Goal: Feedback & Contribution: Submit feedback/report problem

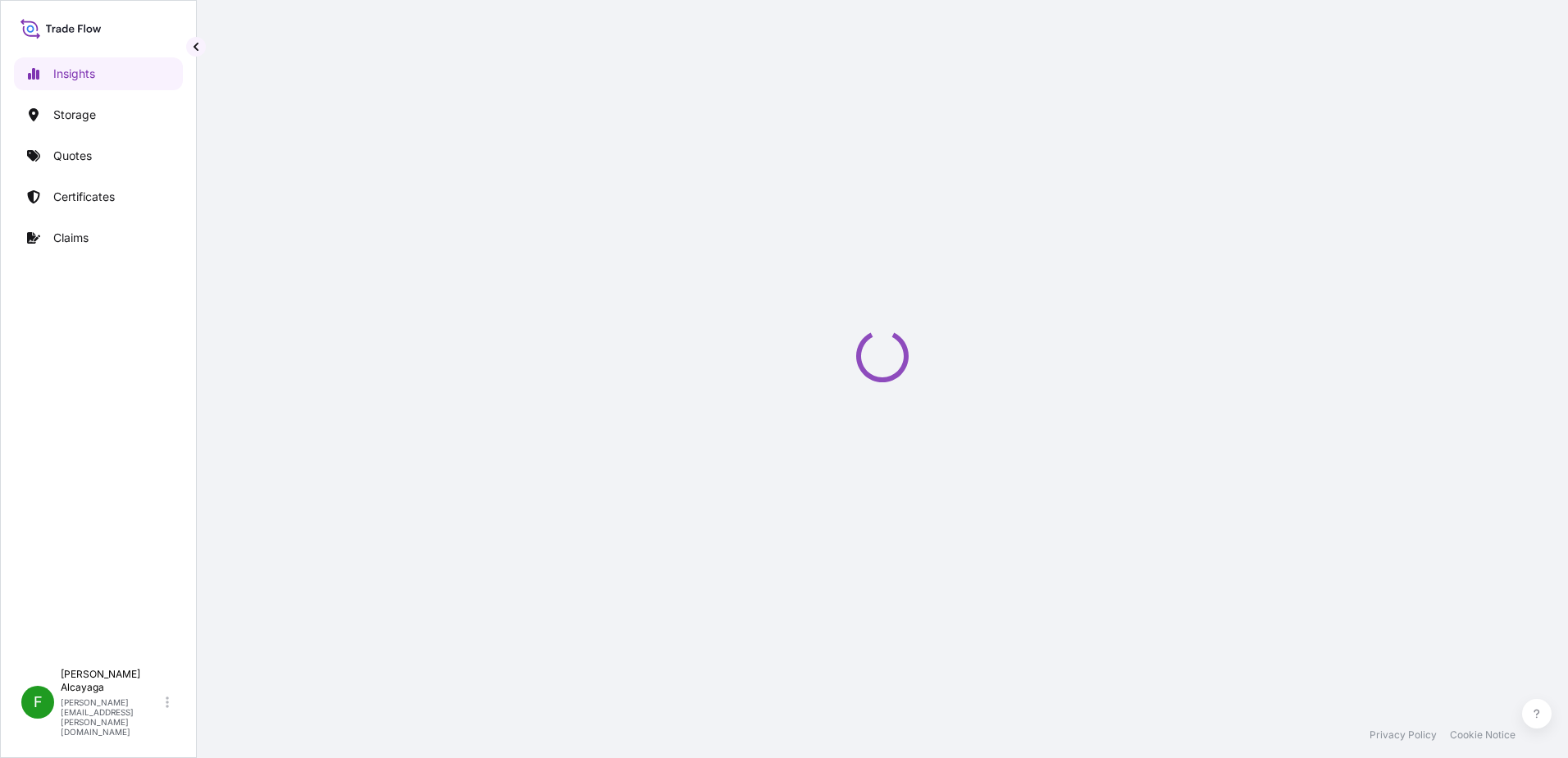
select select "2025"
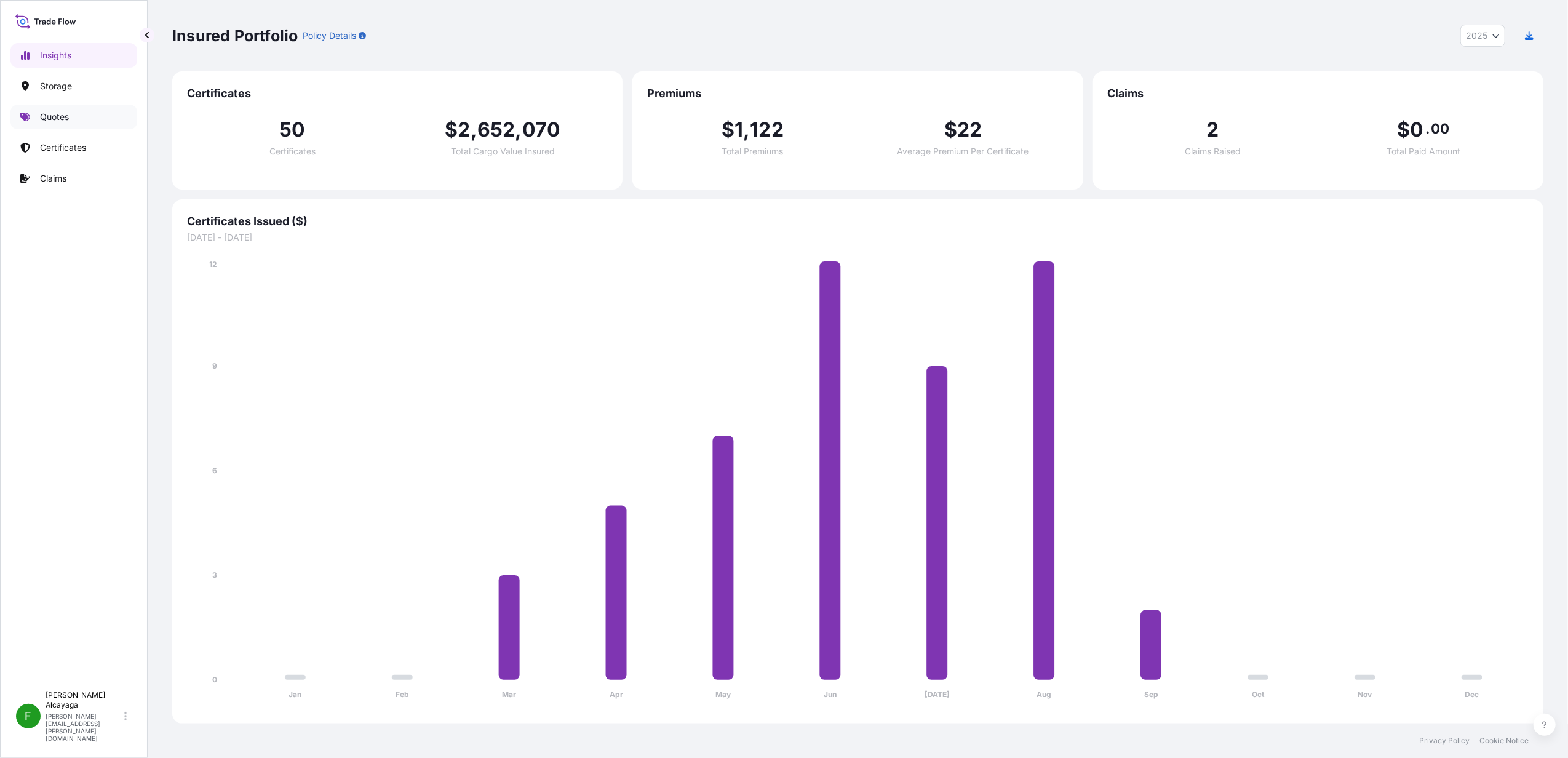
click at [55, 123] on p "Quotes" at bounding box center [55, 117] width 29 height 13
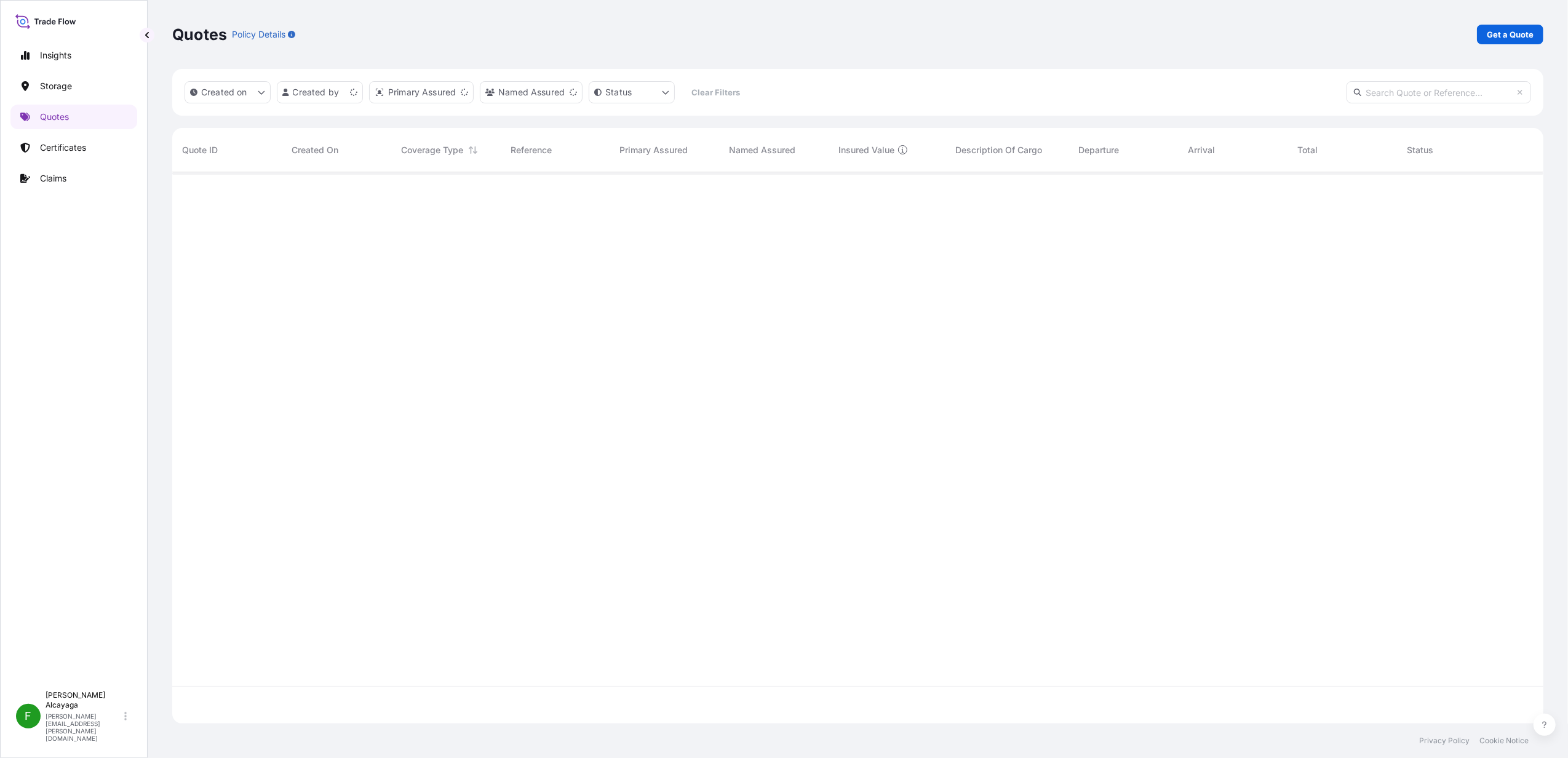
scroll to position [545, 1359]
click at [92, 146] on link "Certificates" at bounding box center [74, 147] width 127 height 24
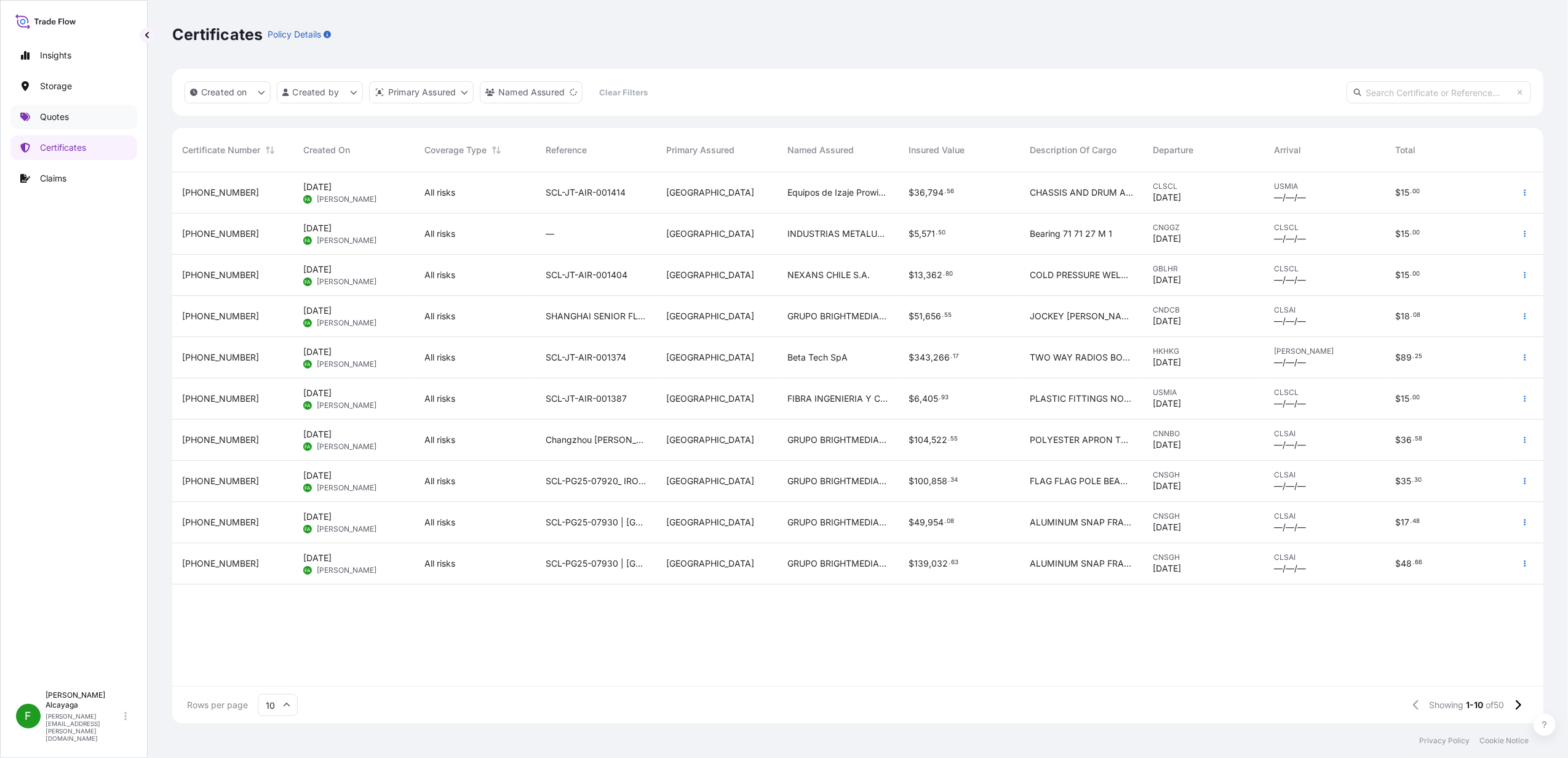
click at [59, 119] on p "Quotes" at bounding box center [55, 117] width 29 height 13
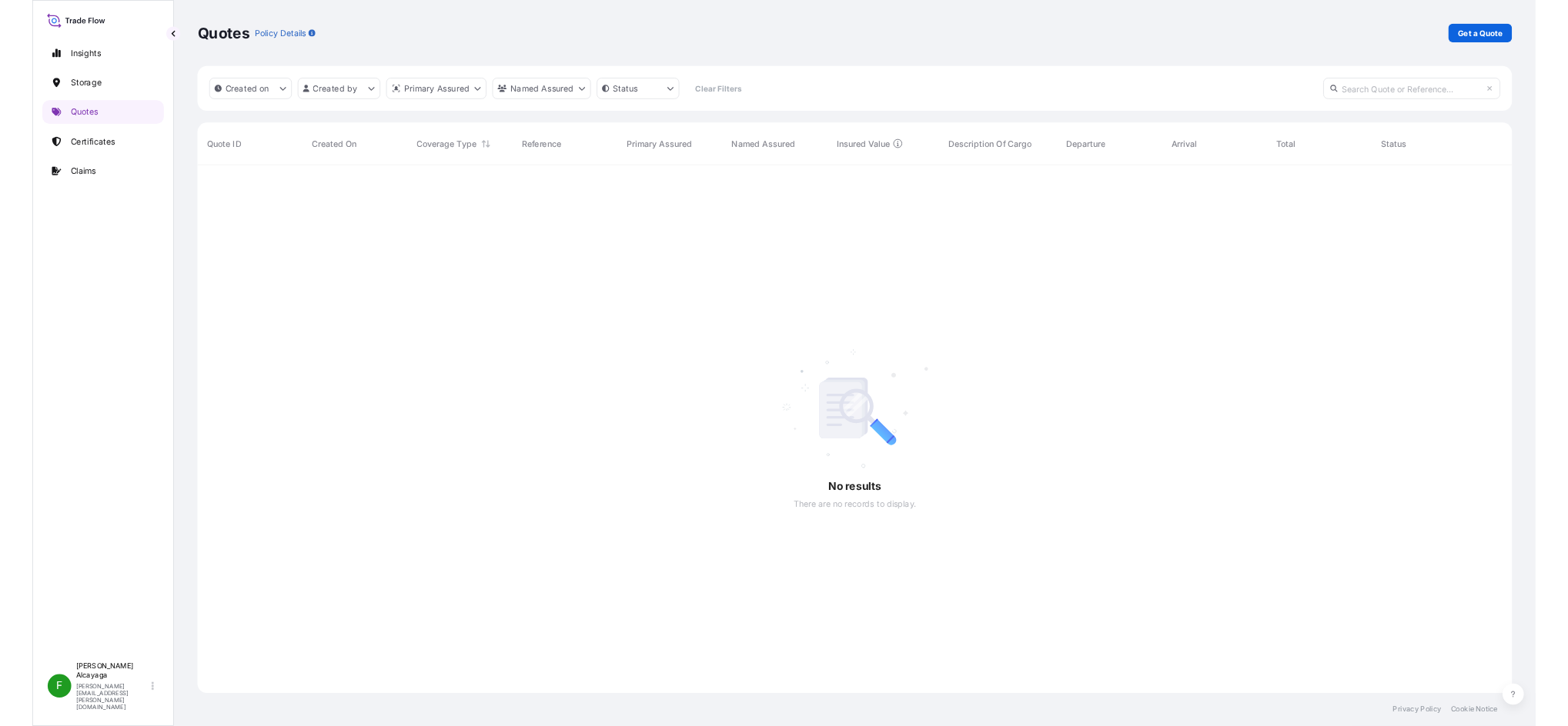
scroll to position [729, 1700]
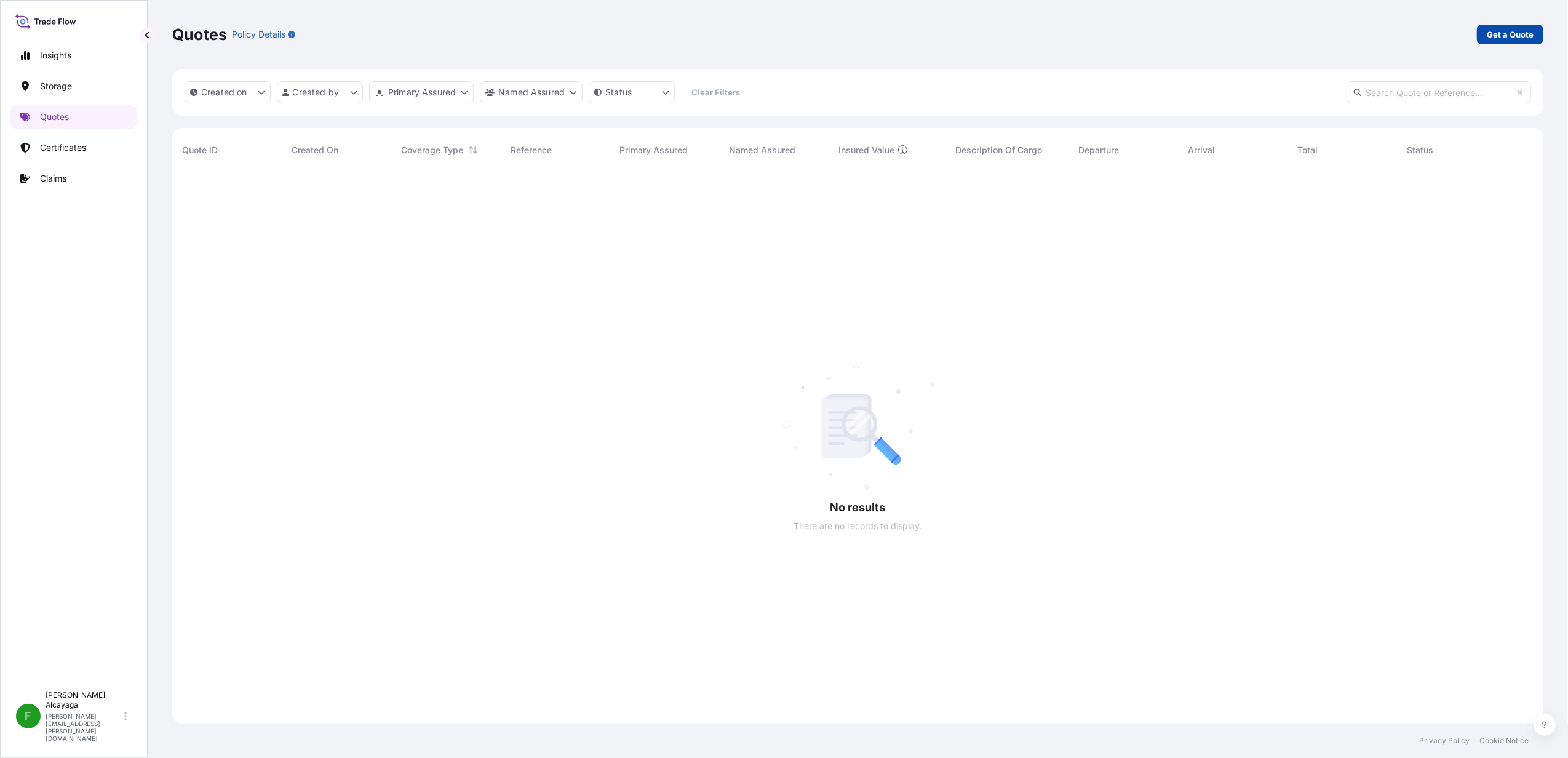
click at [1176, 28] on p "Get a Quote" at bounding box center [1510, 34] width 47 height 13
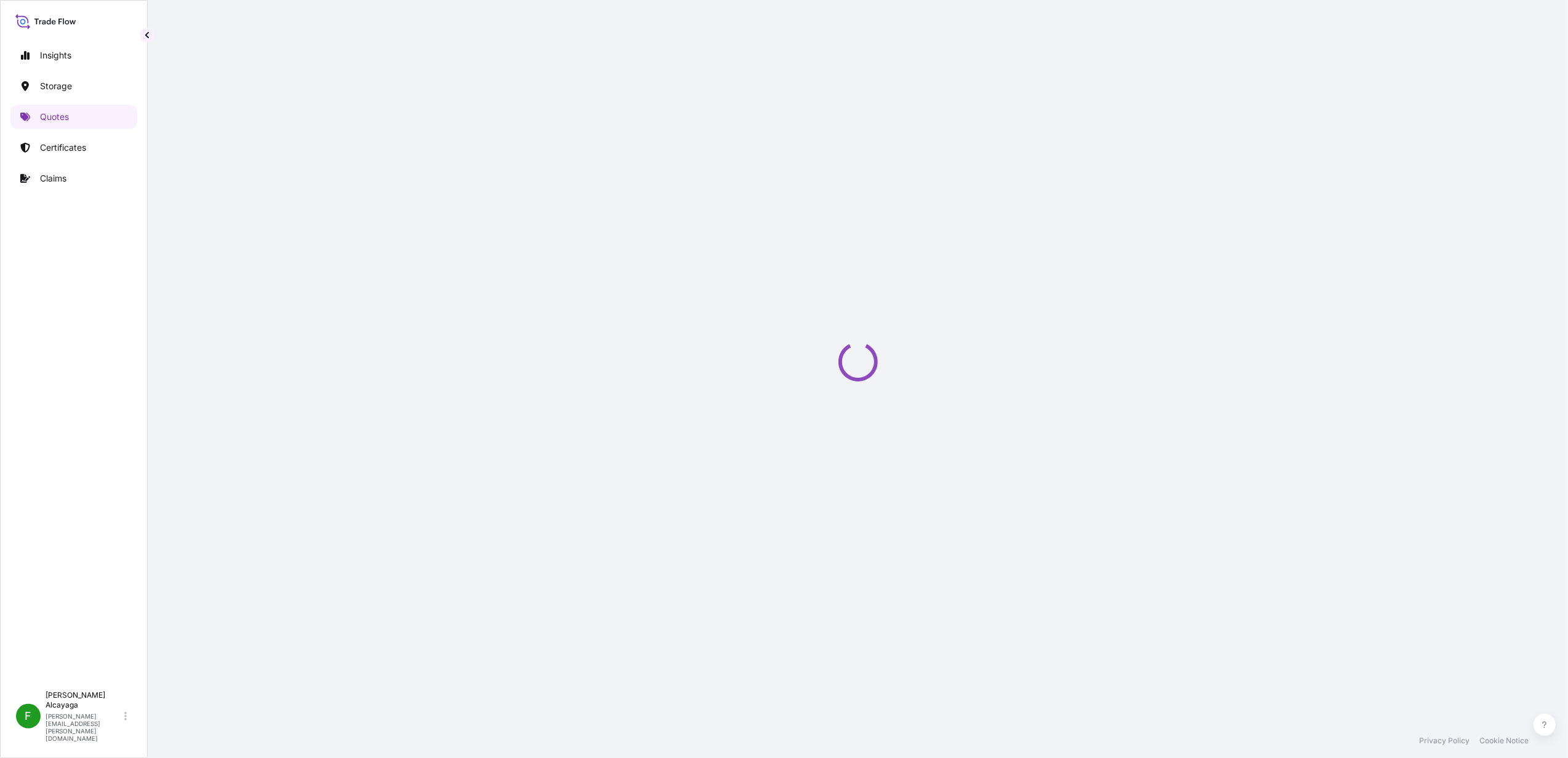
select select "Water"
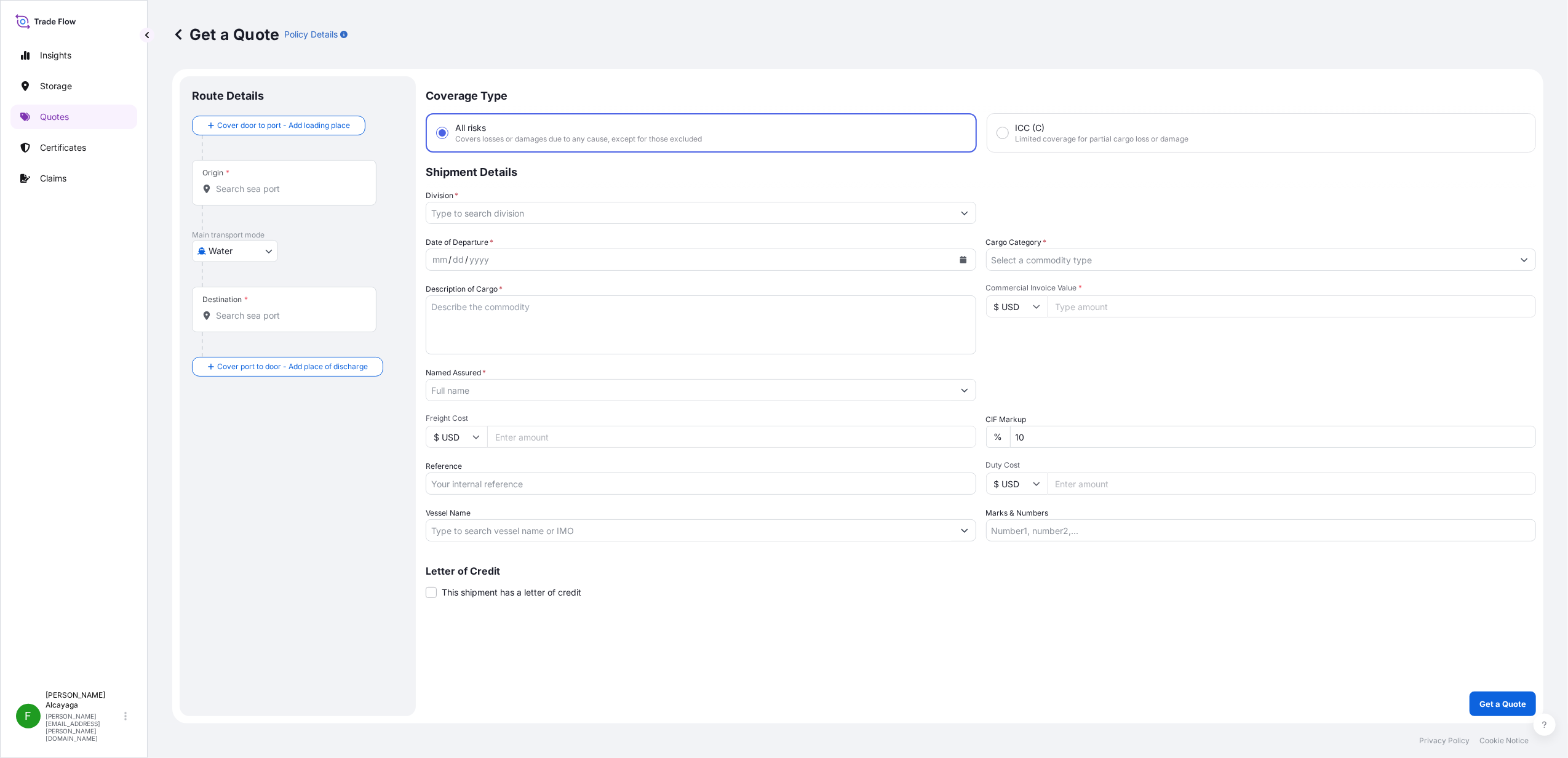
click at [481, 260] on div "yyyy" at bounding box center [480, 259] width 22 height 15
click at [458, 293] on label "Description of Cargo *" at bounding box center [464, 289] width 77 height 13
click at [458, 296] on textarea "Description of Cargo *" at bounding box center [701, 325] width 551 height 59
click at [439, 379] on input "Named Assured *" at bounding box center [689, 390] width 527 height 22
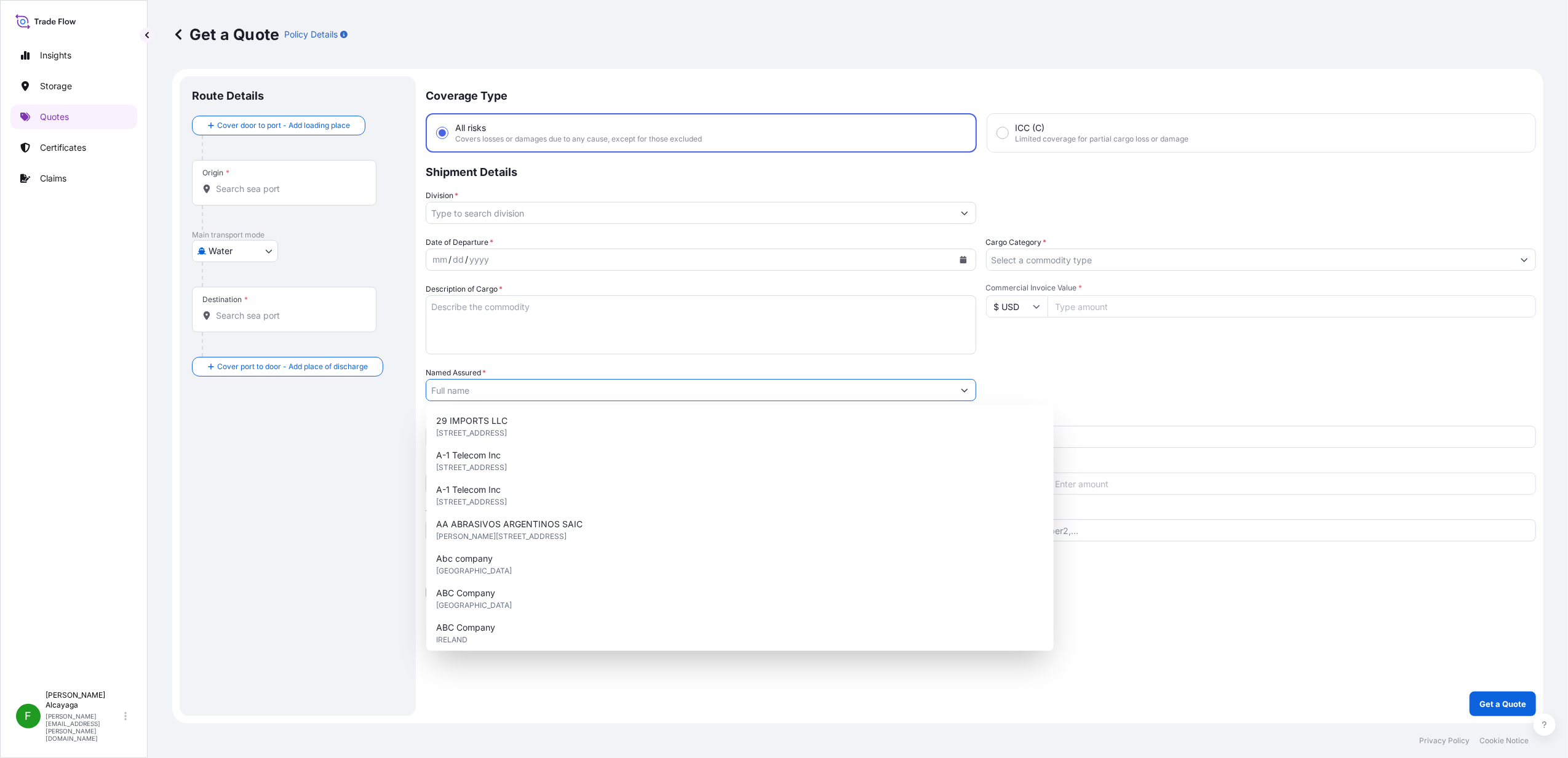
paste input "Deportes Benjamin Valdes spa"
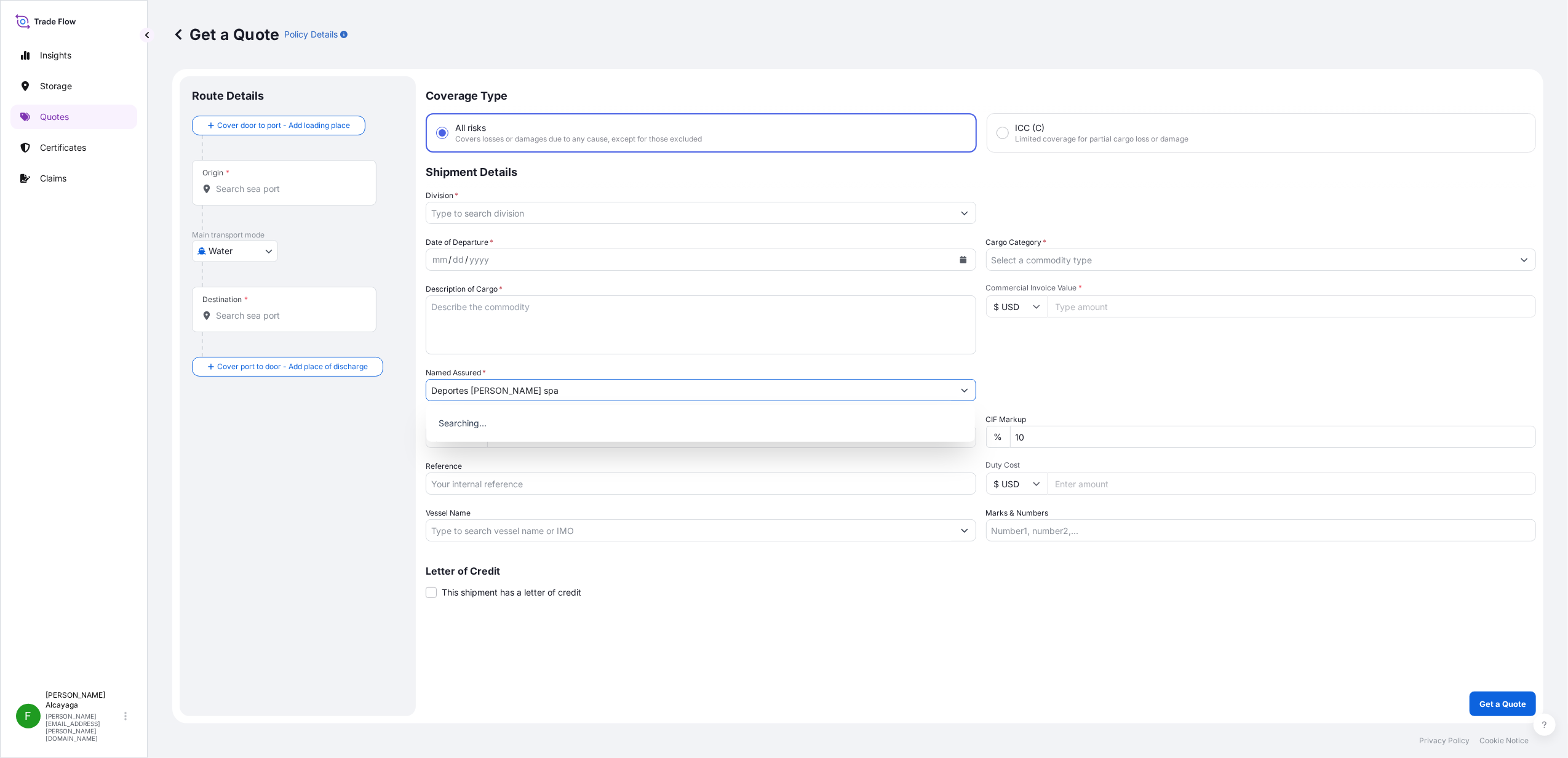
type input "Deportes Benjamin Valdes spa"
click at [254, 180] on div "Origin *" at bounding box center [284, 182] width 185 height 46
click at [254, 183] on input "Origin *" at bounding box center [288, 189] width 145 height 13
click at [1044, 534] on input "Marks & Numbers" at bounding box center [1261, 530] width 551 height 22
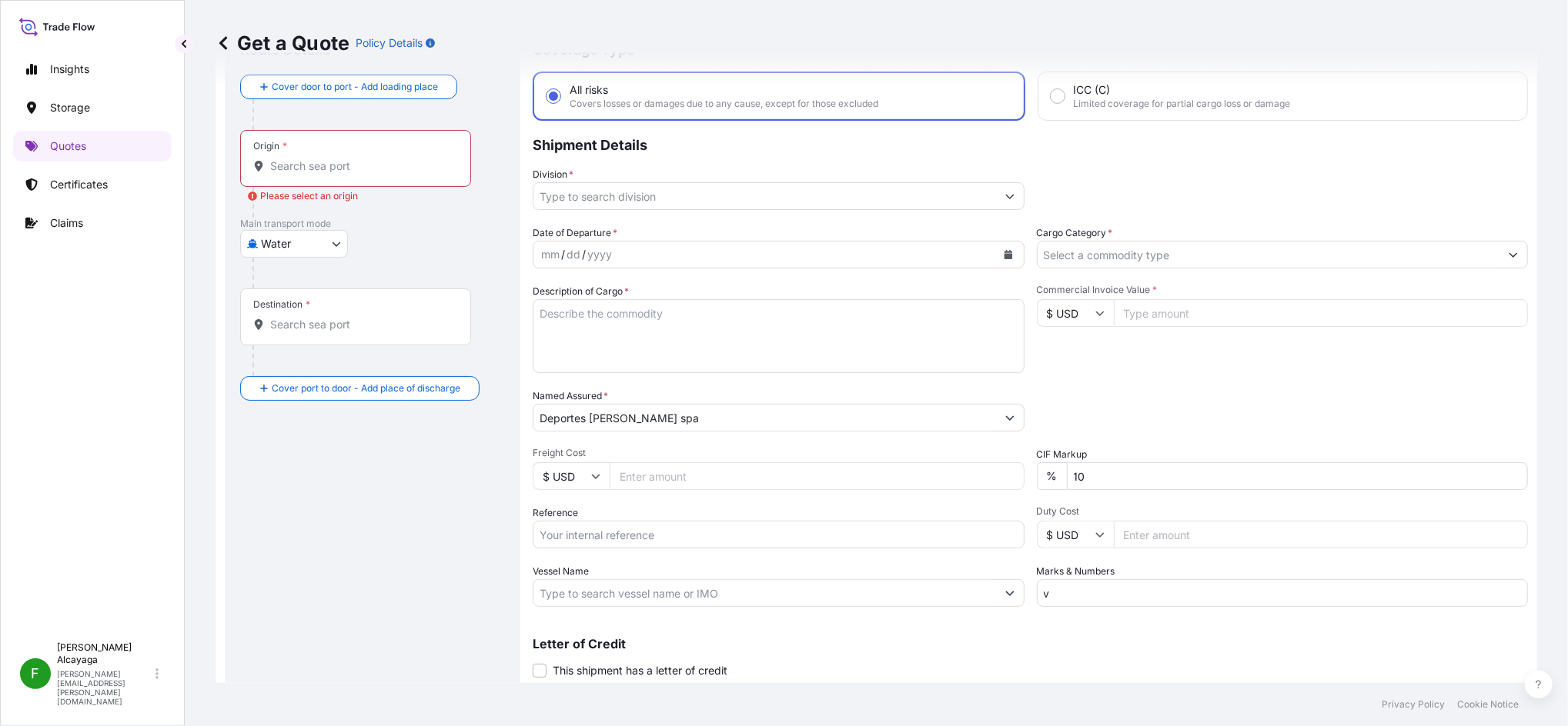
scroll to position [102, 0]
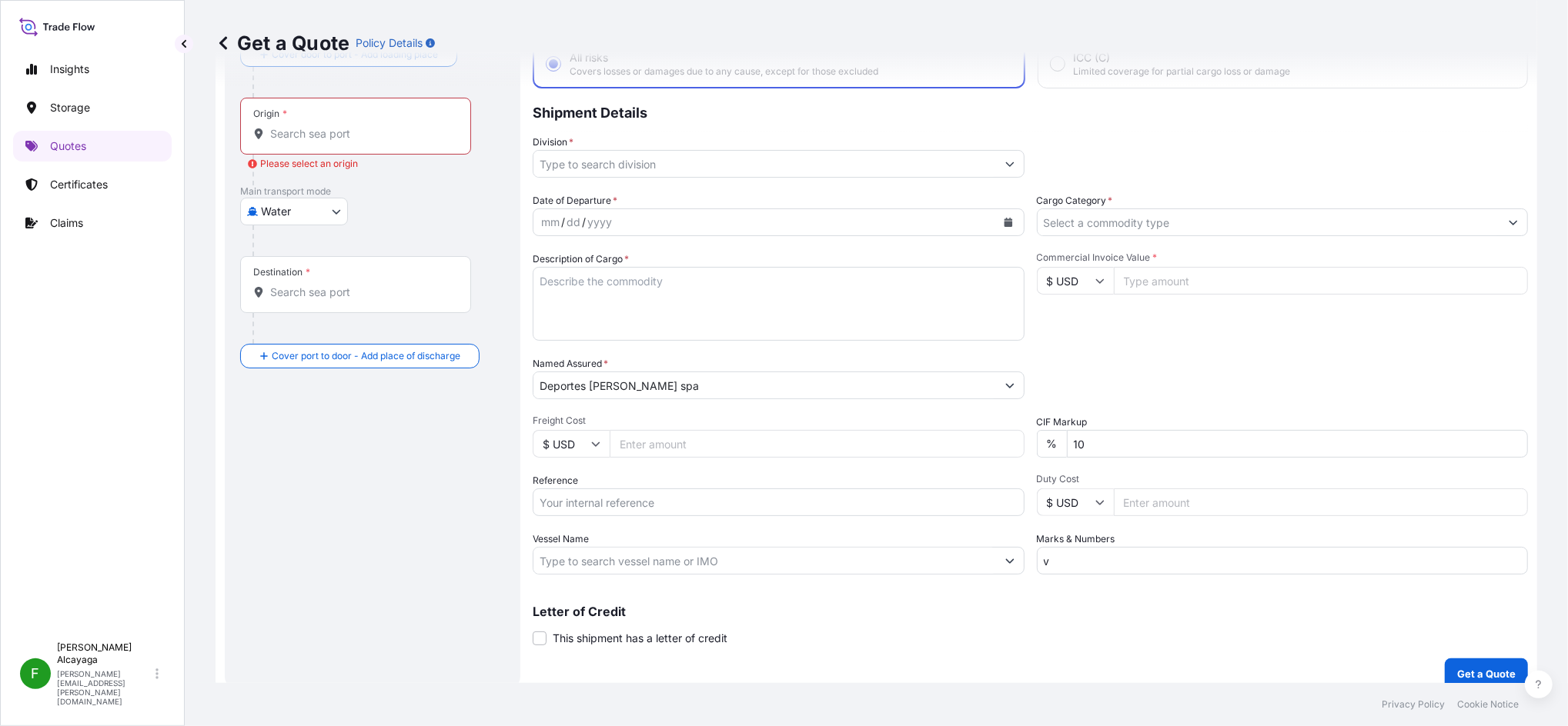
click at [1141, 505] on input "Duty Cost" at bounding box center [1320, 502] width 415 height 28
click at [1143, 503] on input "Duty Cost" at bounding box center [1320, 502] width 415 height 28
click at [1101, 554] on input "v" at bounding box center [1282, 561] width 492 height 28
type input "Value of insurance USD 40.00"
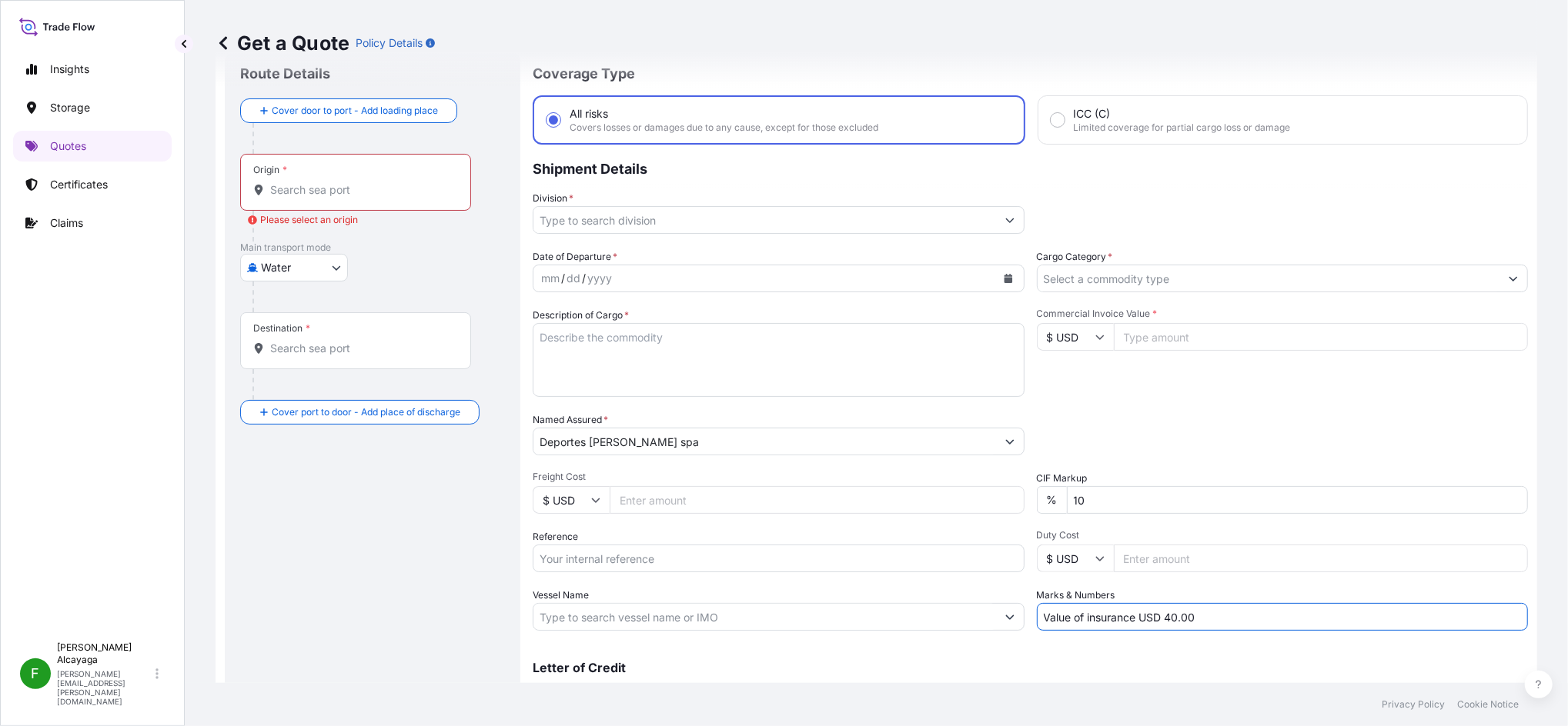
scroll to position [0, 0]
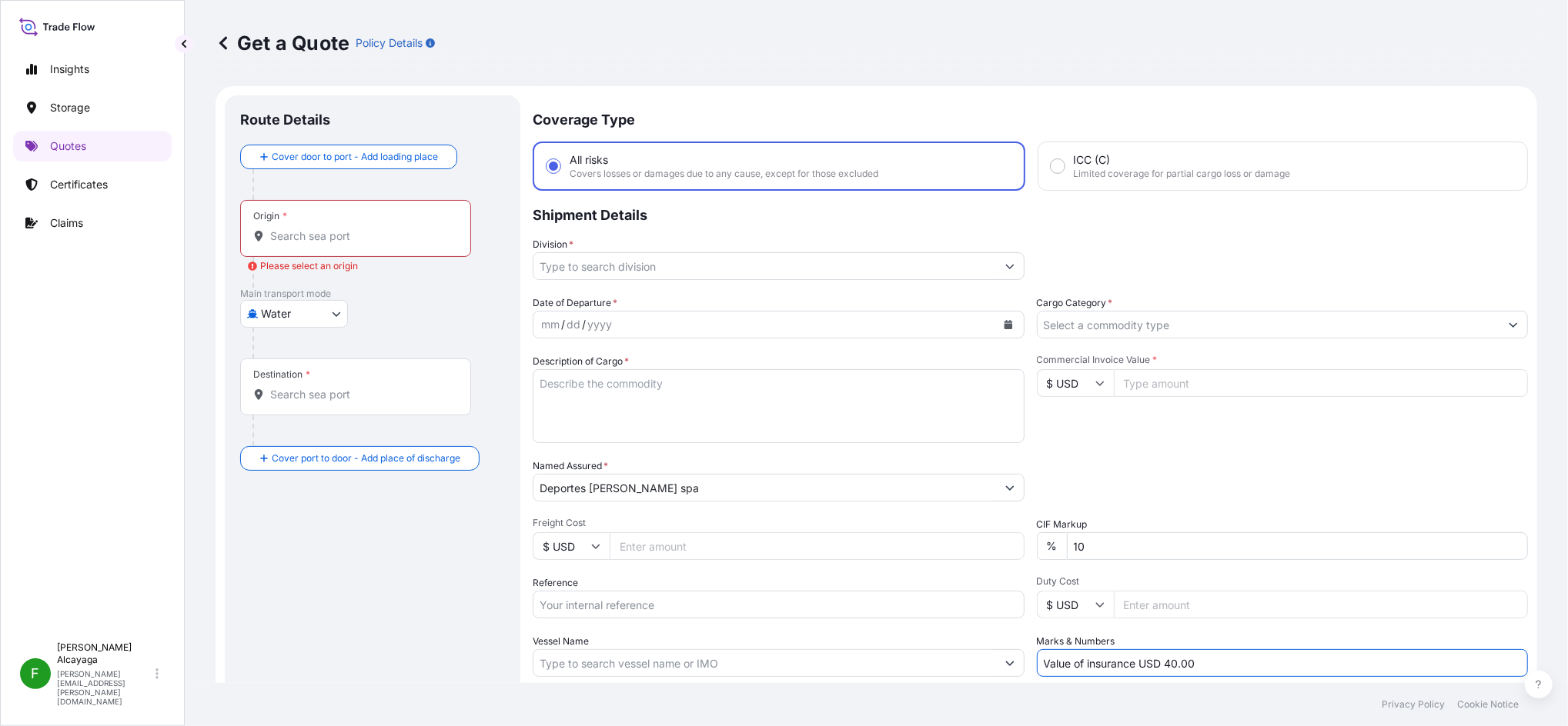
click at [432, 243] on input "Origin * Please select an origin" at bounding box center [361, 236] width 182 height 16
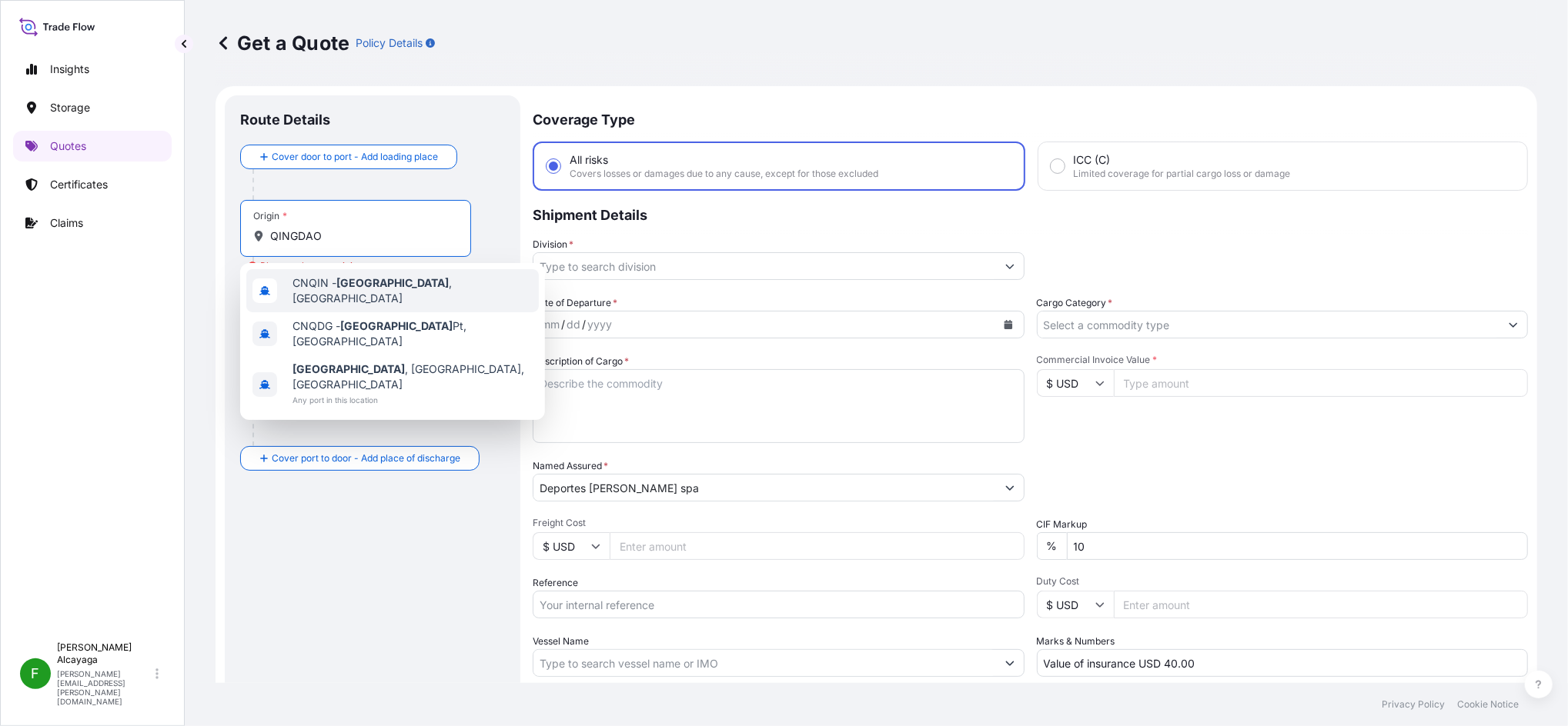
click at [360, 295] on div "CNQIN - Qingdao , China" at bounding box center [392, 290] width 292 height 43
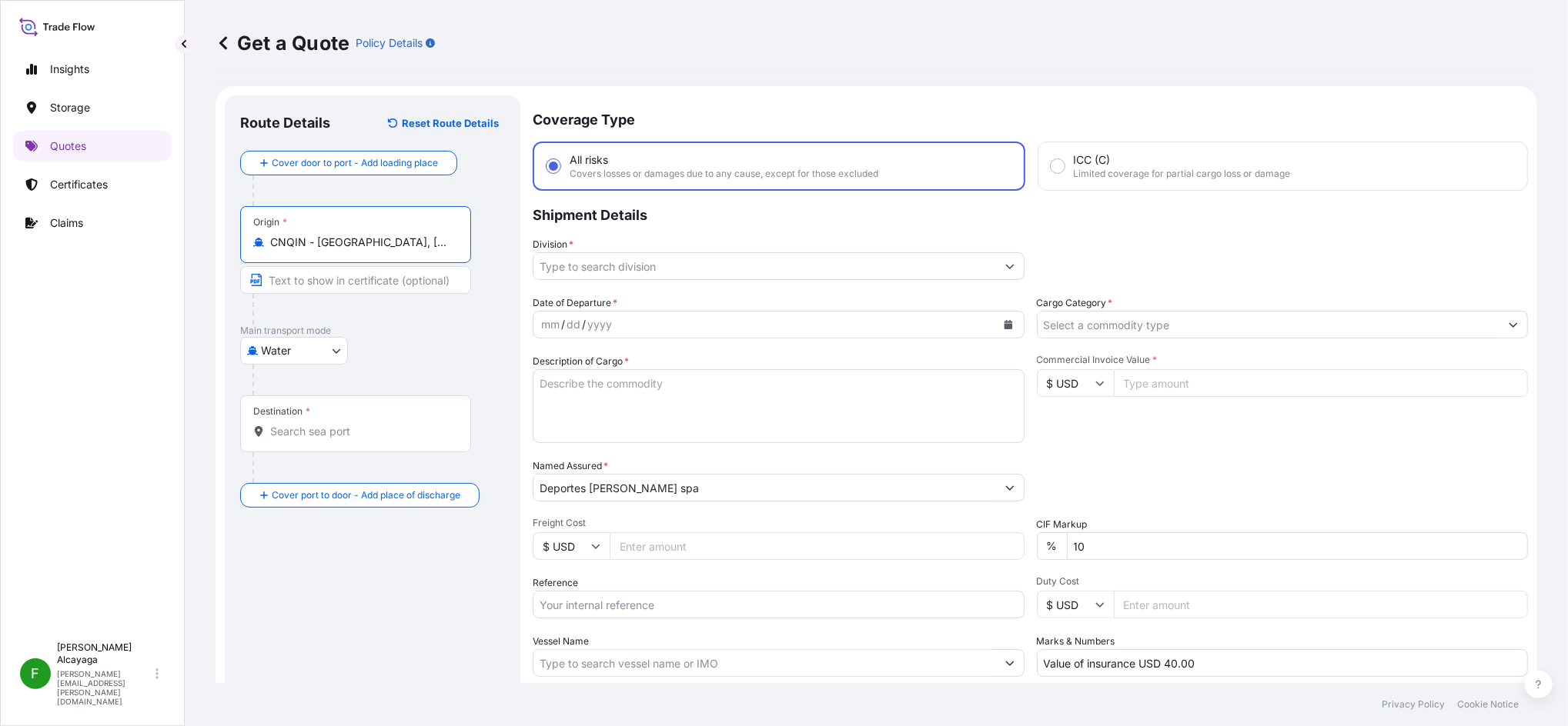
type input "CNQIN - Qingdao, China"
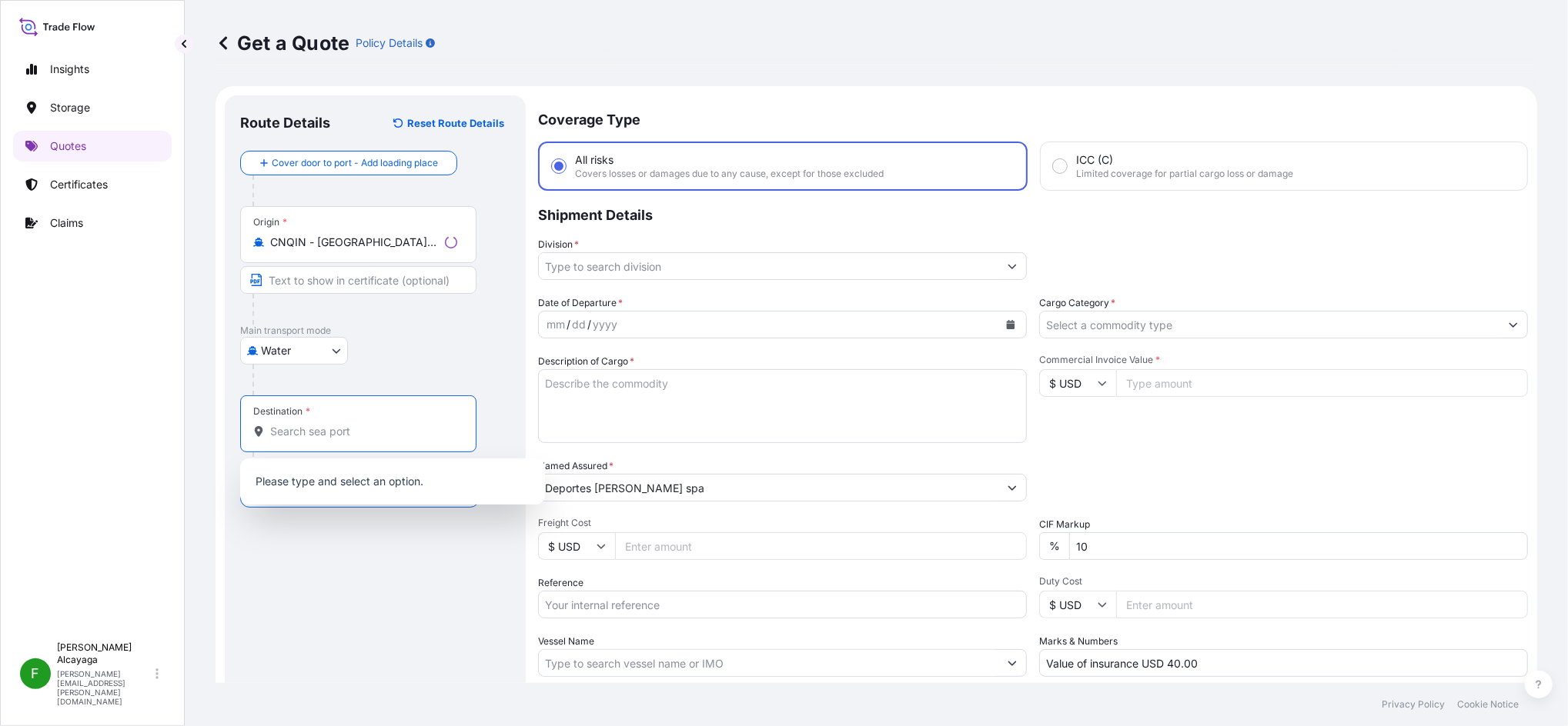
click at [338, 432] on input "Destination *" at bounding box center [363, 431] width 187 height 16
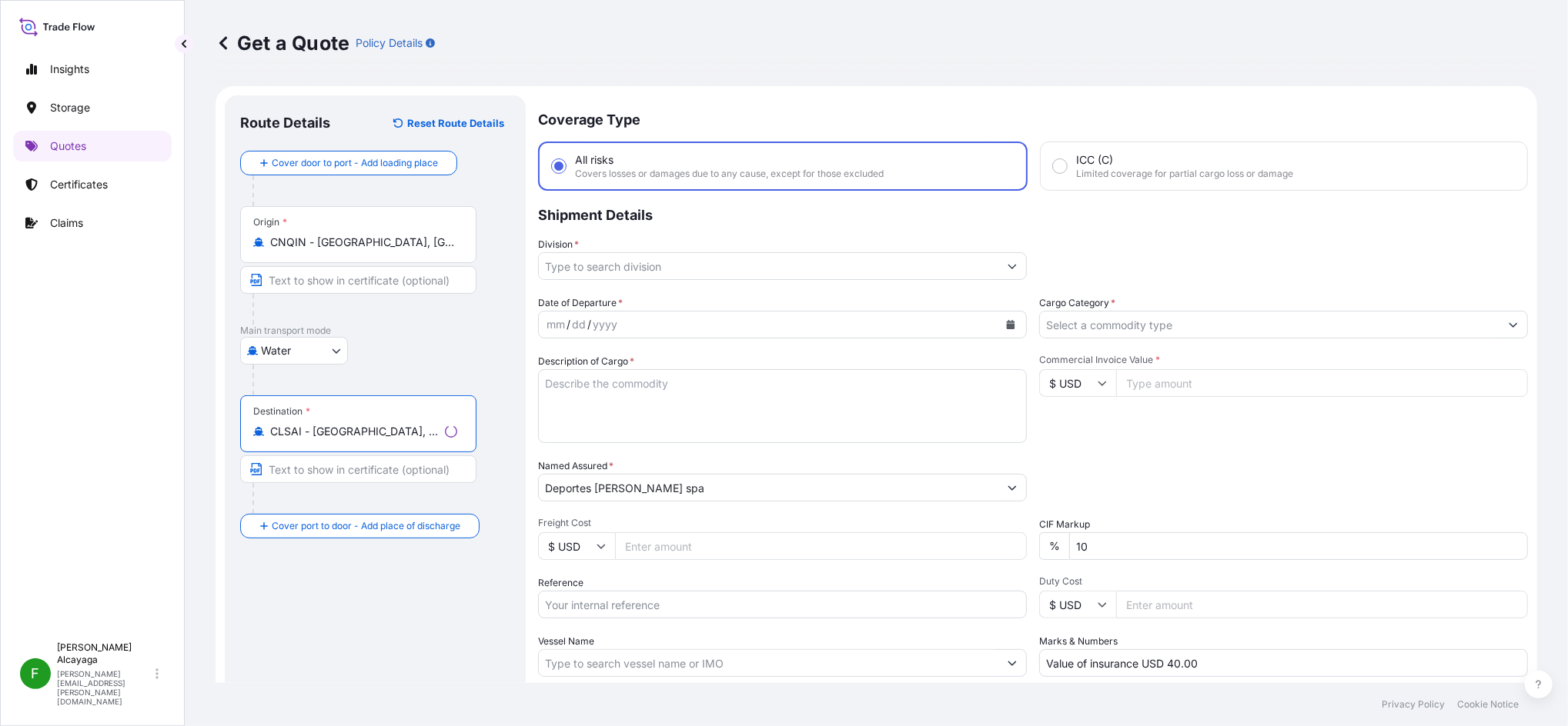
type input "CLSAI - San Antonio, Chile"
click at [605, 390] on textarea "Description of Cargo *" at bounding box center [782, 407] width 489 height 74
type textarea "TEMPERED GLASS COUNTERSUNK SCREW WASHERS TENNIS NET"
click at [666, 326] on div "mm / dd / yyyy" at bounding box center [764, 325] width 462 height 28
click at [658, 317] on div "mm / dd / yyyy" at bounding box center [764, 325] width 462 height 28
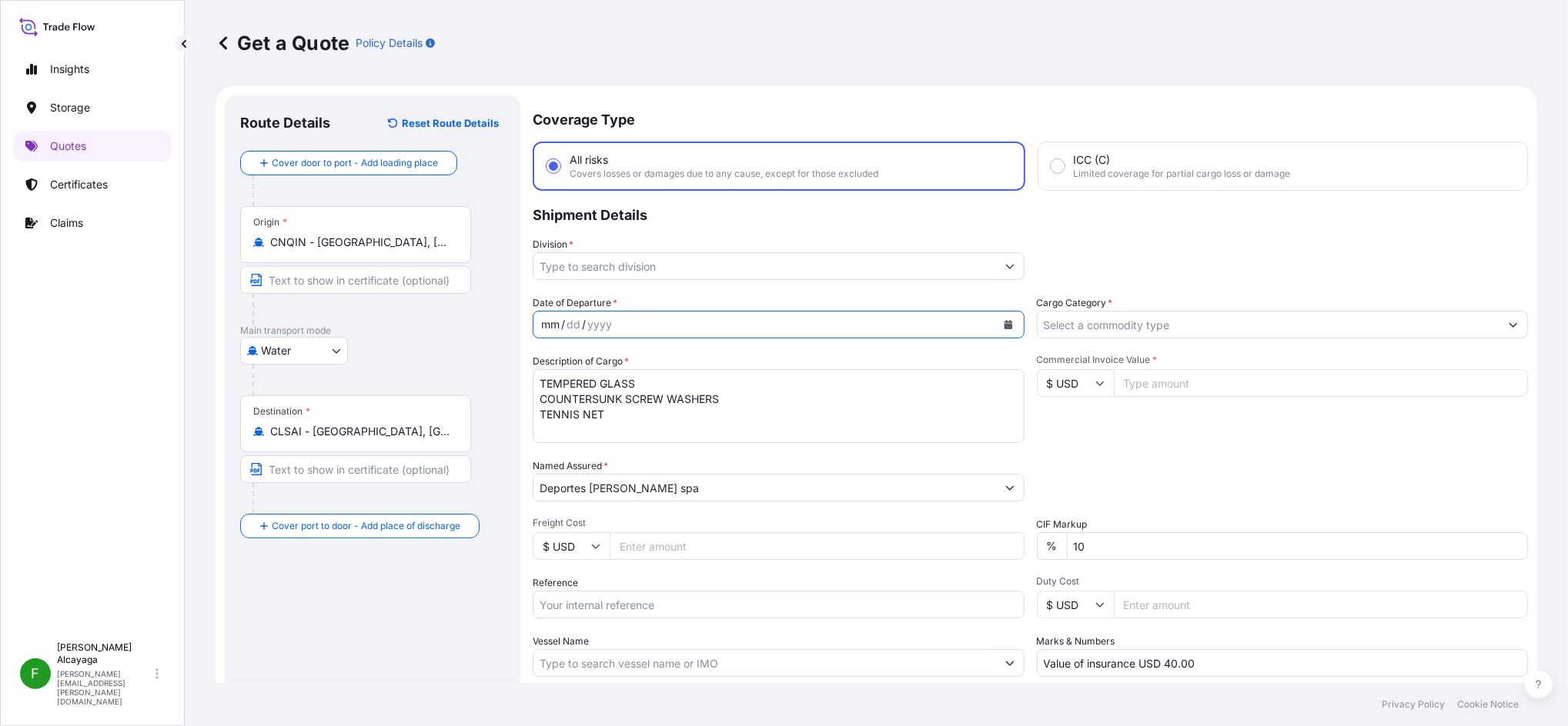
click at [1004, 320] on icon "Calendar" at bounding box center [1008, 324] width 9 height 9
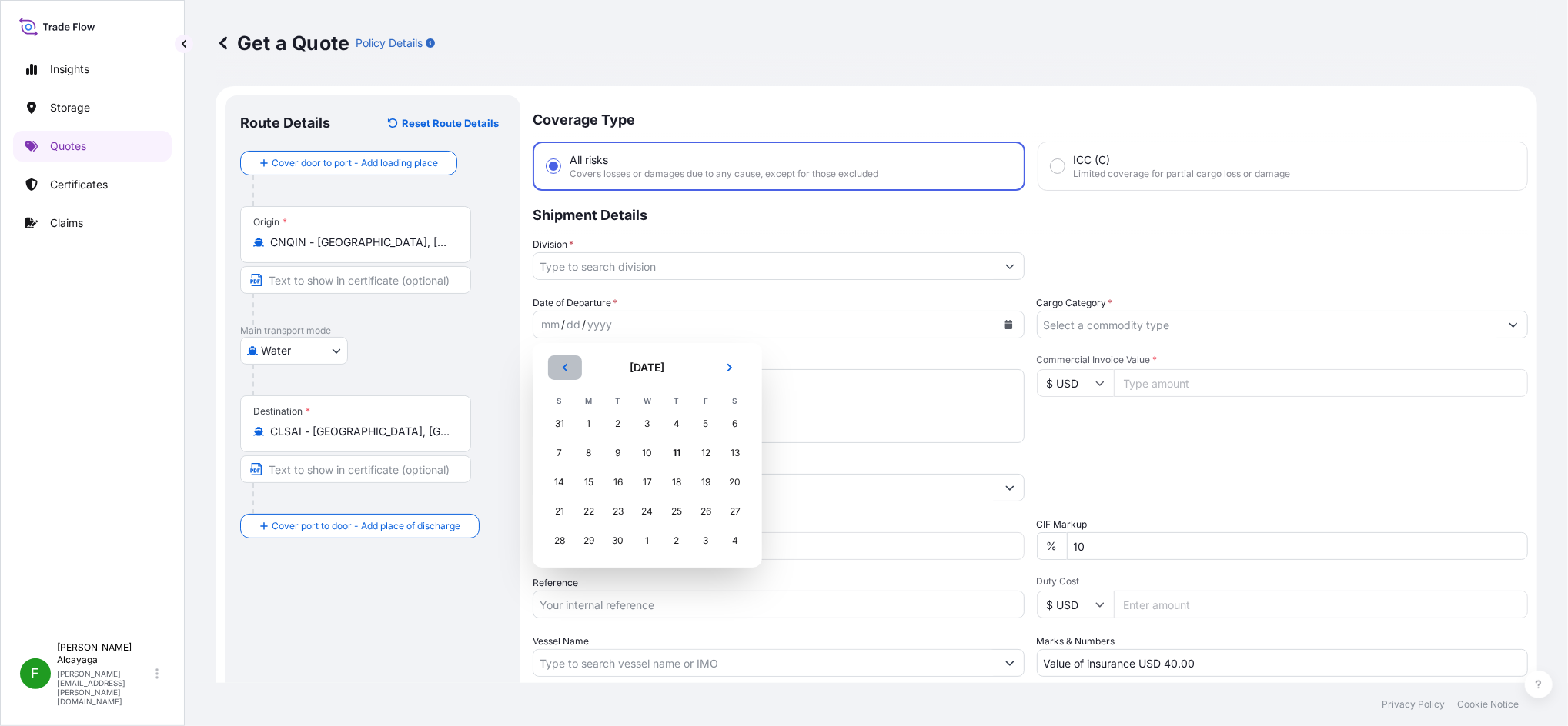
click at [560, 365] on icon "Previous" at bounding box center [564, 367] width 9 height 9
click at [697, 514] on div "25" at bounding box center [706, 512] width 28 height 28
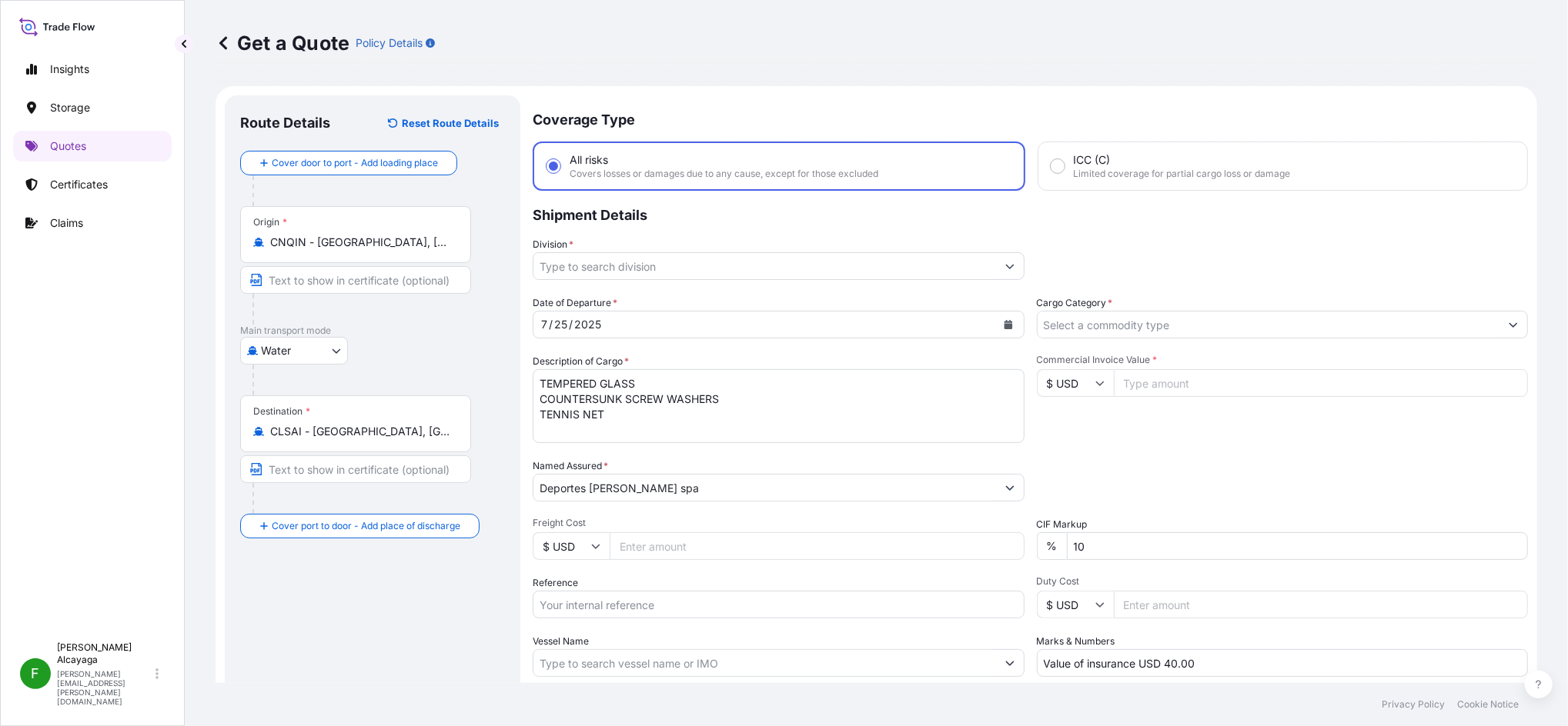
click at [1127, 389] on input "Commercial Invoice Value *" at bounding box center [1320, 384] width 415 height 28
type input "5176"
type input "5176.8"
click at [786, 538] on input "Freight Cost" at bounding box center [817, 546] width 415 height 28
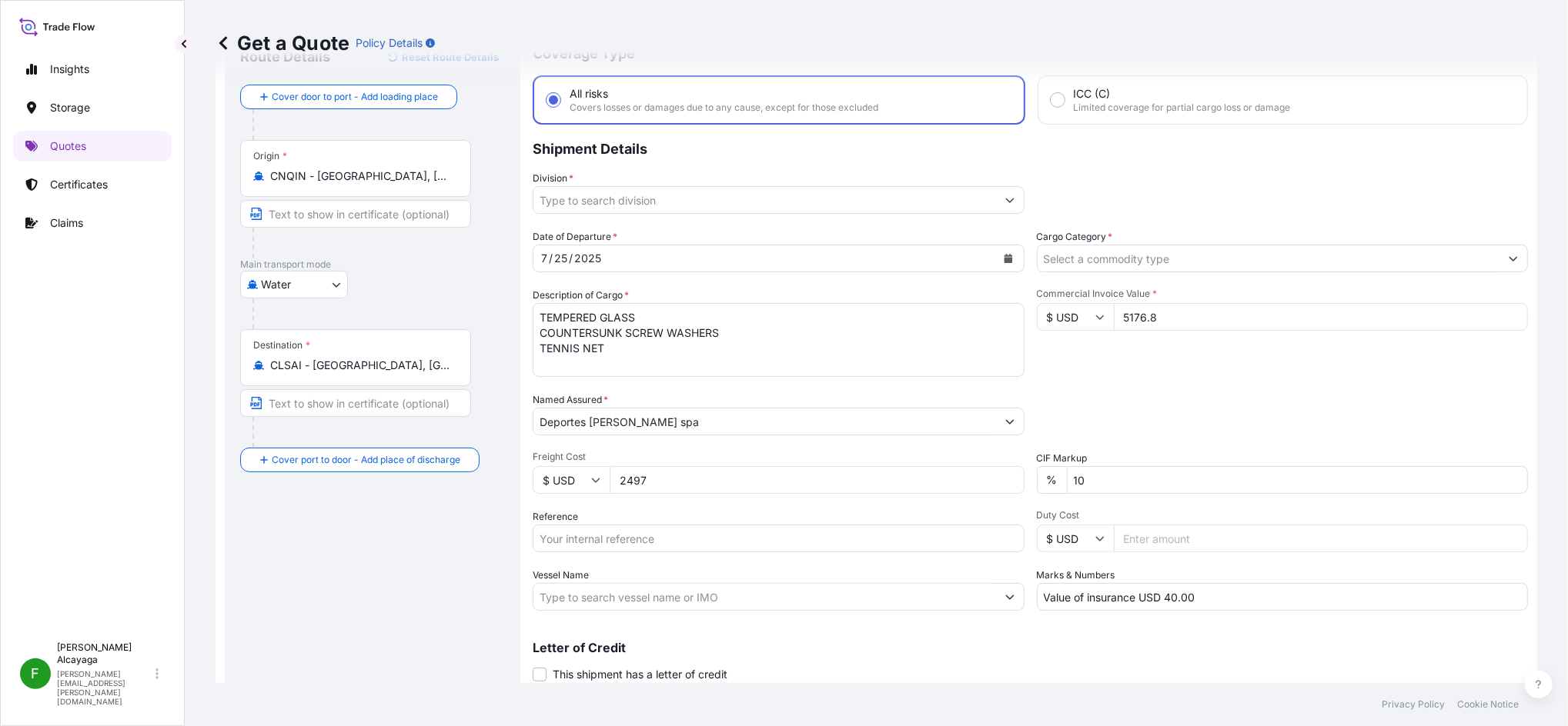
scroll to position [115, 0]
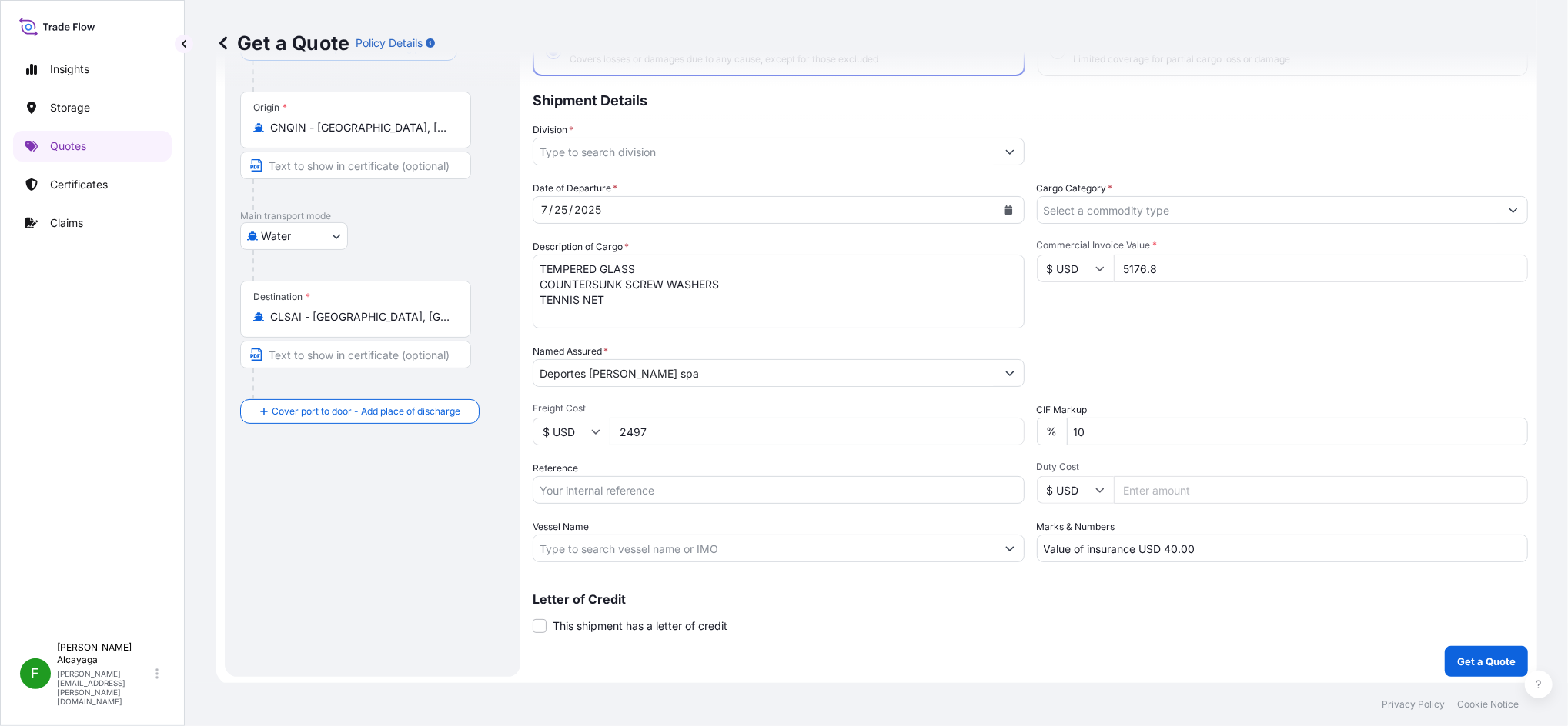
type input "2497"
click at [732, 535] on input "Vessel Name" at bounding box center [764, 549] width 462 height 28
paste input "SCL-JT-FCL-001291"
type input "SCL-JT-FCL-001291"
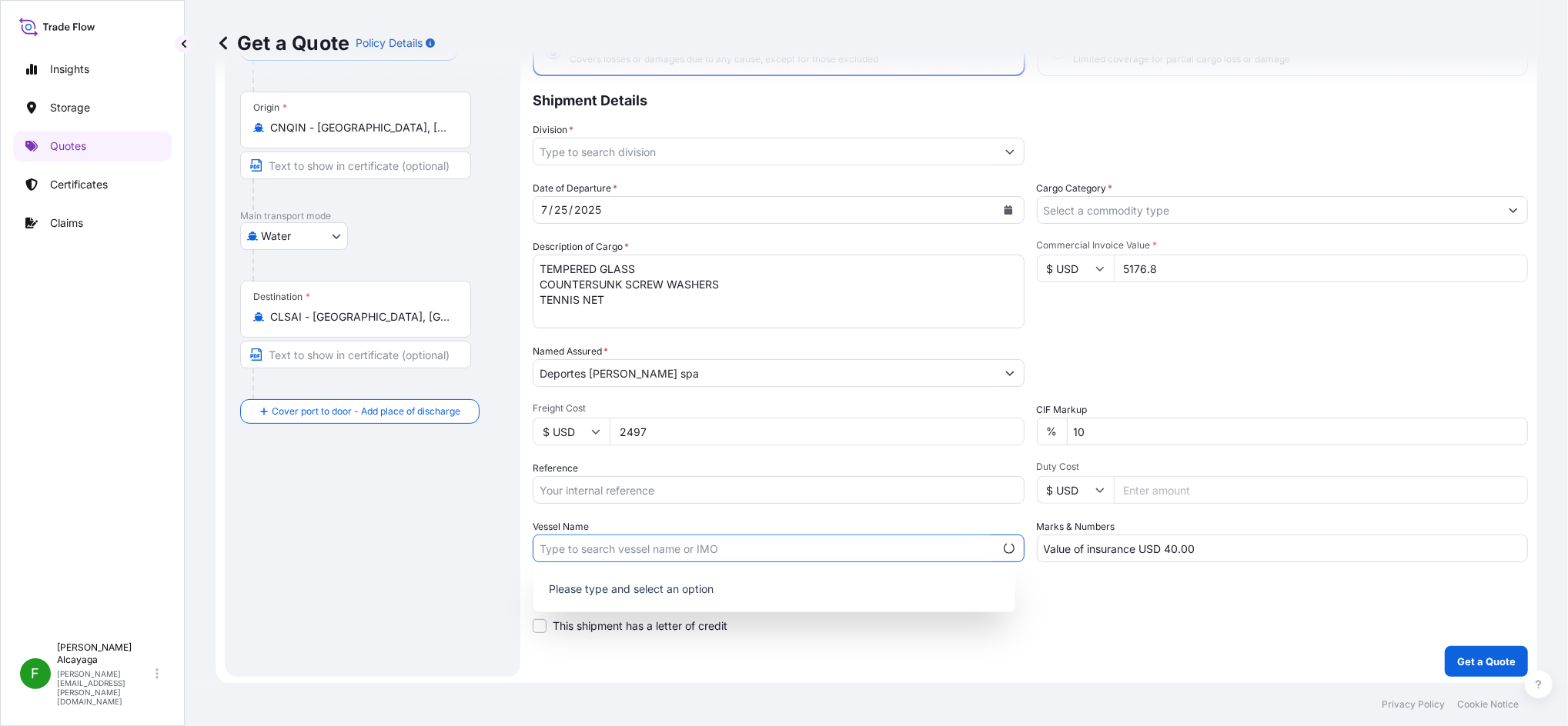
click at [756, 485] on input "Reference" at bounding box center [778, 490] width 492 height 28
paste input "SCL-JT-FCL-001291"
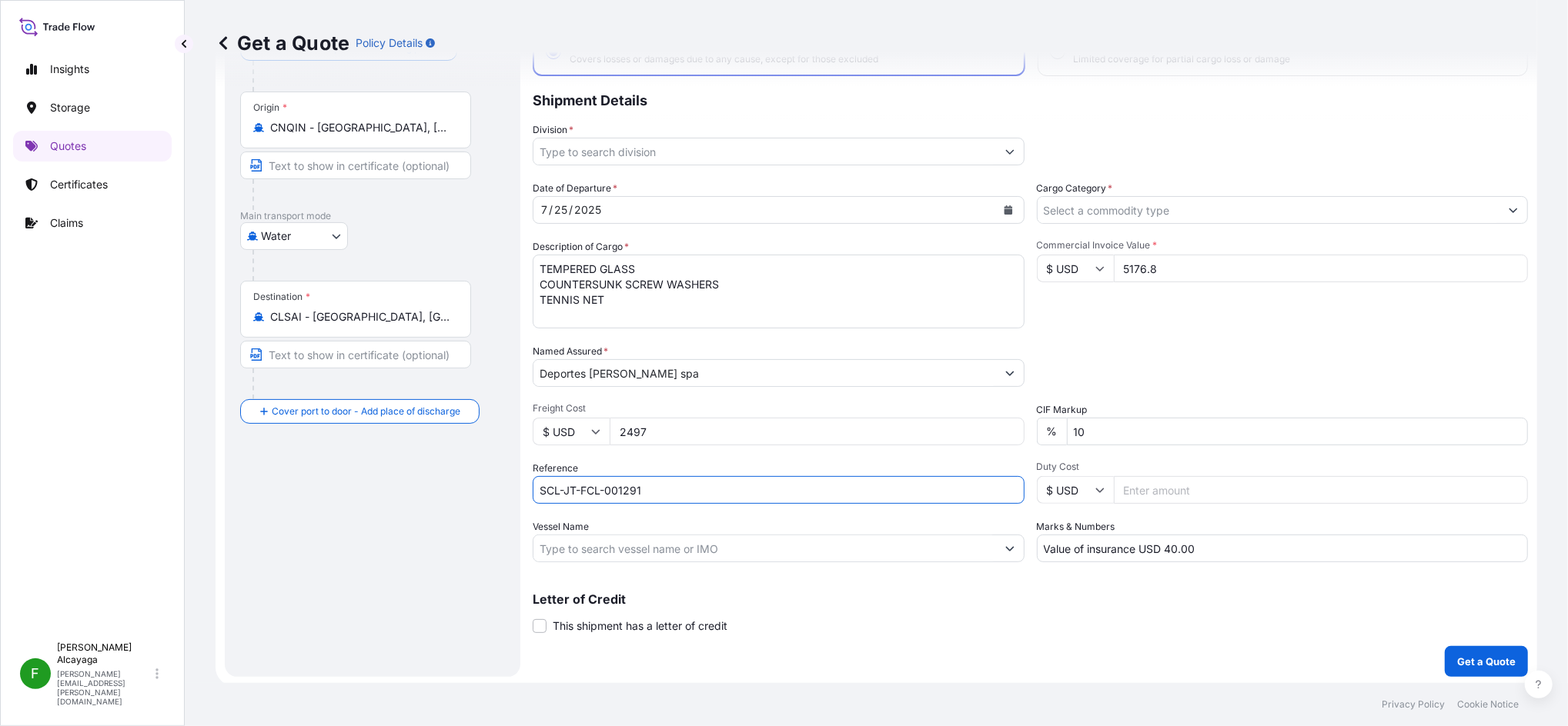
type input "SCL-JT-FCL-001291"
click at [1221, 628] on div "Letter of Credit This shipment has a letter of credit Letter of credit * Letter…" at bounding box center [1030, 613] width 995 height 40
click at [1444, 648] on button "Get a Quote" at bounding box center [1485, 661] width 83 height 31
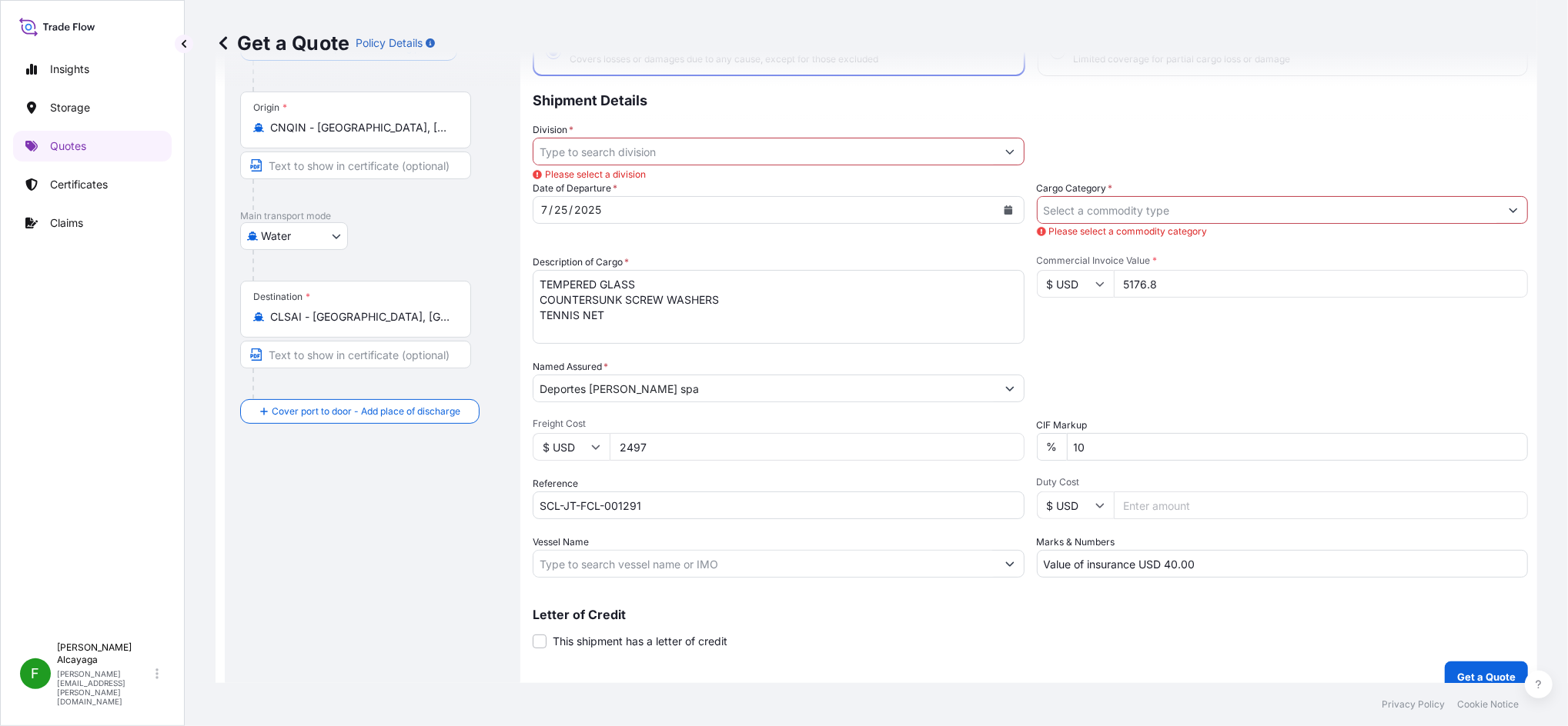
click at [909, 155] on input "Division *" at bounding box center [764, 152] width 462 height 28
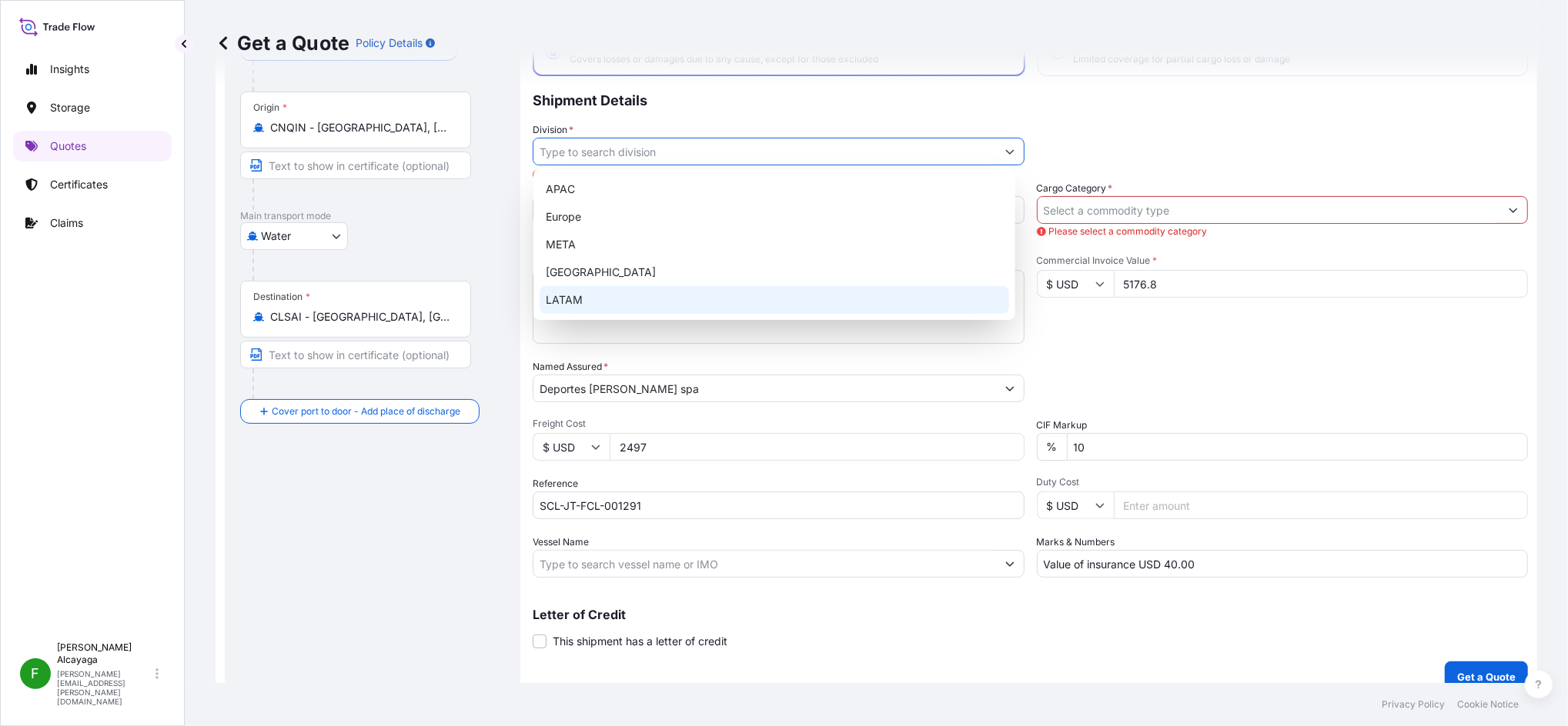
click at [718, 297] on div "LATAM" at bounding box center [774, 300] width 470 height 28
type input "LATAM"
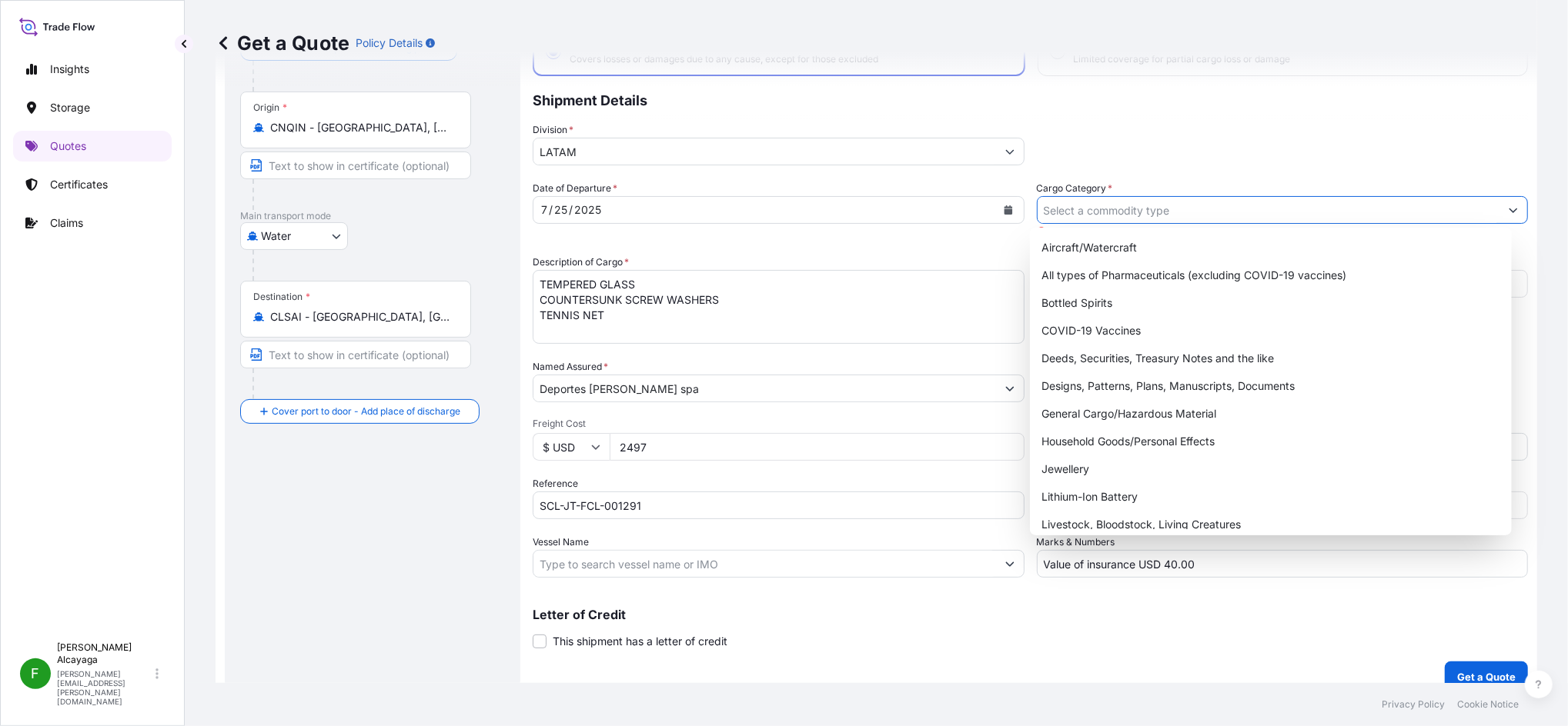
click at [1121, 205] on input "Cargo Category *" at bounding box center [1268, 210] width 462 height 28
click at [1169, 408] on div "General Cargo/Hazardous Material" at bounding box center [1270, 414] width 470 height 28
type input "General Cargo/Hazardous Material"
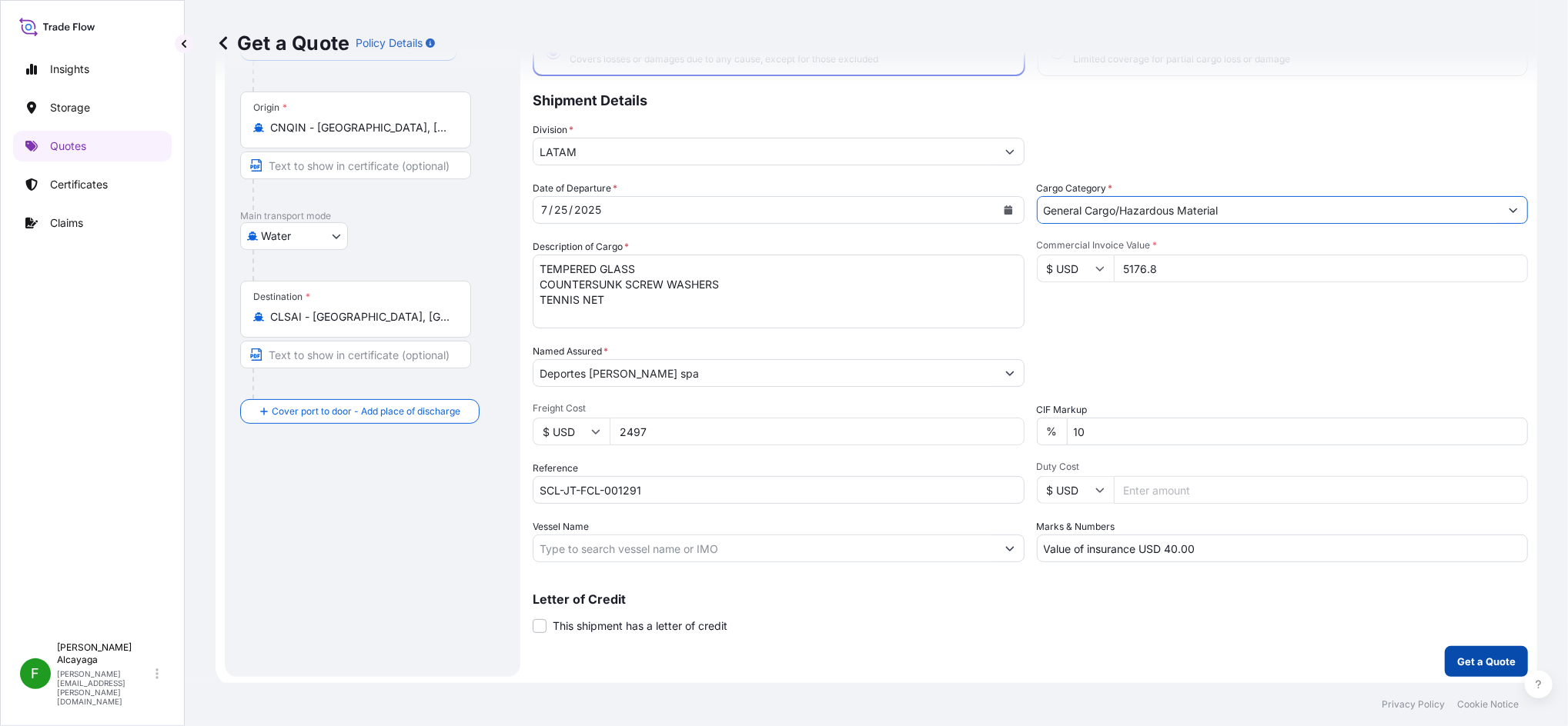
click at [1461, 657] on p "Get a Quote" at bounding box center [1485, 662] width 59 height 16
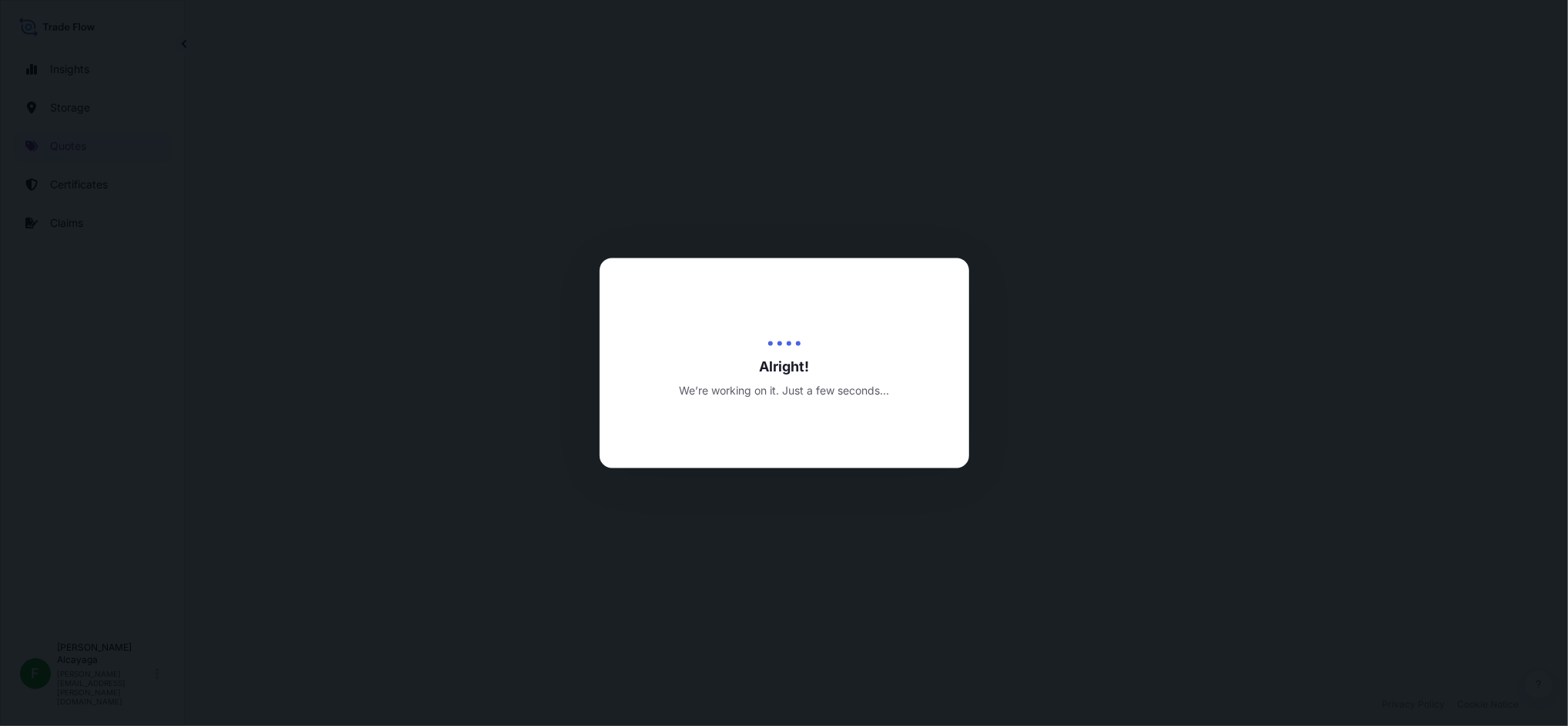
select select "Water"
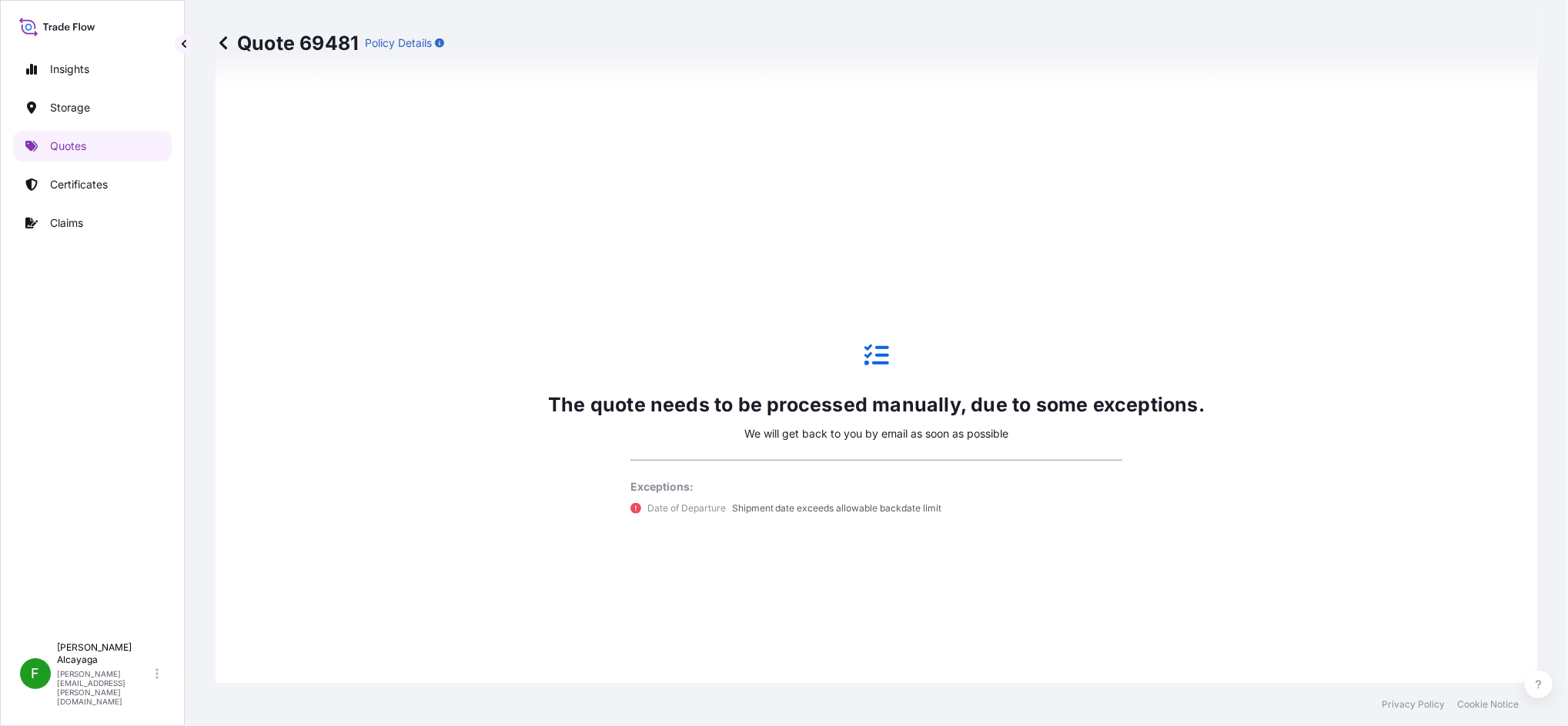
scroll to position [1014, 0]
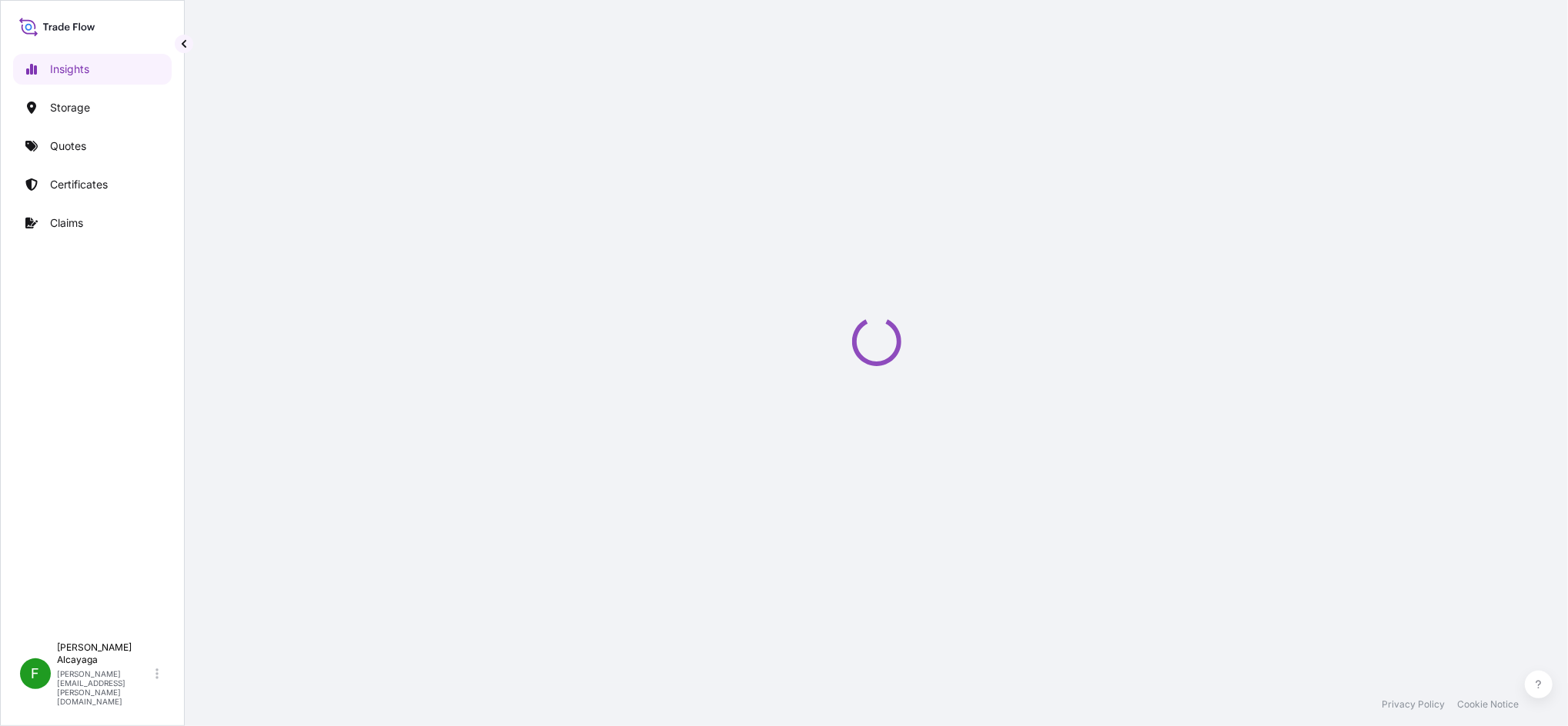
select select "2025"
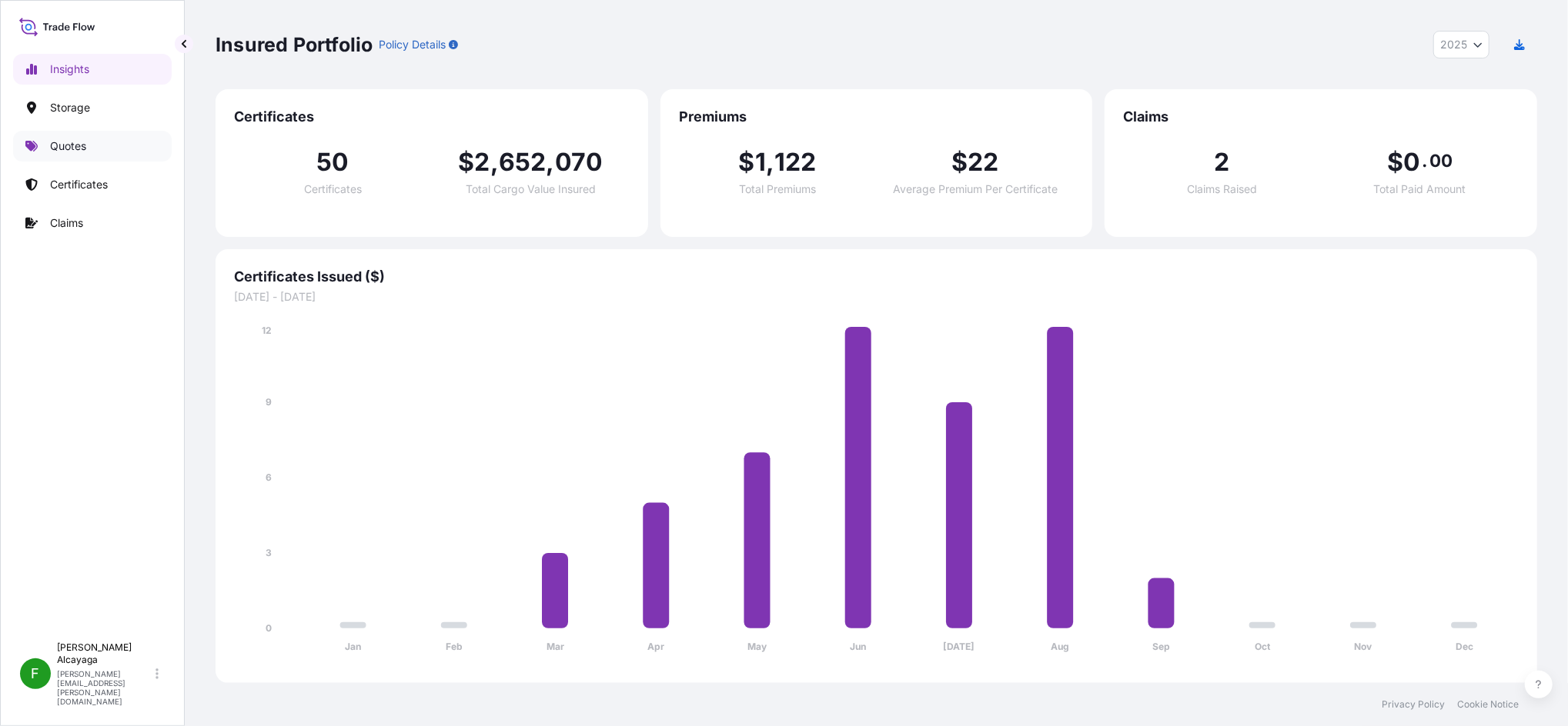
click at [81, 135] on link "Quotes" at bounding box center [92, 146] width 158 height 31
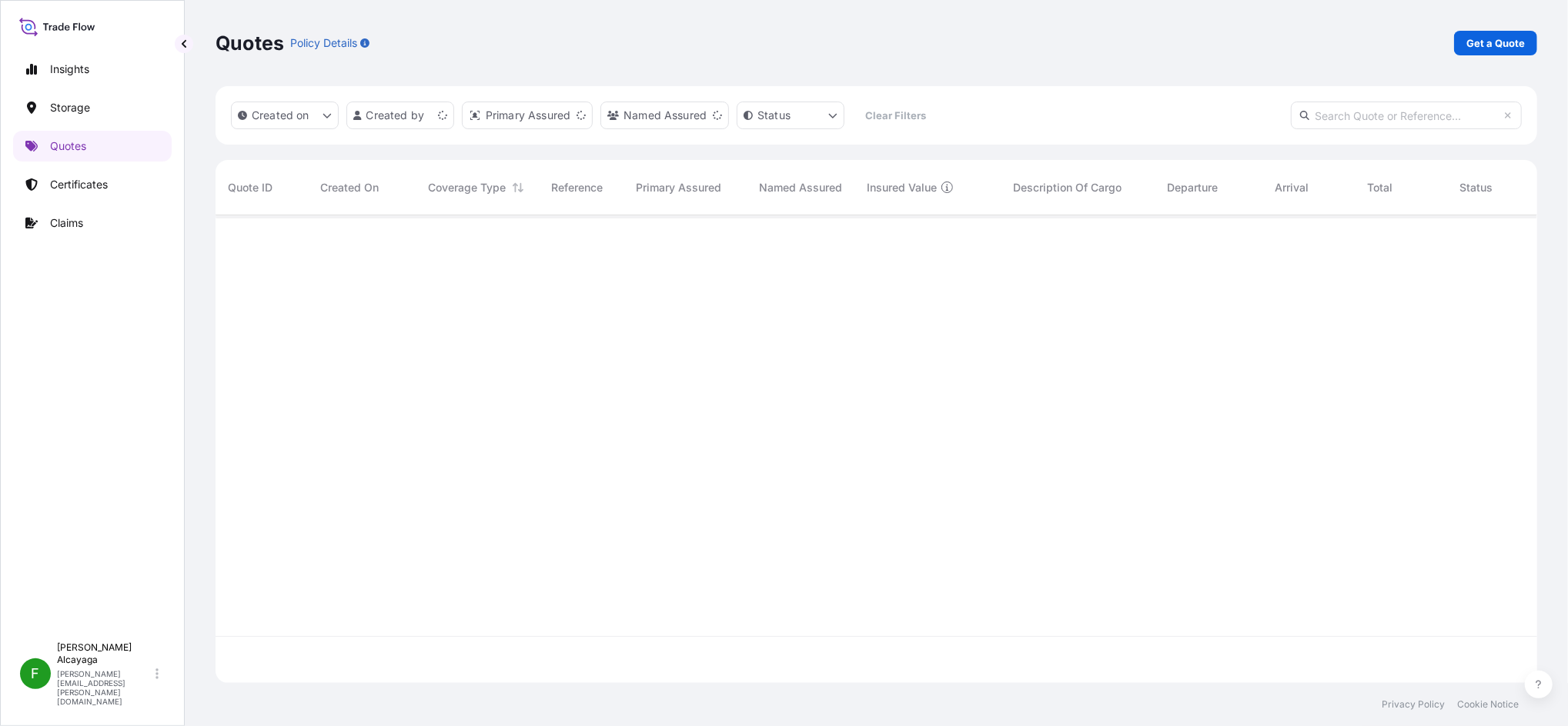
scroll to position [461, 1306]
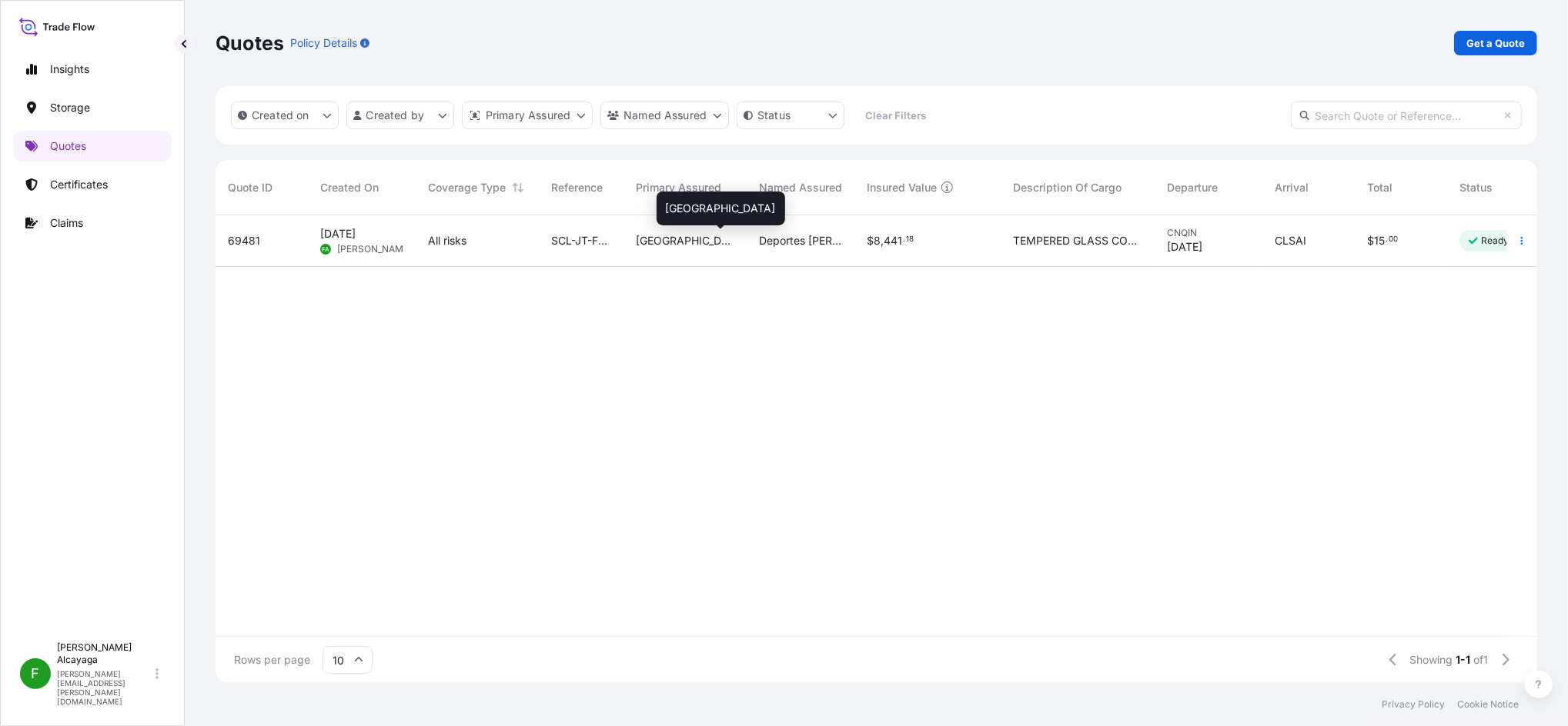
click at [658, 243] on span "[GEOGRAPHIC_DATA]" at bounding box center [684, 241] width 98 height 16
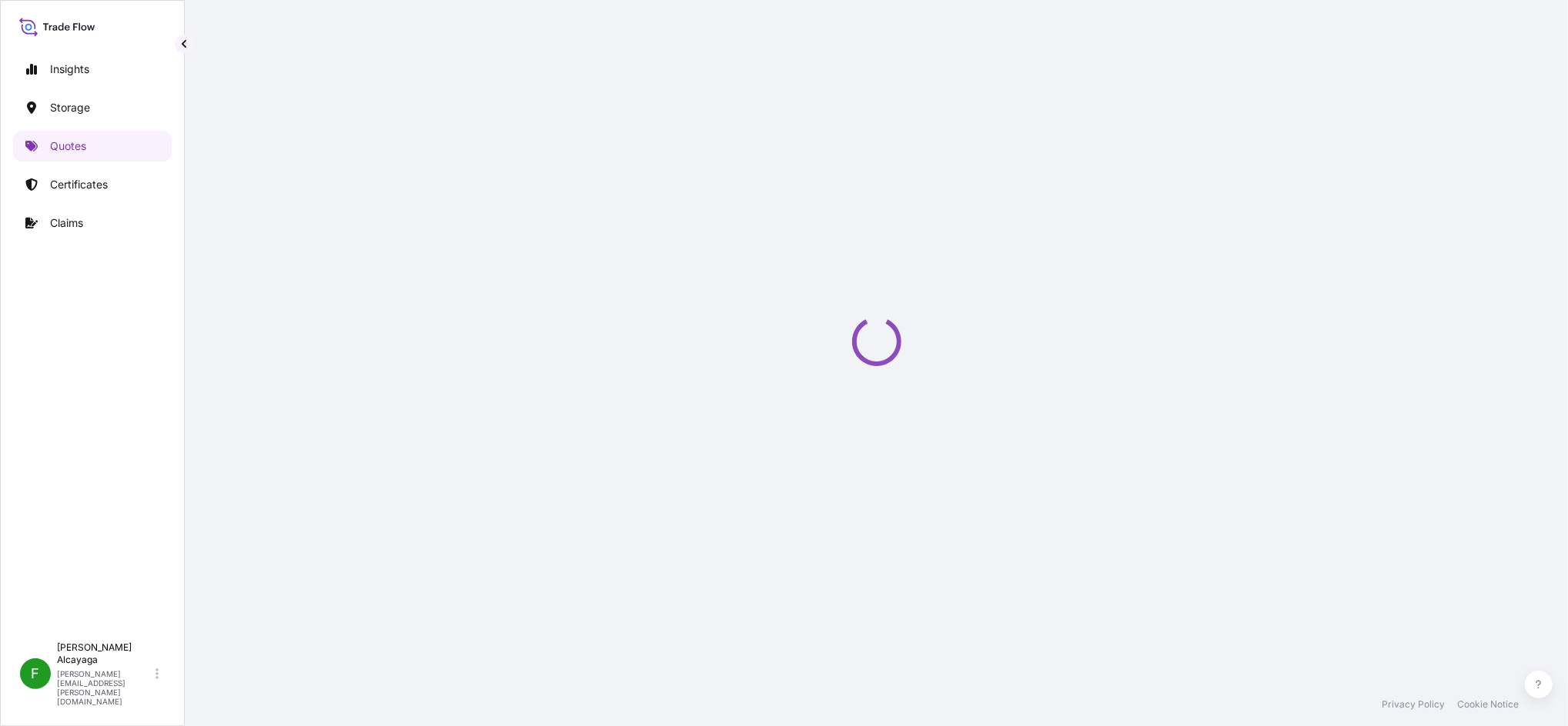
select select "Water"
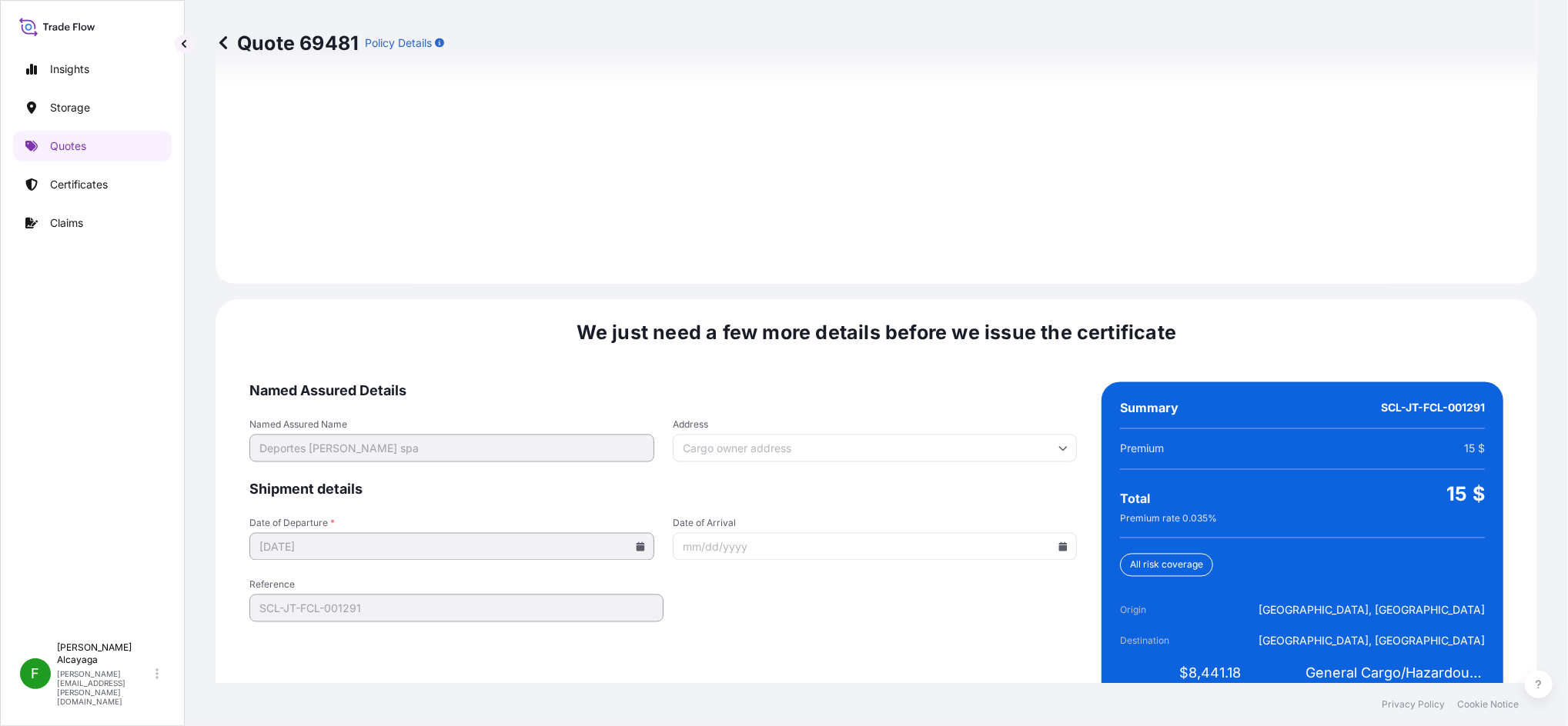
scroll to position [2185, 0]
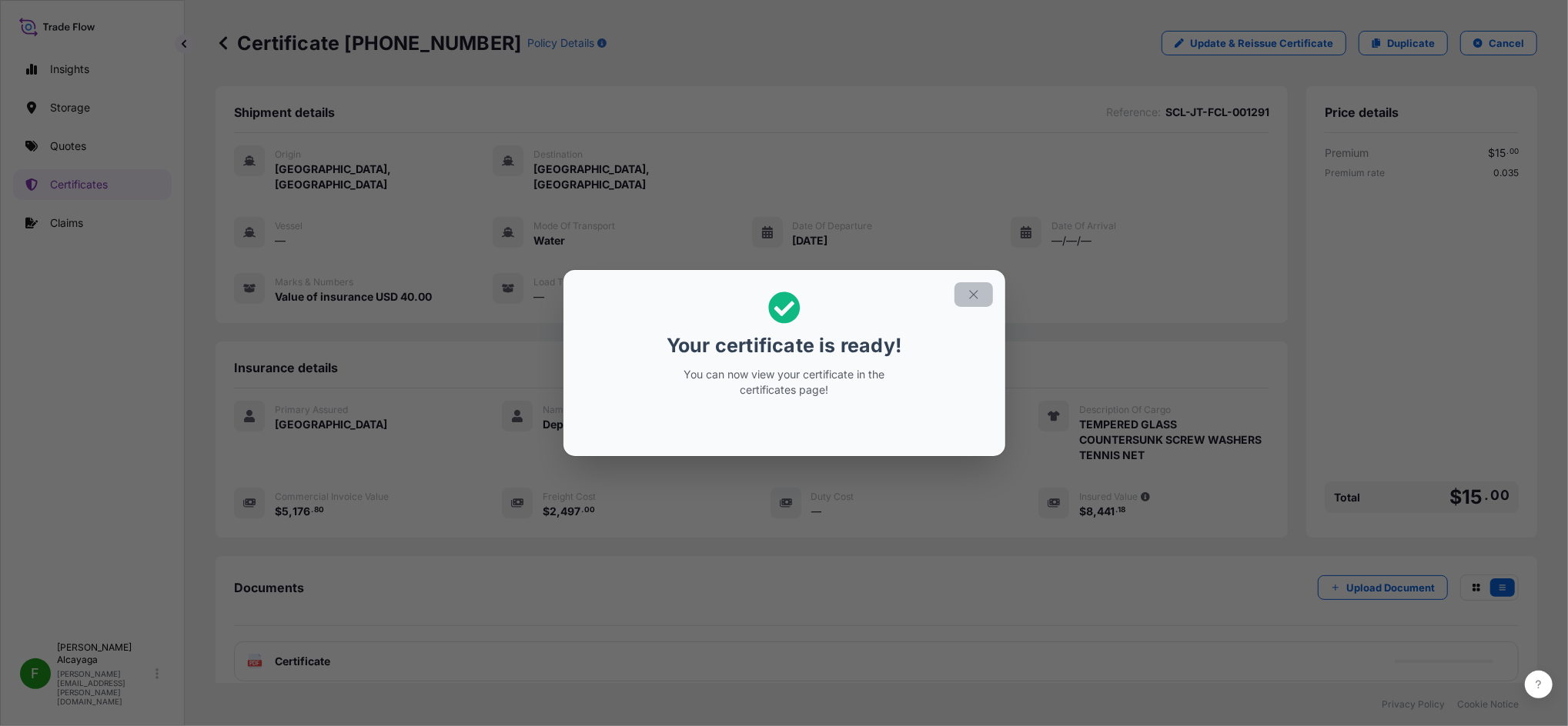
click at [987, 294] on button "button" at bounding box center [973, 295] width 39 height 25
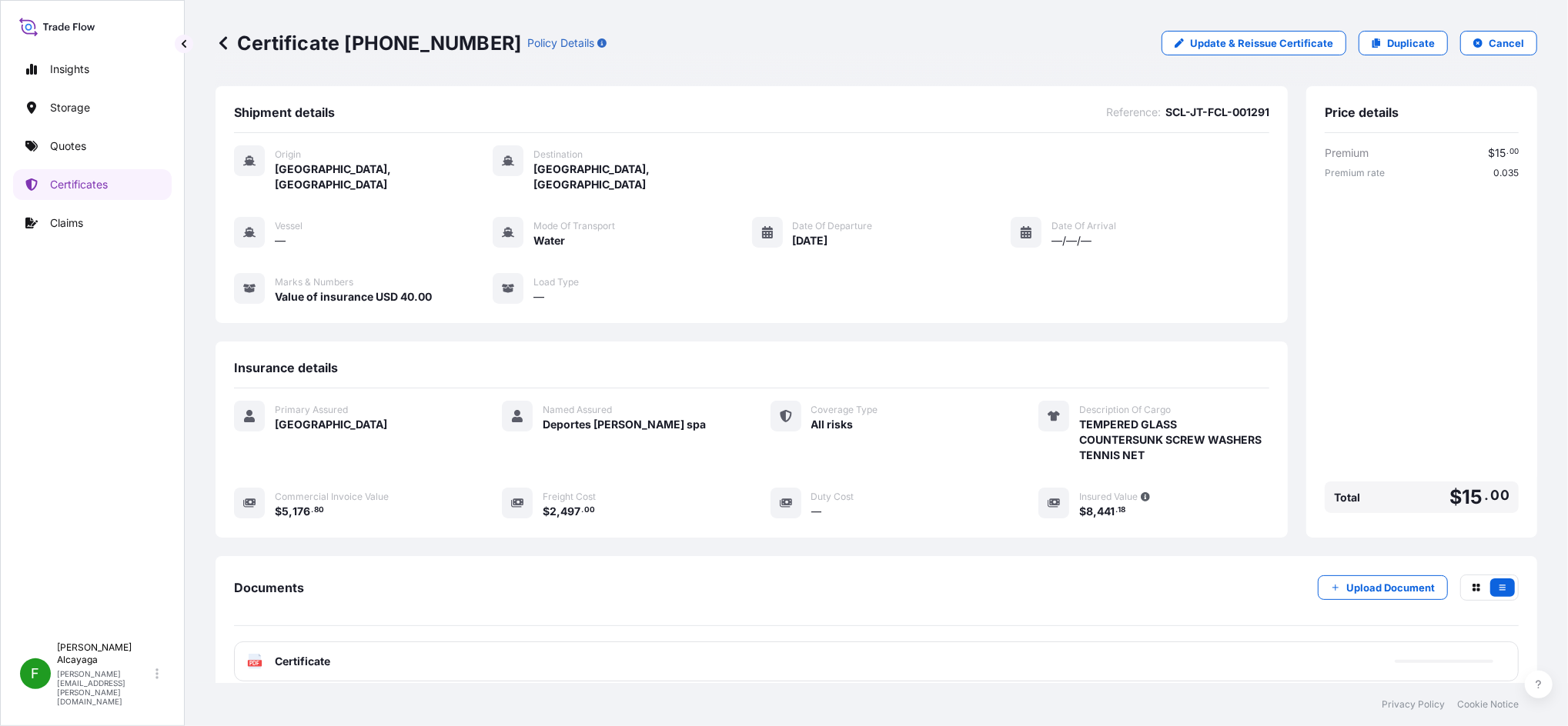
scroll to position [92, 0]
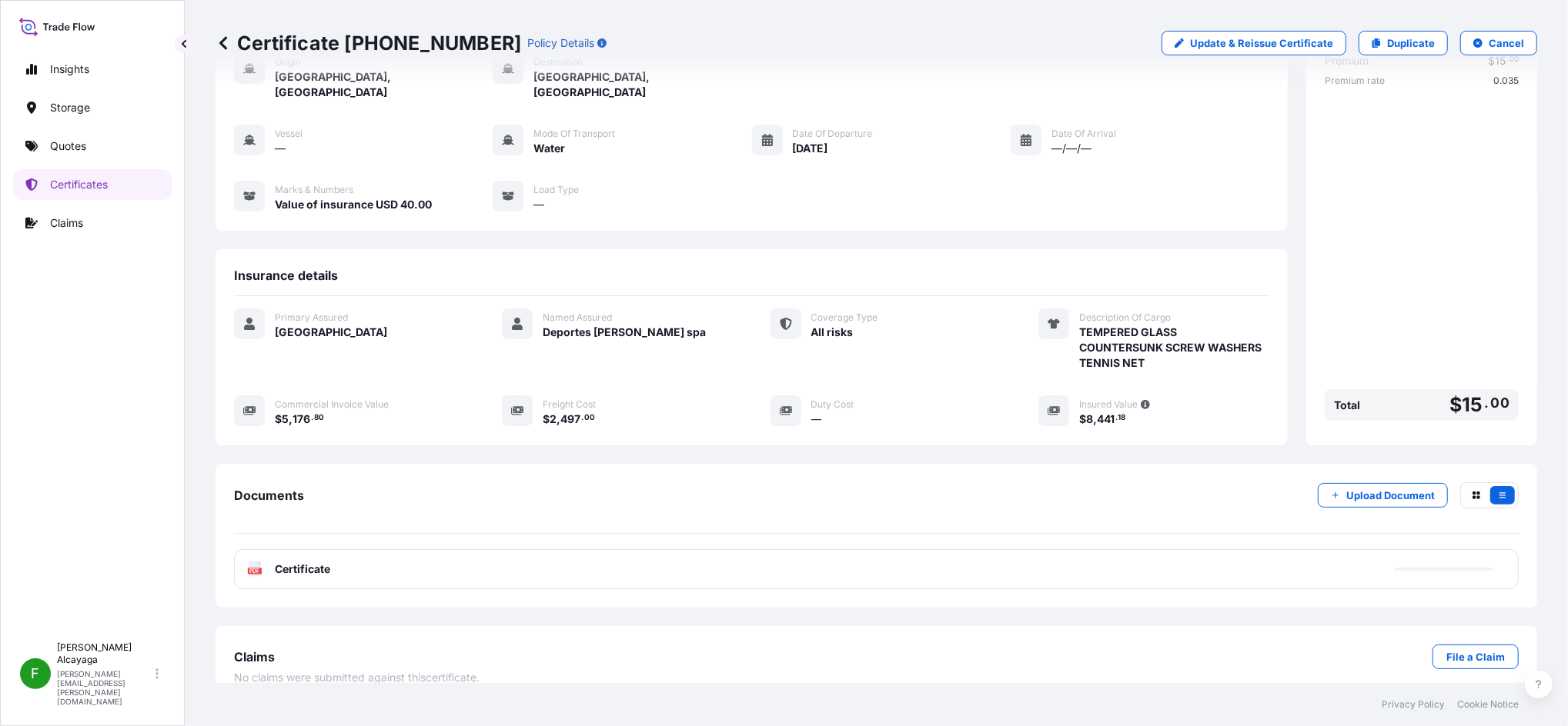
click at [541, 544] on div "PDF Certificate" at bounding box center [876, 569] width 1284 height 40
click at [462, 544] on div "PDF Certificate" at bounding box center [876, 569] width 1284 height 40
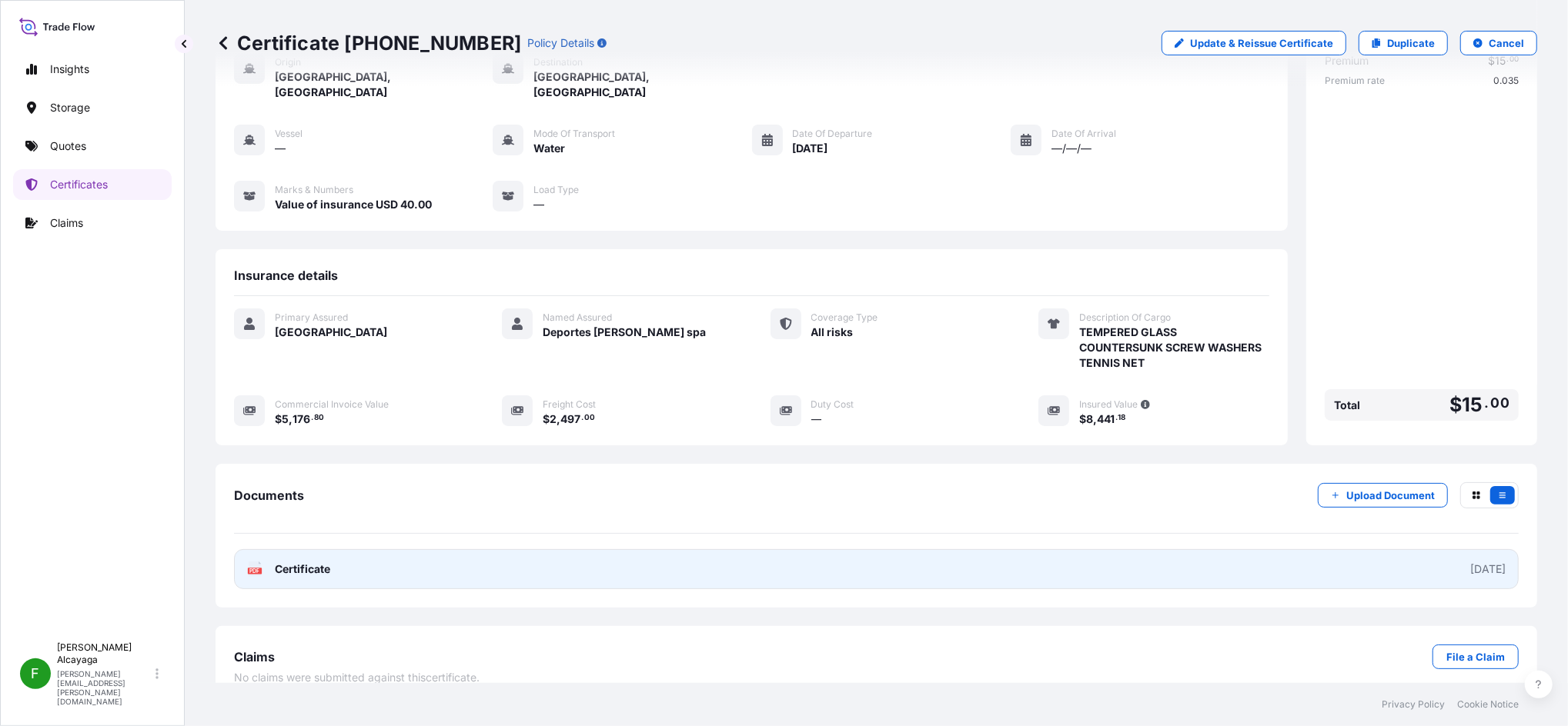
click at [268, 544] on div "PDF Certificate" at bounding box center [288, 569] width 83 height 16
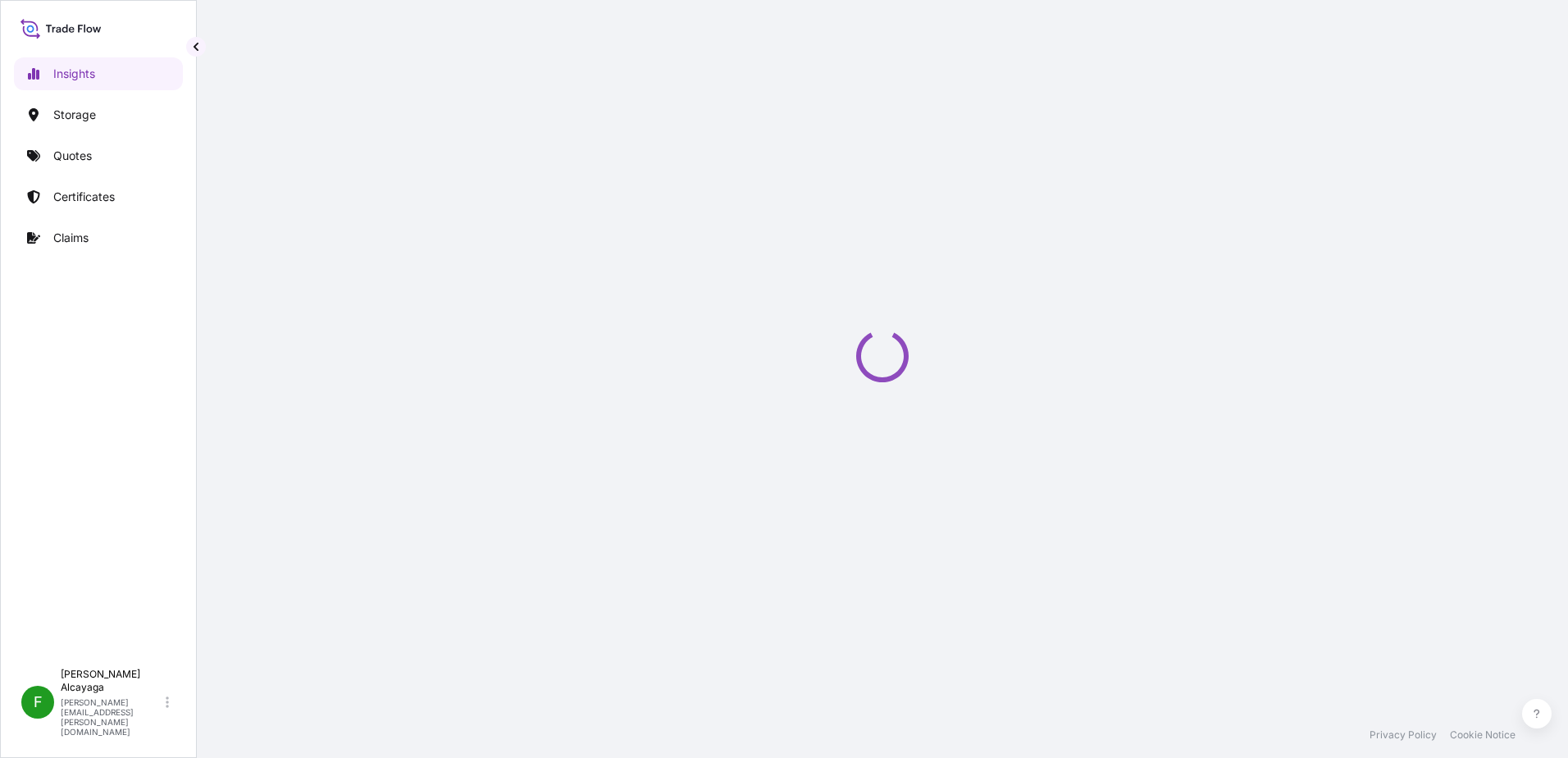
select select "2025"
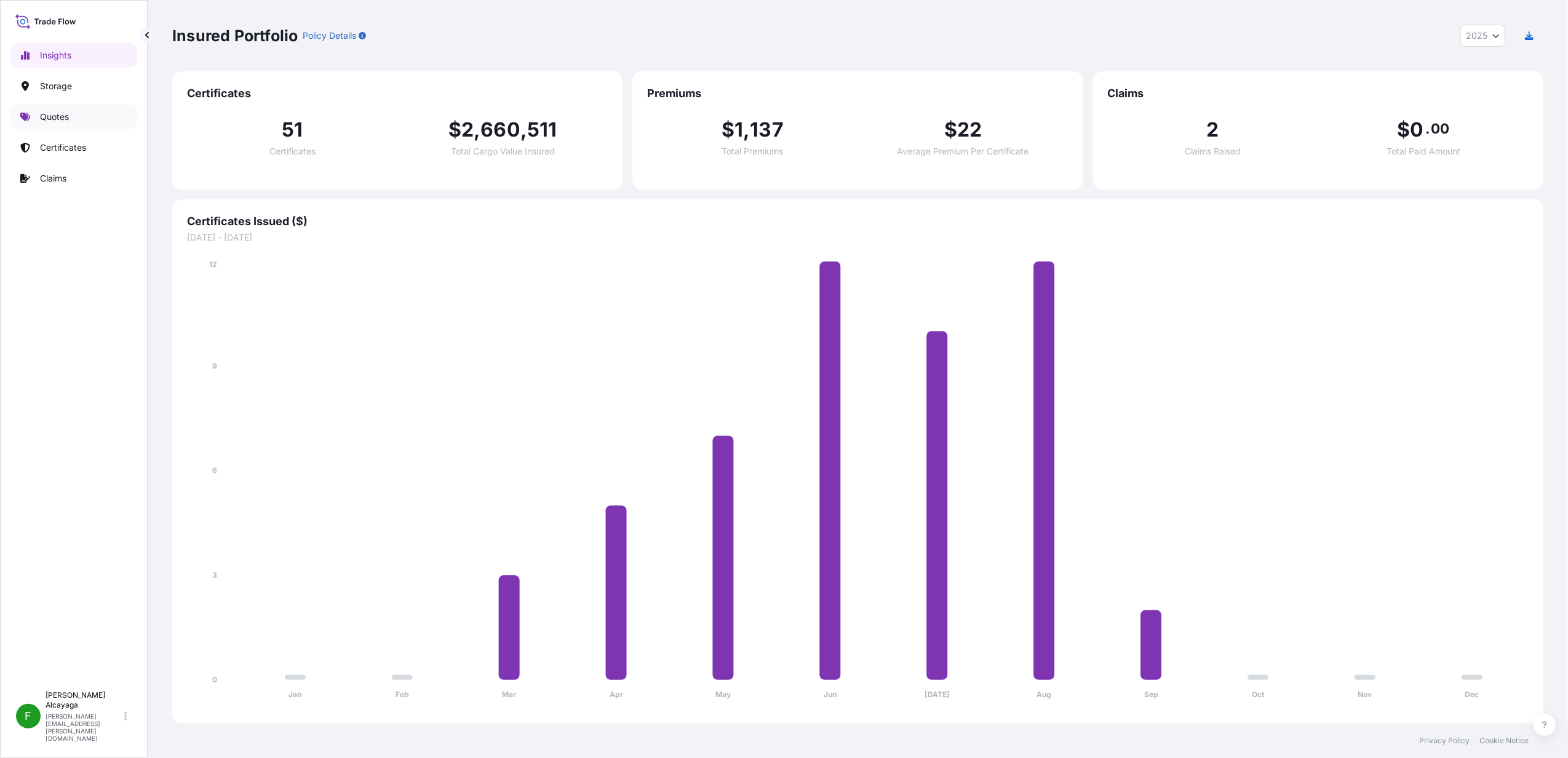
click at [94, 117] on link "Quotes" at bounding box center [74, 117] width 127 height 24
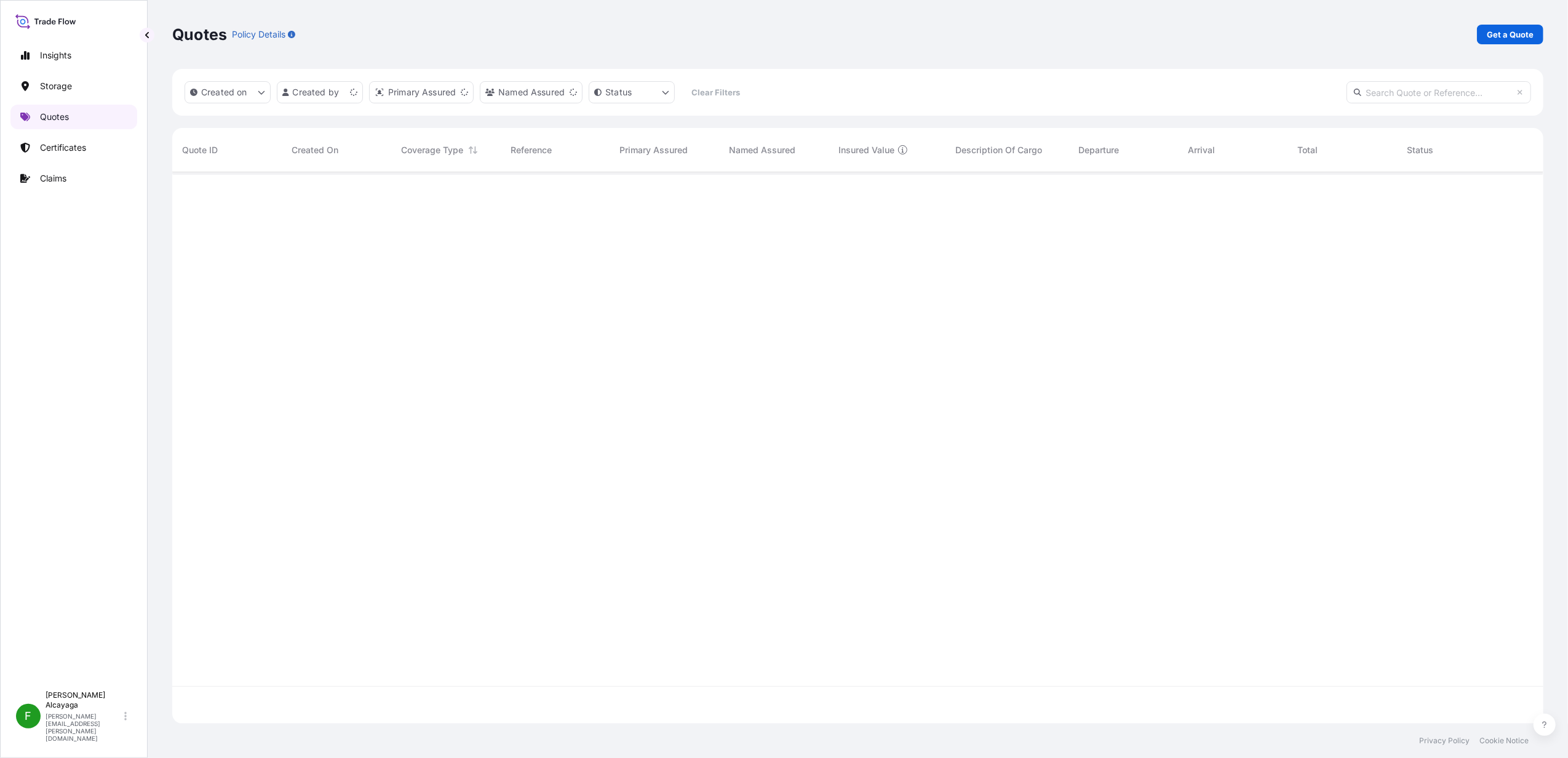
scroll to position [545, 1359]
click at [78, 150] on p "Certificates" at bounding box center [63, 147] width 46 height 13
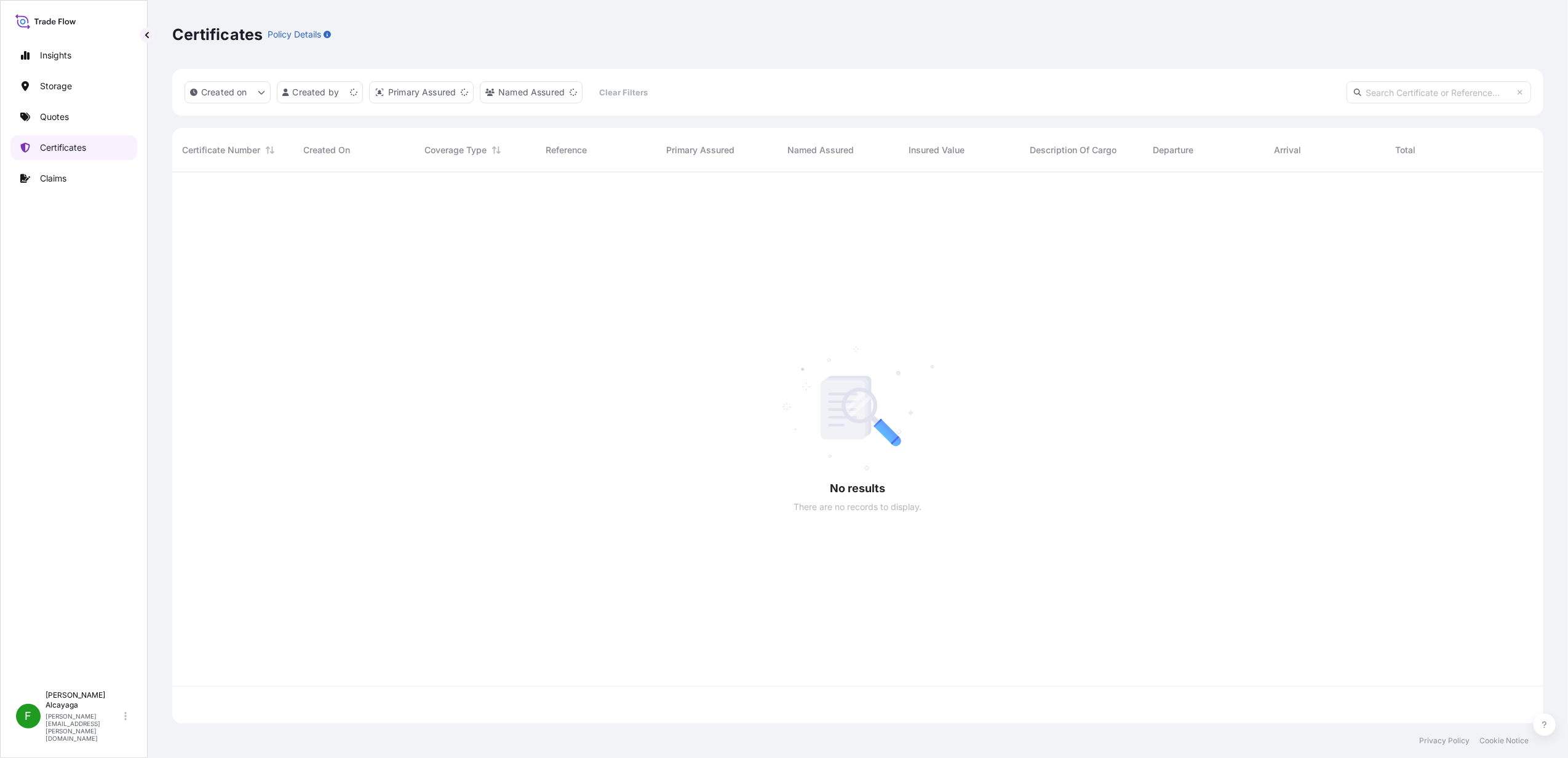
scroll to position [545, 1359]
click at [78, 150] on p "Certificates" at bounding box center [63, 147] width 46 height 13
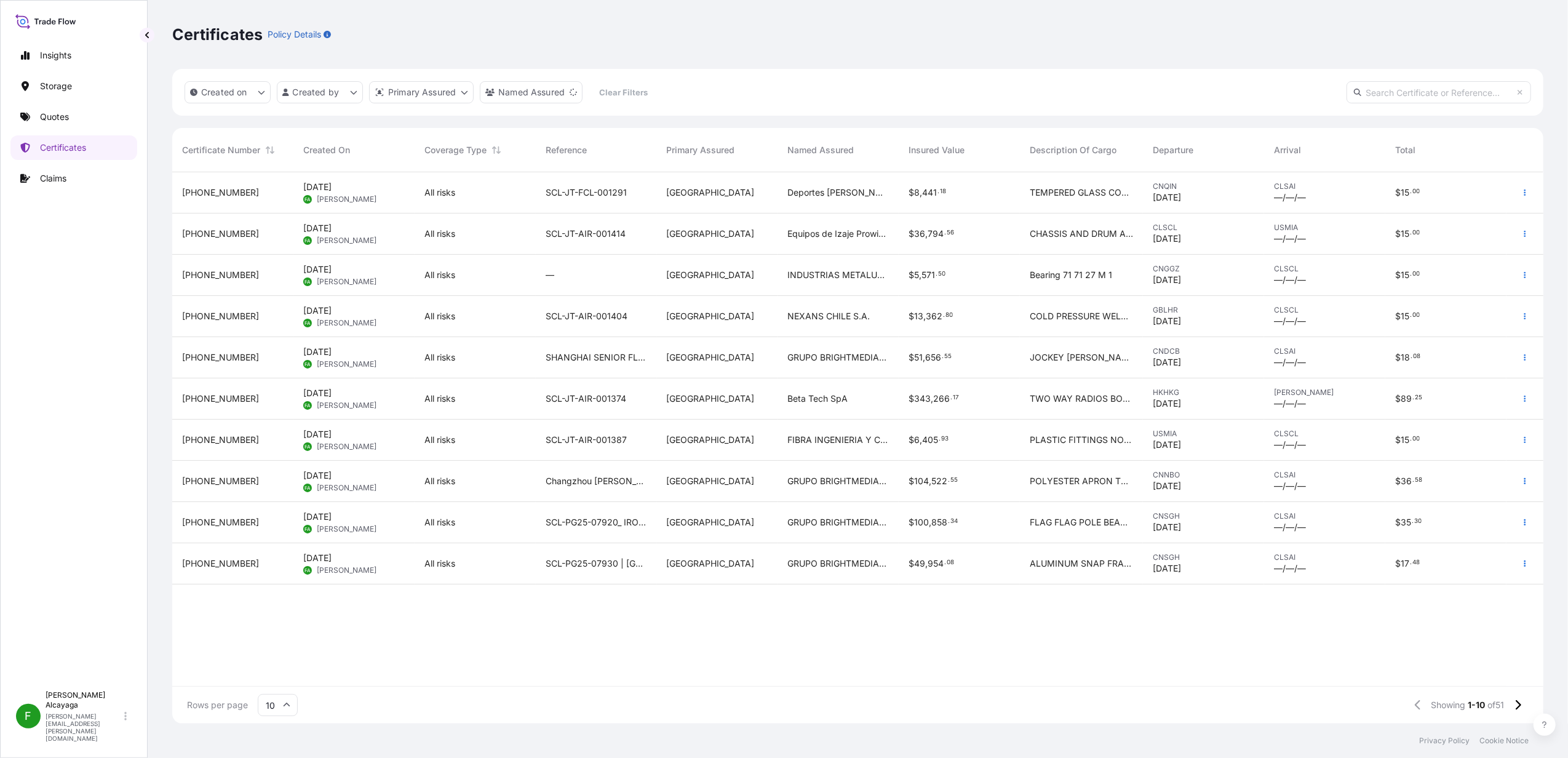
click at [855, 276] on span "INDUSTRIAS METALURGICAS SORENA" at bounding box center [838, 275] width 102 height 13
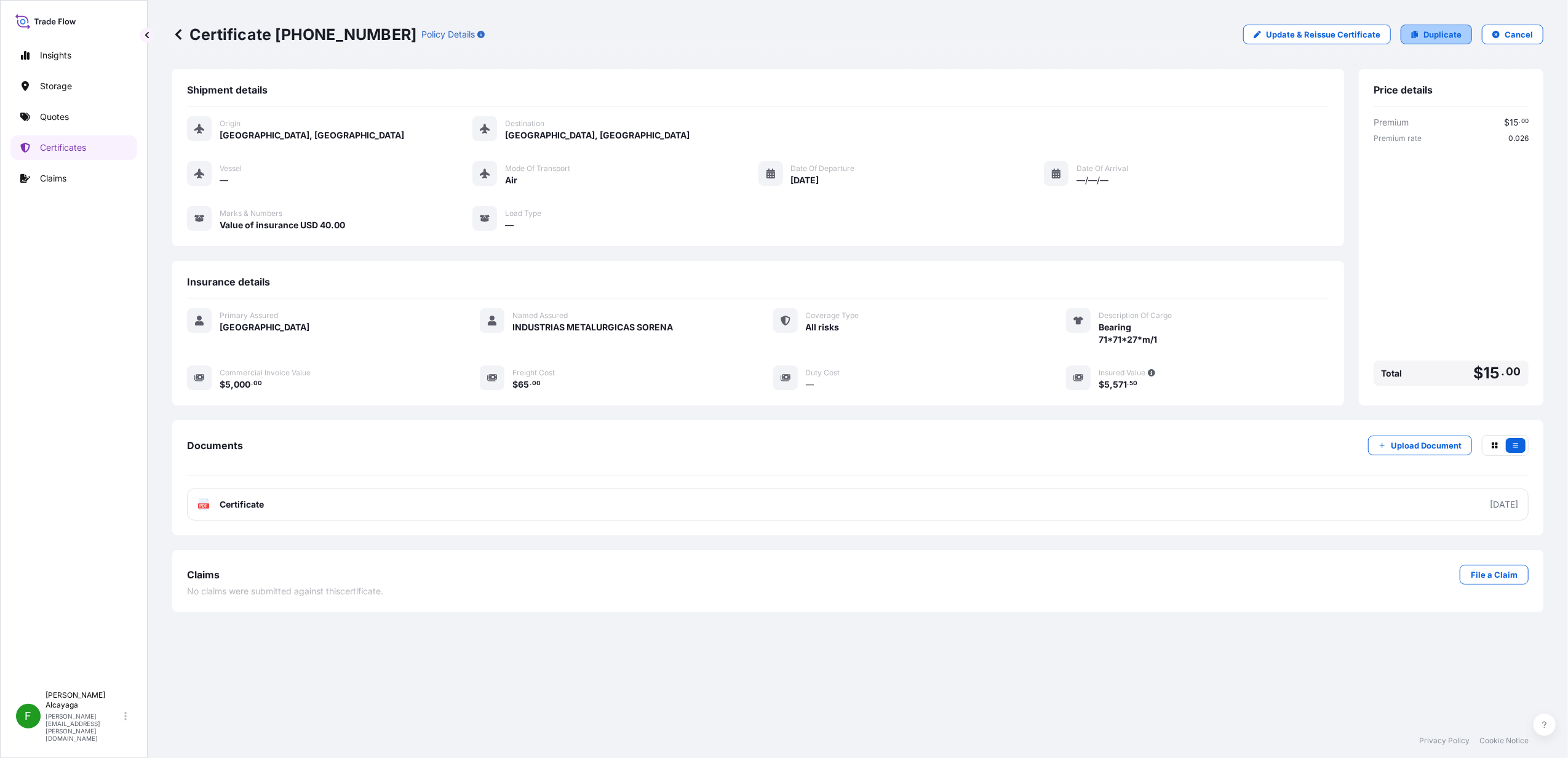
click at [1176, 30] on p "Duplicate" at bounding box center [1443, 34] width 38 height 13
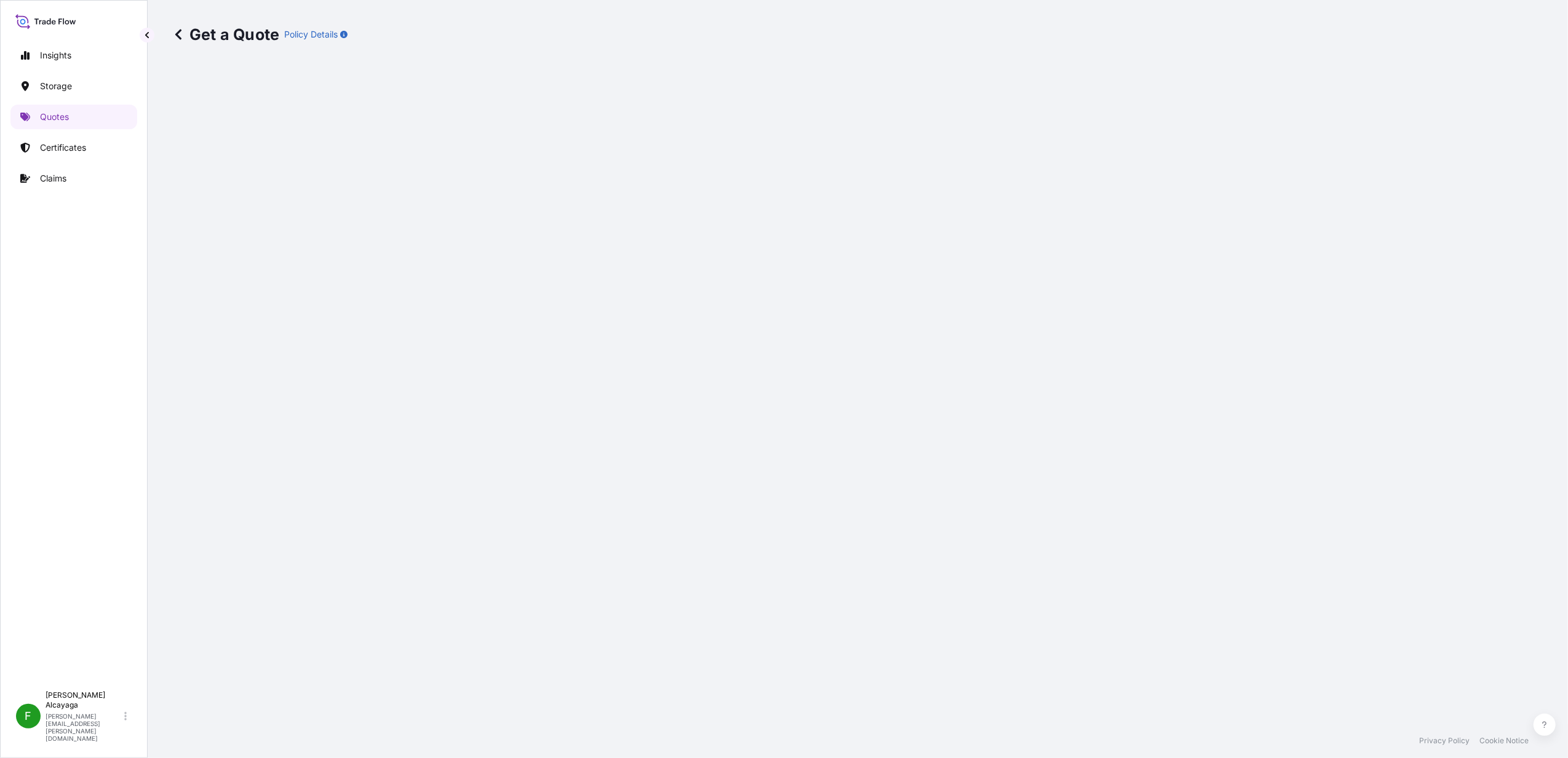
select select "Air"
select select "2025"
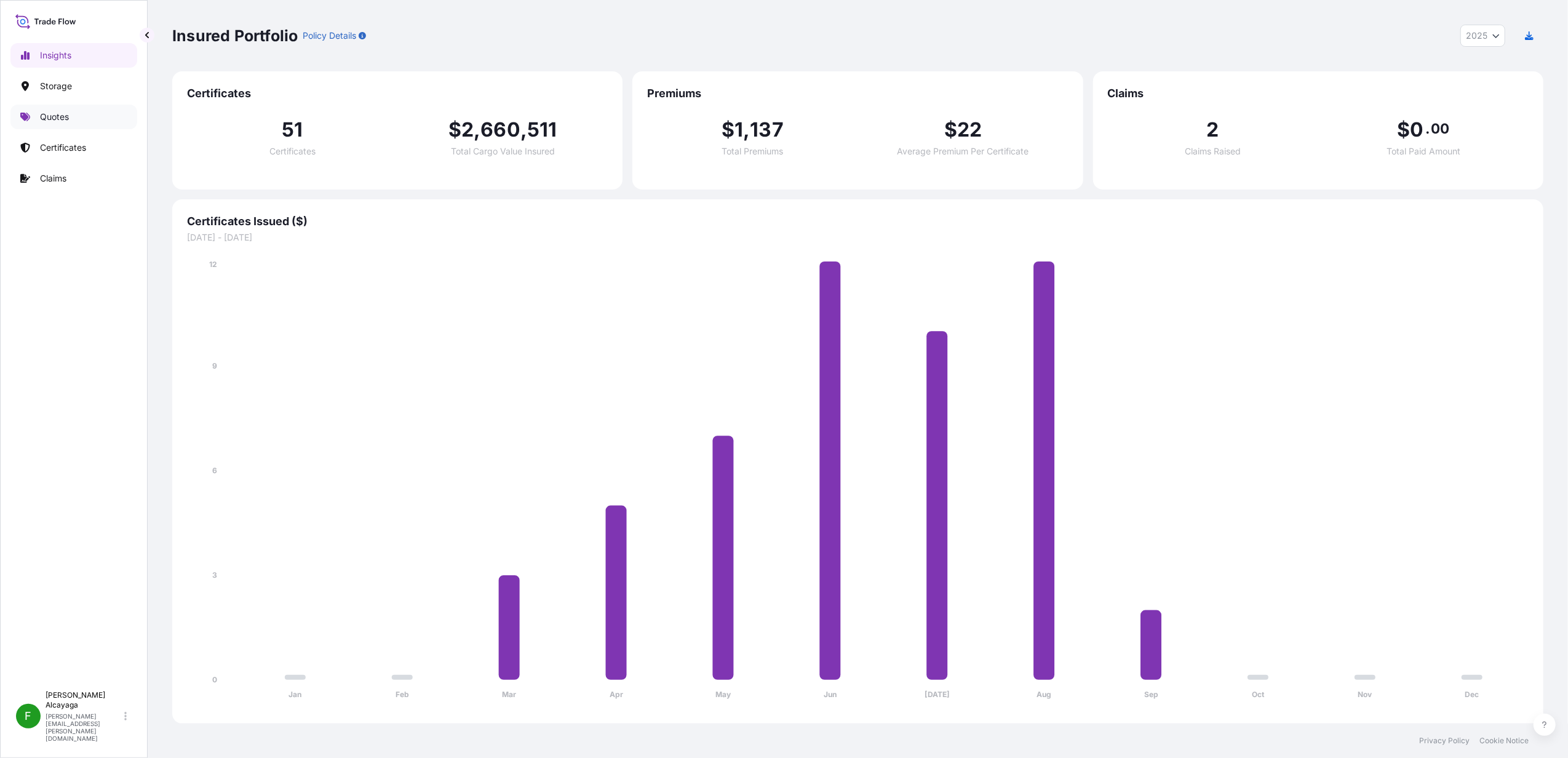
click at [86, 111] on link "Quotes" at bounding box center [74, 117] width 127 height 24
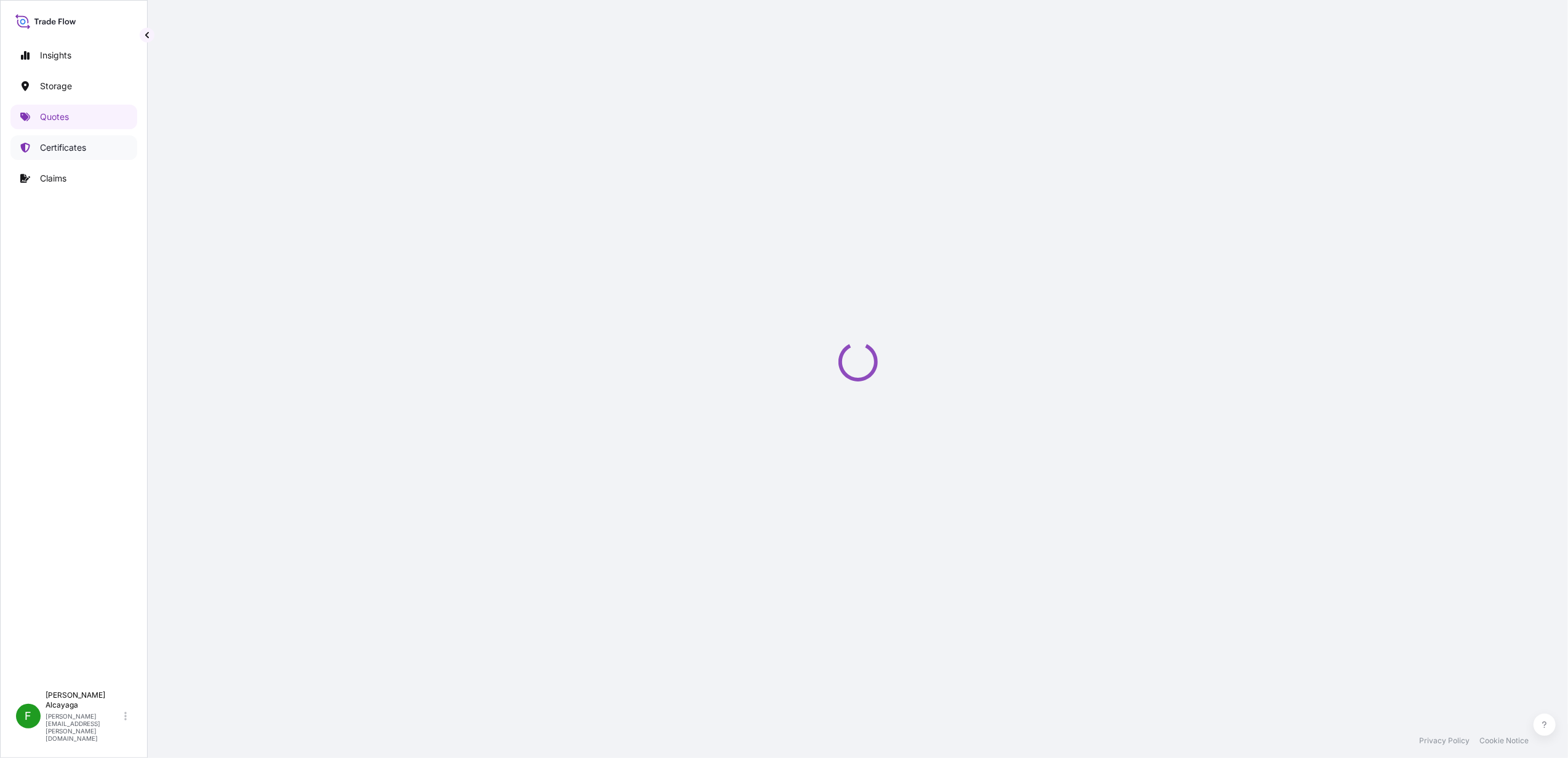
click at [96, 143] on link "Certificates" at bounding box center [74, 147] width 127 height 24
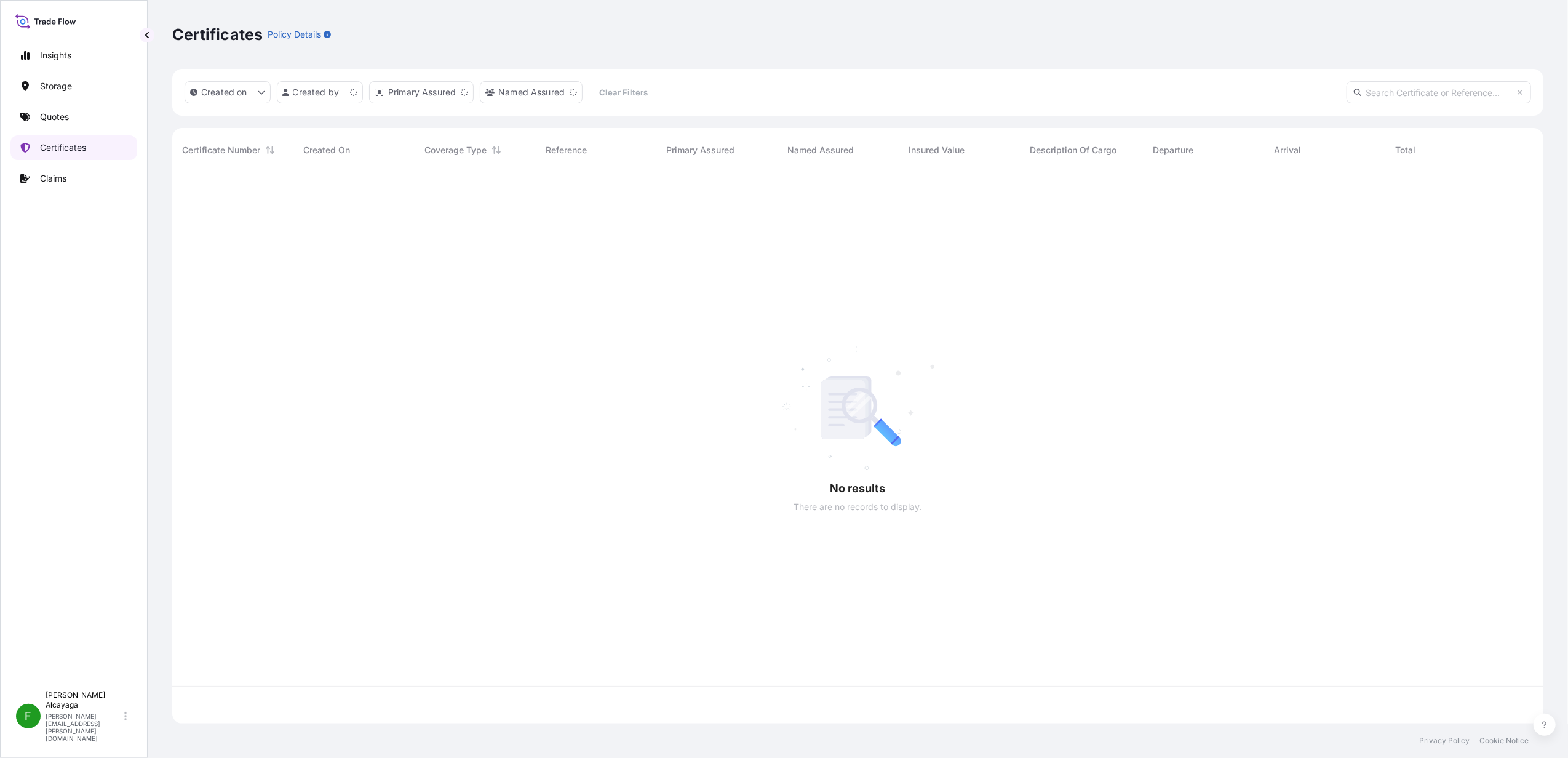
scroll to position [545, 1359]
click at [78, 148] on p "Certificates" at bounding box center [63, 147] width 46 height 13
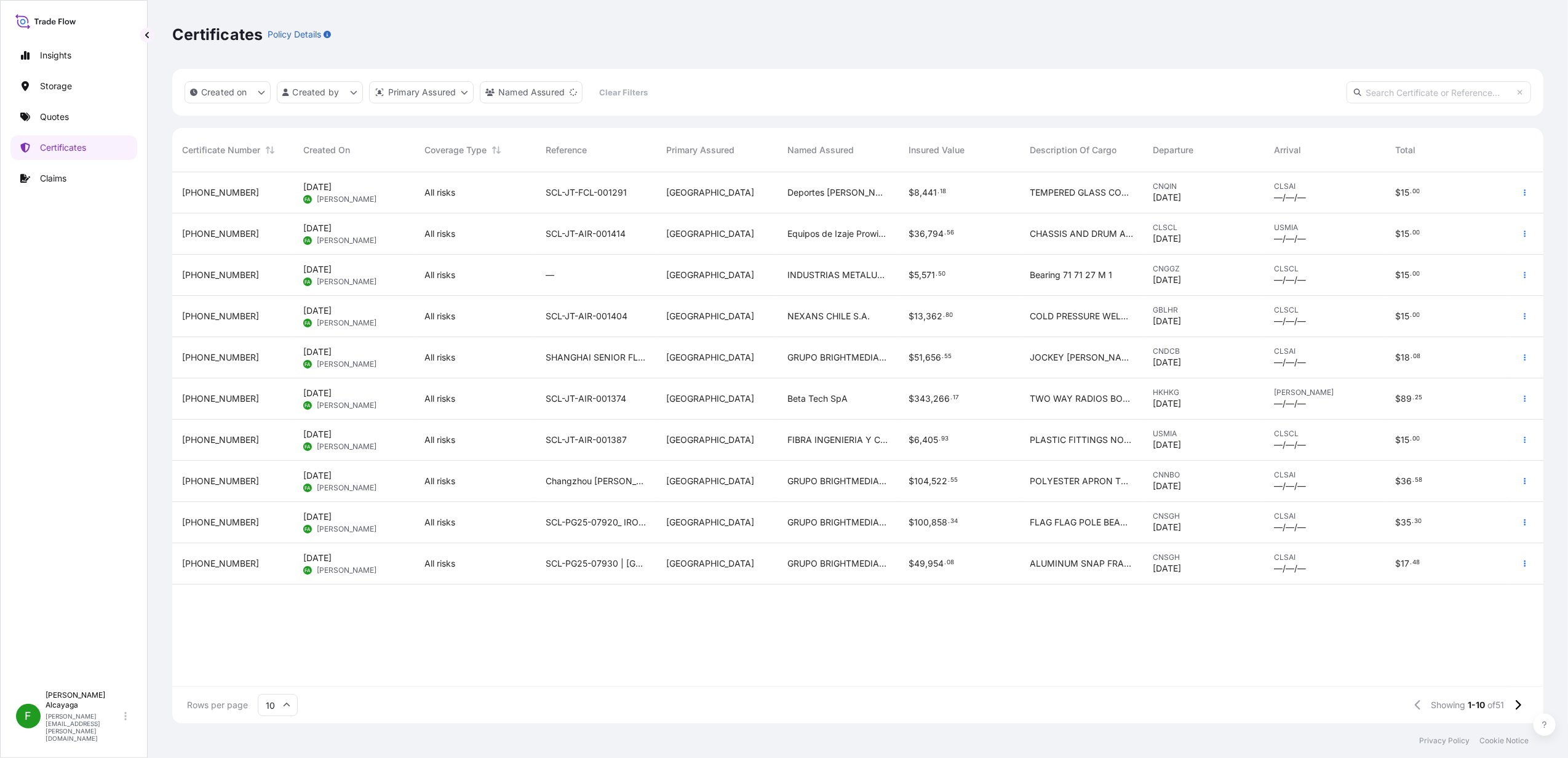
click at [860, 354] on span "GRUPO BRIGHTMEDIA IDEAS 360 SPA" at bounding box center [838, 357] width 102 height 13
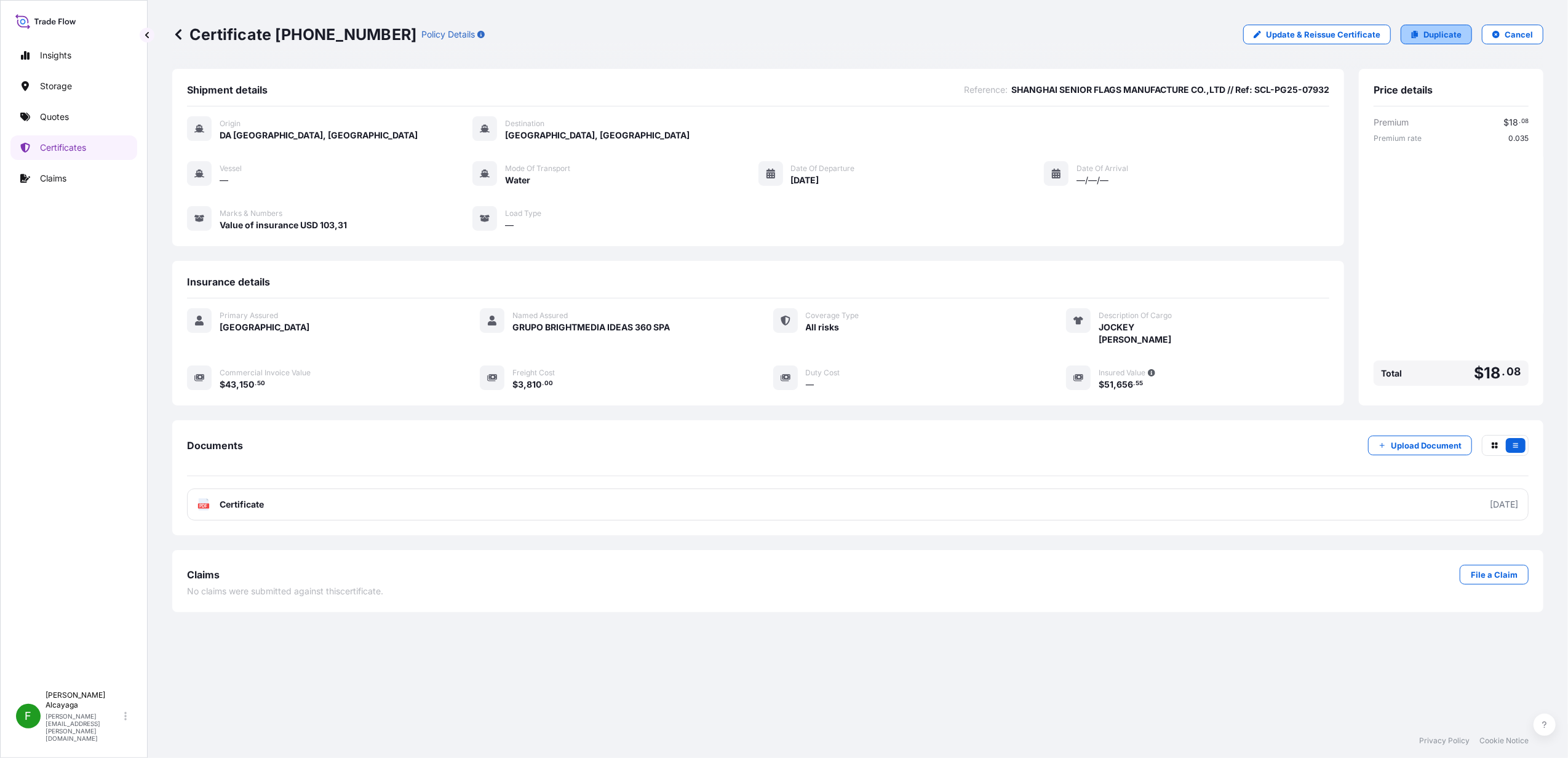
click at [1436, 36] on p "Duplicate" at bounding box center [1443, 34] width 38 height 13
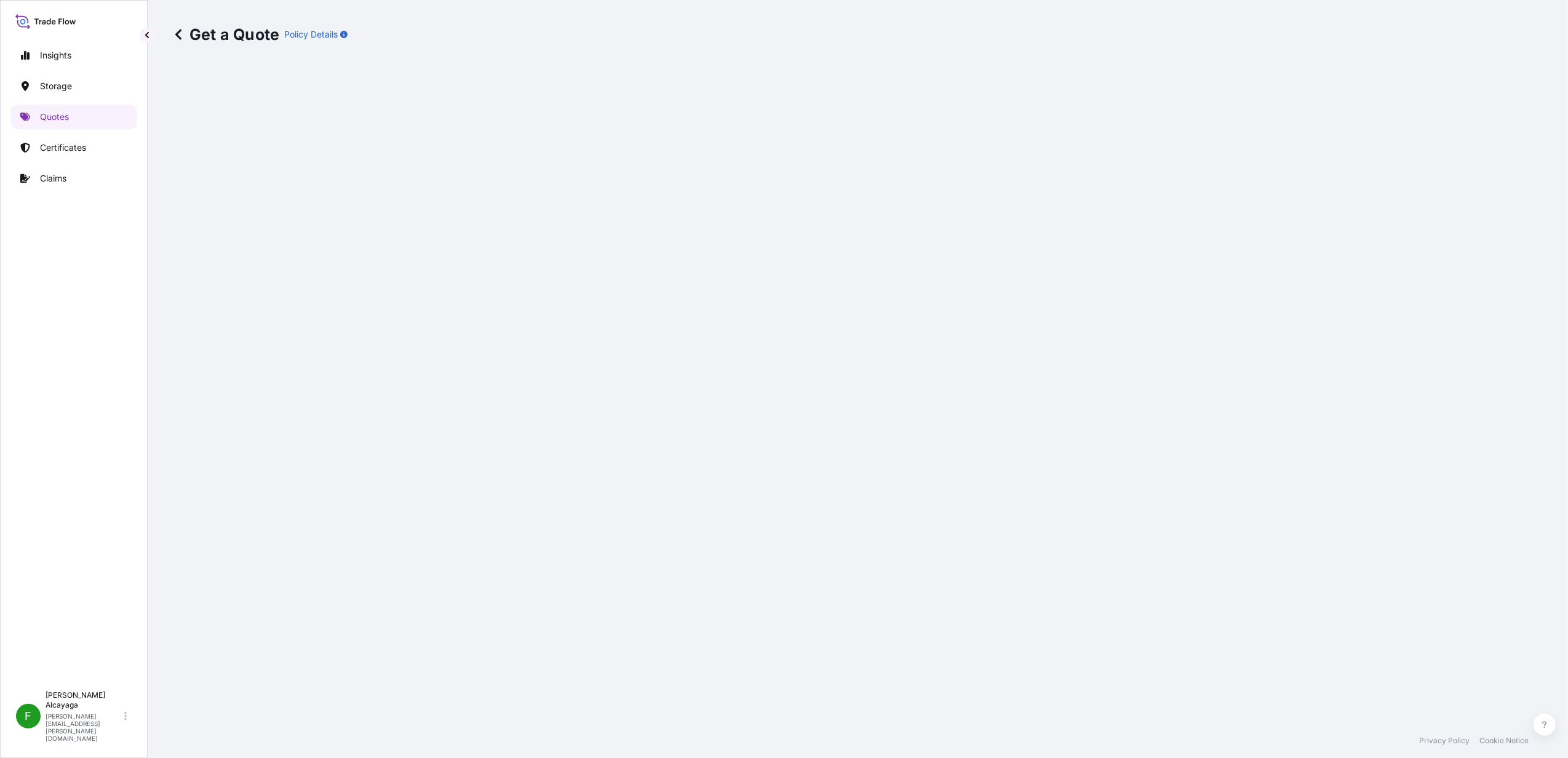
select select "Water"
select select "2025"
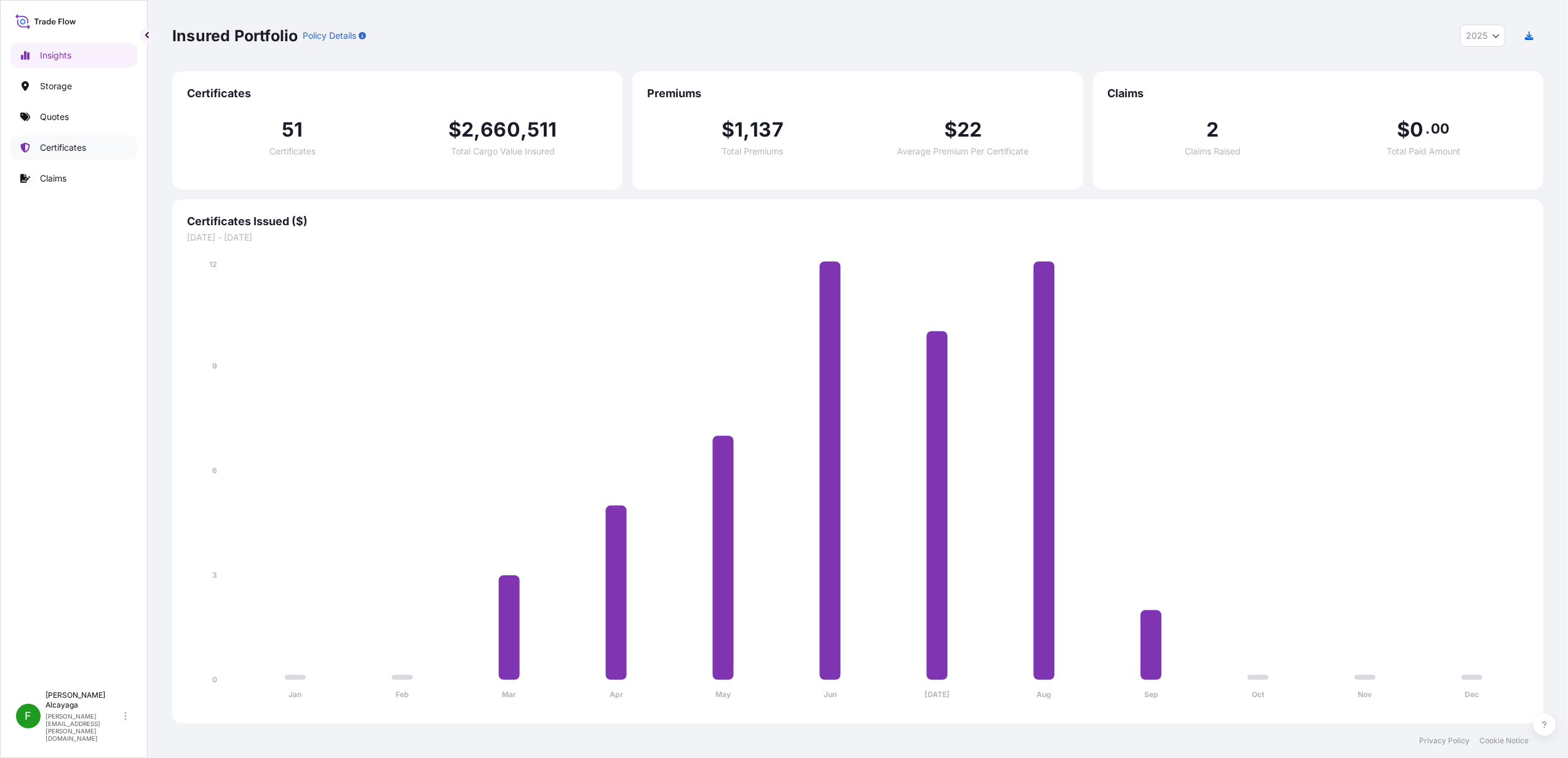
click at [108, 141] on link "Certificates" at bounding box center [74, 147] width 127 height 24
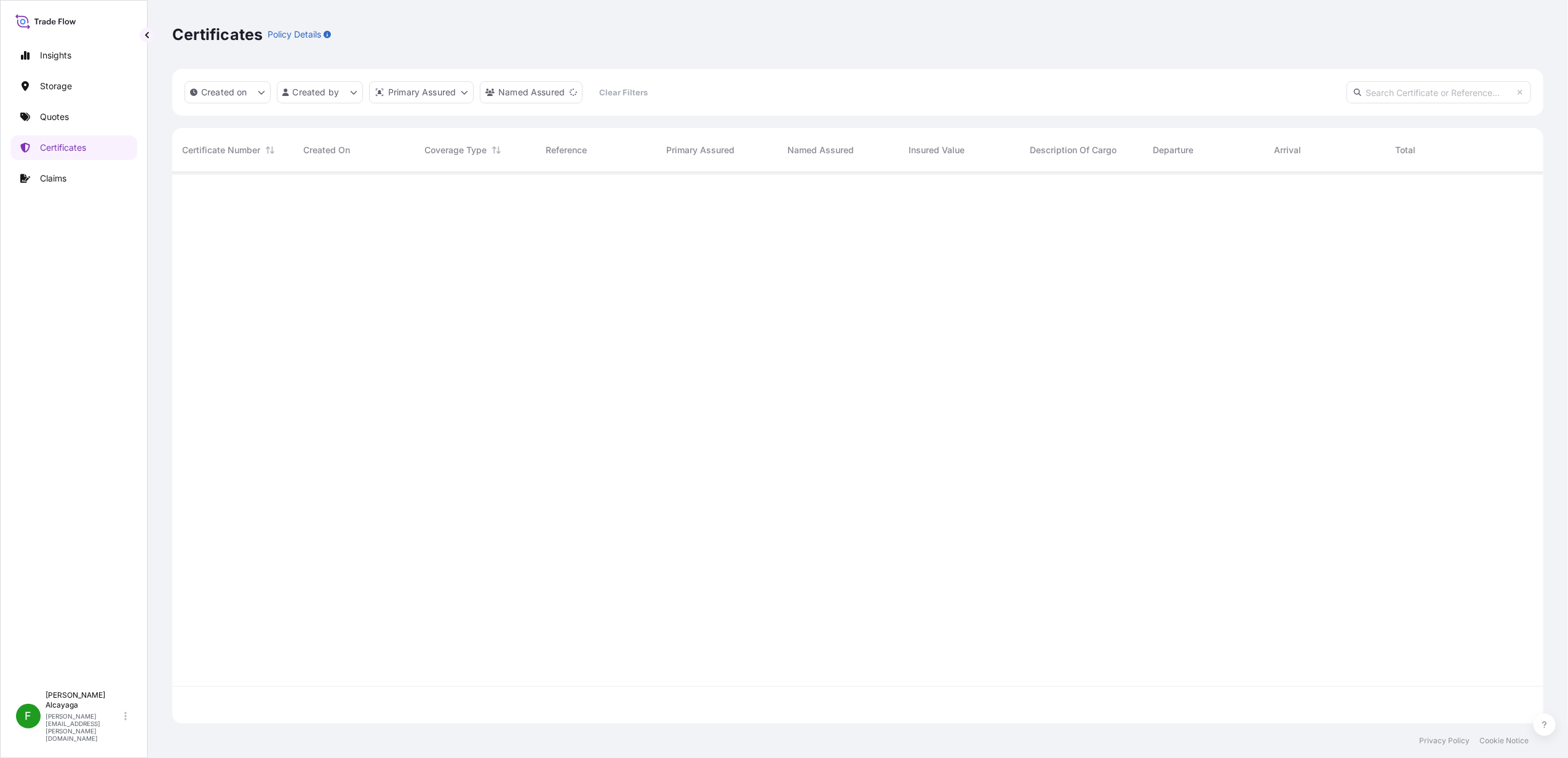
scroll to position [13, 13]
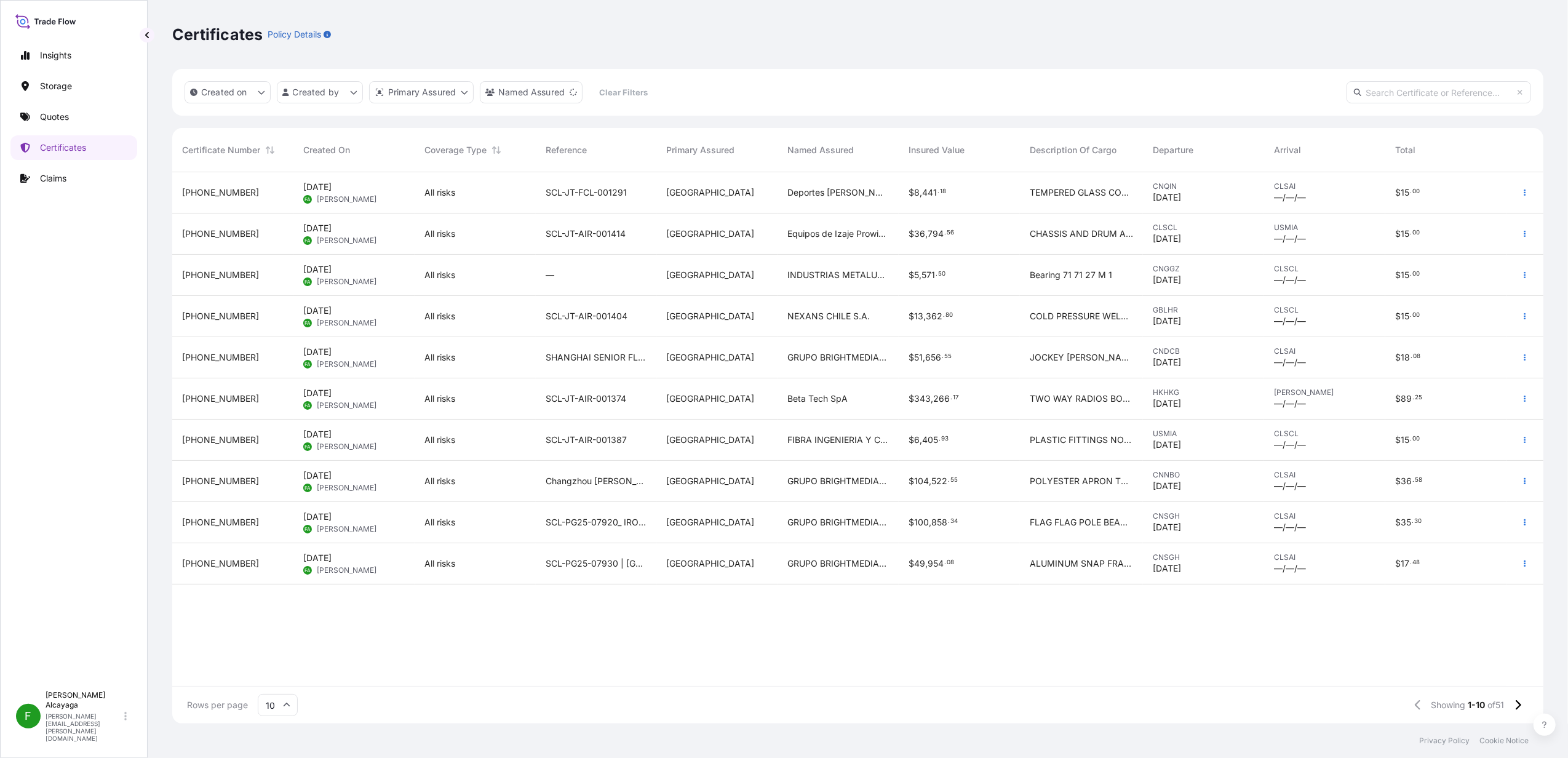
click at [774, 365] on div "Chile" at bounding box center [718, 358] width 121 height 41
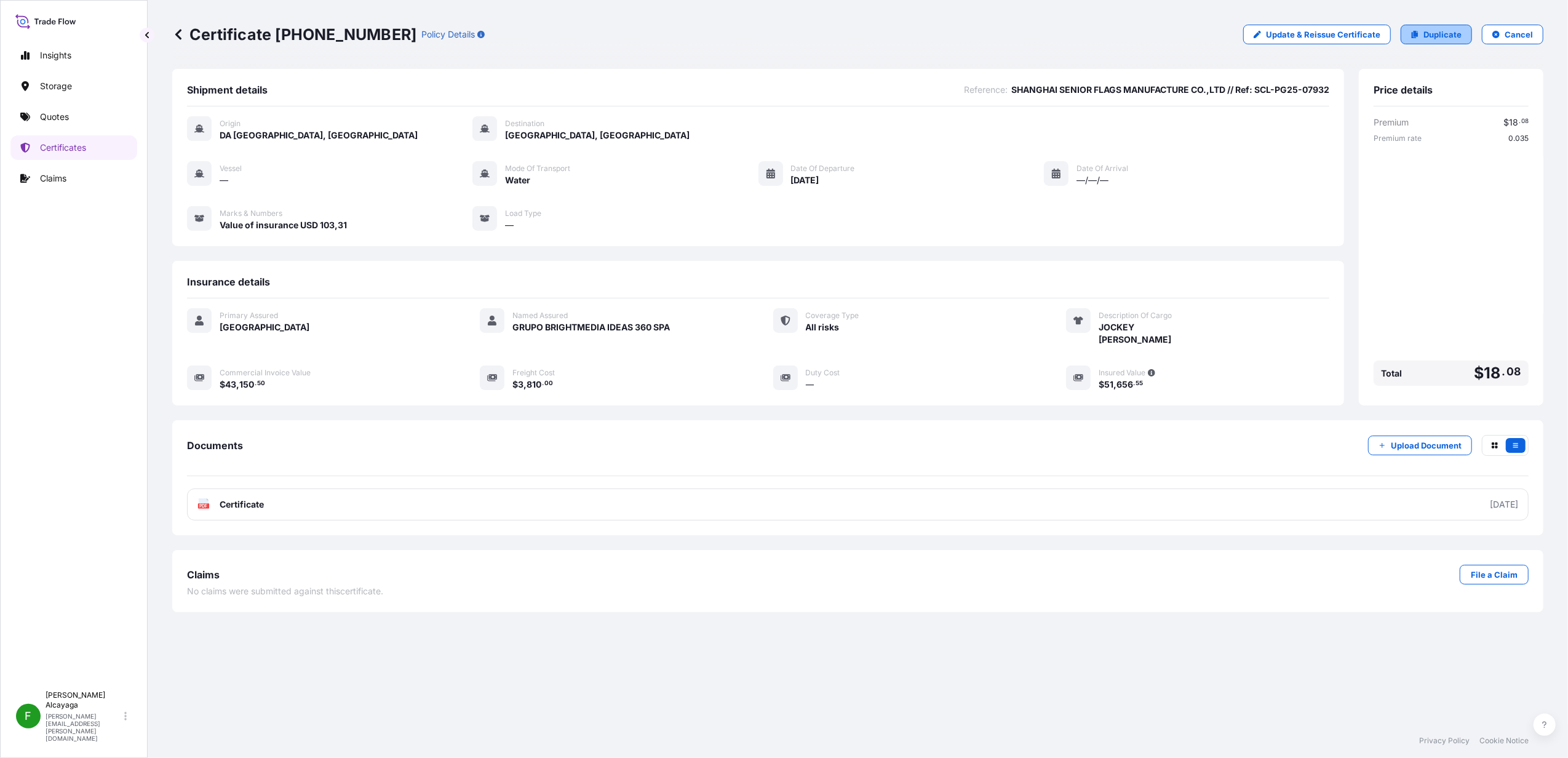
click at [1427, 32] on p "Duplicate" at bounding box center [1443, 34] width 38 height 13
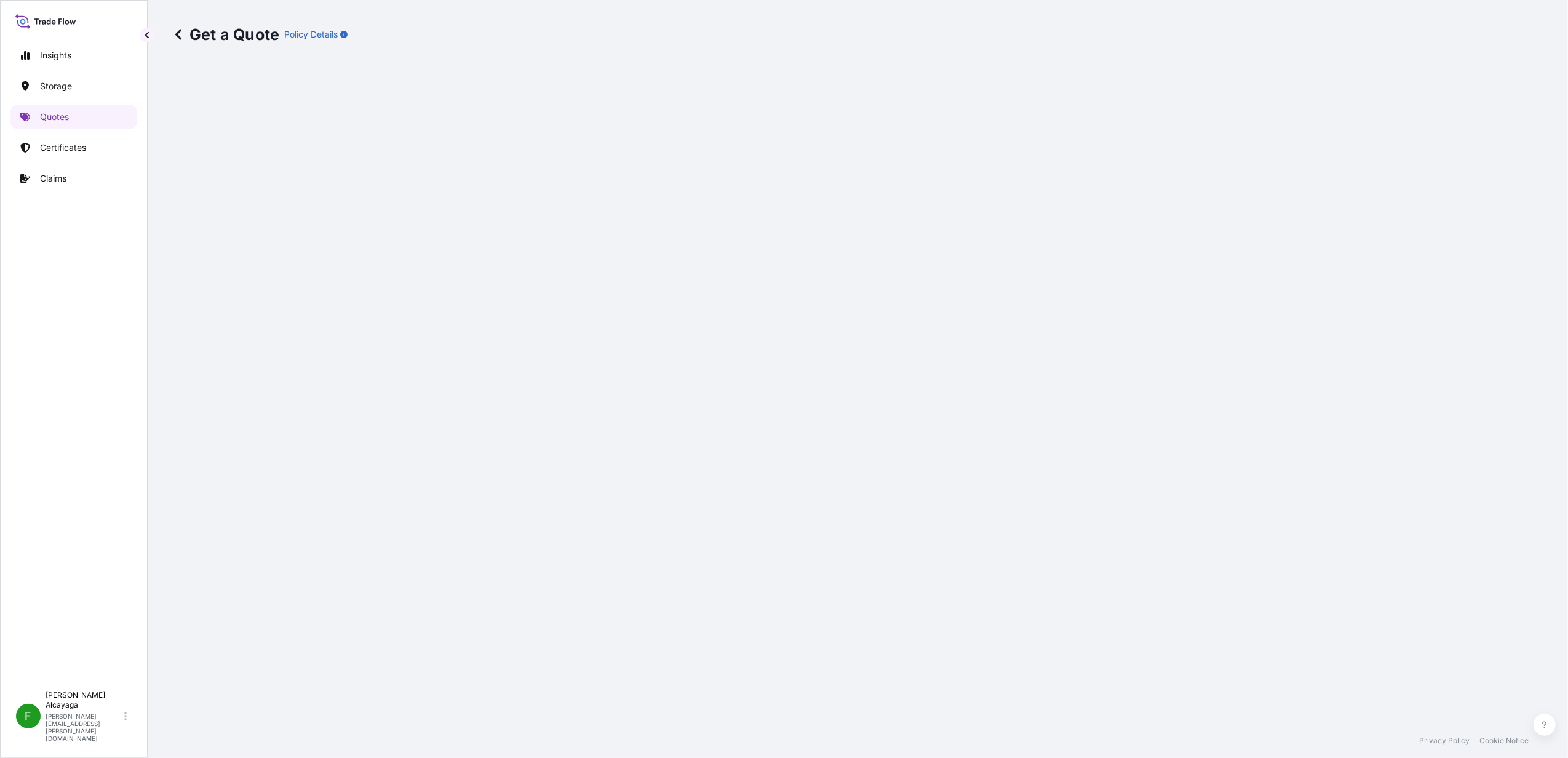
select select "Water"
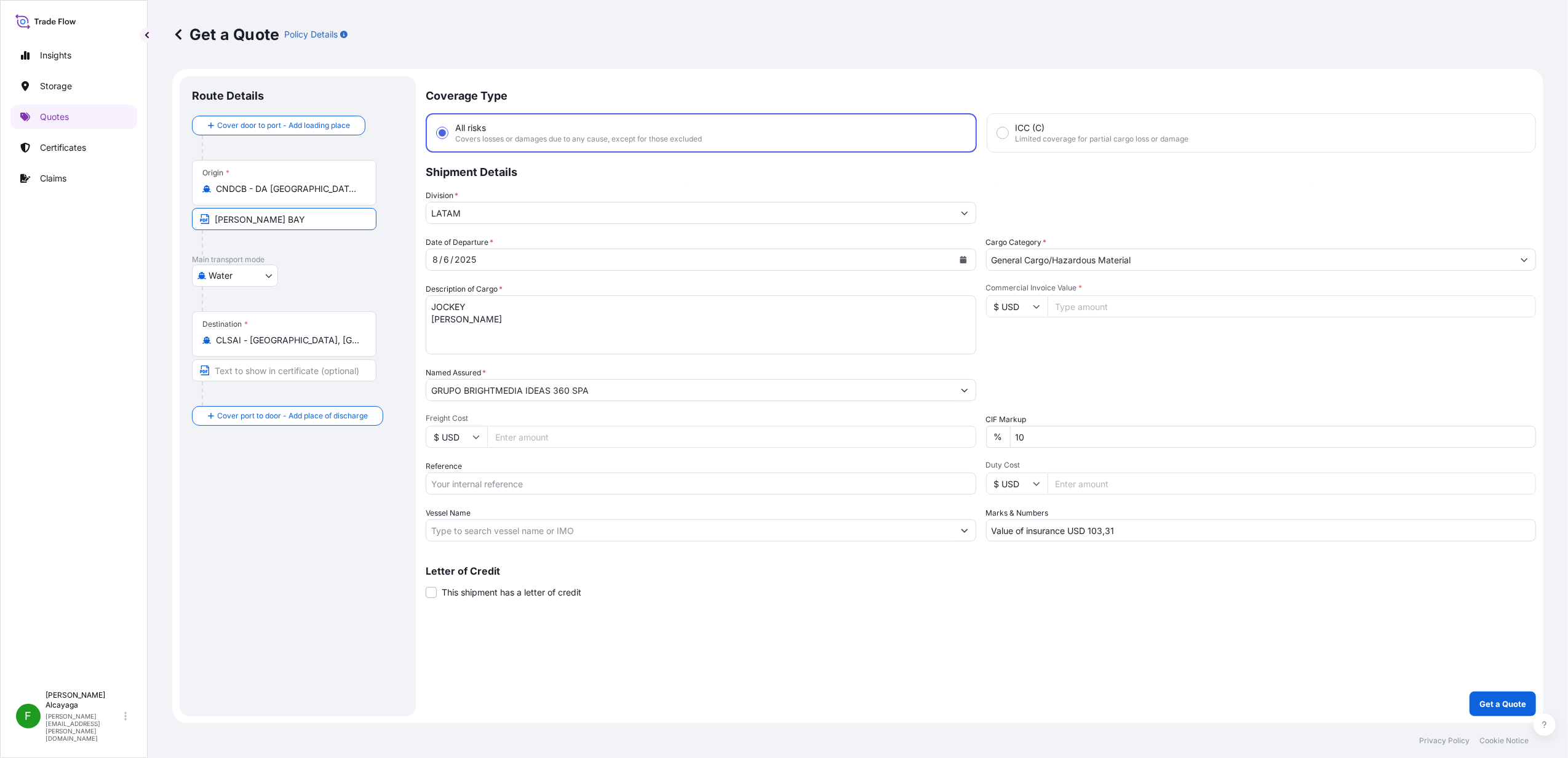
click at [296, 216] on input "DA CHAN BAY" at bounding box center [284, 219] width 185 height 22
click at [296, 186] on input "CNDCB - DA CHAN BAY, China" at bounding box center [288, 189] width 145 height 13
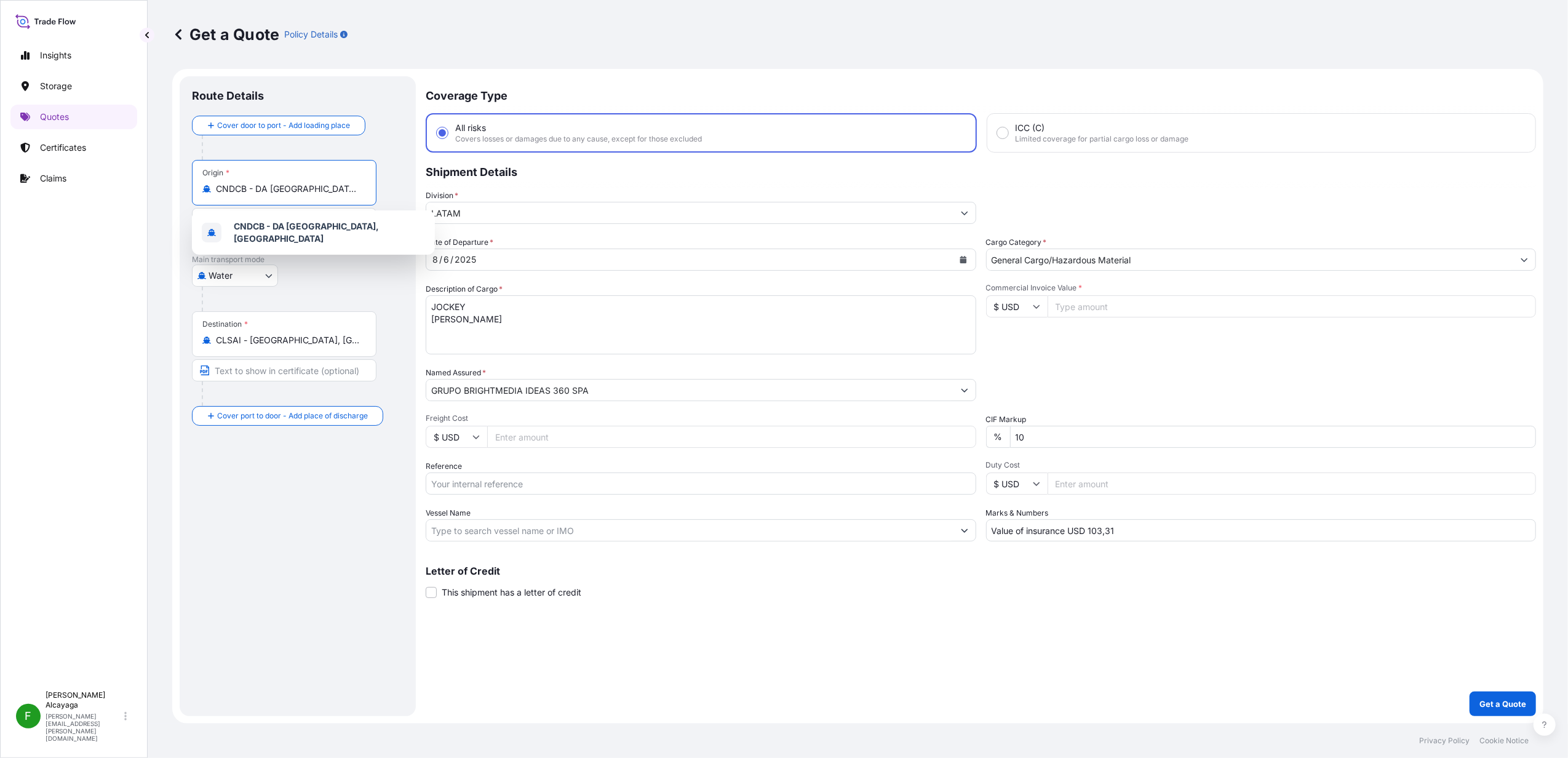
click at [296, 186] on input "CNDCB - DA CHAN BAY, China" at bounding box center [288, 189] width 145 height 13
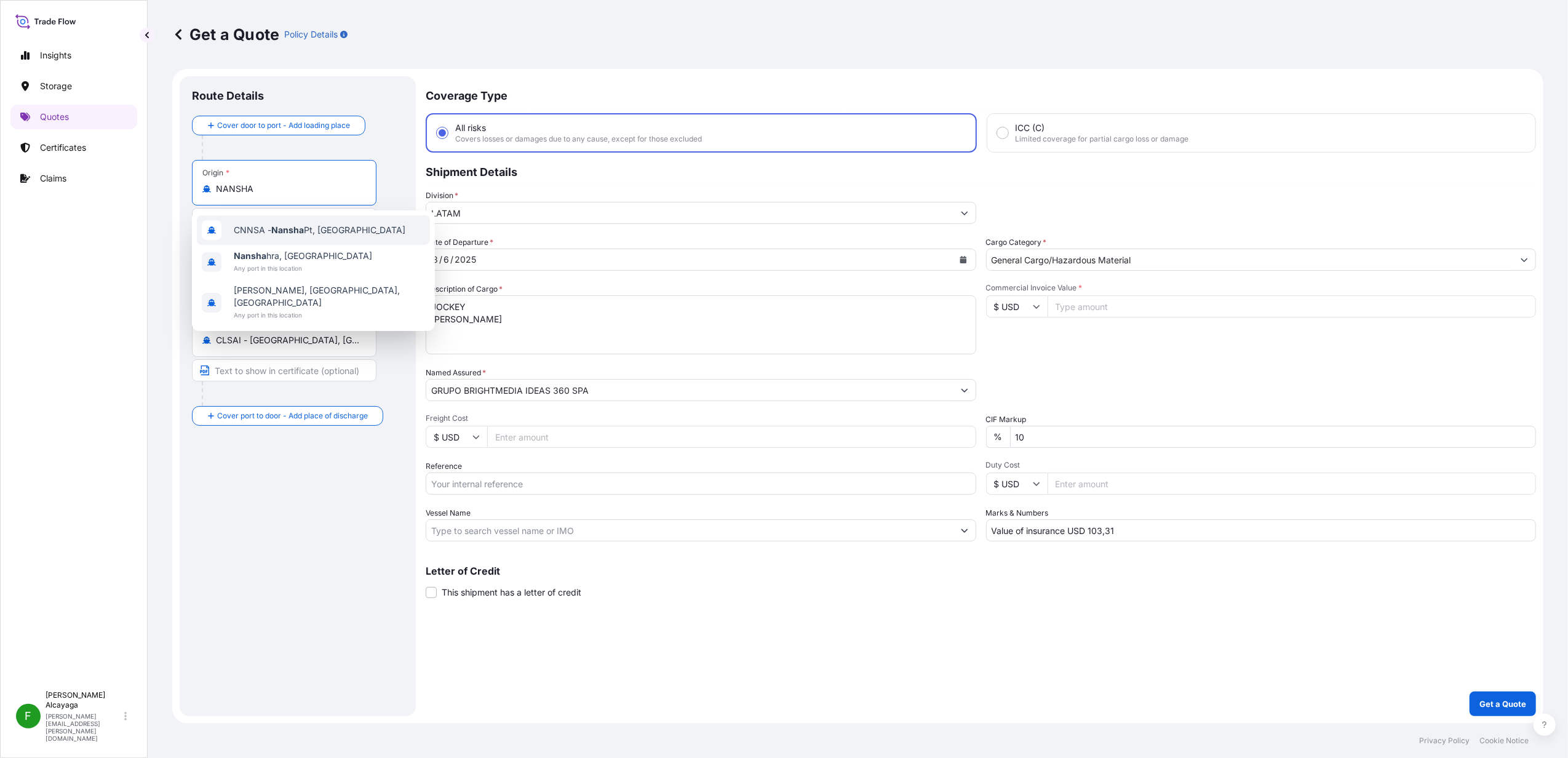
click at [328, 235] on span "CNNSA - Nansha Pt, China" at bounding box center [319, 230] width 172 height 13
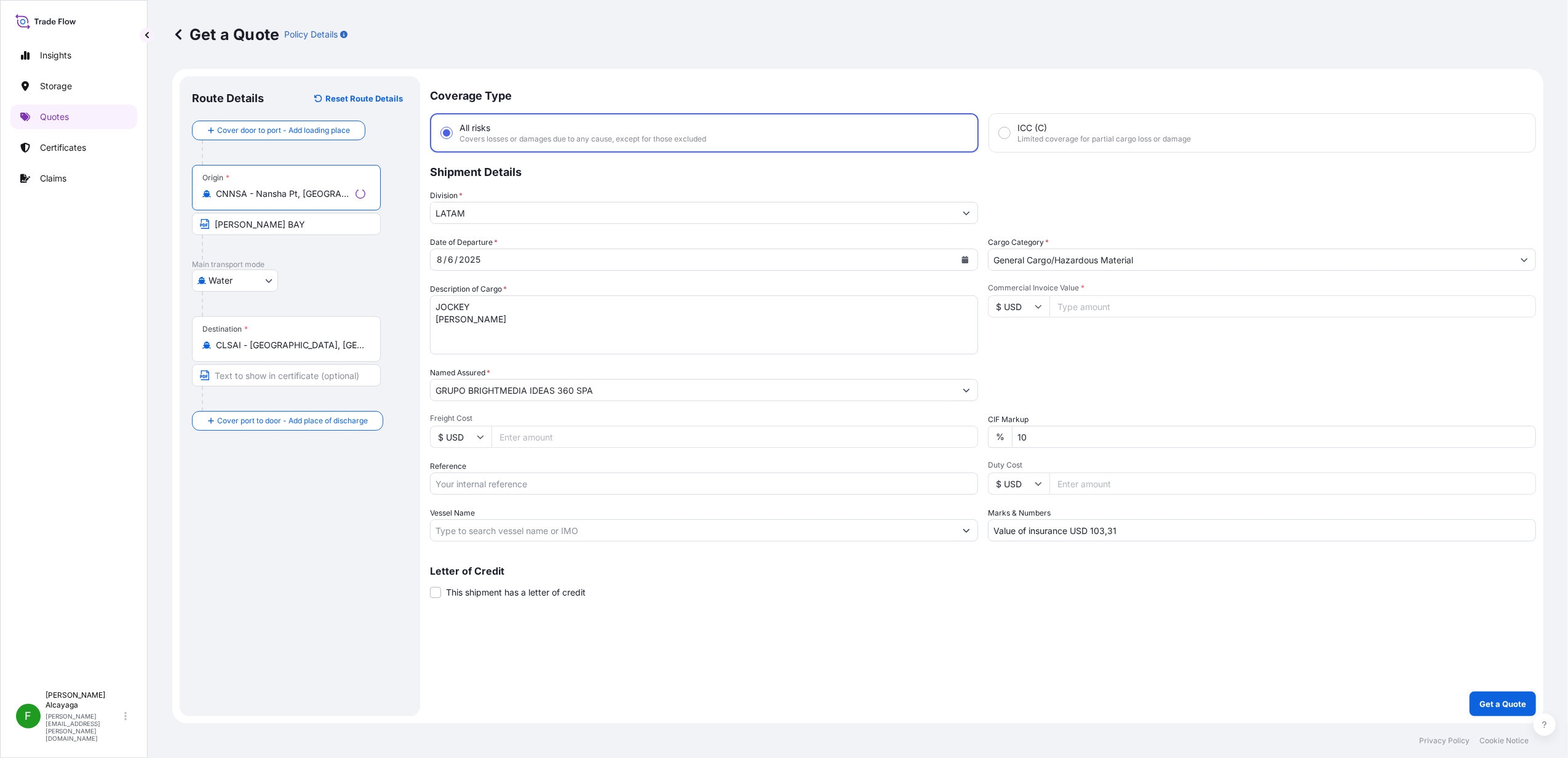
type input "CNNSA - Nansha Pt, China"
click at [353, 306] on div at bounding box center [303, 303] width 202 height 24
click at [496, 269] on div "8 / 6 / 2025" at bounding box center [701, 260] width 551 height 22
click at [486, 252] on div "8 / 6 / 2025" at bounding box center [689, 260] width 527 height 22
click at [961, 257] on icon "Calendar" at bounding box center [963, 259] width 7 height 7
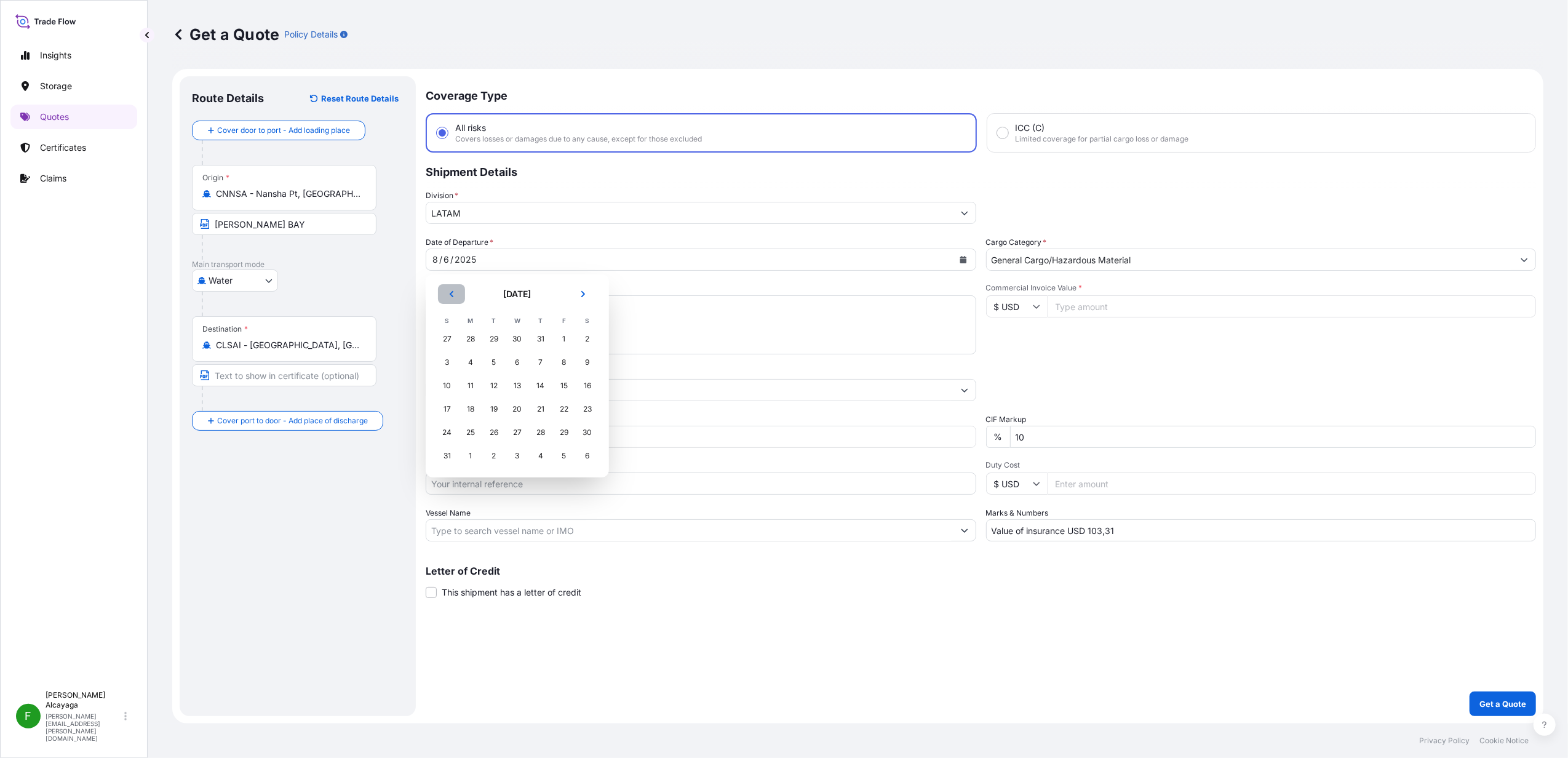
click at [451, 296] on icon "Previous" at bounding box center [451, 294] width 7 height 7
click at [542, 432] on div "31" at bounding box center [541, 433] width 22 height 22
click at [1081, 296] on input "Commercial Invoice Value *" at bounding box center [1292, 307] width 489 height 22
click at [1100, 307] on input "Commercial Invoice Value *" at bounding box center [1292, 307] width 489 height 22
click at [536, 426] on input "Freight Cost" at bounding box center [732, 437] width 489 height 22
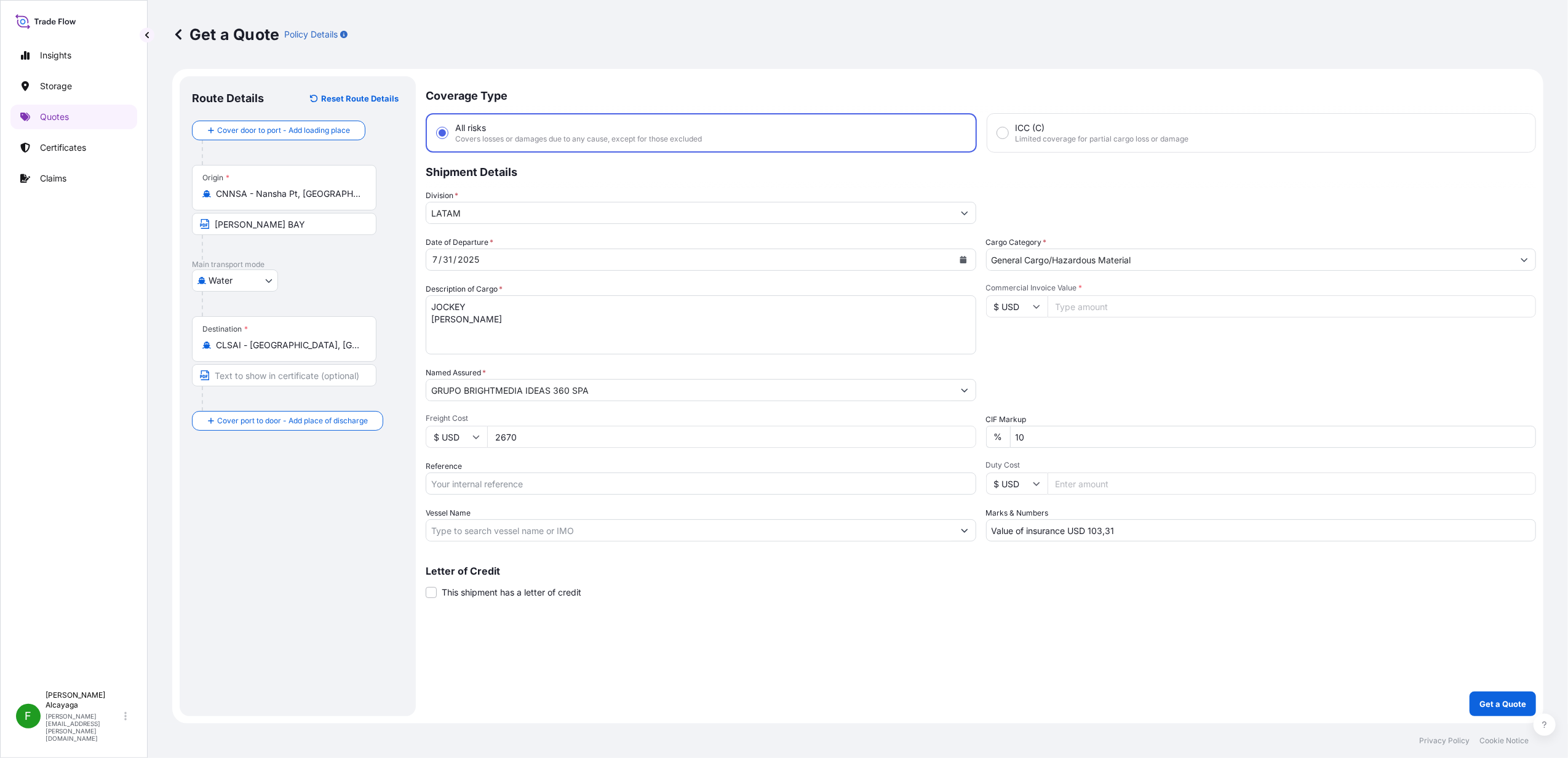
type input "2670"
click at [574, 454] on div "Date of Departure * 7 / 31 / 2025 Cargo Category * General Cargo/Hazardous Mate…" at bounding box center [980, 389] width 1110 height 305
click at [1086, 303] on input "Commercial Invoice Value *" at bounding box center [1292, 307] width 489 height 22
paste input "17108.5"
type input "17108.5"
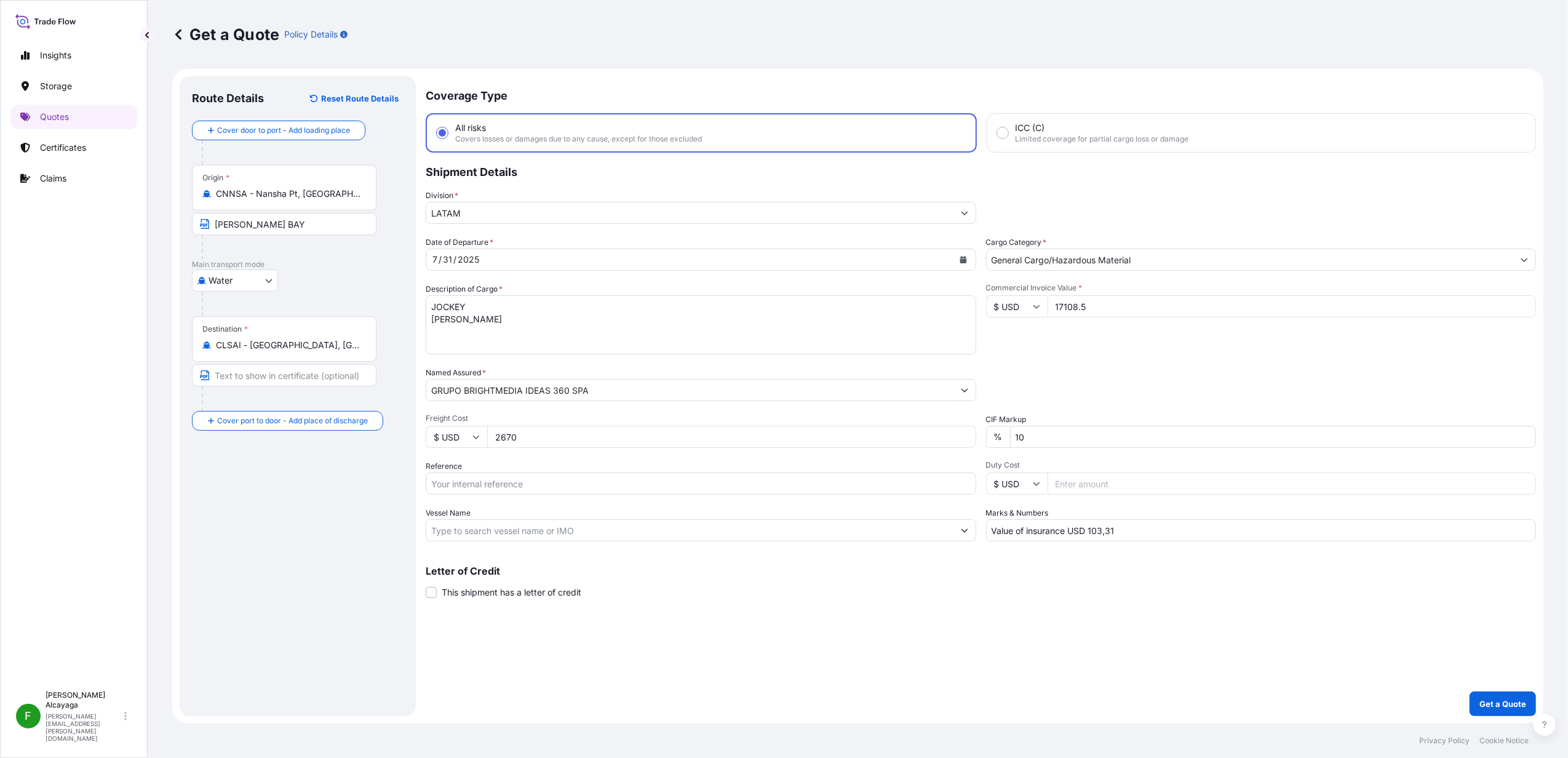
click at [1157, 637] on div "Coverage Type All risks Covers losses or damages due to any cause, except for t…" at bounding box center [980, 396] width 1110 height 640
drag, startPoint x: 708, startPoint y: 530, endPoint x: 736, endPoint y: 530, distance: 28.0
click at [708, 530] on input "Vessel Name" at bounding box center [689, 530] width 527 height 22
paste input "SCL-PG25-07942 SHIPPER.: [PERSON_NAME]"
type input "SCL-PG25-07942 SHIPPER.: [PERSON_NAME]"
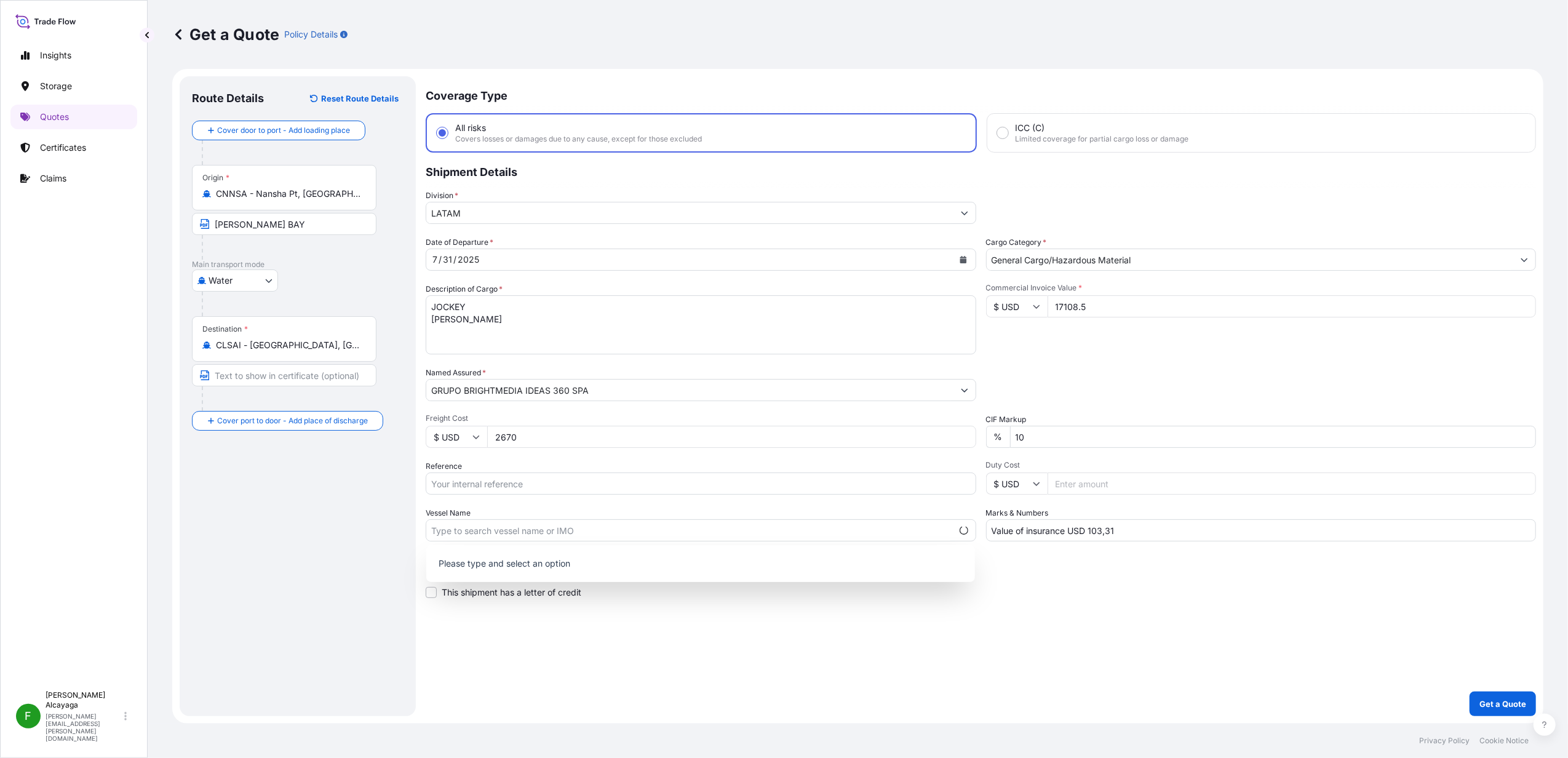
click at [540, 470] on div "Reference" at bounding box center [701, 478] width 551 height 34
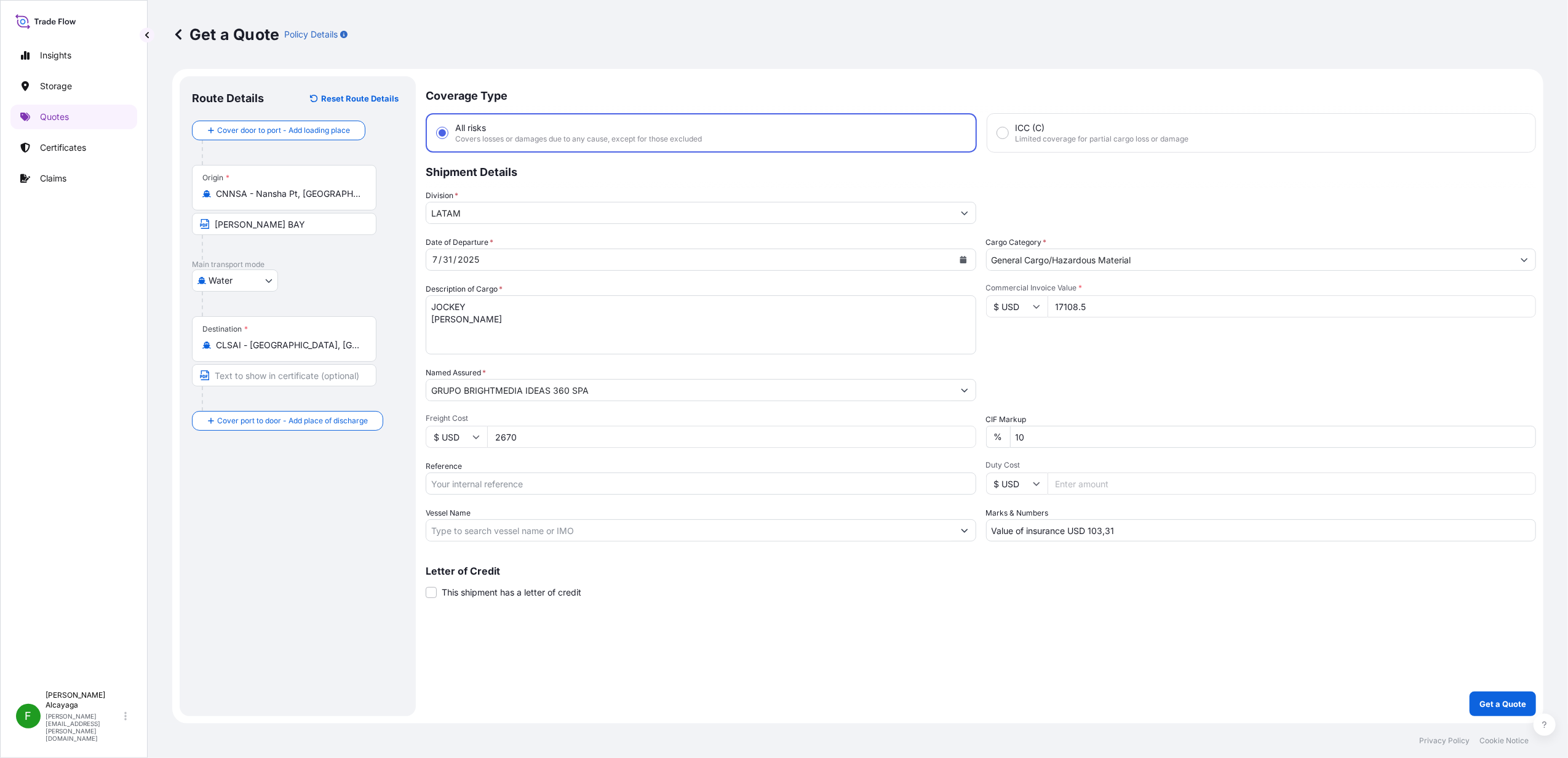
click at [641, 478] on input "Reference" at bounding box center [701, 484] width 551 height 22
paste input "SCL-PG25-07942 SHIPPER.: SHUN TAI"
type input "SCL-PG25-07942 SHIPPER.: SHUN TAI"
click at [1126, 548] on div "Coverage Type All risks Covers losses or damages due to any cause, except for t…" at bounding box center [980, 396] width 1110 height 640
click at [1488, 697] on button "Get a Quote" at bounding box center [1503, 703] width 67 height 24
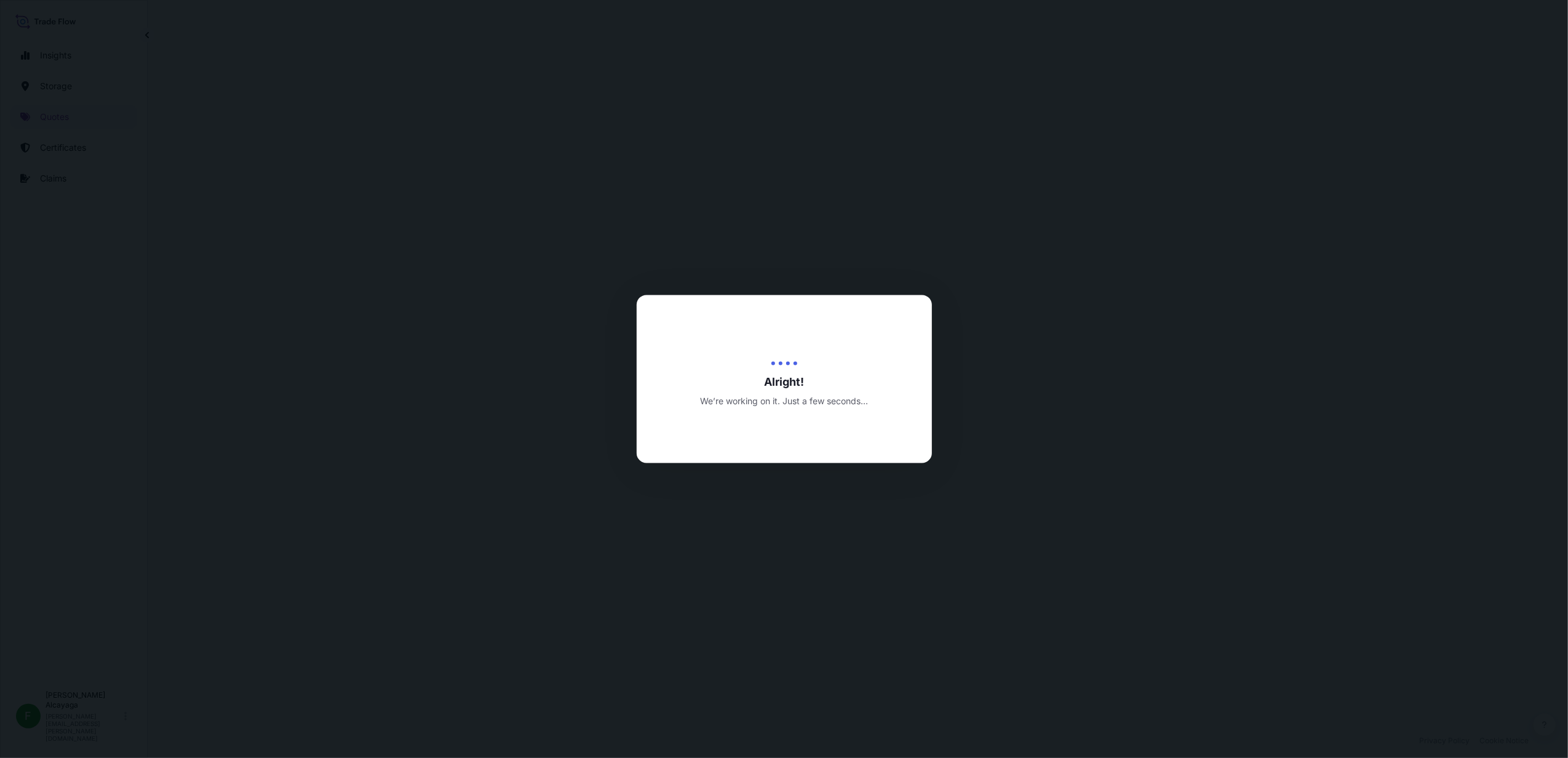
select select "Water"
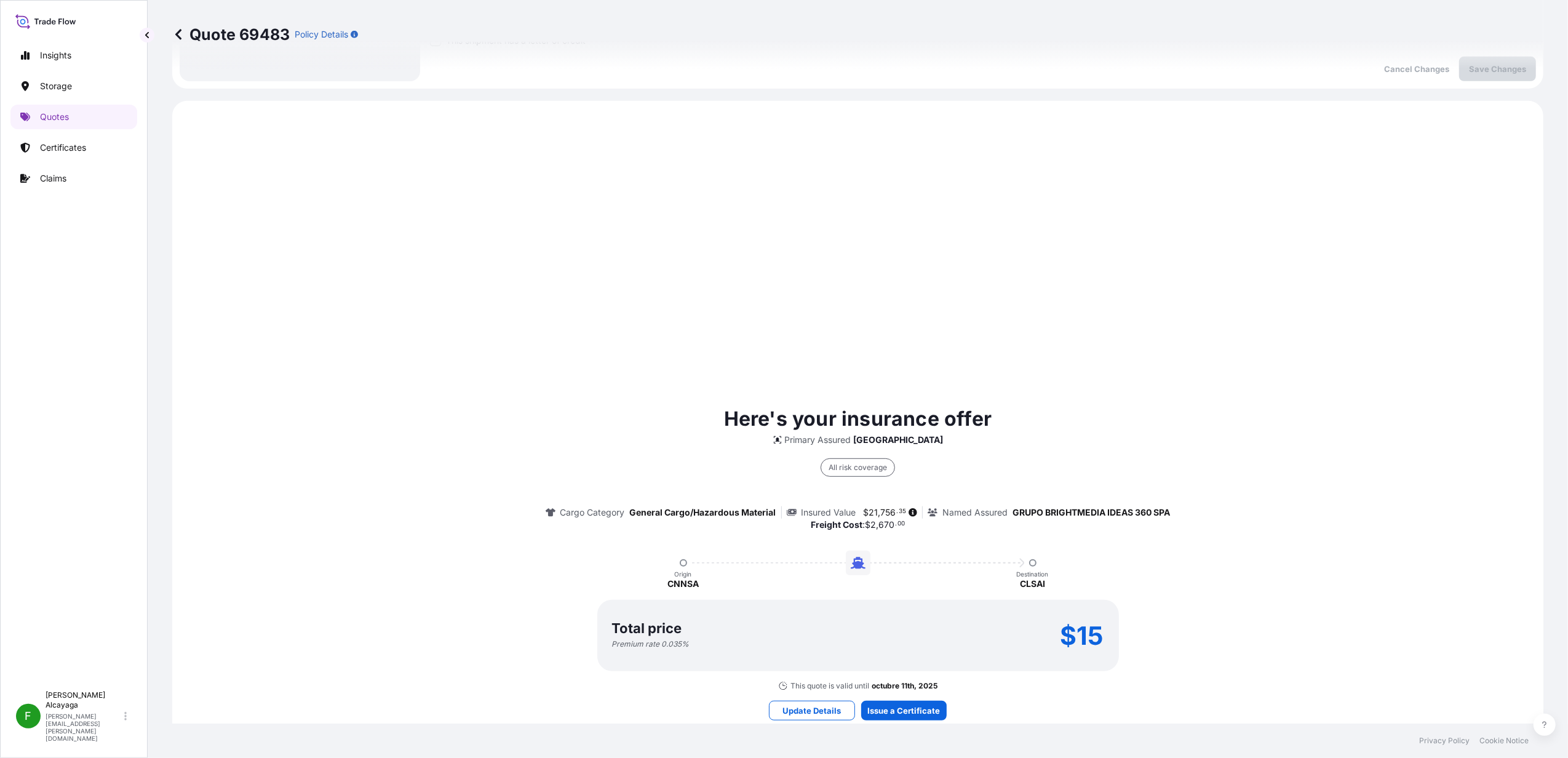
scroll to position [590, 0]
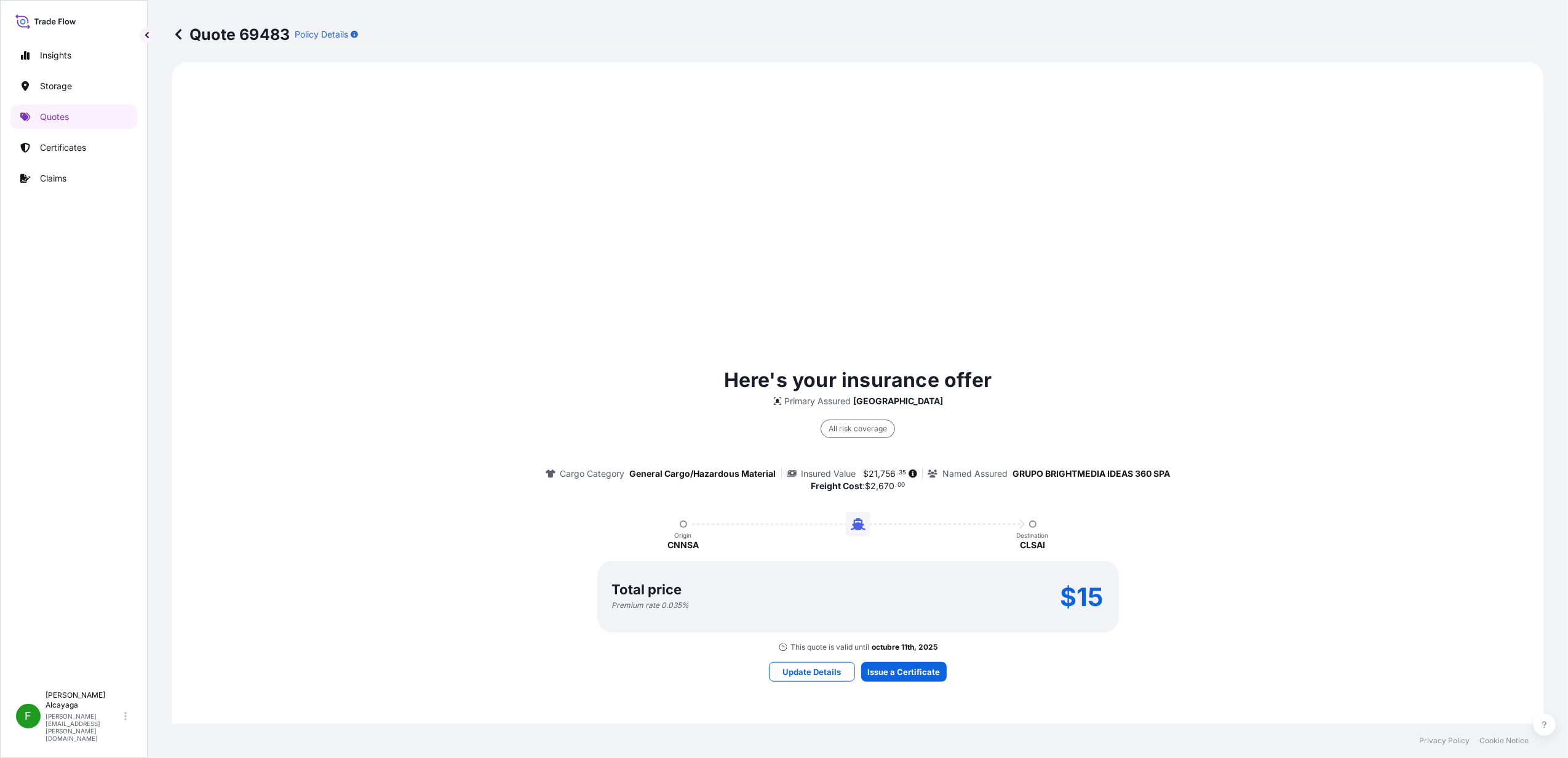
click at [879, 472] on span "," at bounding box center [880, 474] width 3 height 9
drag, startPoint x: 871, startPoint y: 472, endPoint x: 862, endPoint y: 468, distance: 9.8
click at [869, 470] on span "21" at bounding box center [874, 474] width 9 height 9
drag, startPoint x: 862, startPoint y: 468, endPoint x: 897, endPoint y: 476, distance: 35.9
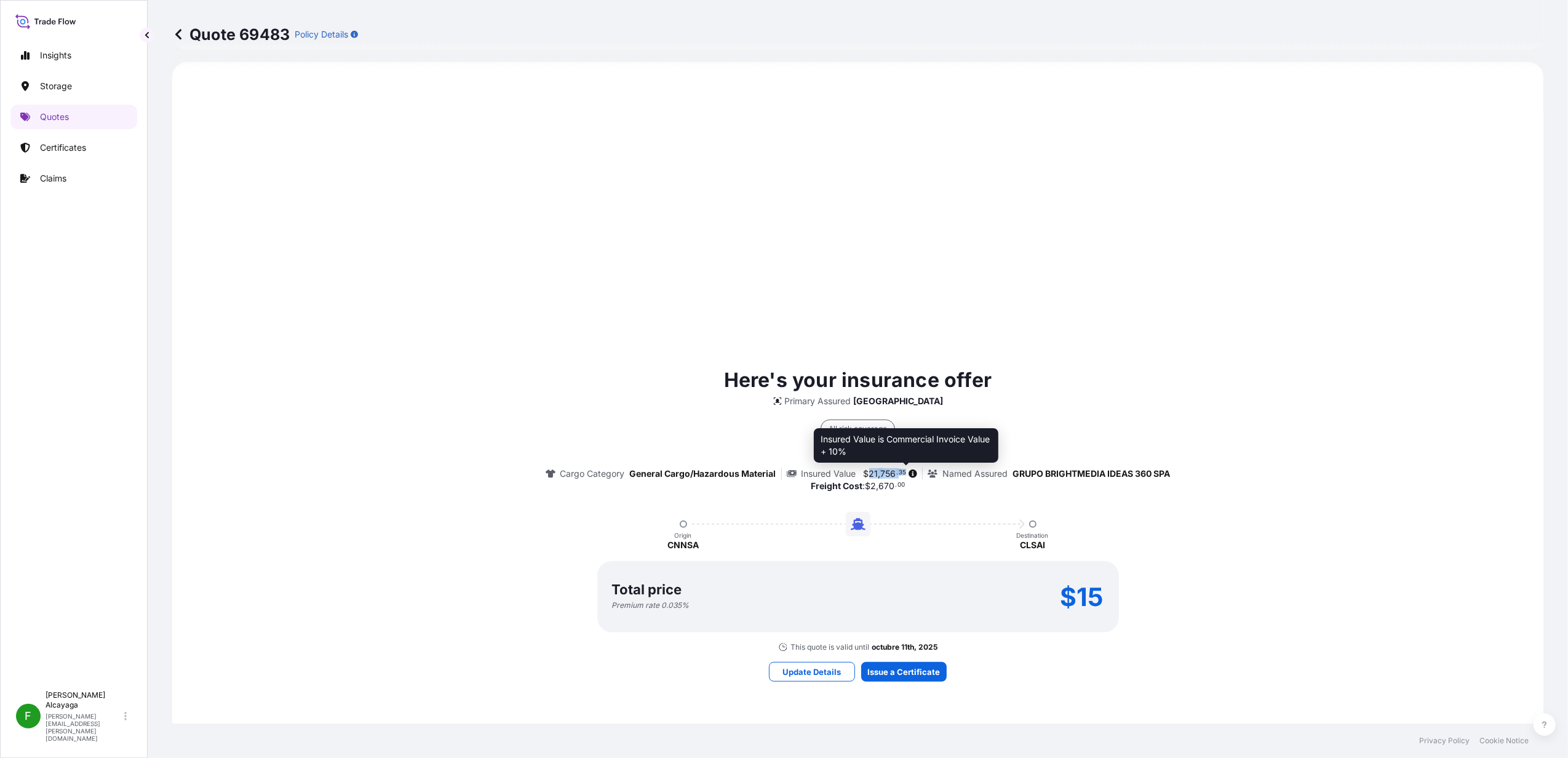
click at [897, 476] on span "$ 21 , 756 . 35" at bounding box center [885, 474] width 43 height 9
copy span "21 , 756 . 35"
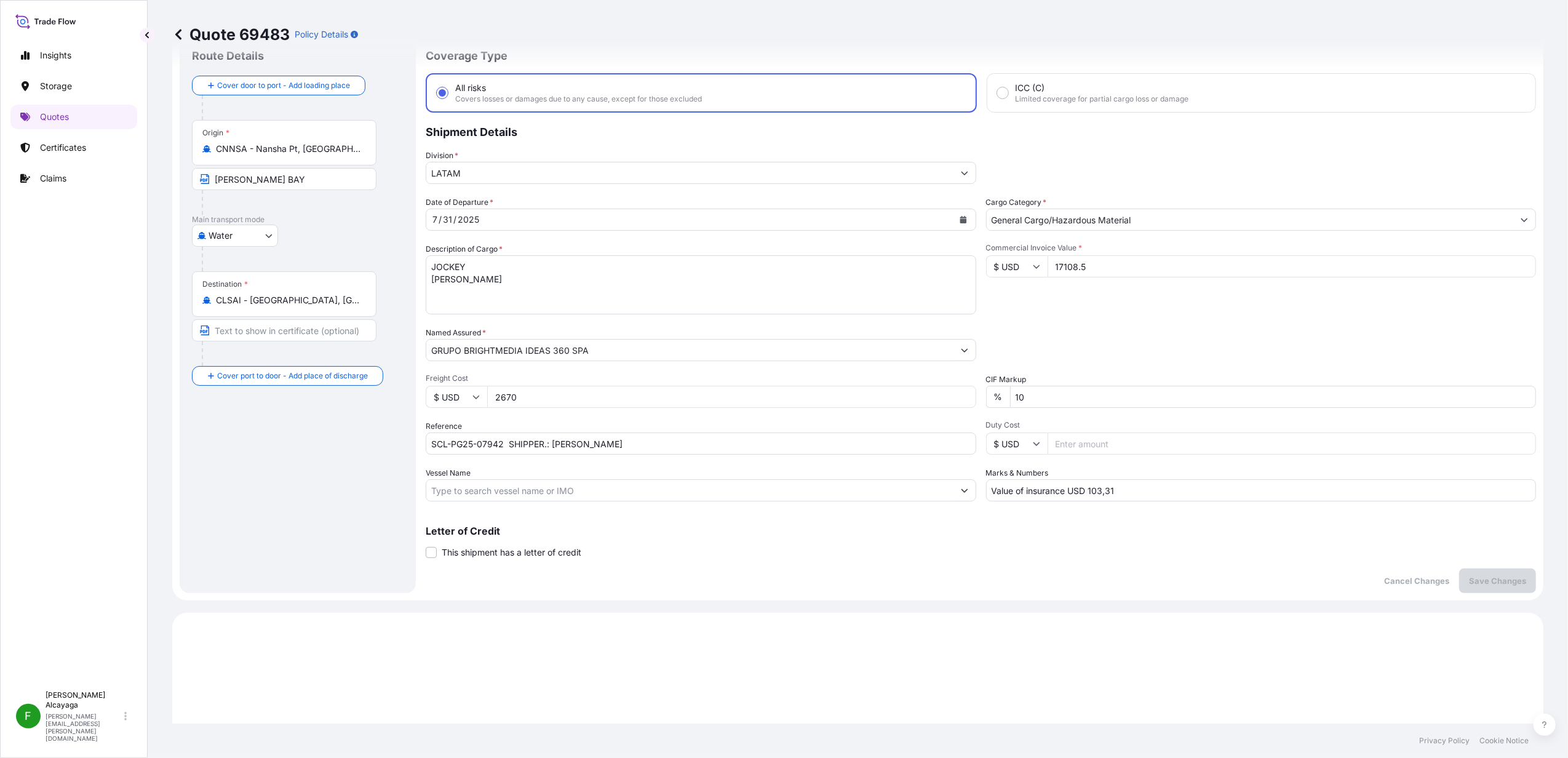
scroll to position [16, 0]
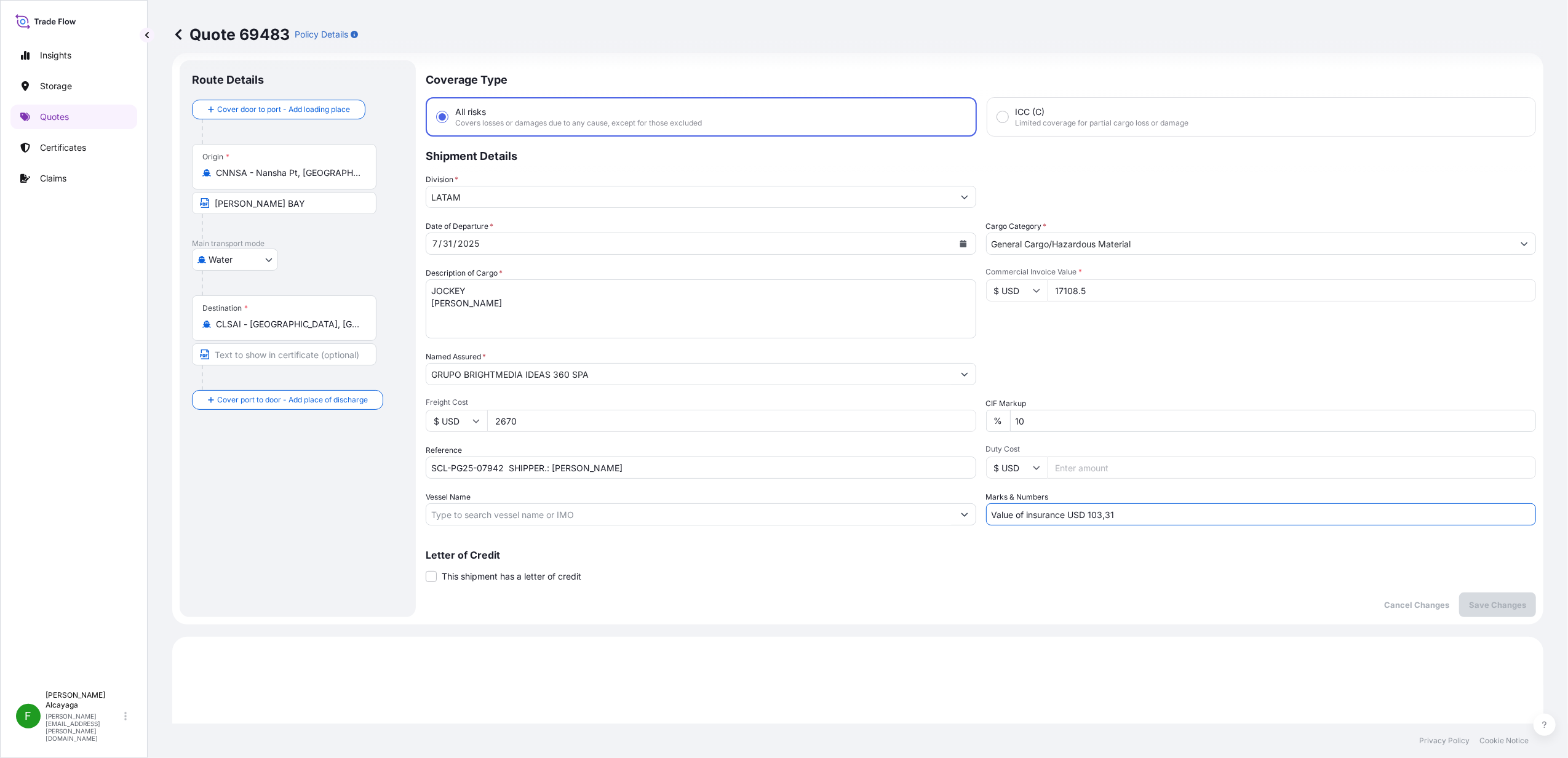
drag, startPoint x: 1081, startPoint y: 513, endPoint x: 1176, endPoint y: 511, distance: 95.0
click at [1176, 511] on input "Value of insurance USD 103,31" at bounding box center [1261, 515] width 551 height 22
paste input "43,5127"
drag, startPoint x: 1108, startPoint y: 515, endPoint x: 1186, endPoint y: 512, distance: 78.1
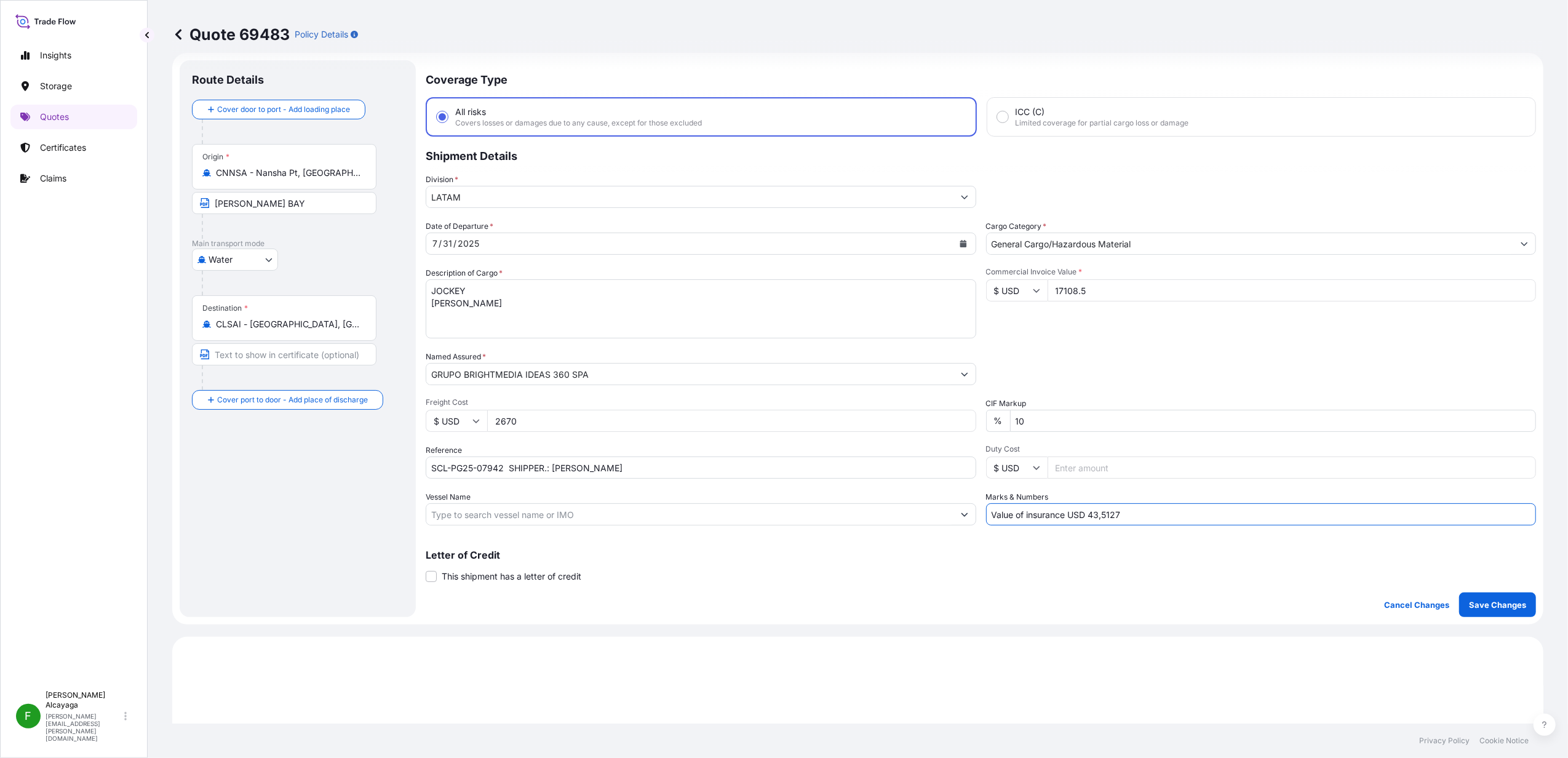
click at [1186, 512] on input "Value of insurance USD 43,5127" at bounding box center [1261, 515] width 551 height 22
type input "Value of insurance USD 43,51"
click at [1486, 606] on p "Save Changes" at bounding box center [1497, 604] width 57 height 13
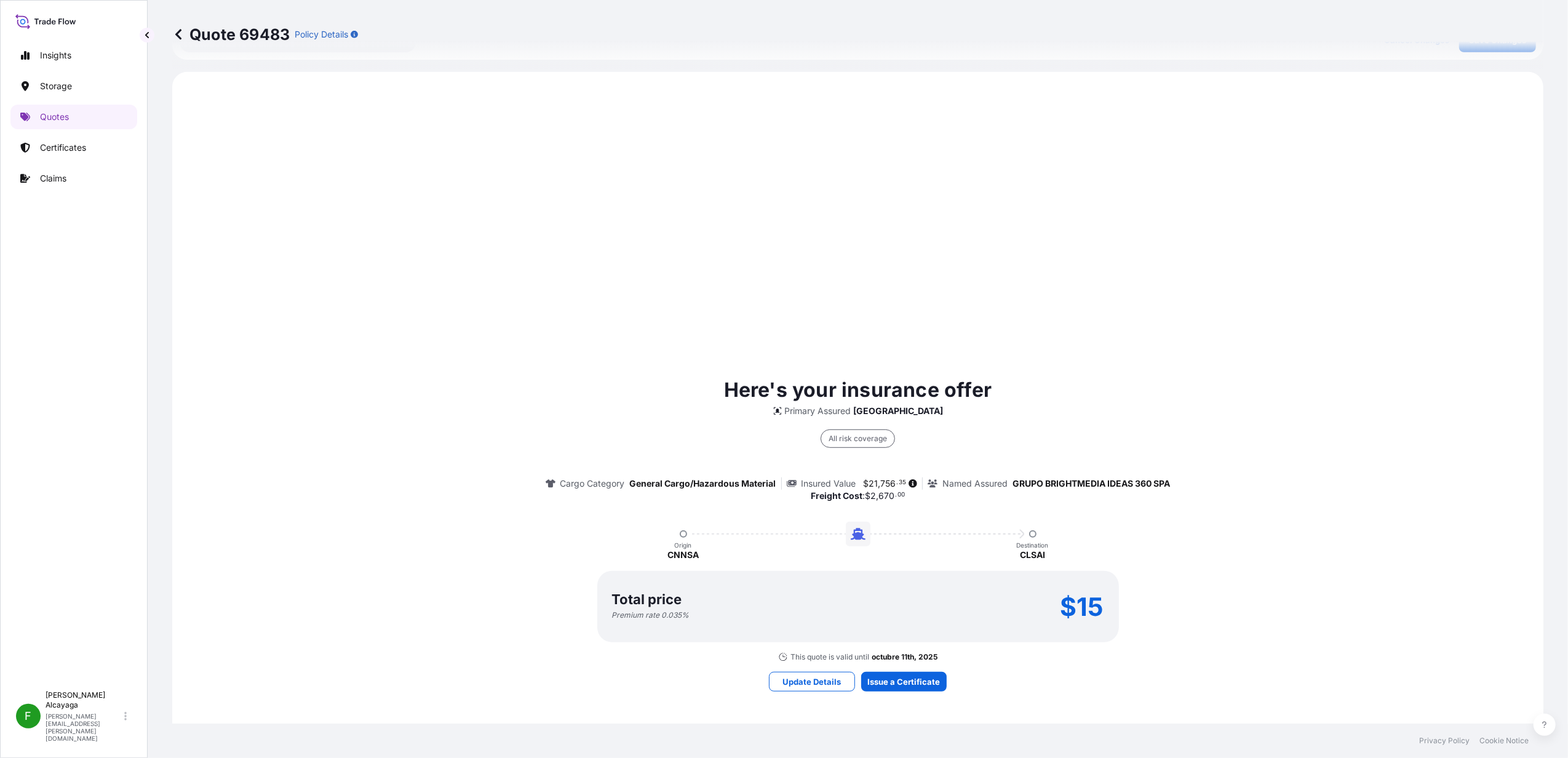
scroll to position [590, 0]
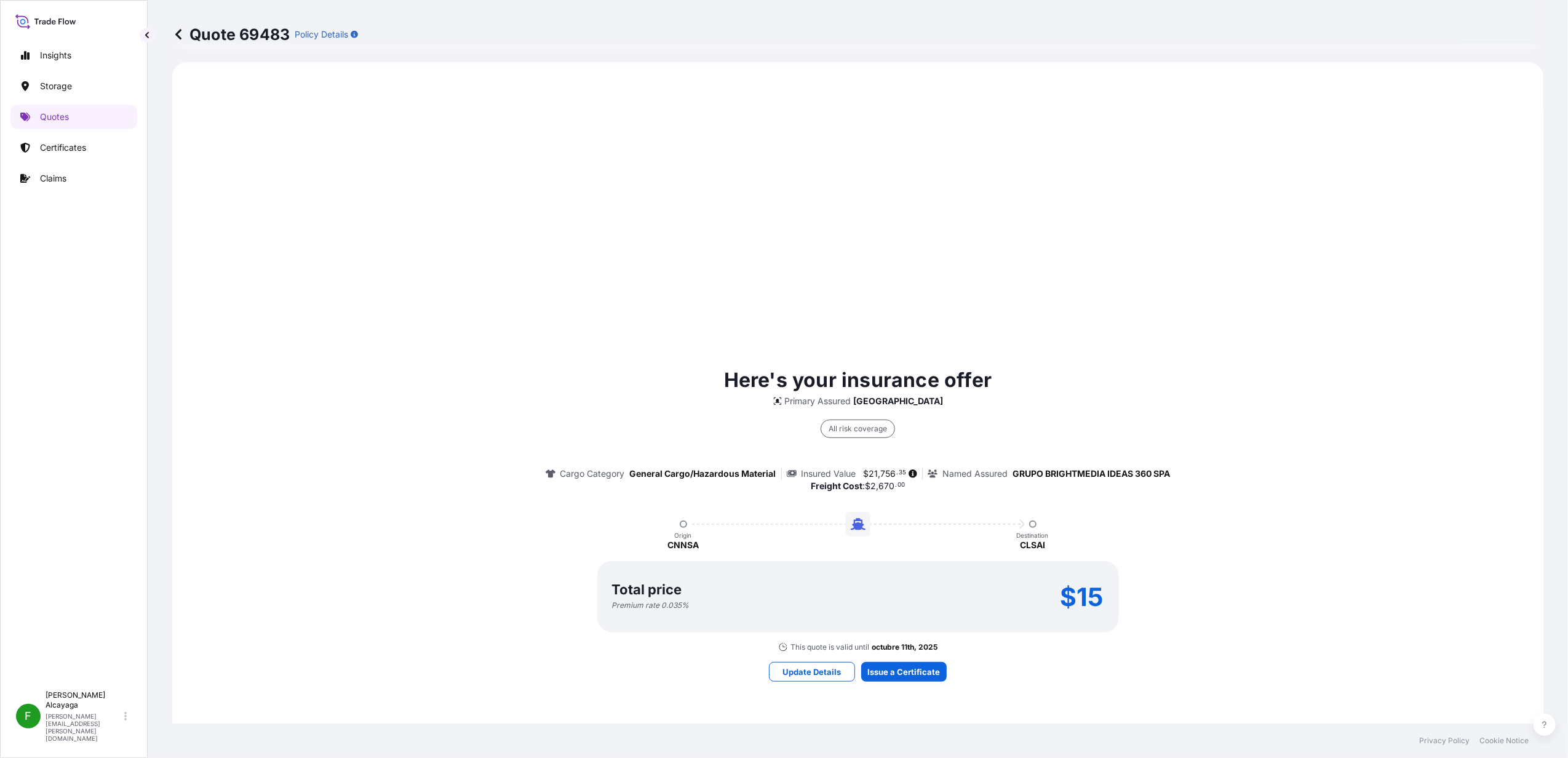
select select "Water"
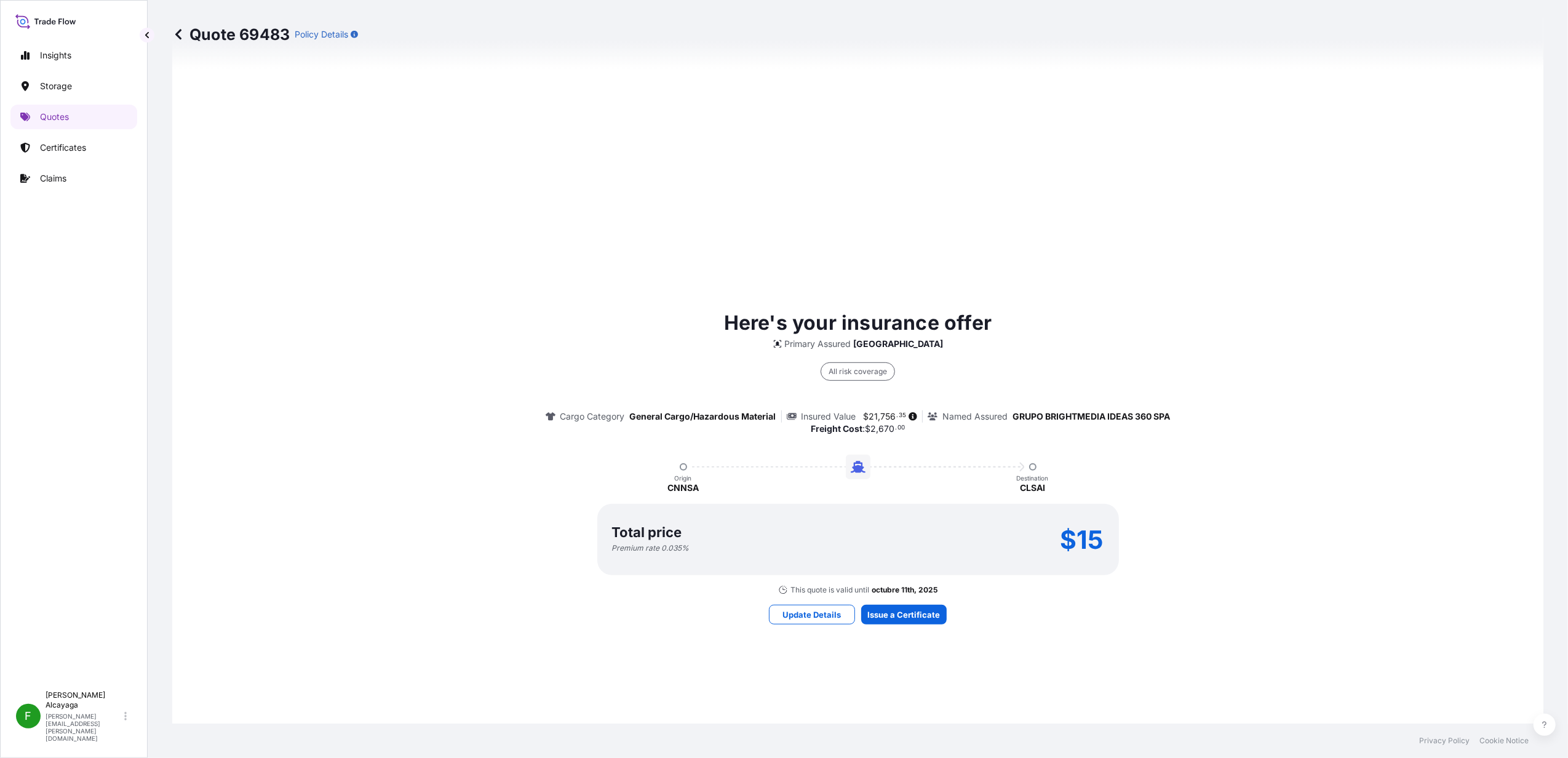
scroll to position [672, 0]
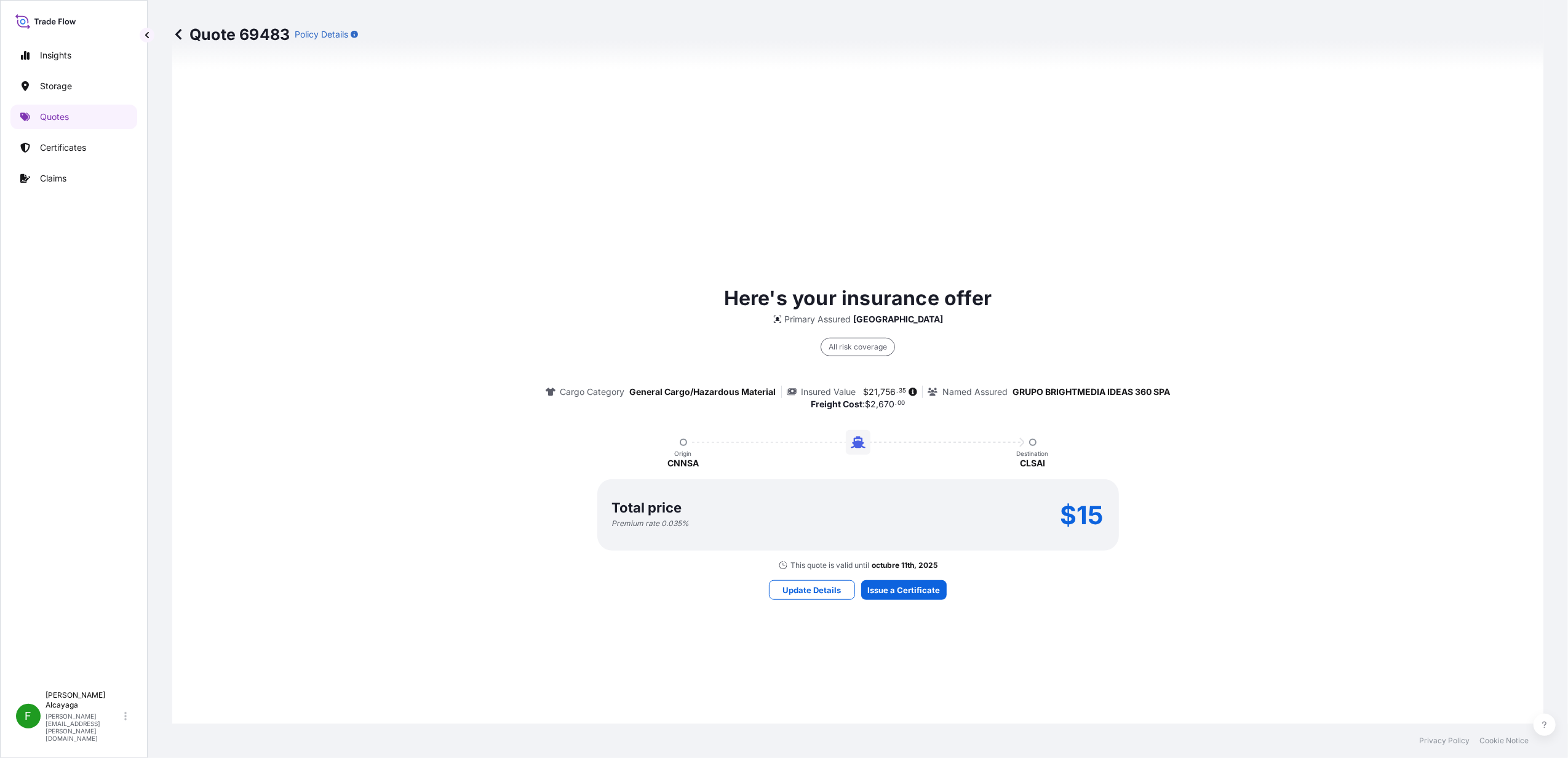
drag, startPoint x: 877, startPoint y: 577, endPoint x: 879, endPoint y: 583, distance: 6.3
click at [877, 577] on div "Here's your insurance offer Primary Assured Chile All risk coverage Cargo Categ…" at bounding box center [858, 441] width 1336 height 888
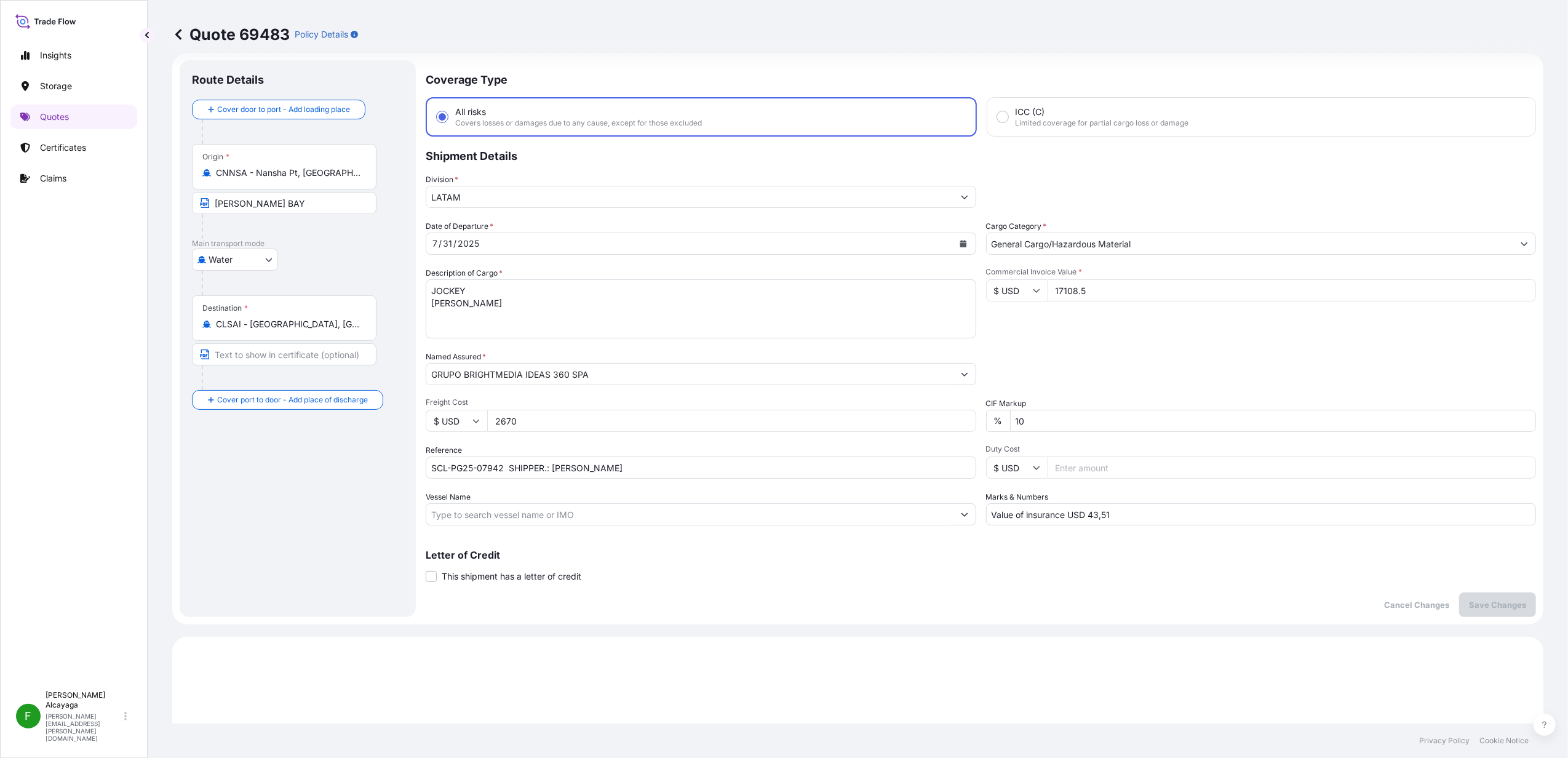
scroll to position [0, 0]
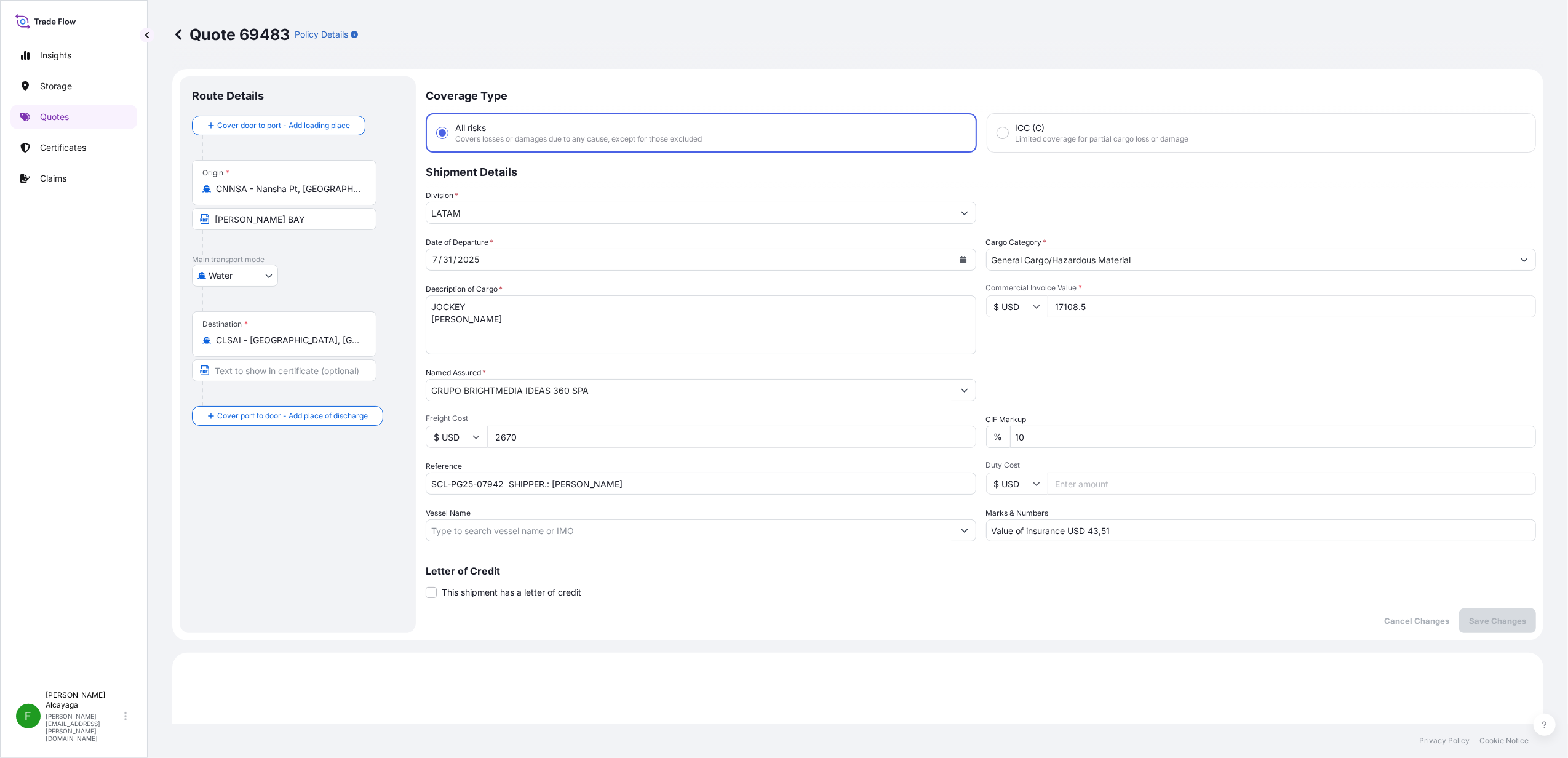
drag, startPoint x: 854, startPoint y: 640, endPoint x: 854, endPoint y: 625, distance: 15.0
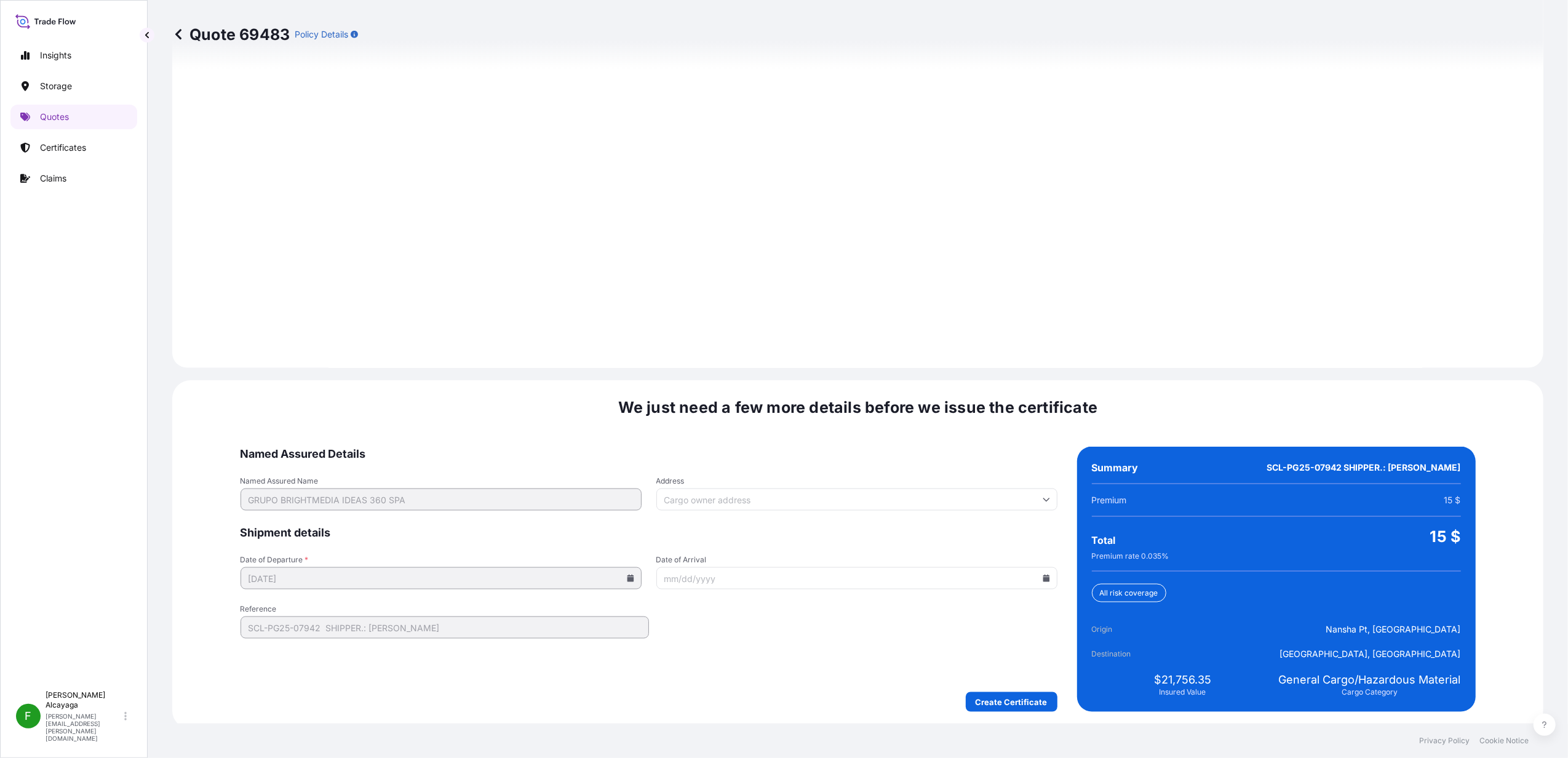
scroll to position [1575, 0]
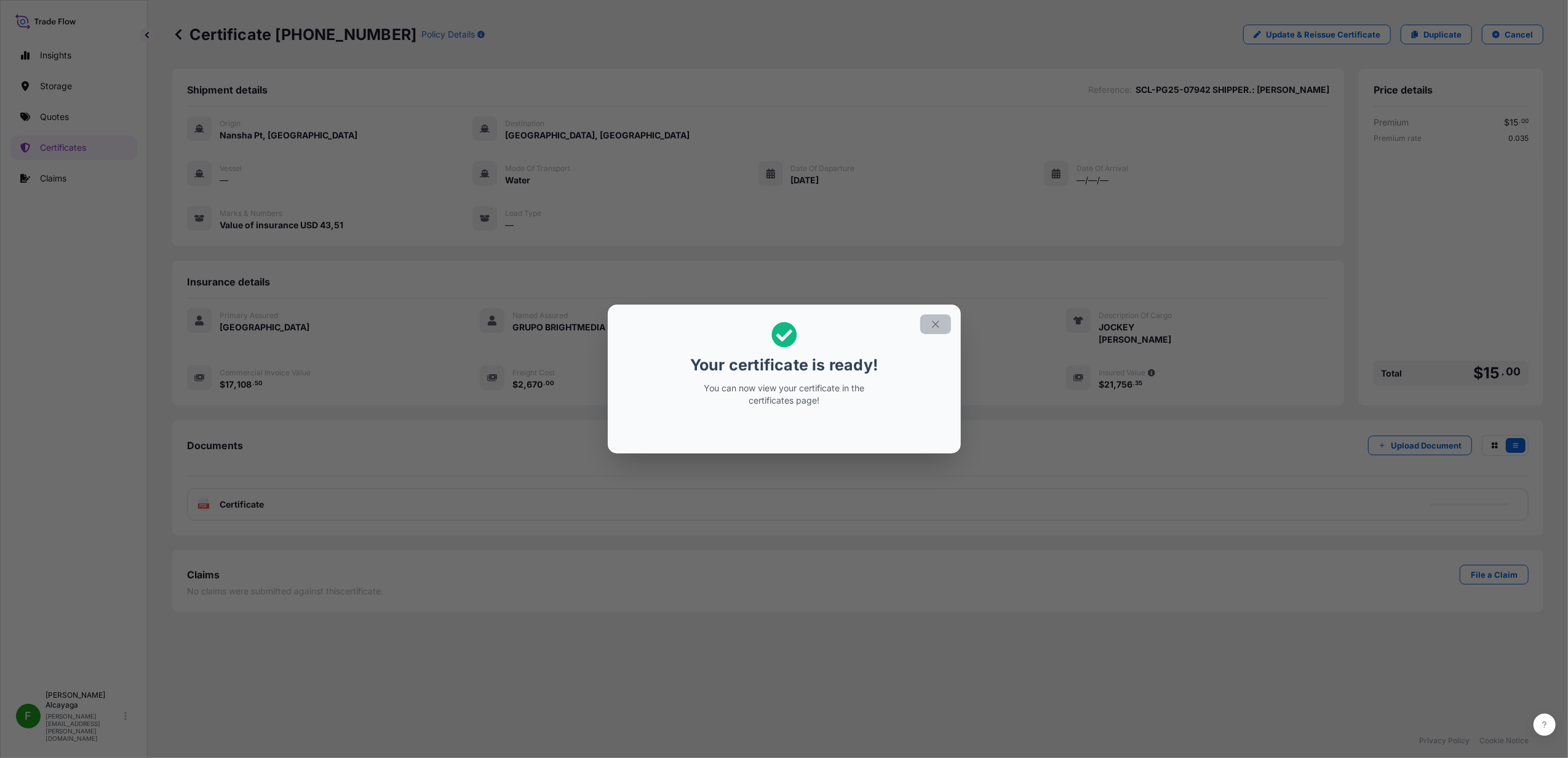
click at [931, 325] on icon "button" at bounding box center [935, 324] width 11 height 11
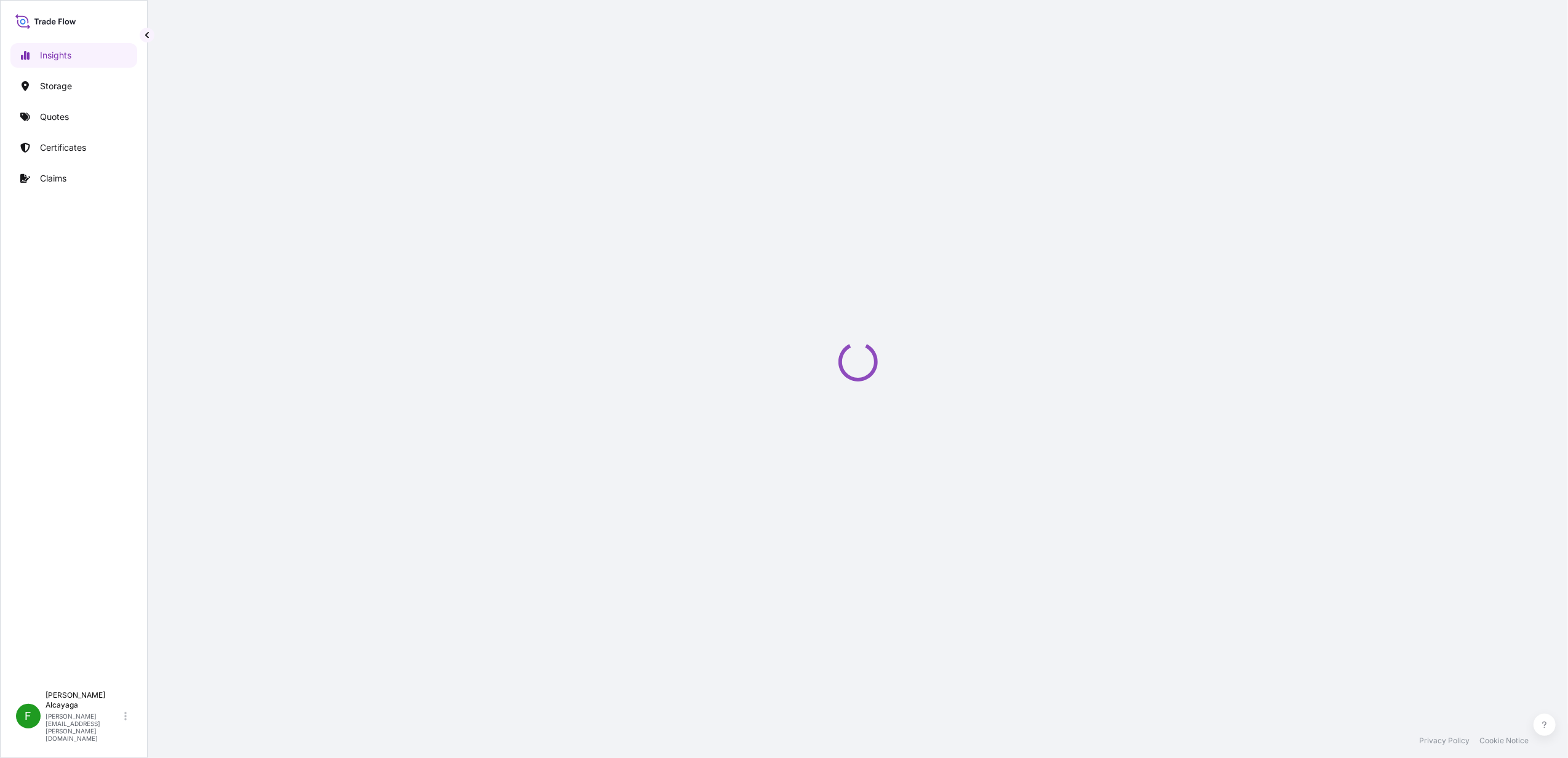
select select "2025"
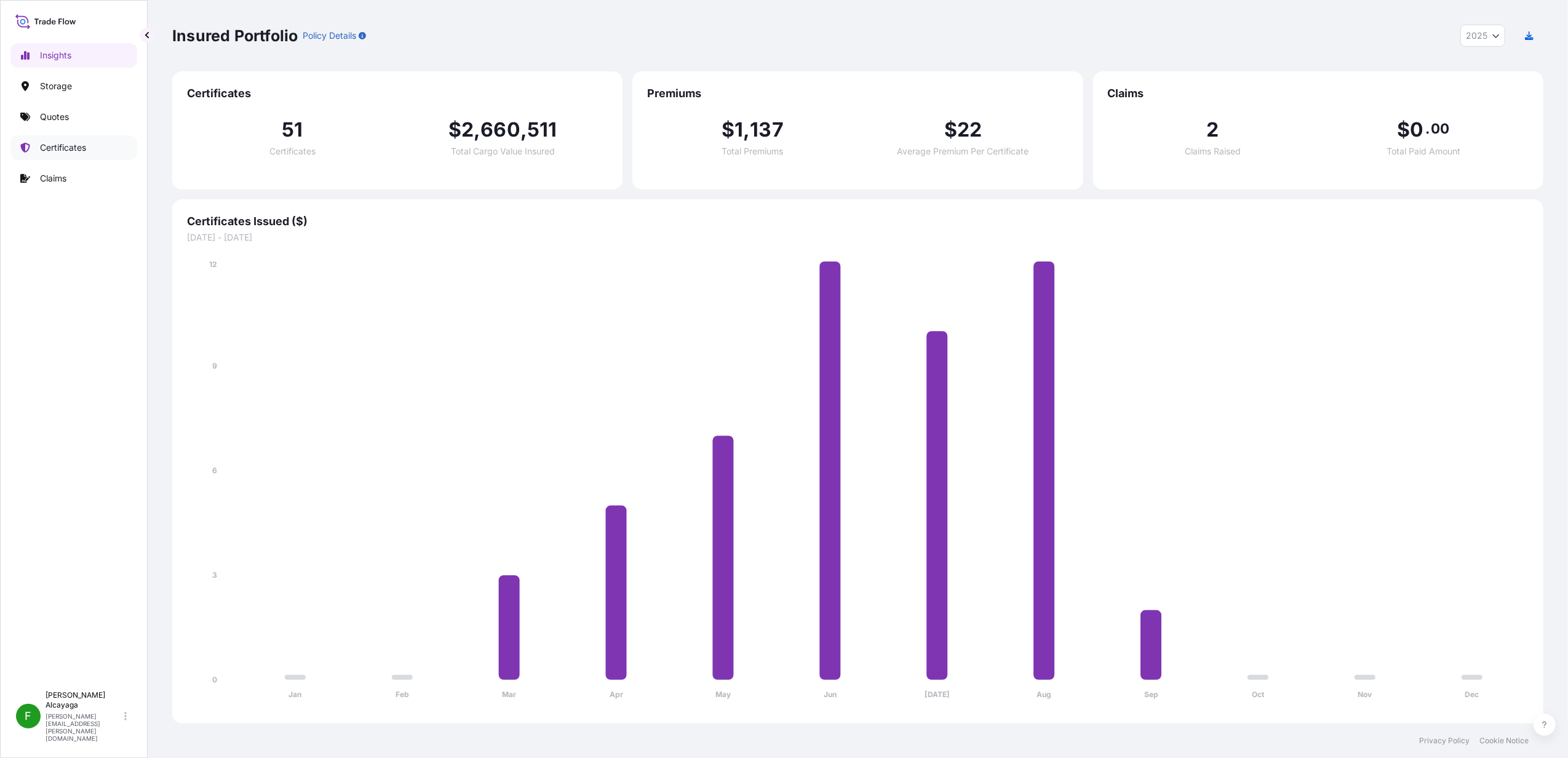
click at [122, 156] on link "Certificates" at bounding box center [74, 147] width 127 height 24
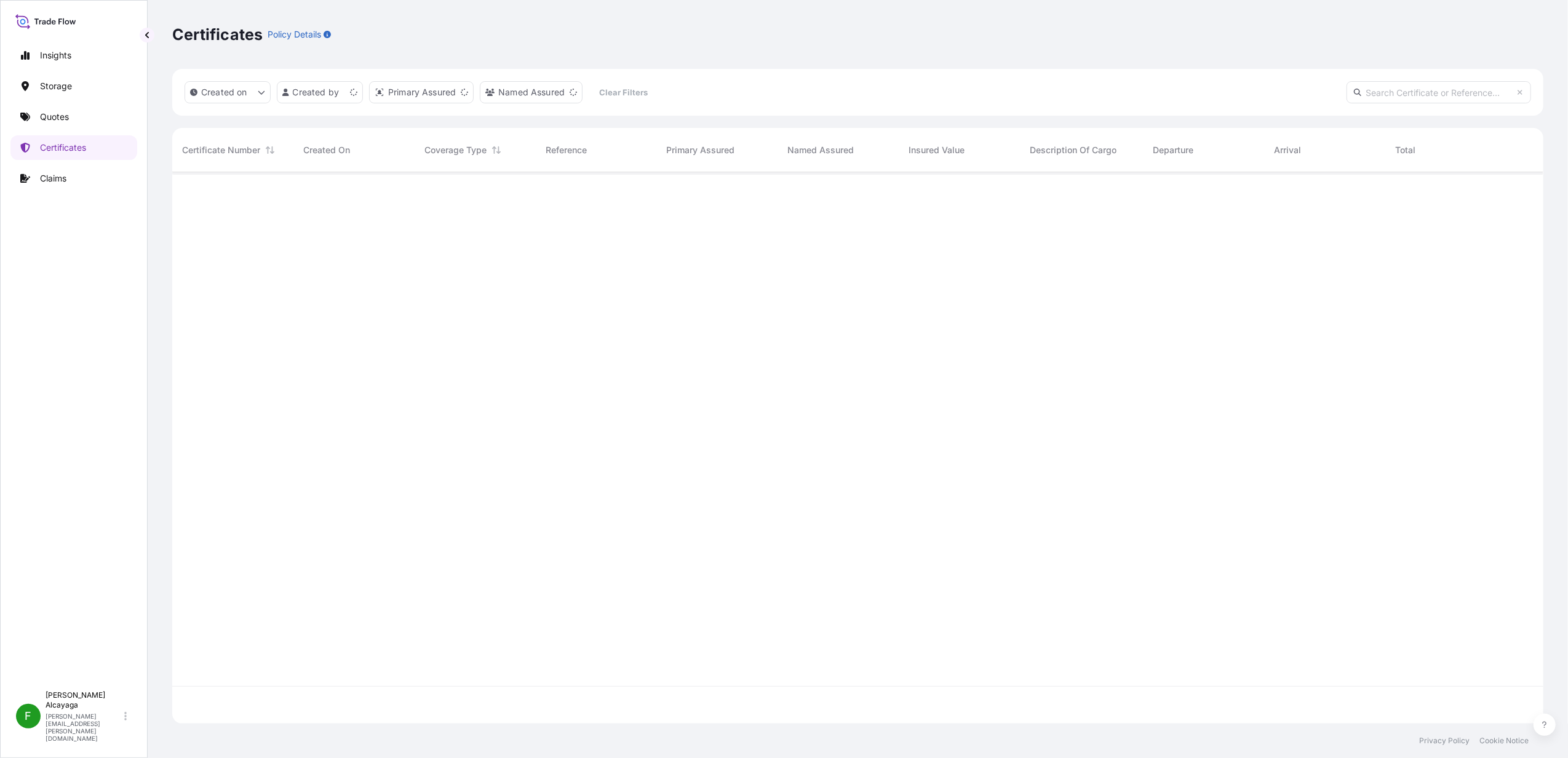
scroll to position [545, 1359]
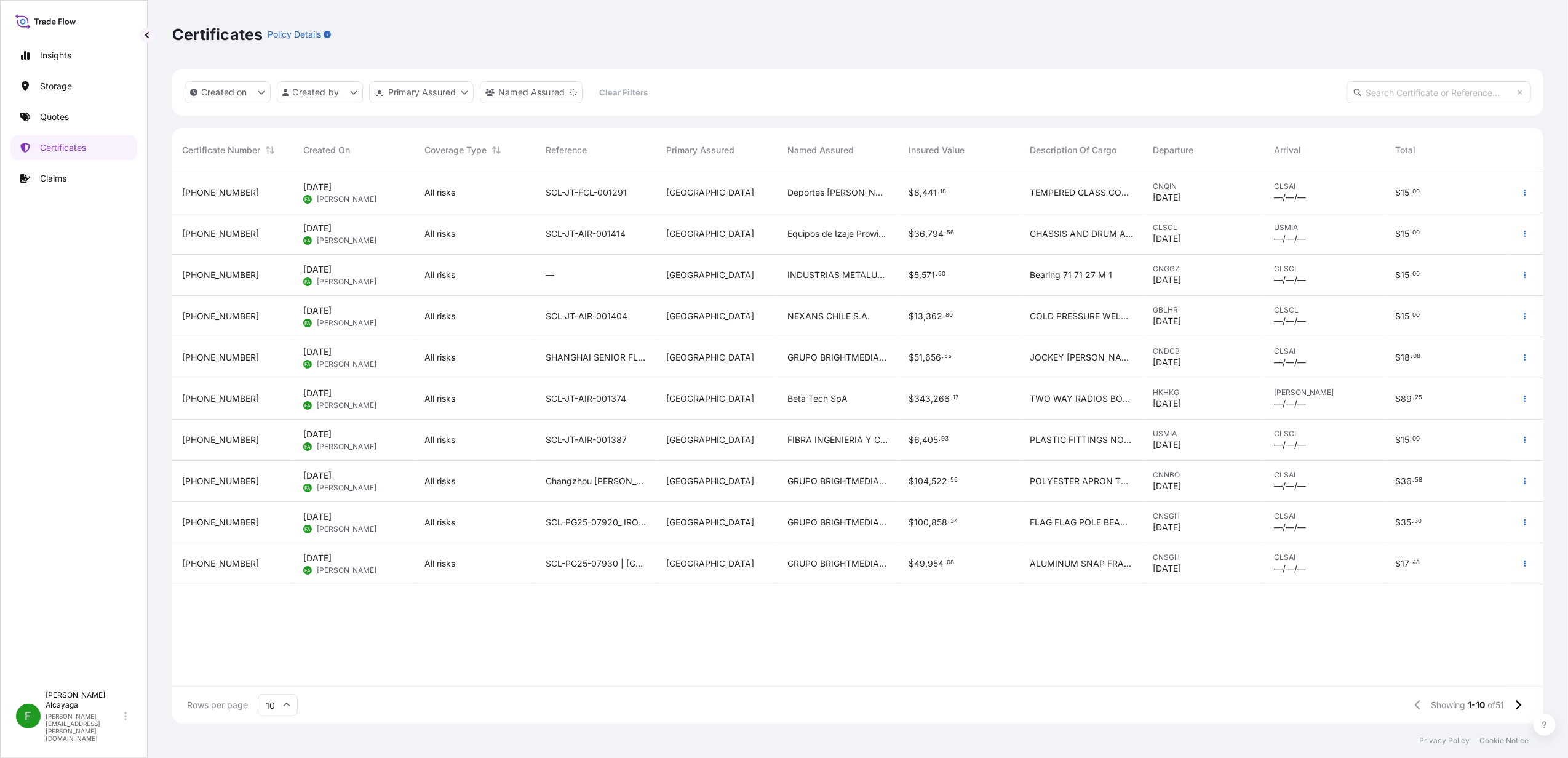
click at [668, 616] on div "31618-51-1 Sep 11, 2025 FA Fernanda Alcayaga All risks SCL-JT-FCL-001291 Chile …" at bounding box center [858, 429] width 1371 height 514
click at [581, 274] on div "—" at bounding box center [596, 275] width 102 height 13
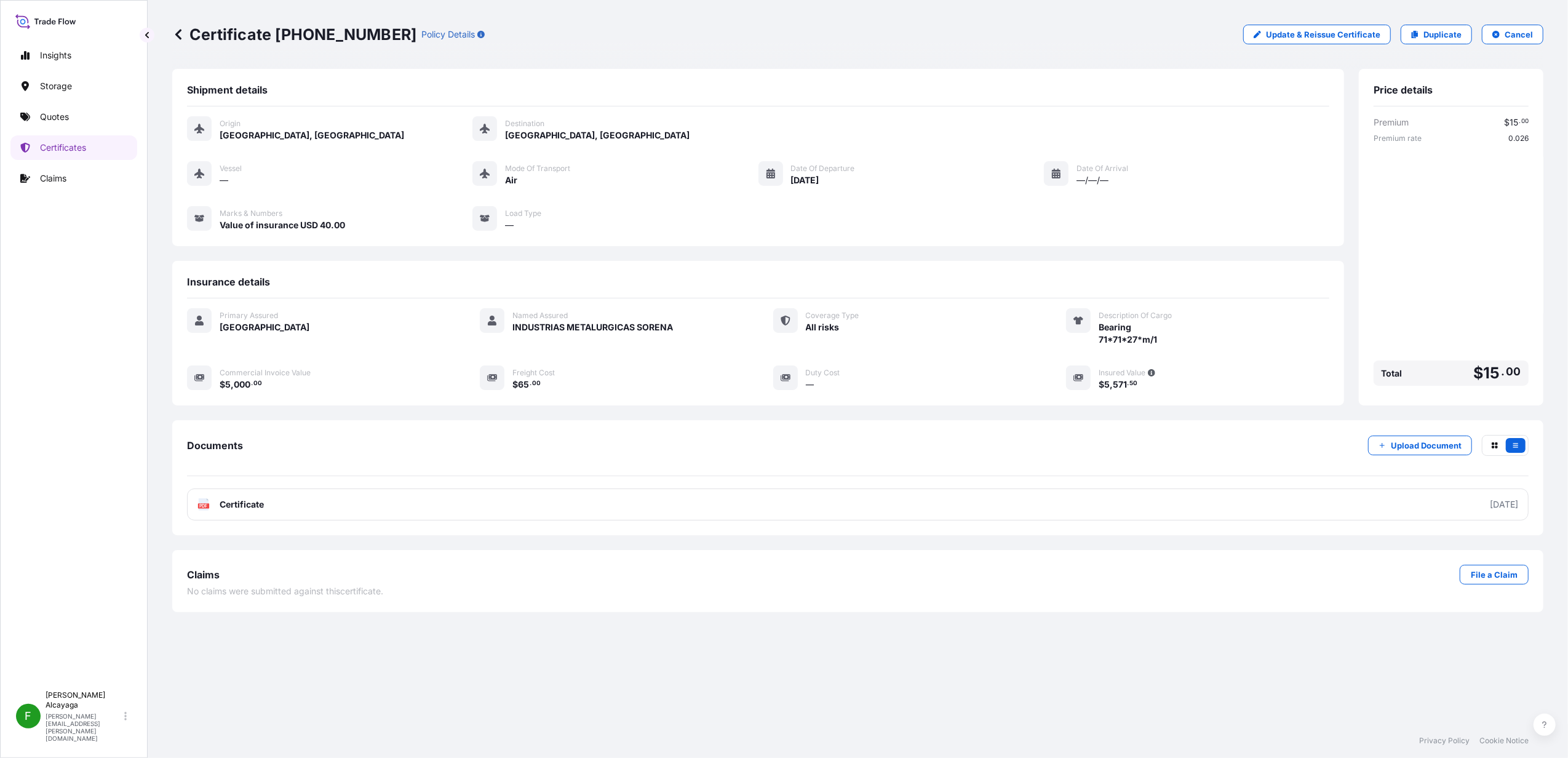
click at [1435, 46] on div "Certificate 31618-49-2 Policy Details Update & Reissue Certificate Duplicate Ca…" at bounding box center [858, 34] width 1371 height 69
click at [1436, 38] on p "Duplicate" at bounding box center [1443, 34] width 38 height 13
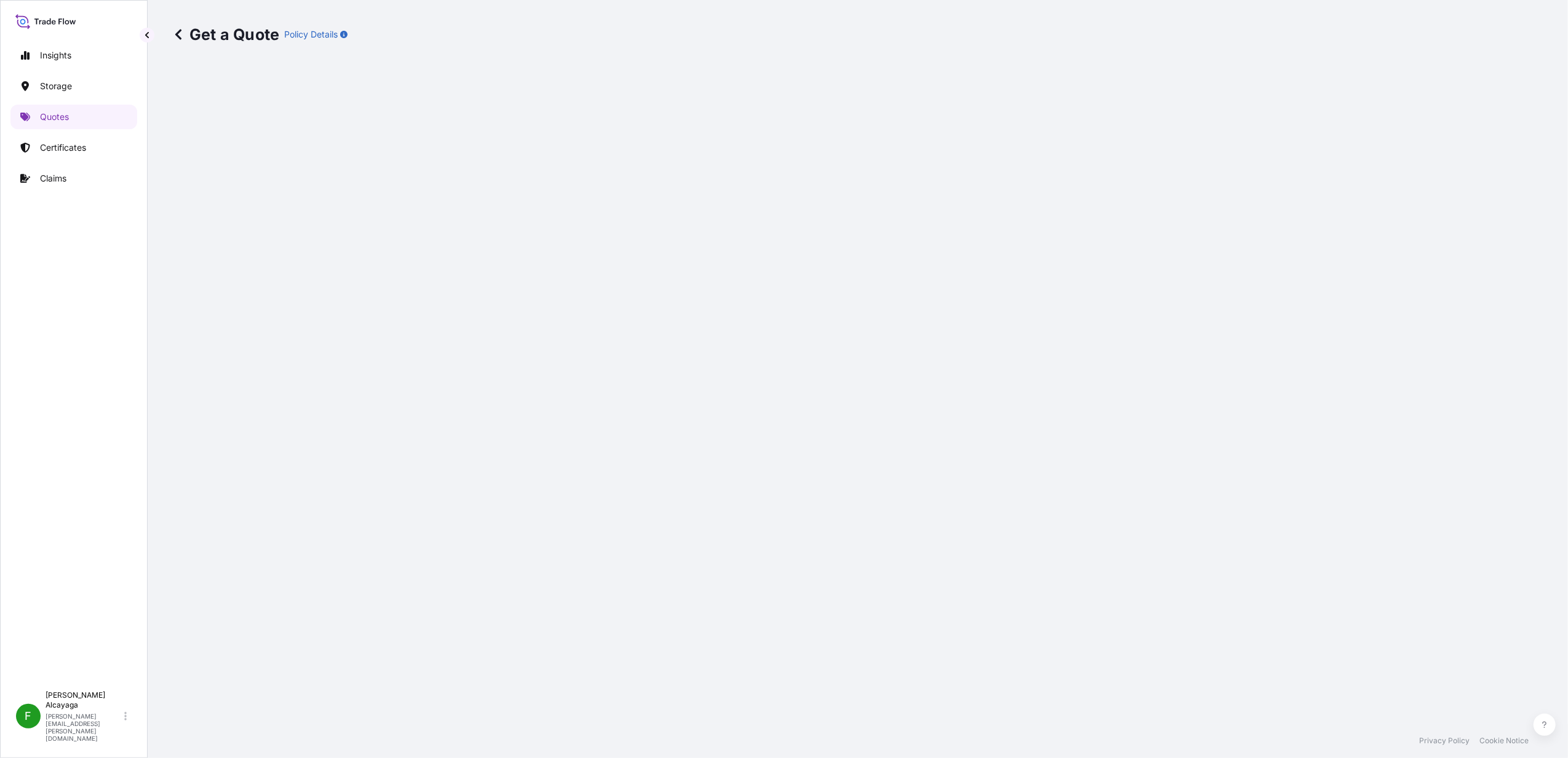
select select "Air"
select select "2025"
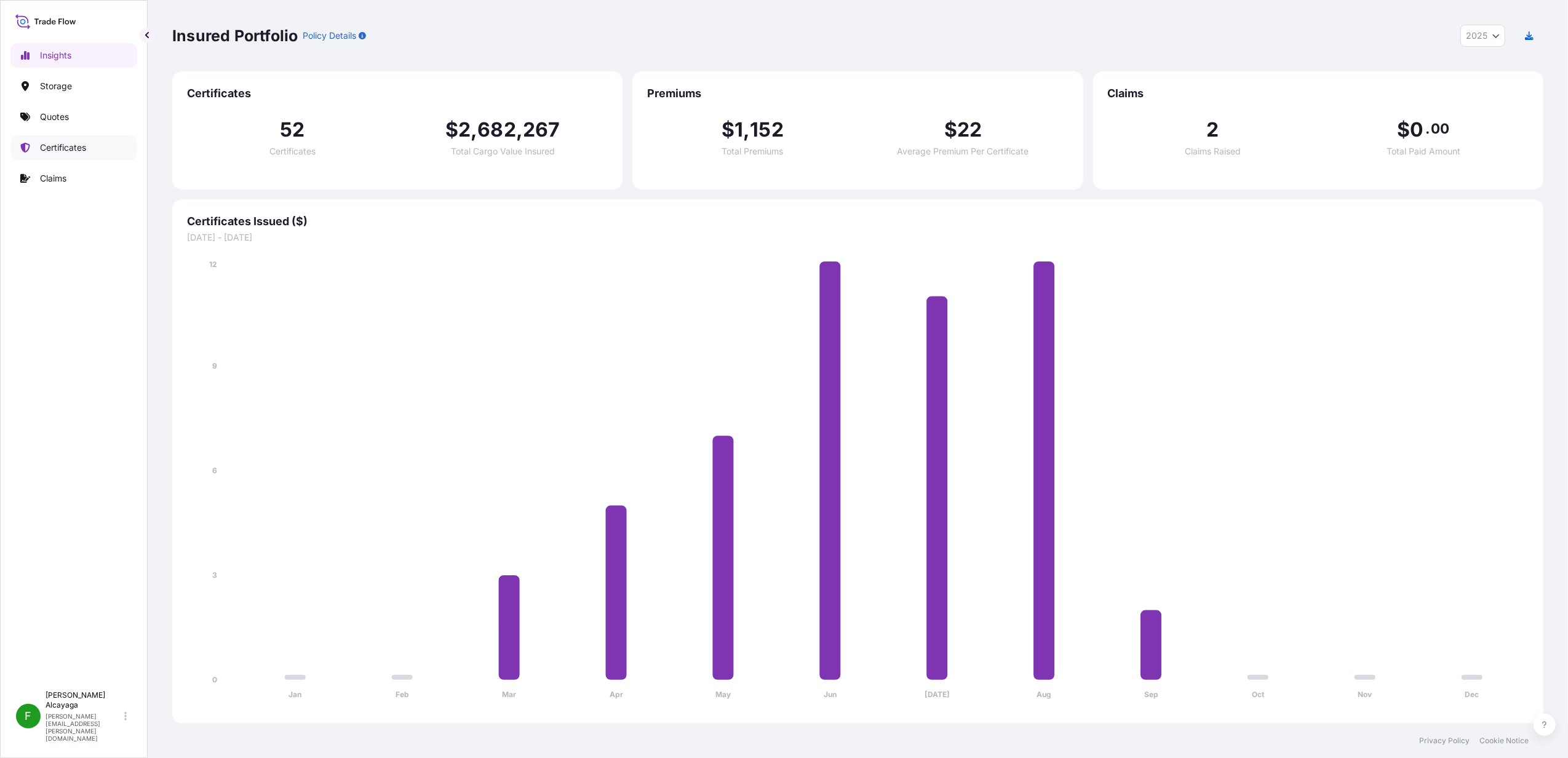
click at [94, 149] on link "Certificates" at bounding box center [74, 147] width 127 height 24
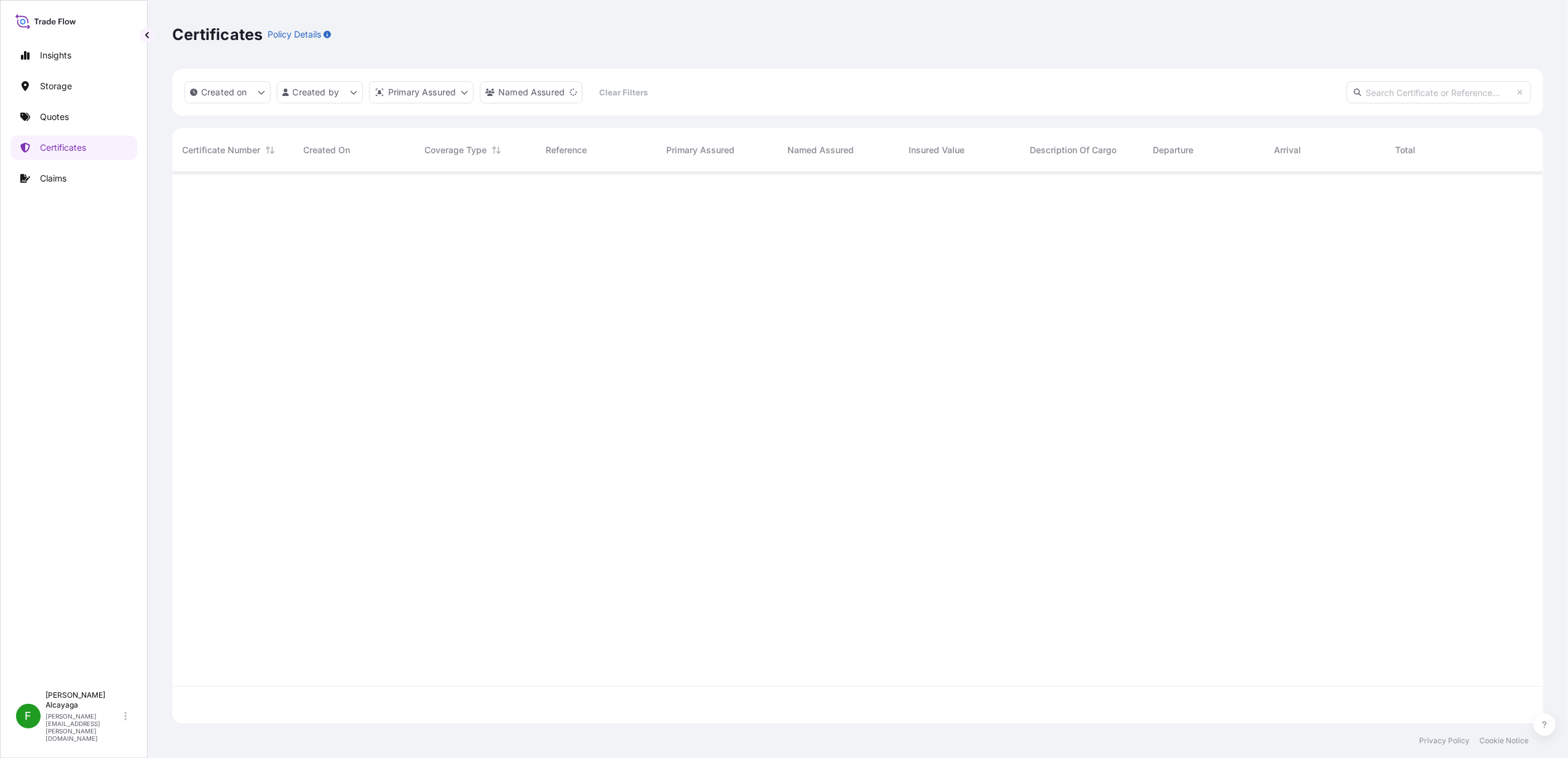
scroll to position [13, 13]
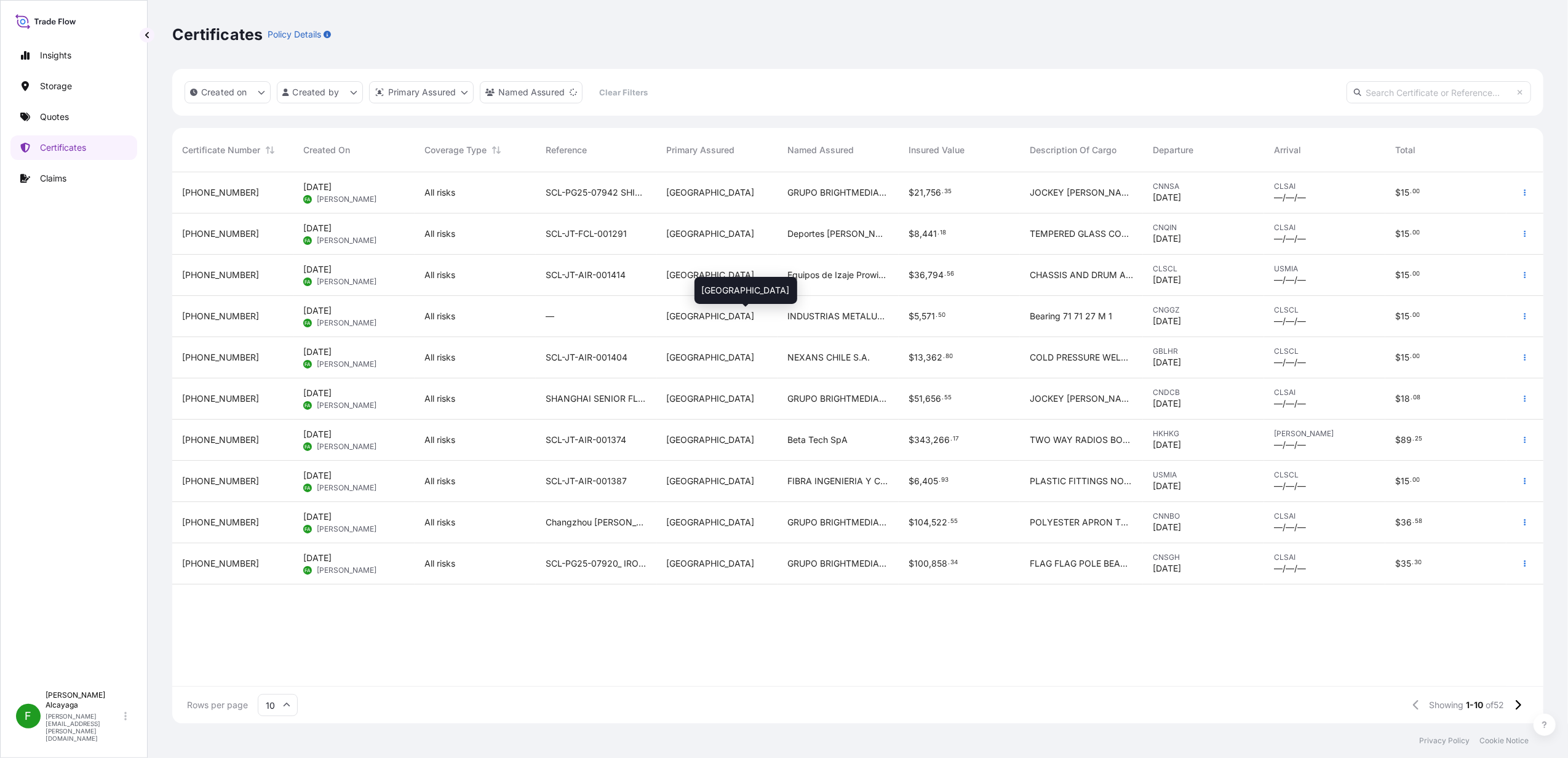
click at [699, 315] on div "[GEOGRAPHIC_DATA]" at bounding box center [718, 316] width 102 height 13
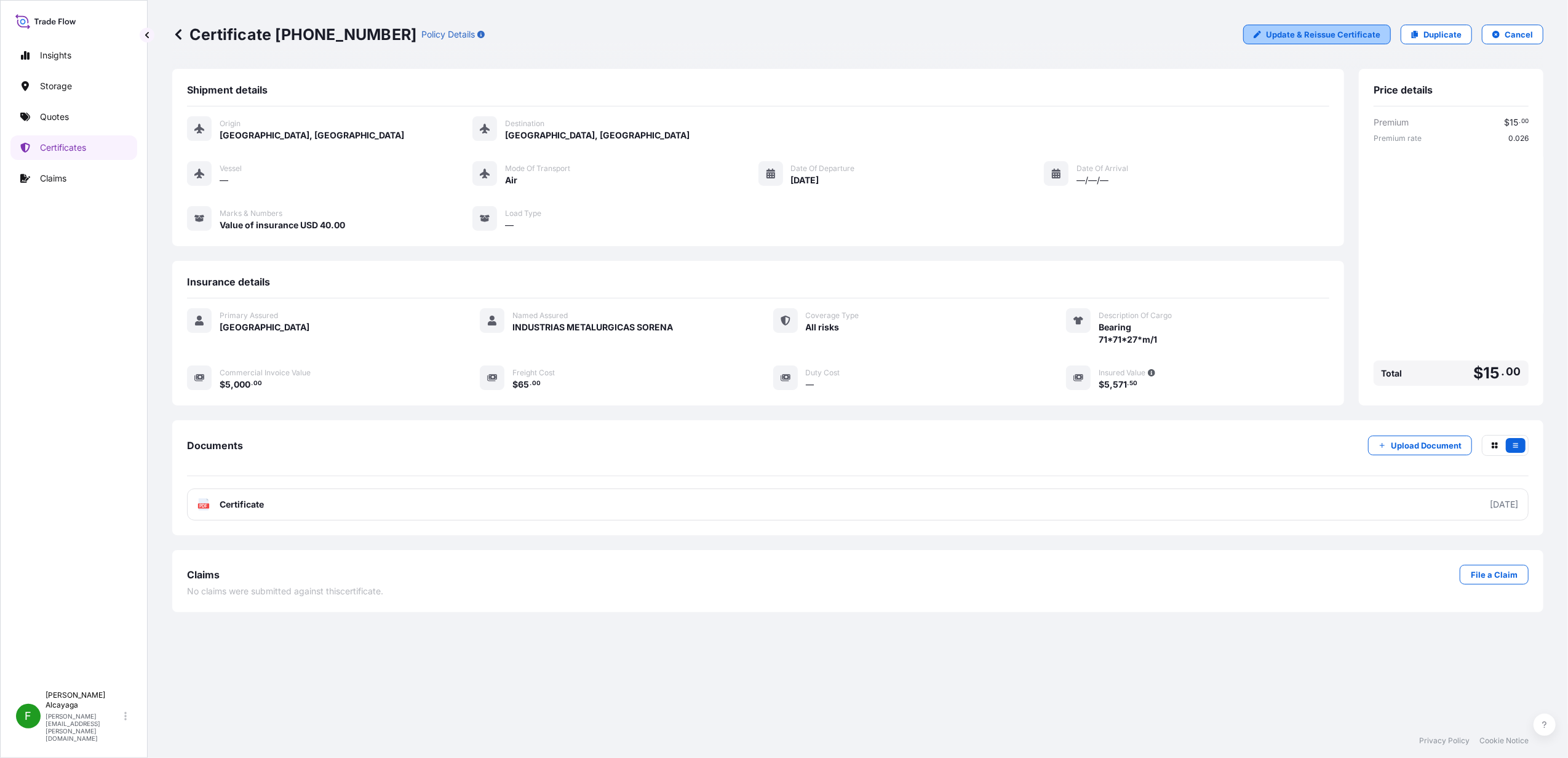
click at [1356, 36] on p "Update & Reissue Certificate" at bounding box center [1323, 34] width 114 height 13
select select "Air"
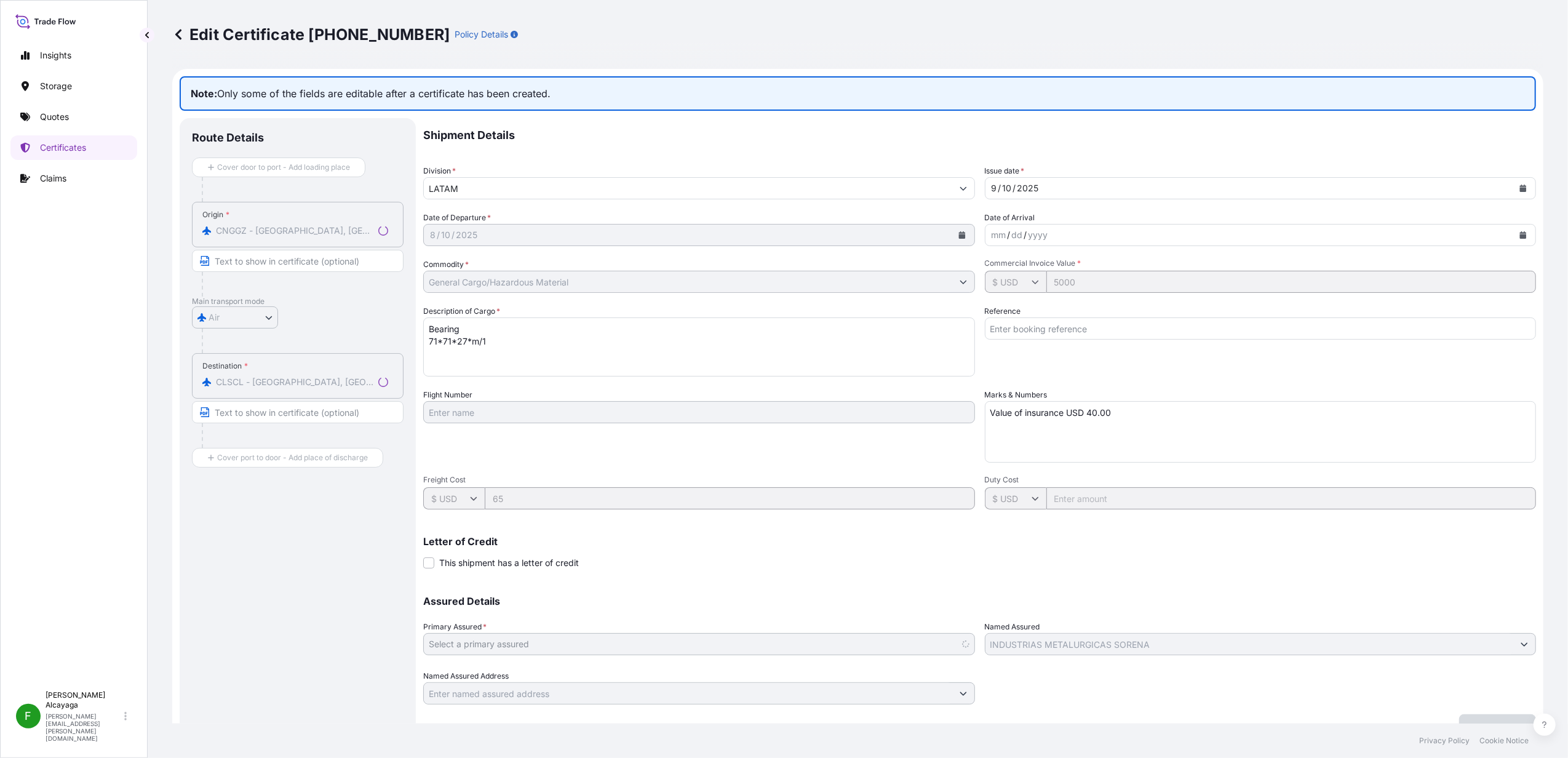
select select "31618"
click at [84, 141] on p "Certificates" at bounding box center [63, 147] width 46 height 13
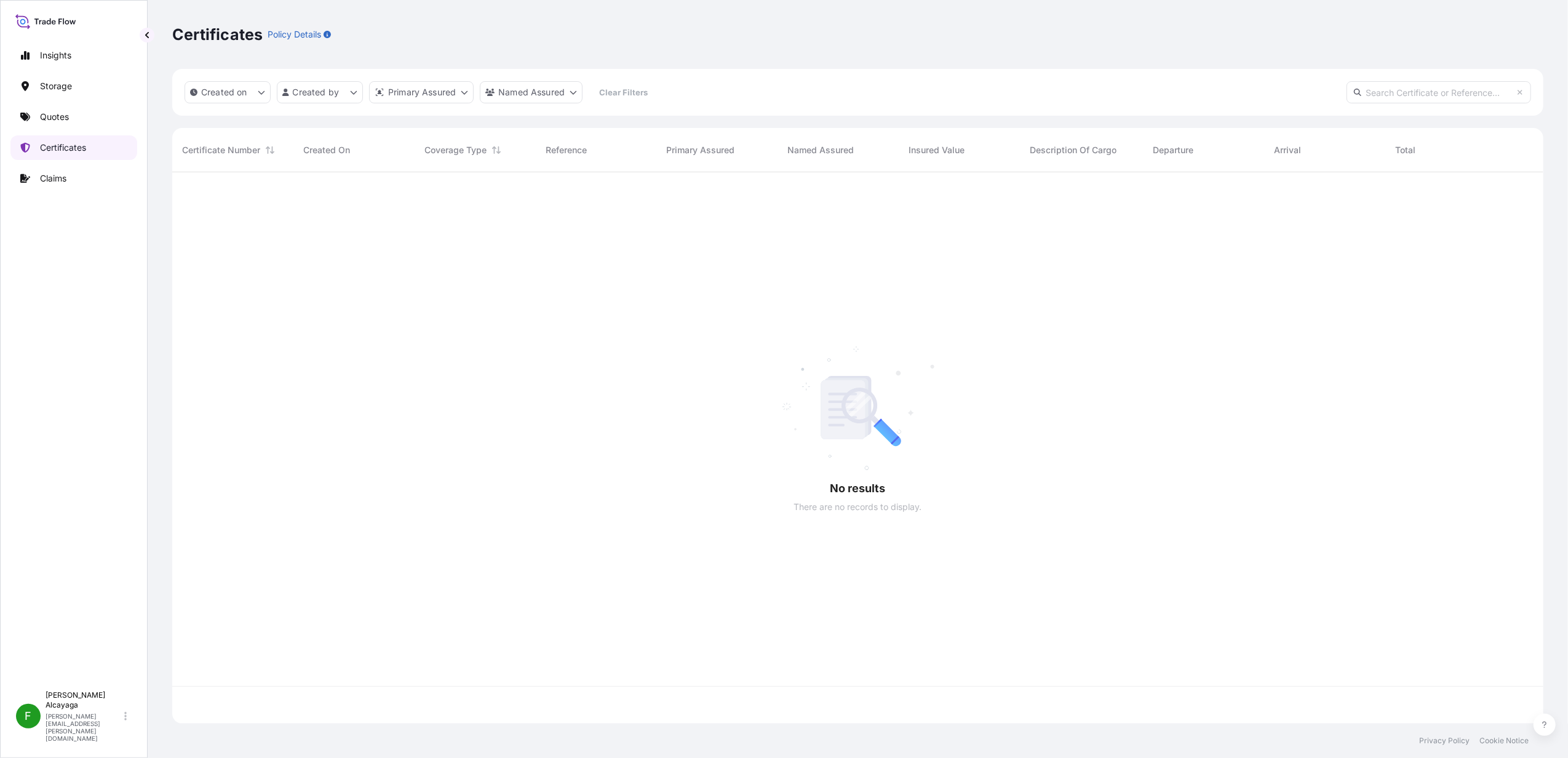
scroll to position [545, 1359]
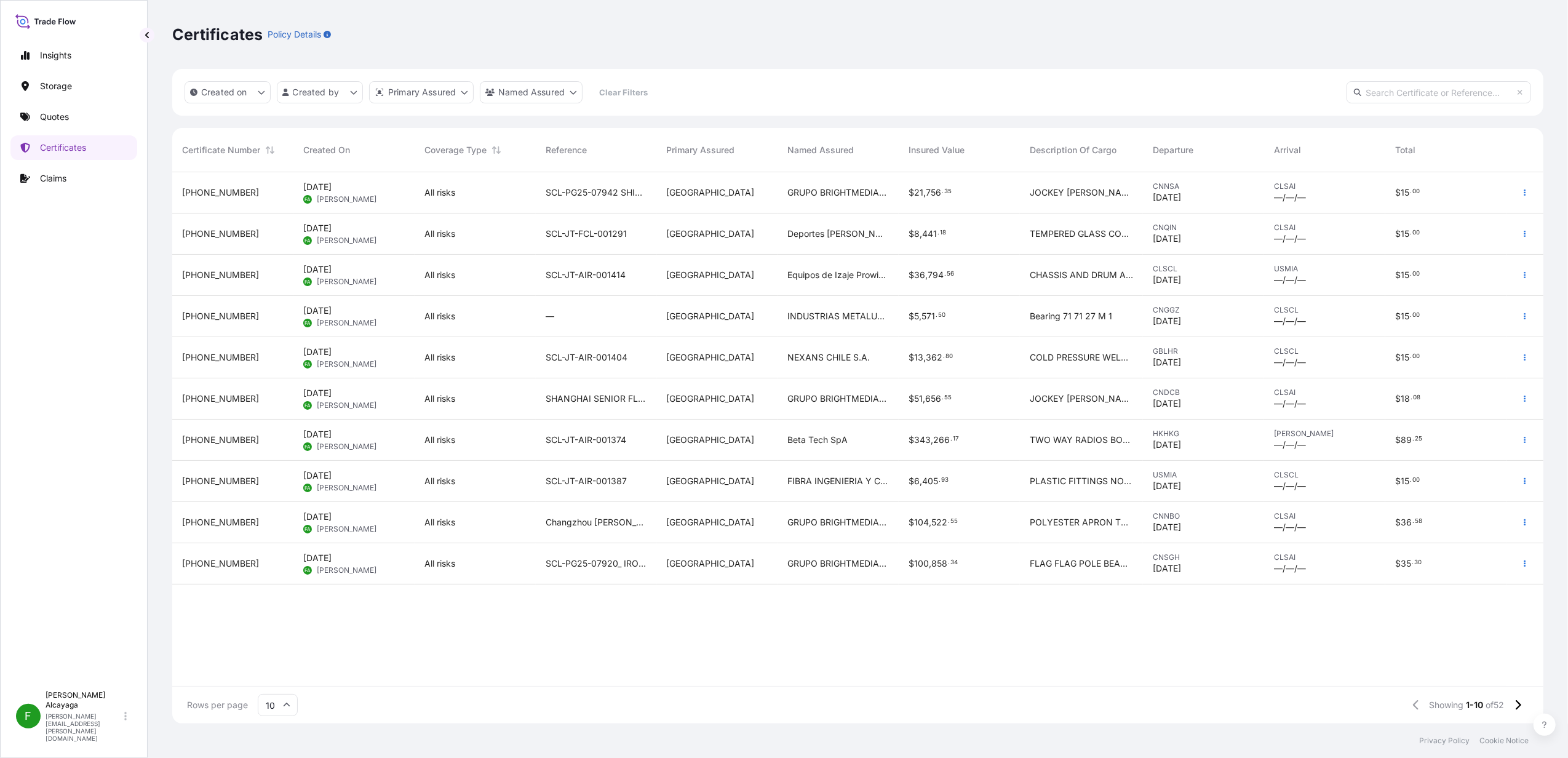
click at [924, 183] on div "$ 21 , 756 . 35" at bounding box center [959, 193] width 121 height 41
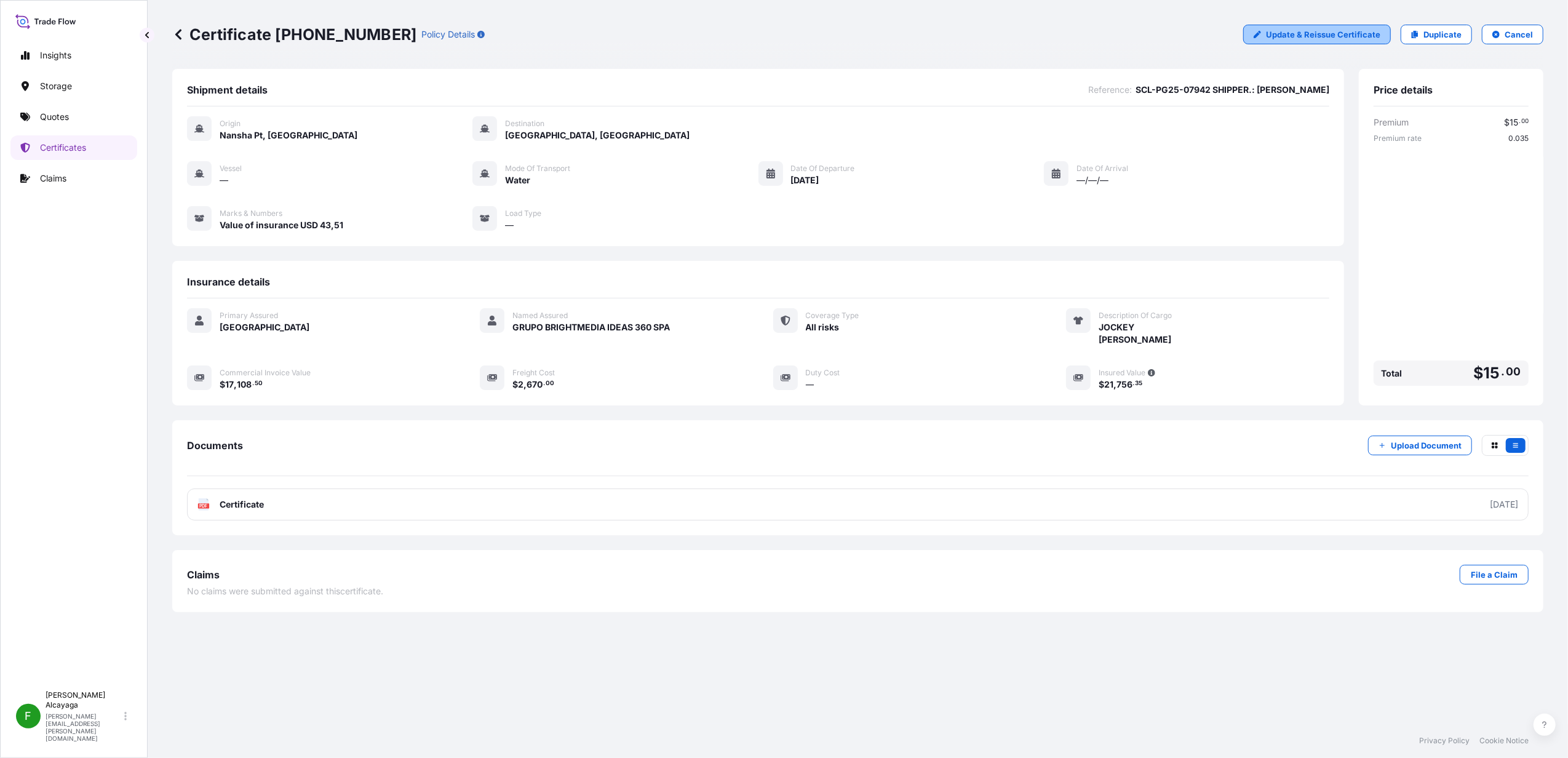
click at [1305, 30] on p "Update & Reissue Certificate" at bounding box center [1323, 34] width 114 height 13
select select "Water"
select select "31618"
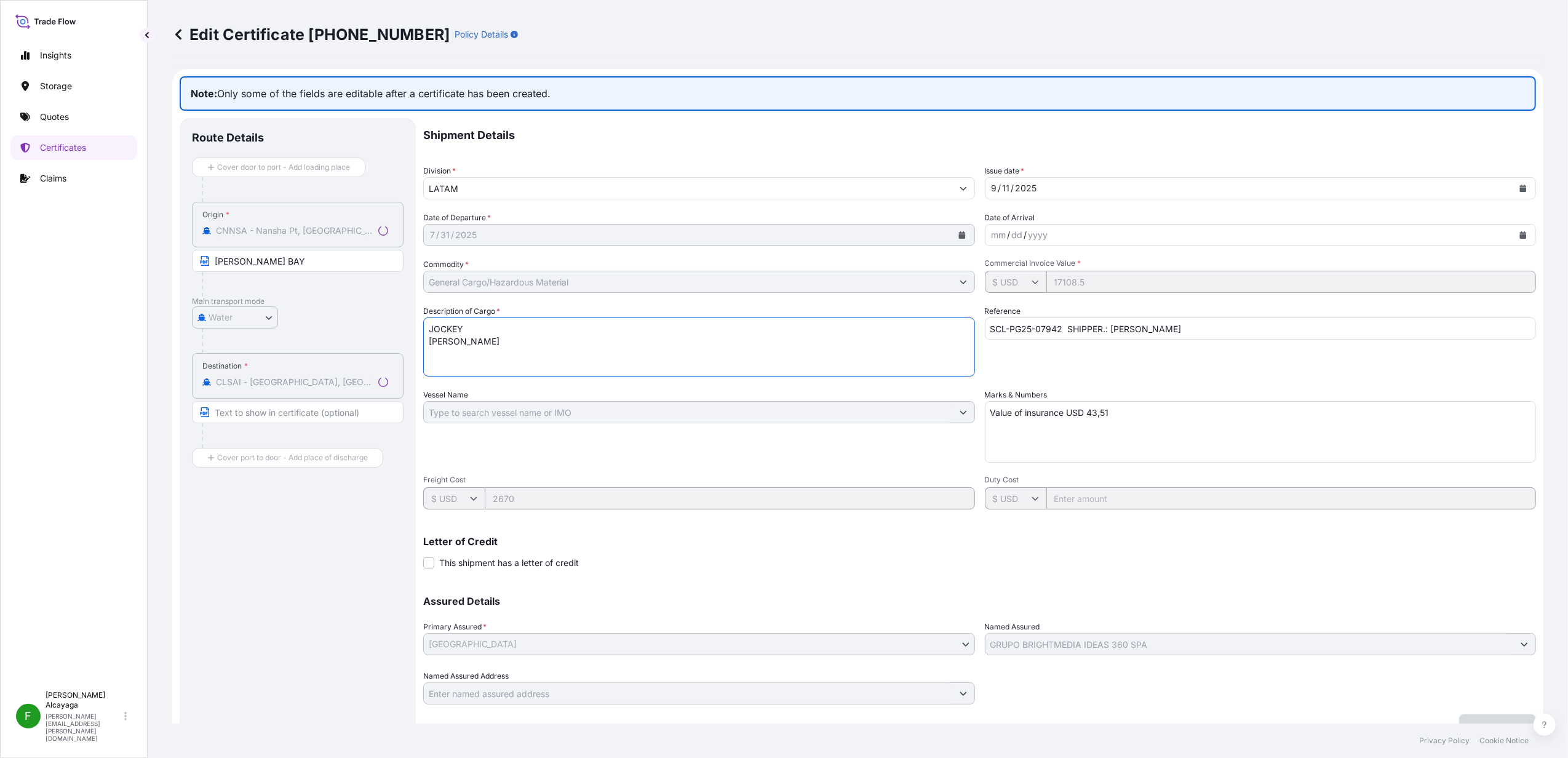
click at [547, 334] on textarea "JOCKEY PARASOL" at bounding box center [699, 347] width 551 height 59
drag, startPoint x: 529, startPoint y: 340, endPoint x: 313, endPoint y: 313, distance: 217.7
click at [313, 313] on div "Route Details Cover door to port - Add loading place Place of loading Road / In…" at bounding box center [858, 428] width 1356 height 621
type textarea "a"
click at [446, 319] on textarea "JOCKEY PARASOL" at bounding box center [699, 347] width 551 height 59
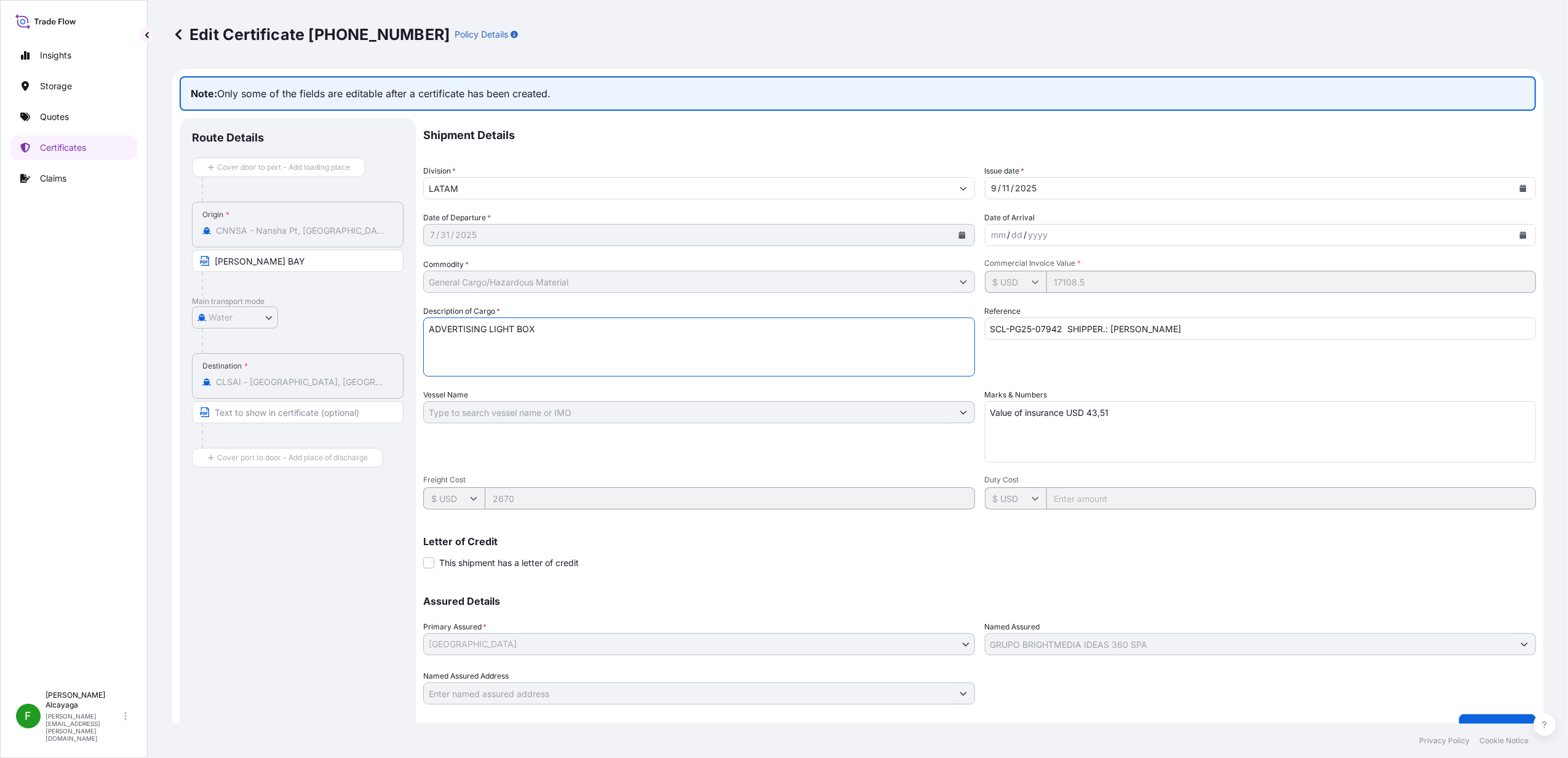
click at [446, 319] on textarea "JOCKEY PARASOL" at bounding box center [699, 347] width 551 height 59
type textarea "ADVERTISING LIGHT BOX"
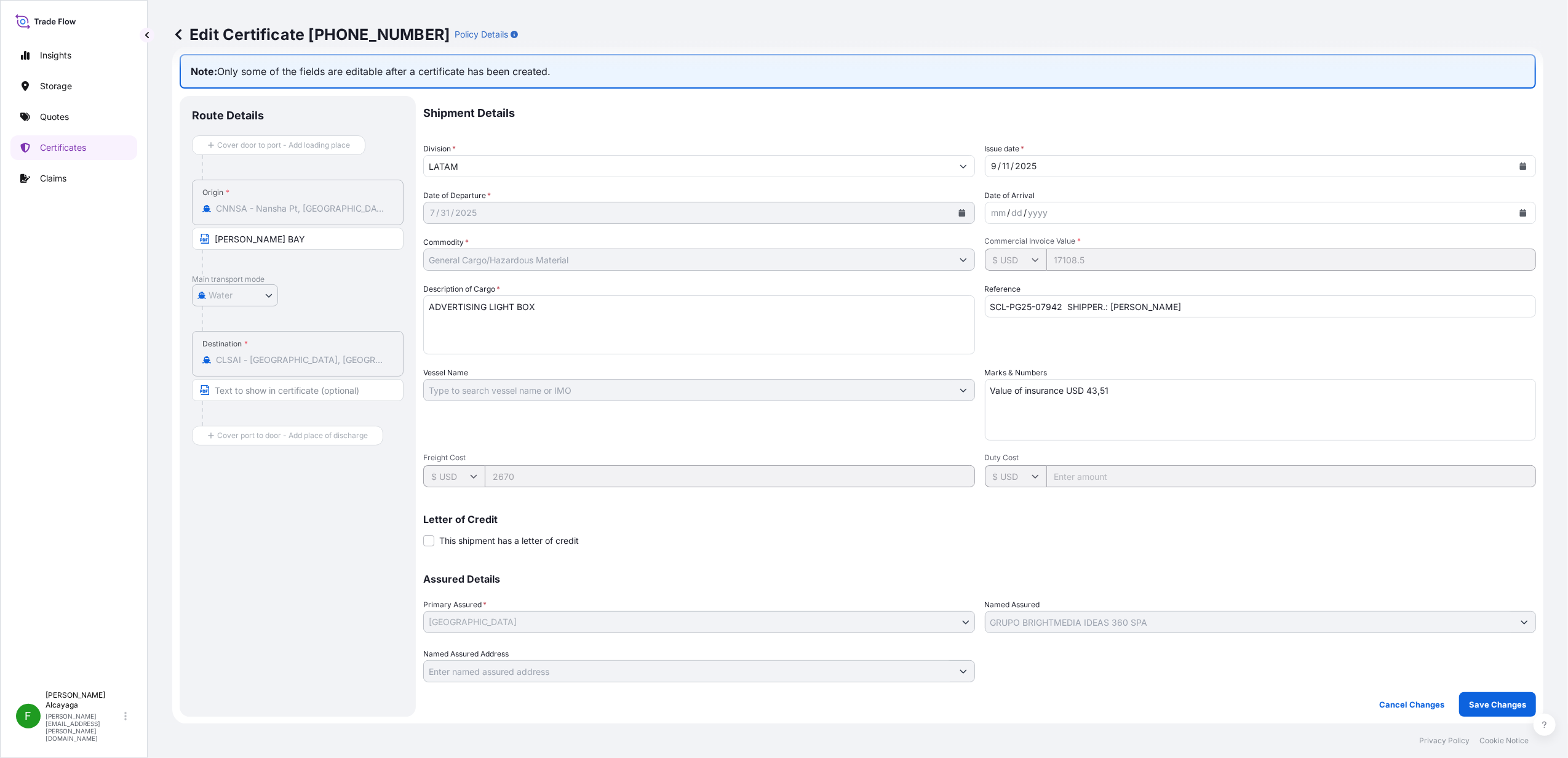
click at [1488, 716] on form "Note: Only some of the fields are editable after a certificate has been created…" at bounding box center [858, 385] width 1371 height 678
click at [1490, 703] on p "Save Changes" at bounding box center [1497, 704] width 57 height 13
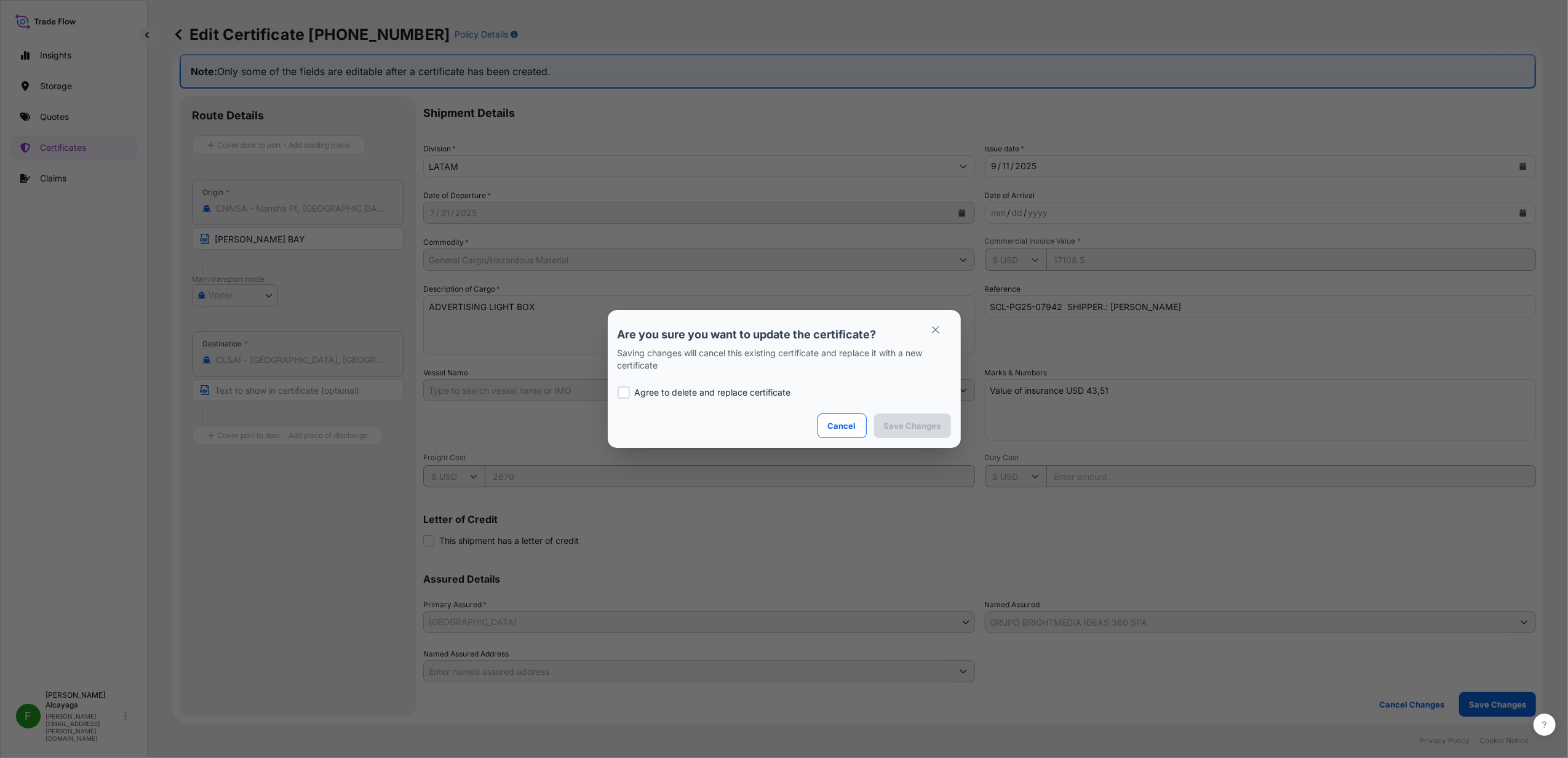
click at [736, 389] on p "Agree to delete and replace certificate" at bounding box center [712, 393] width 156 height 13
checkbox input "true"
click at [886, 411] on div "Agree to delete and replace certificate" at bounding box center [784, 392] width 333 height 42
click at [896, 424] on p "Save Changes" at bounding box center [912, 426] width 57 height 13
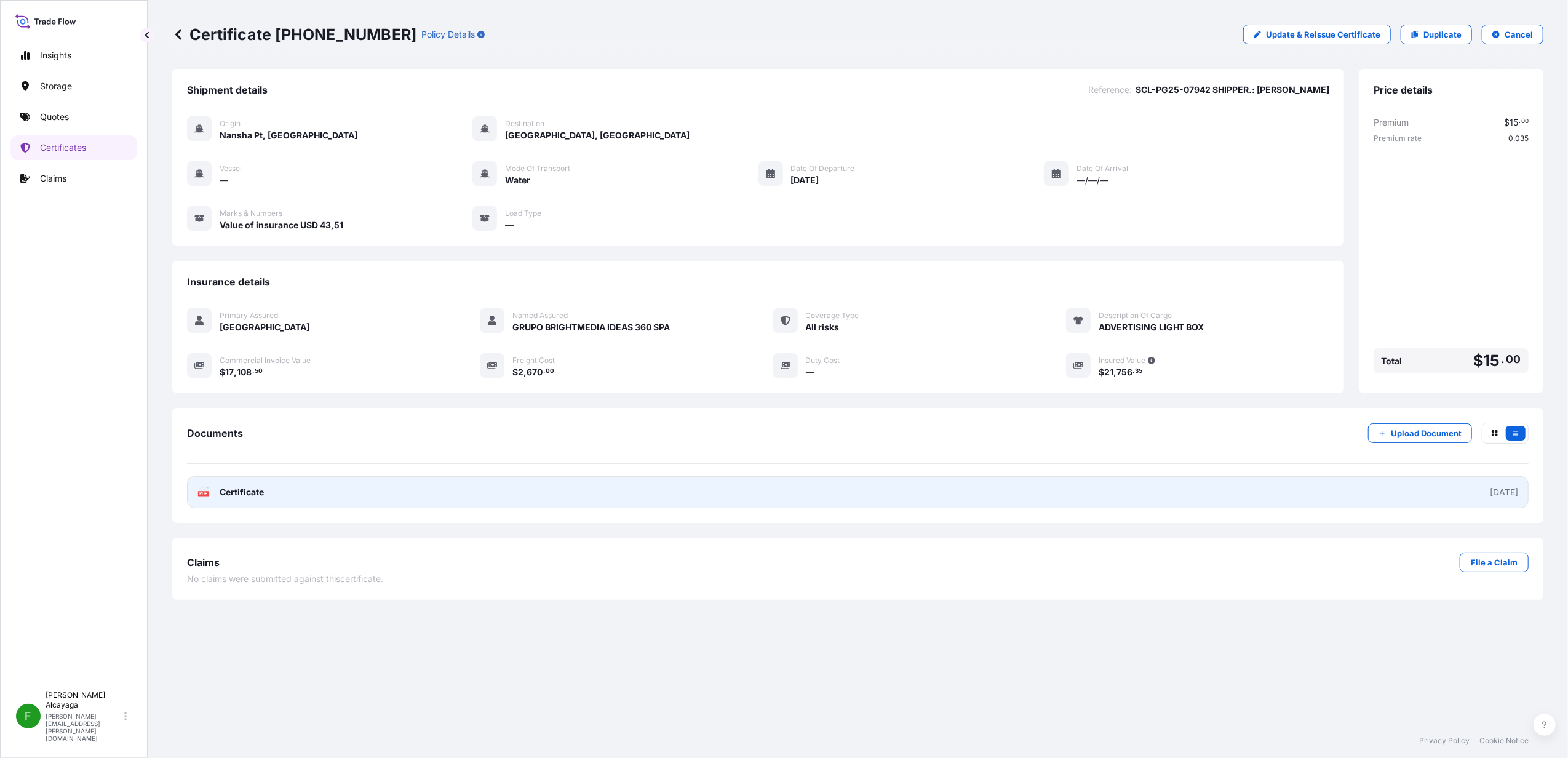
click at [689, 496] on link "PDF Certificate [DATE]" at bounding box center [858, 492] width 1342 height 32
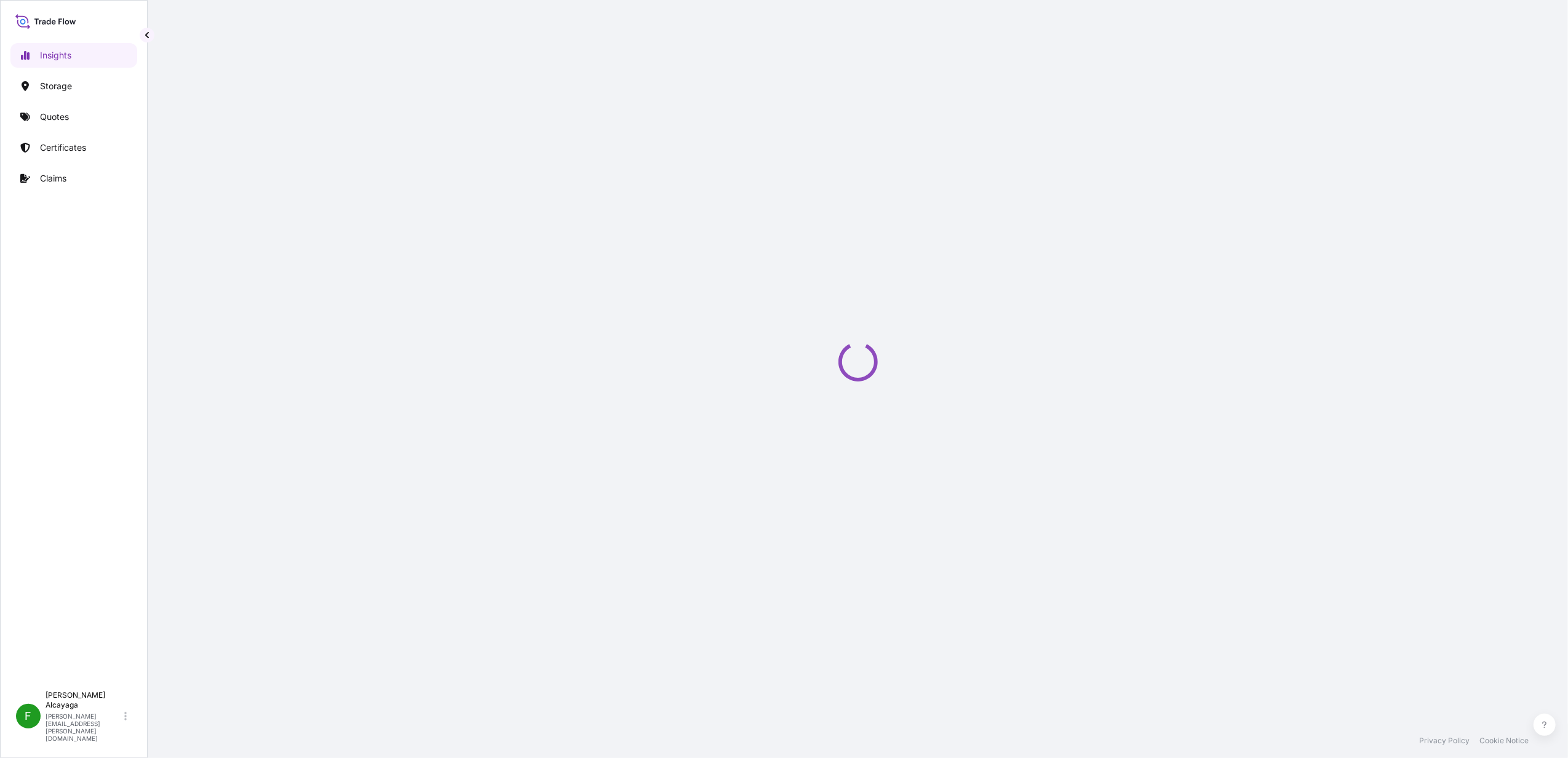
select select "2025"
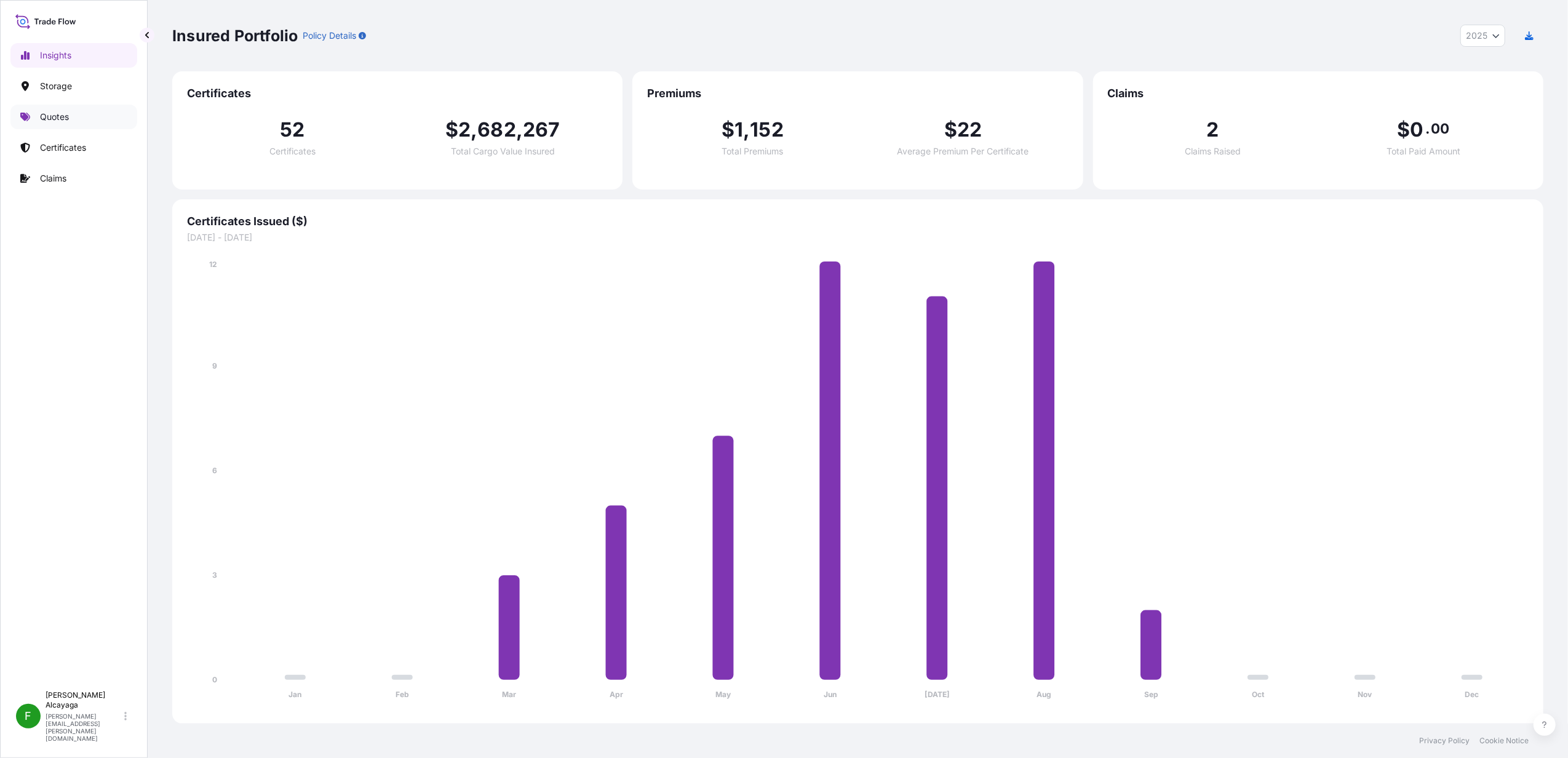
click at [88, 119] on link "Quotes" at bounding box center [74, 117] width 127 height 24
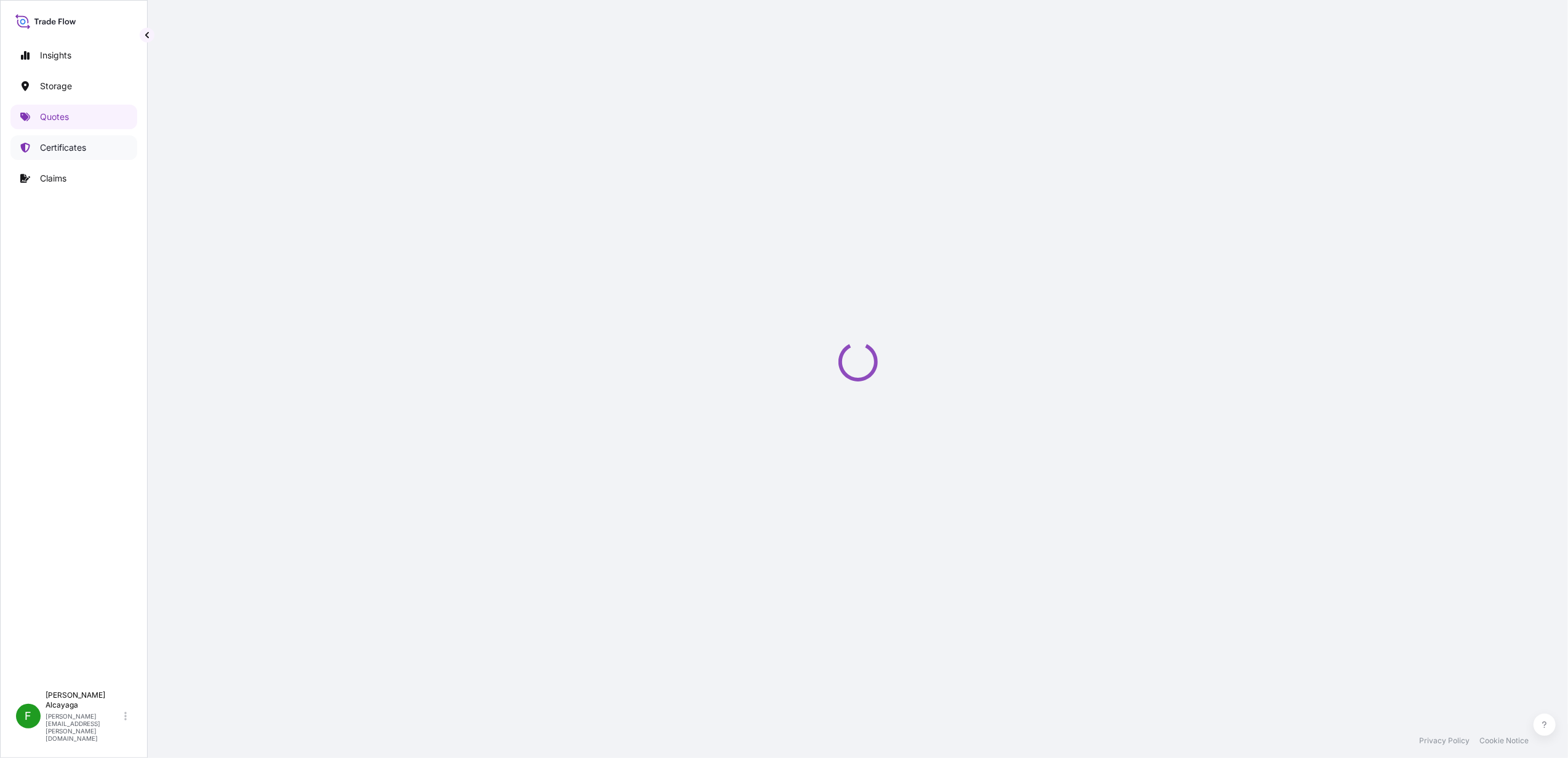
click at [85, 146] on p "Certificates" at bounding box center [63, 147] width 46 height 13
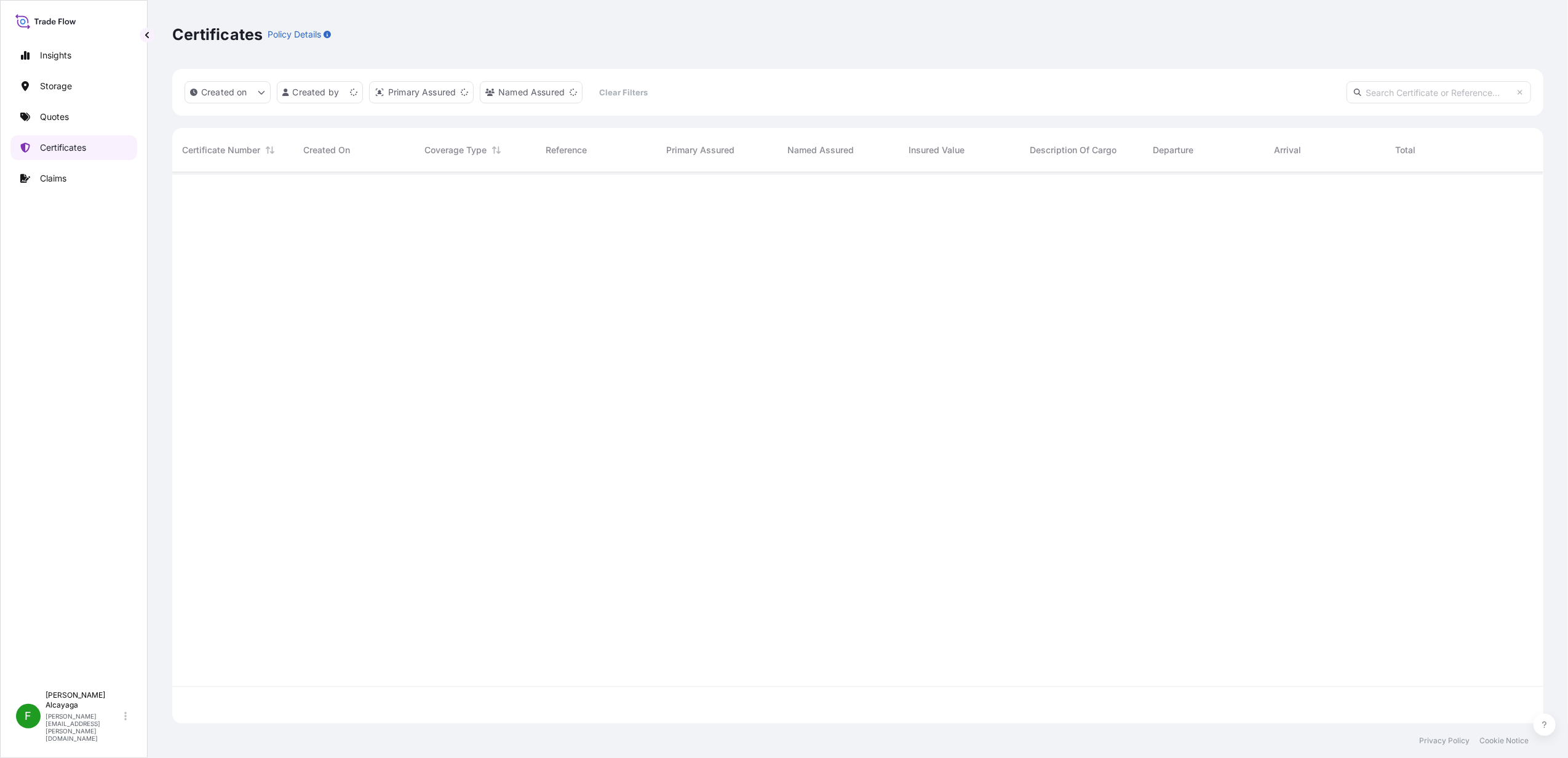
scroll to position [545, 1359]
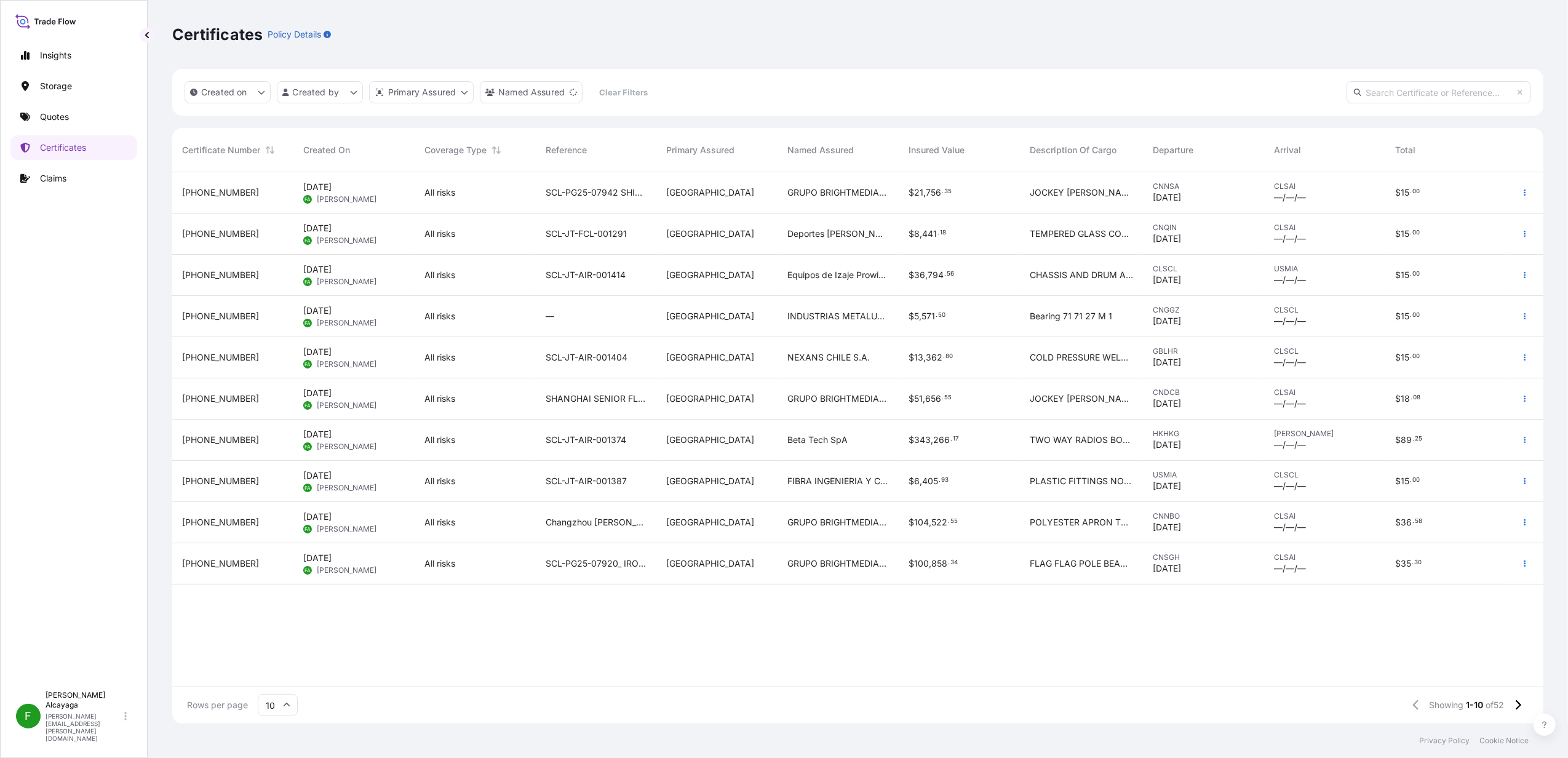
click at [650, 205] on div "SCL-PG25-07942 SHIPPER.: SHUN TAI" at bounding box center [596, 193] width 121 height 41
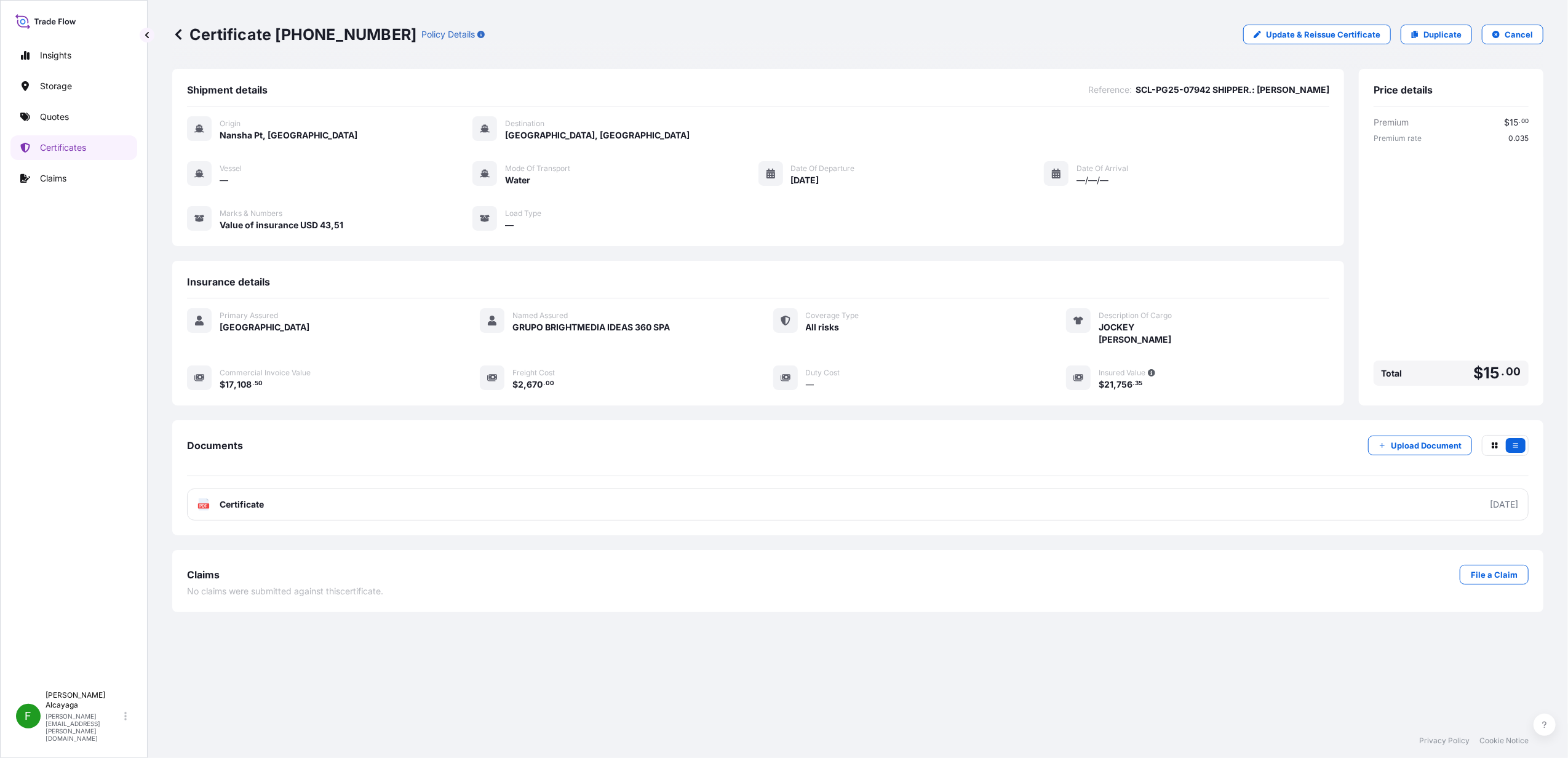
click at [1478, 567] on link "File a Claim" at bounding box center [1494, 575] width 69 height 20
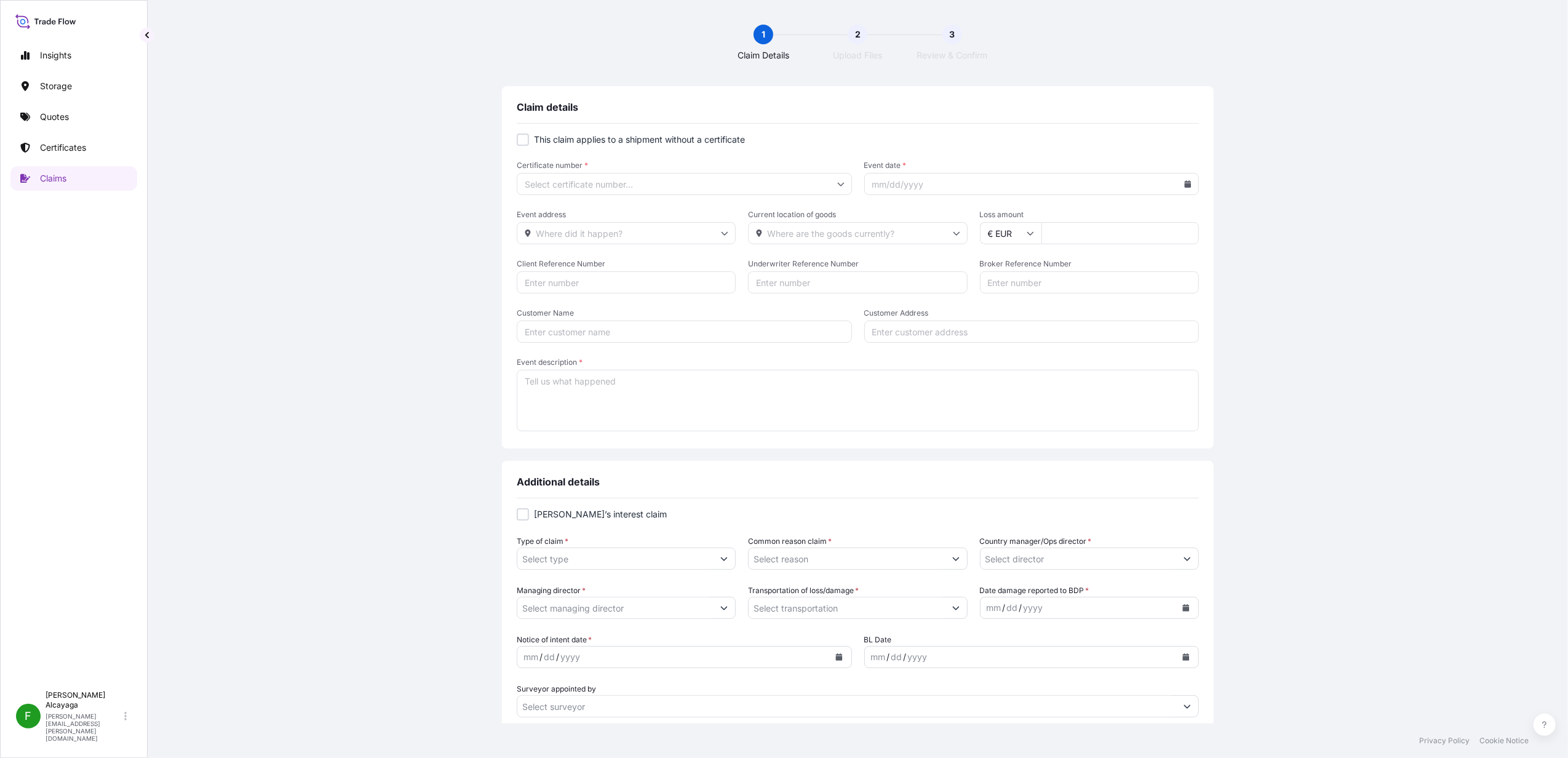
type input "$ USD"
type input "0"
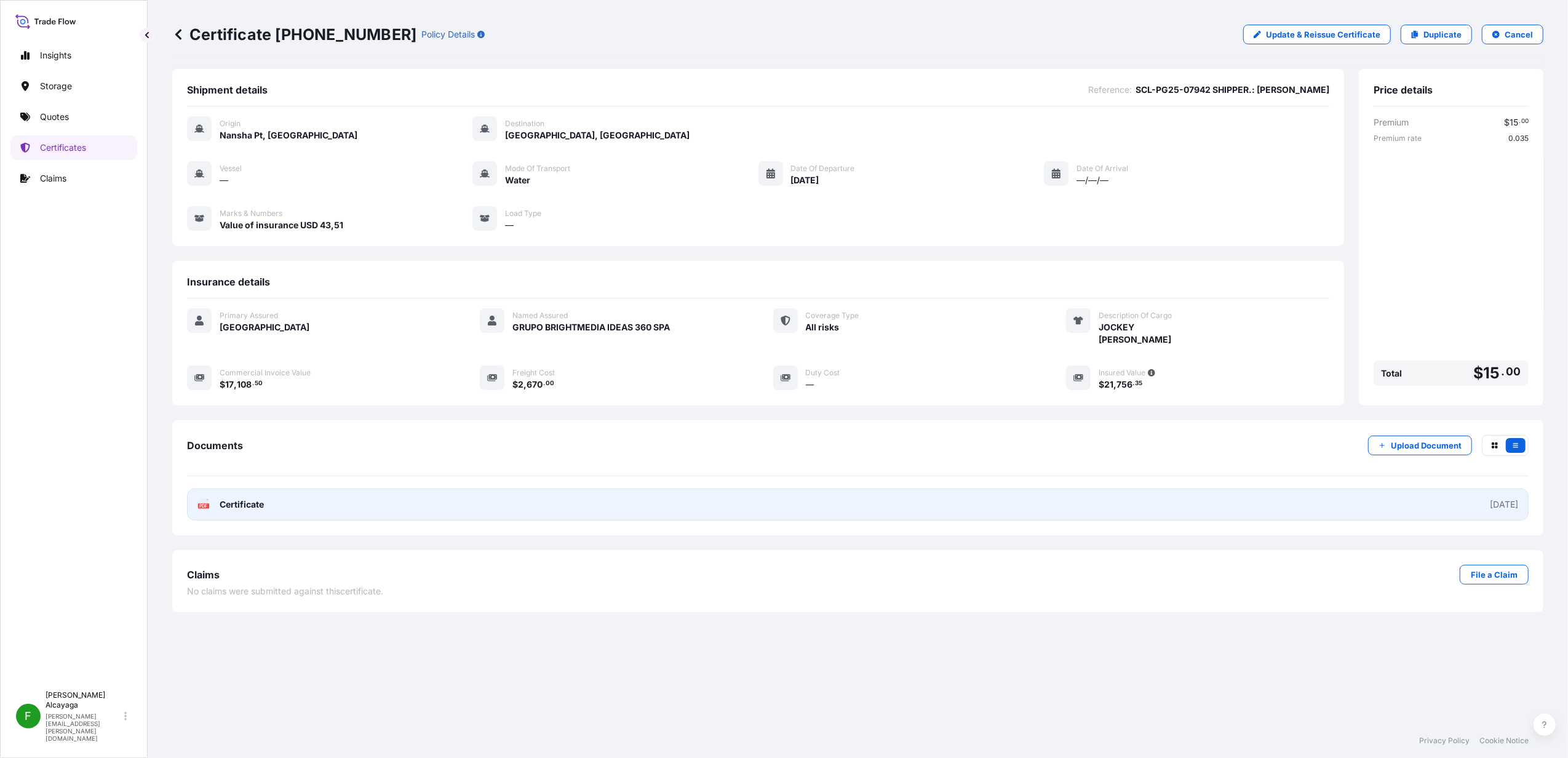
click at [1373, 495] on link "PDF Certificate [DATE]" at bounding box center [858, 504] width 1342 height 32
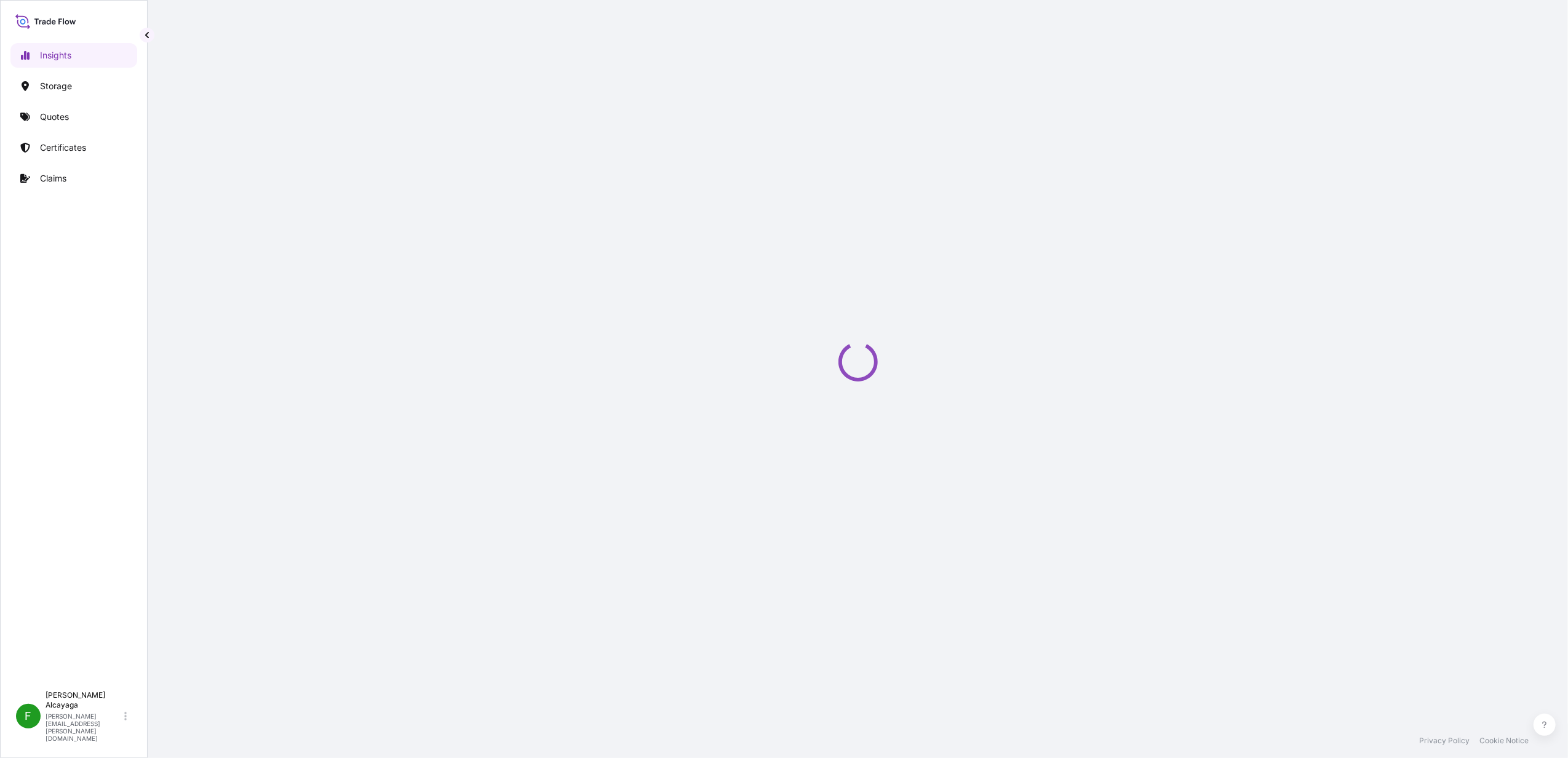
select select "2025"
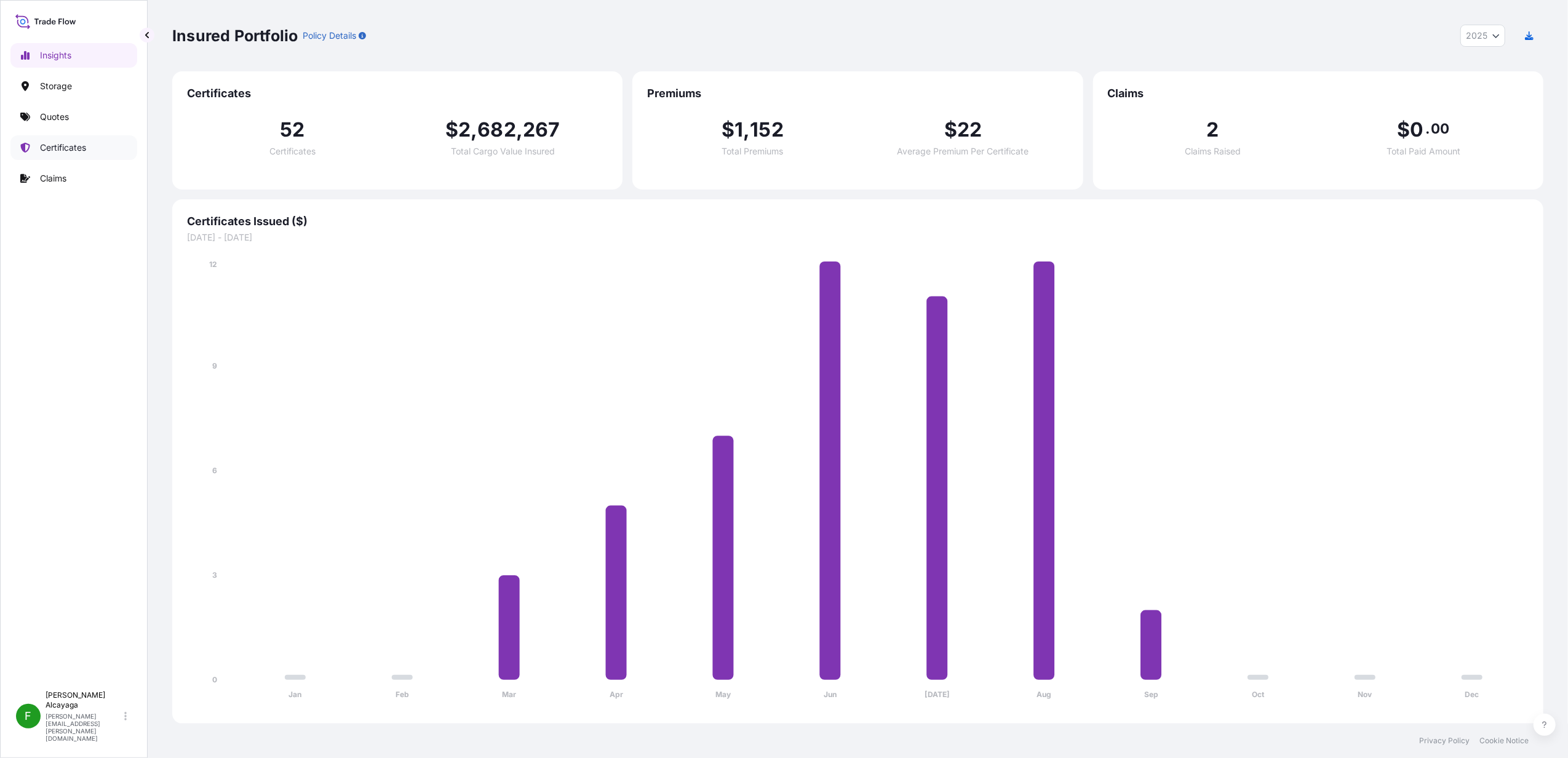
click at [62, 141] on p "Certificates" at bounding box center [63, 147] width 46 height 13
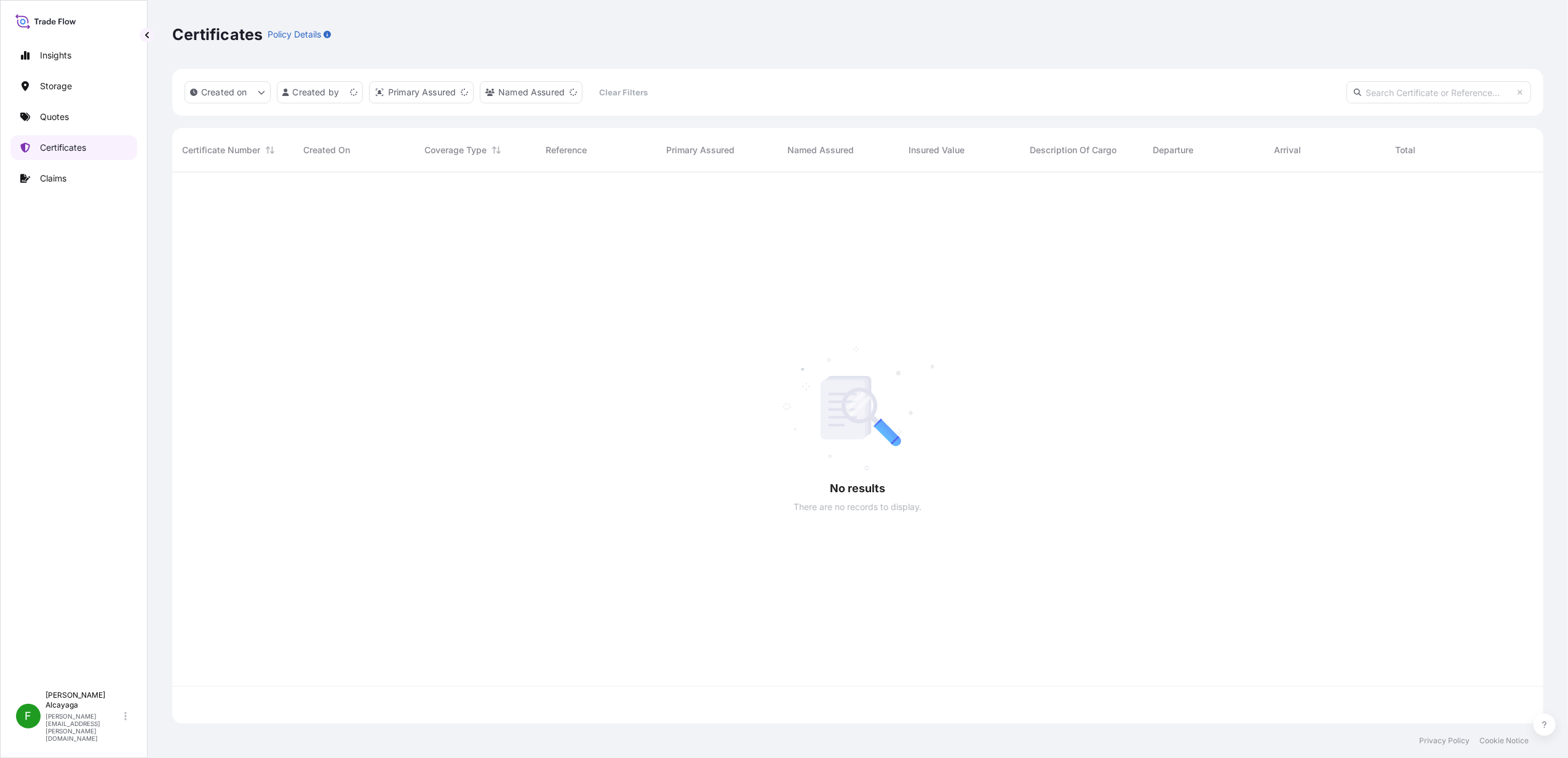
scroll to position [545, 1359]
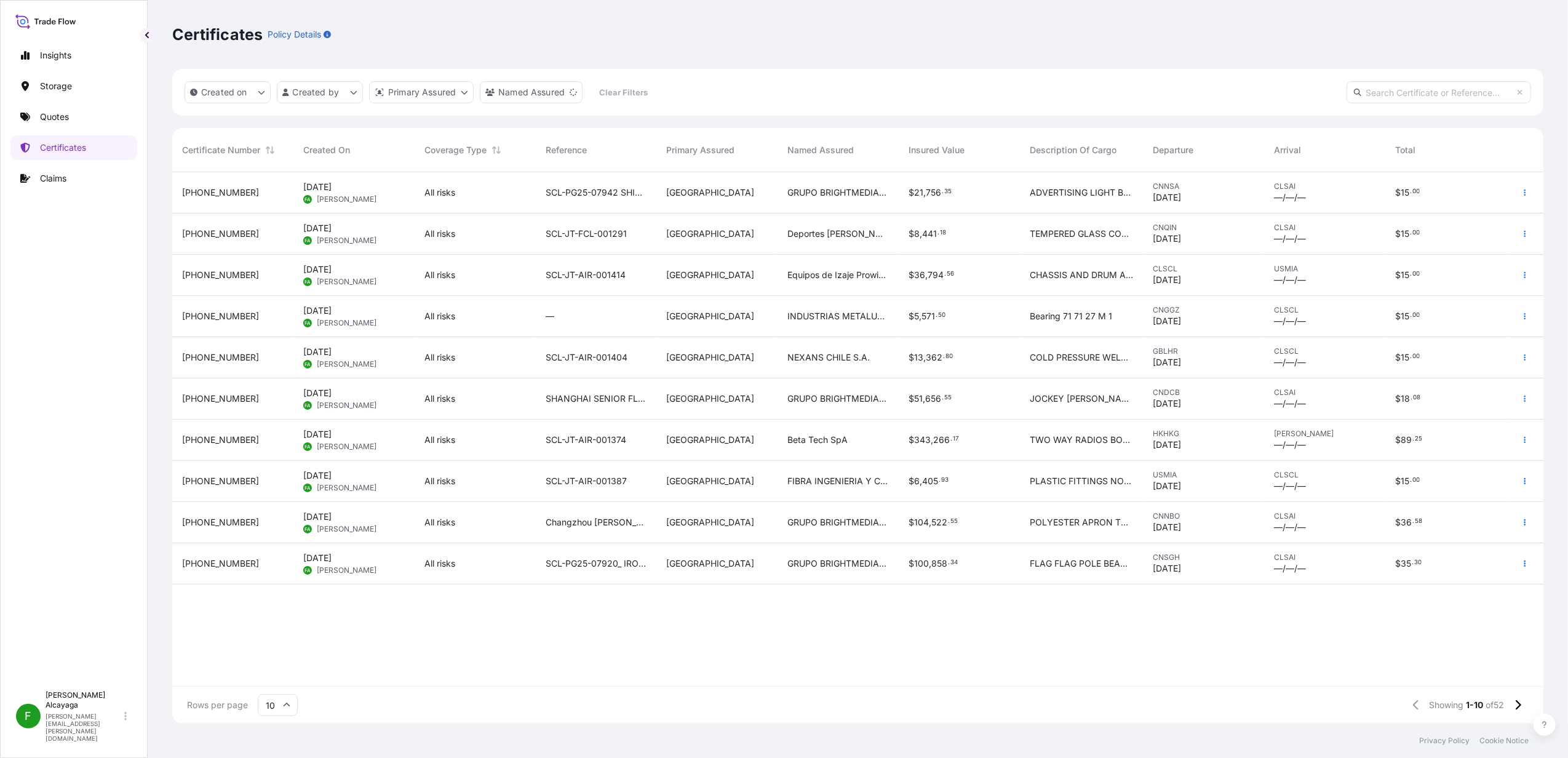
click at [803, 199] on div "GRUPO BRIGHTMEDIA IDEAS 360 SPA" at bounding box center [838, 193] width 121 height 41
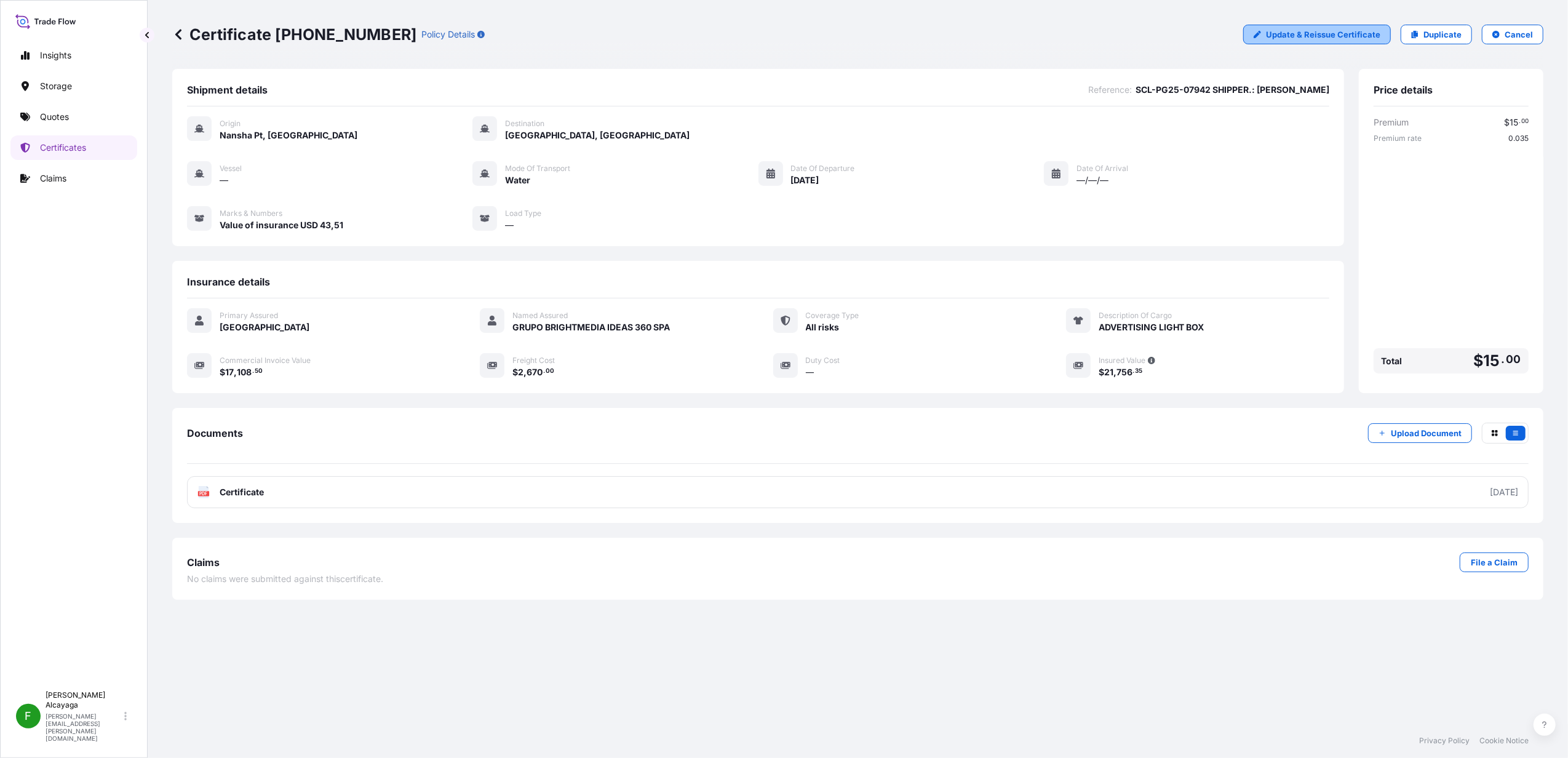
click at [1354, 38] on p "Update & Reissue Certificate" at bounding box center [1323, 34] width 114 height 13
select select "Water"
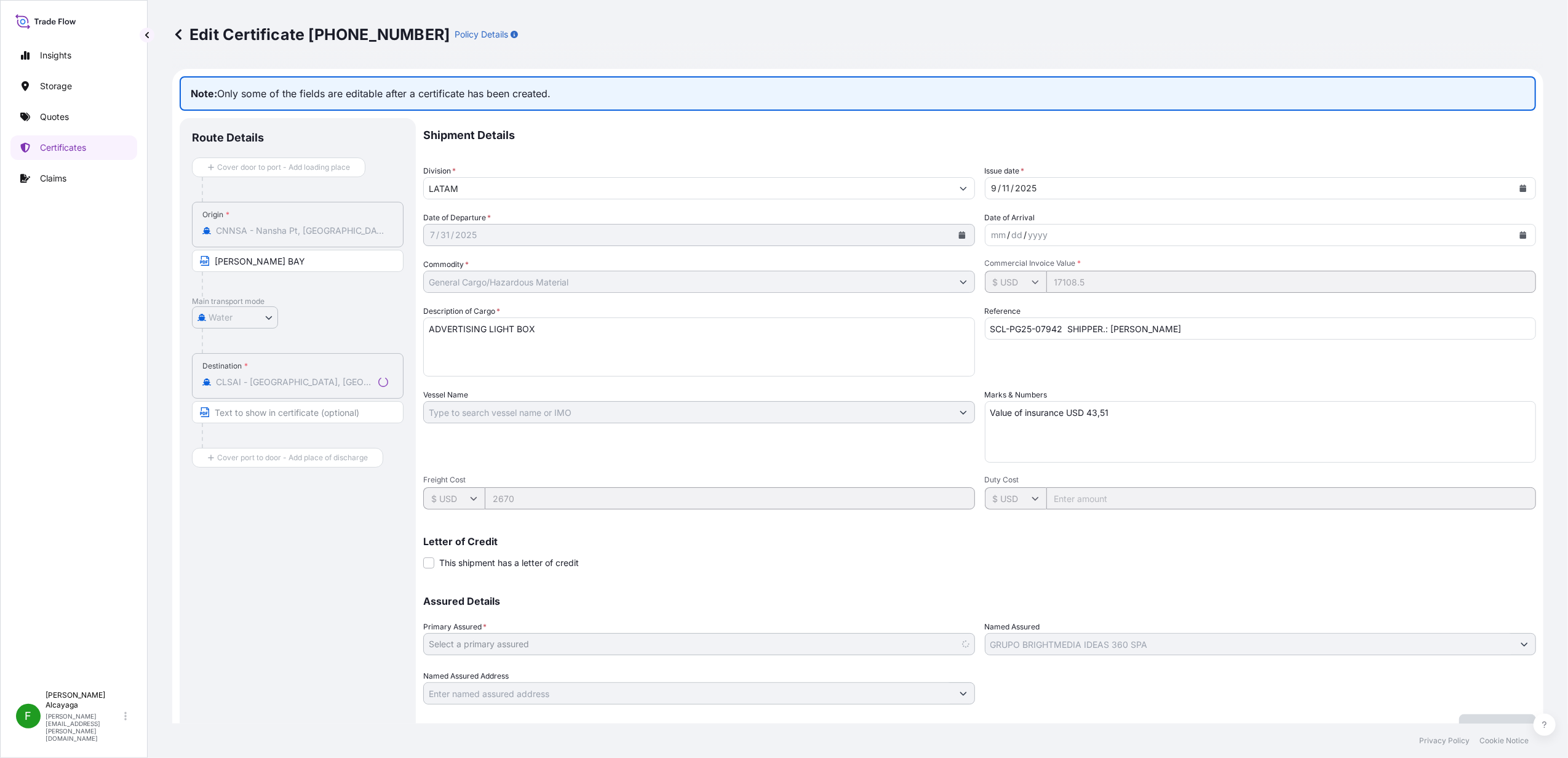
select select "31618"
click at [282, 259] on input "[PERSON_NAME] BAY" at bounding box center [298, 261] width 212 height 22
type input "nansha"
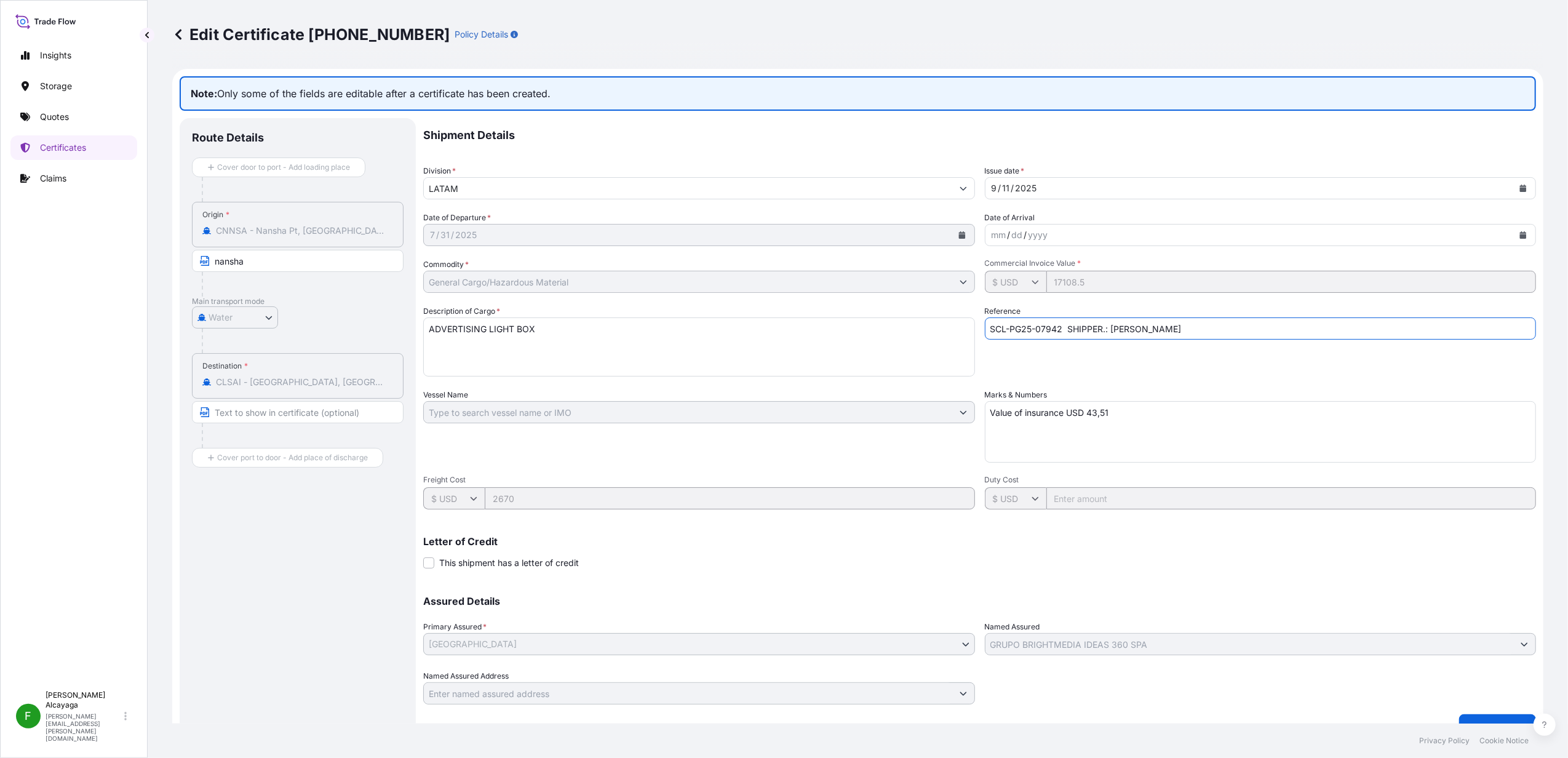
drag, startPoint x: 1091, startPoint y: 324, endPoint x: 1081, endPoint y: 324, distance: 10.0
click at [1091, 324] on input "SCL-PG25-07942 SHIPPER.: [PERSON_NAME]" at bounding box center [1261, 329] width 551 height 22
drag, startPoint x: 1059, startPoint y: 324, endPoint x: 1191, endPoint y: 325, distance: 132.0
click at [1191, 324] on input "SCL-PG25-07942 SHIPPER.: [PERSON_NAME]" at bounding box center [1261, 329] width 551 height 22
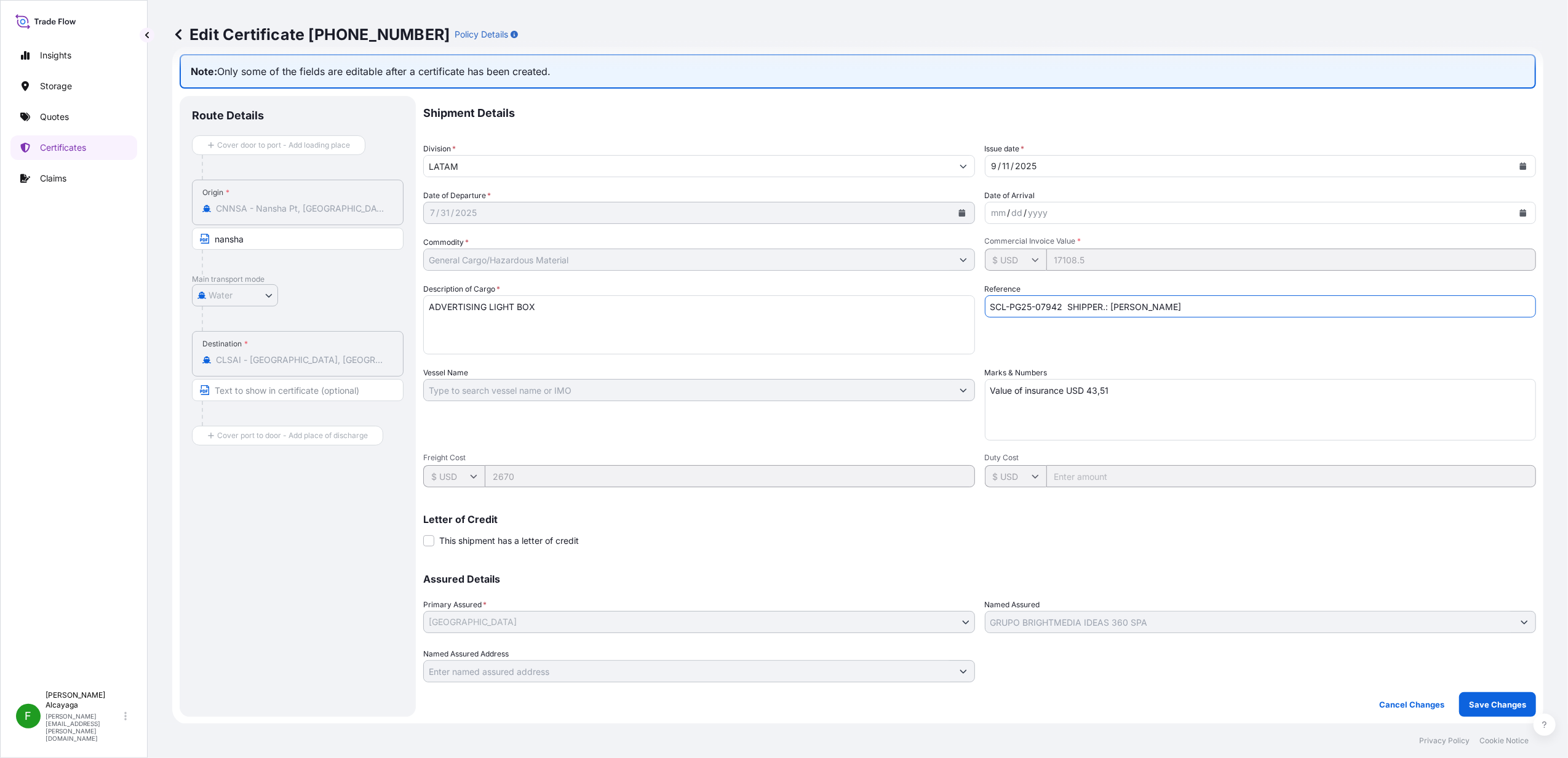
scroll to position [21, 0]
click at [1475, 703] on p "Save Changes" at bounding box center [1497, 705] width 57 height 13
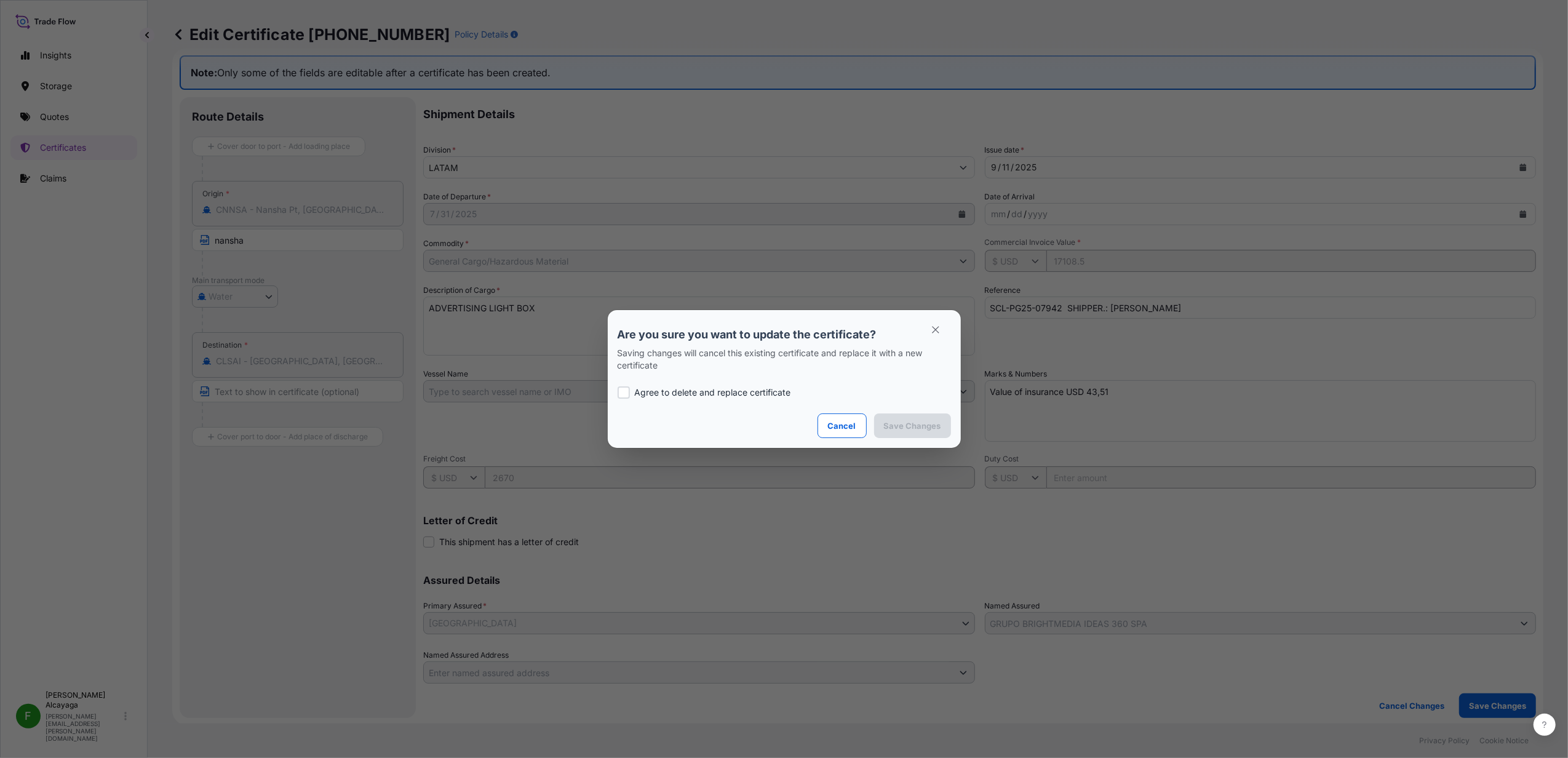
click at [771, 389] on p "Agree to delete and replace certificate" at bounding box center [712, 393] width 156 height 13
checkbox input "true"
click at [948, 421] on button "Save Changes" at bounding box center [912, 426] width 77 height 24
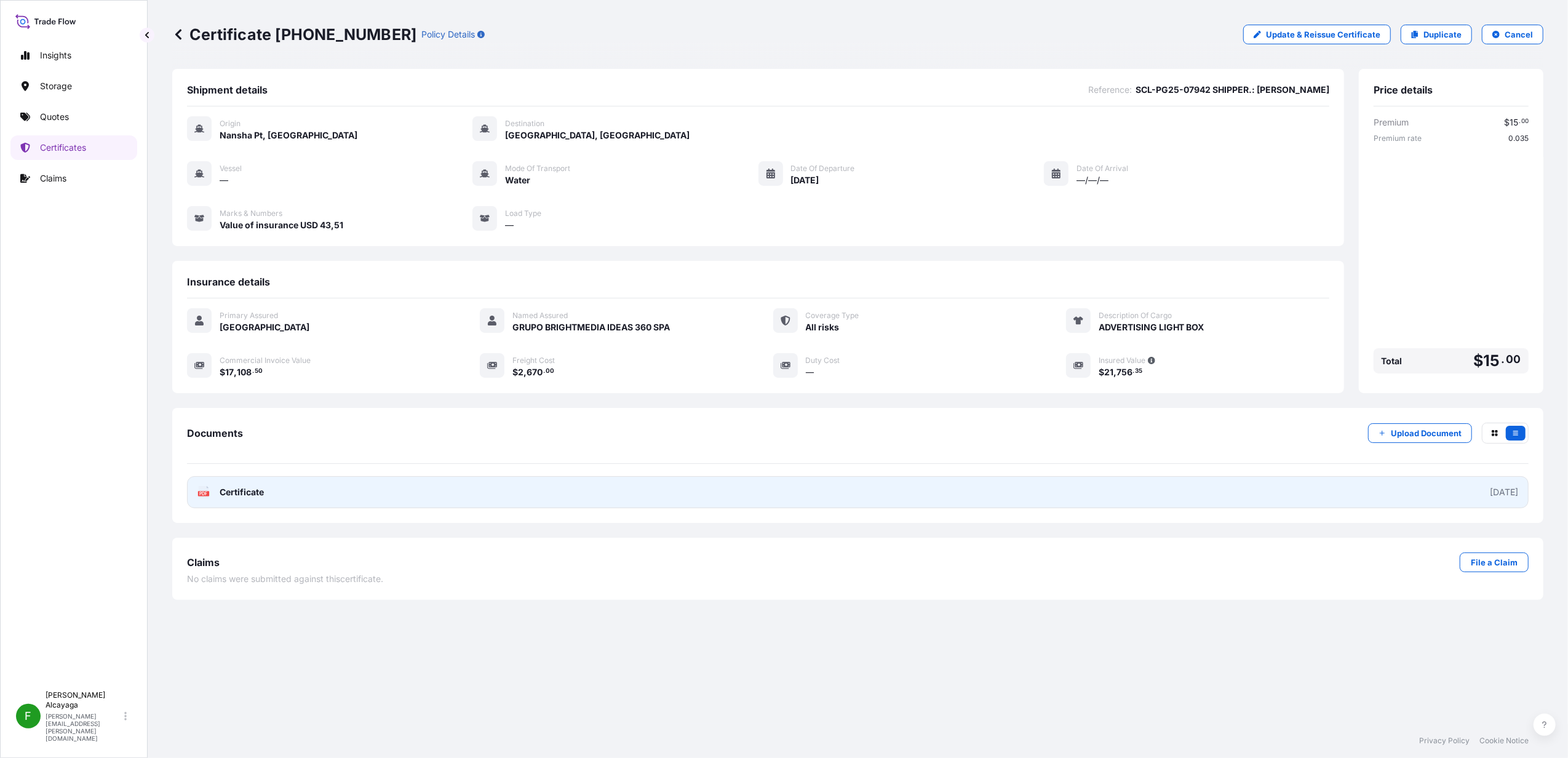
drag, startPoint x: 523, startPoint y: 458, endPoint x: 519, endPoint y: 481, distance: 23.3
click at [522, 458] on div "Documents Upload Document" at bounding box center [858, 443] width 1342 height 41
drag, startPoint x: 515, startPoint y: 488, endPoint x: 513, endPoint y: 495, distance: 7.3
click at [515, 490] on link "PDF Certificate [DATE]" at bounding box center [858, 492] width 1342 height 32
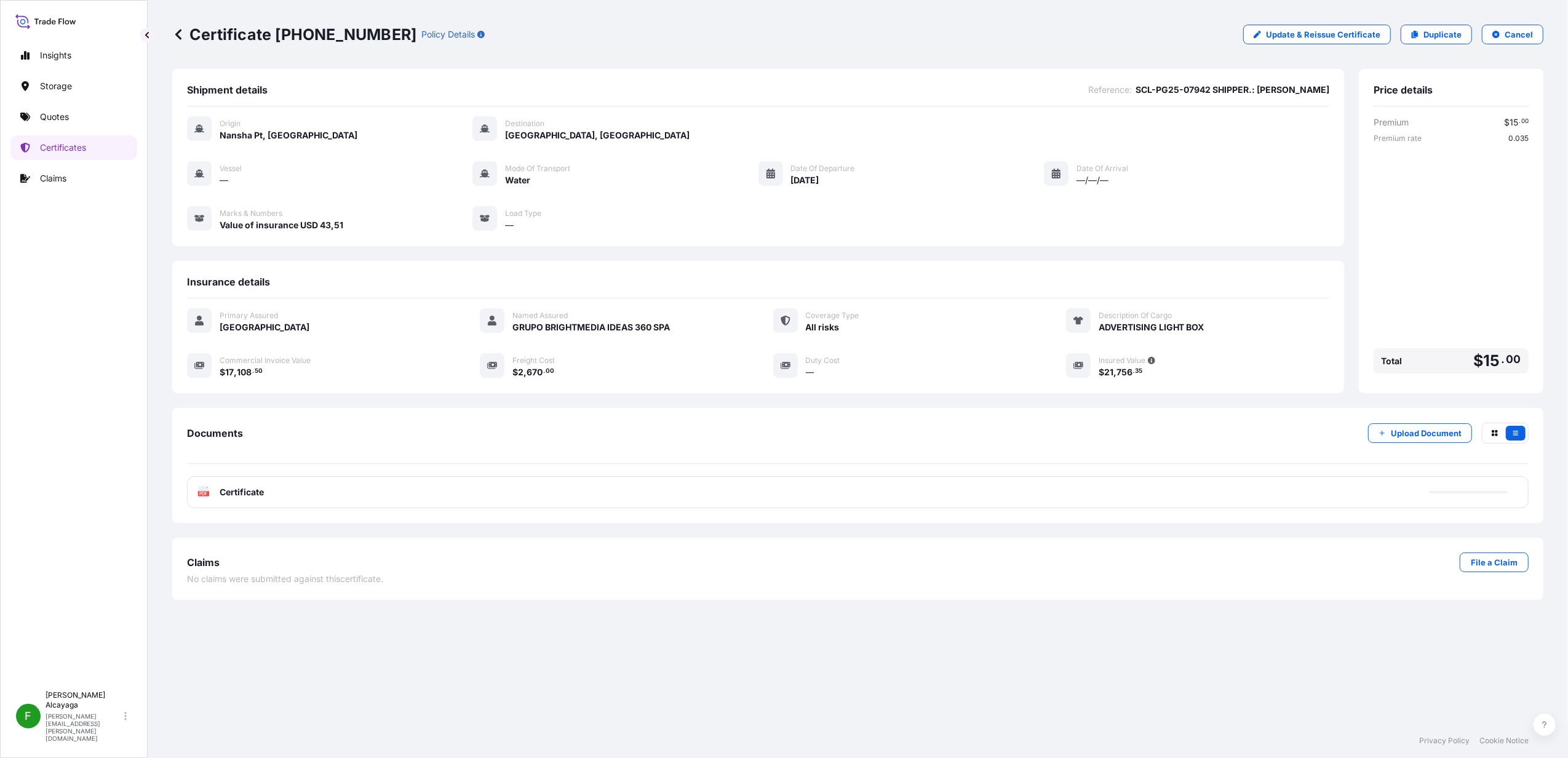
click at [55, 152] on p "Certificates" at bounding box center [63, 147] width 46 height 13
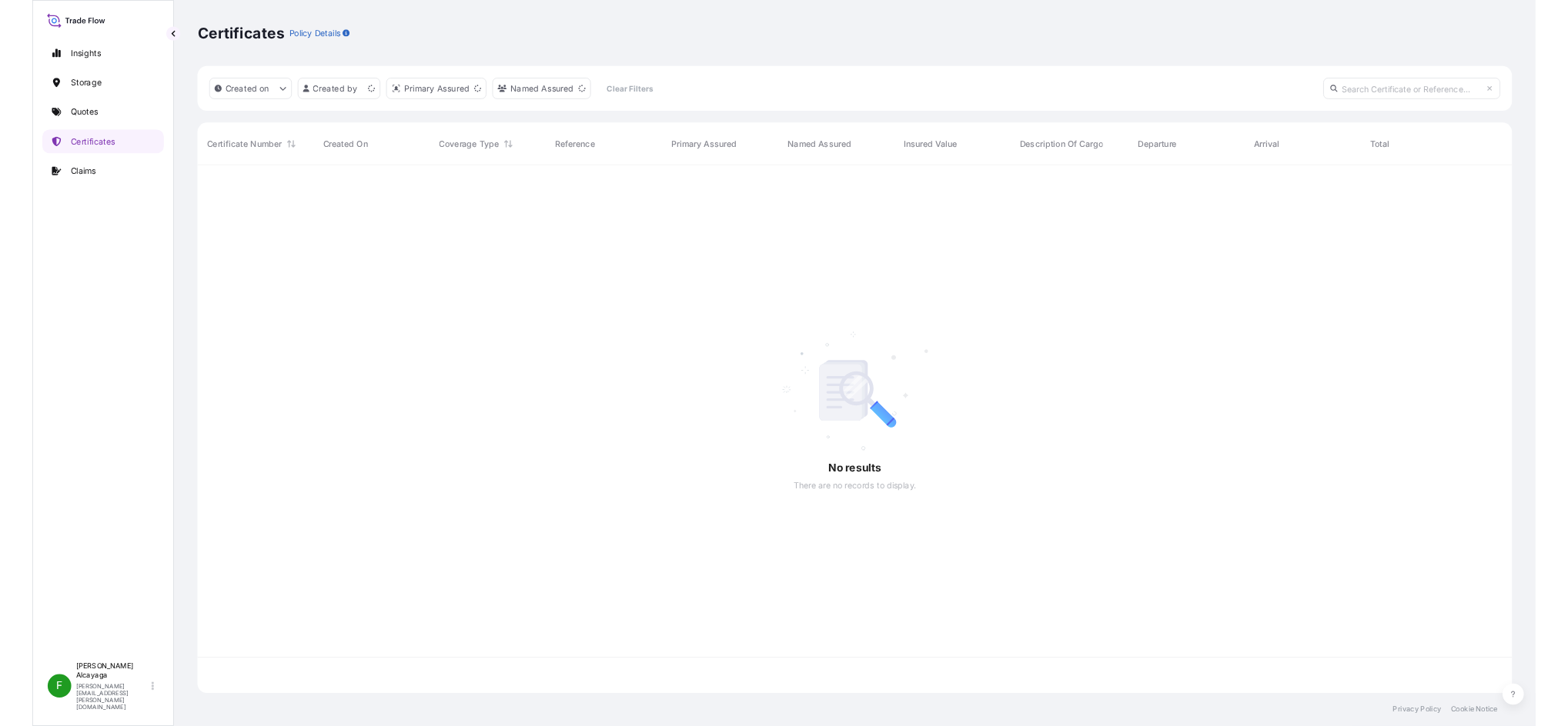
scroll to position [681, 1700]
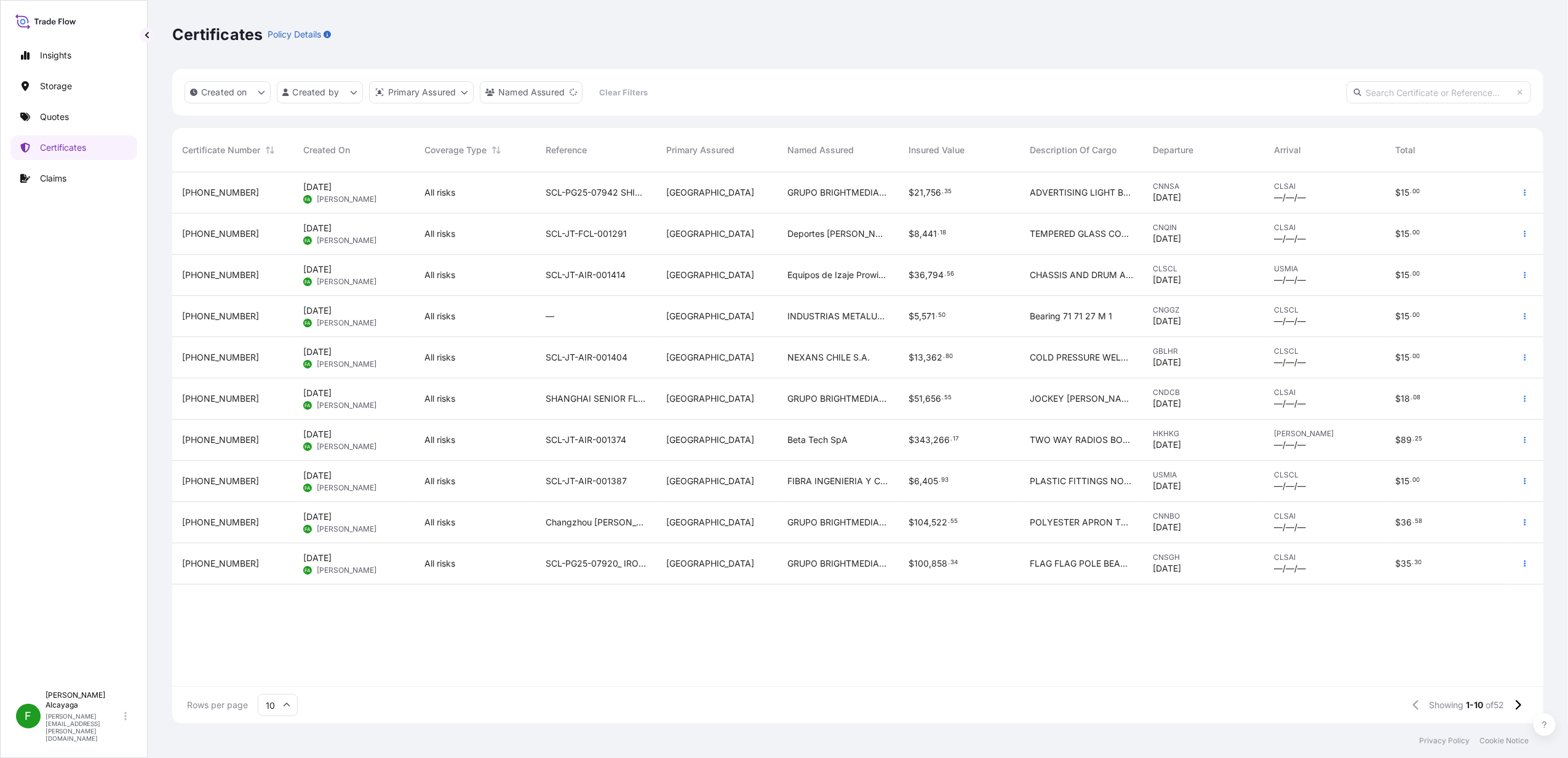
click at [839, 316] on span "INDUSTRIAS METALURGICAS SORENA" at bounding box center [838, 316] width 102 height 13
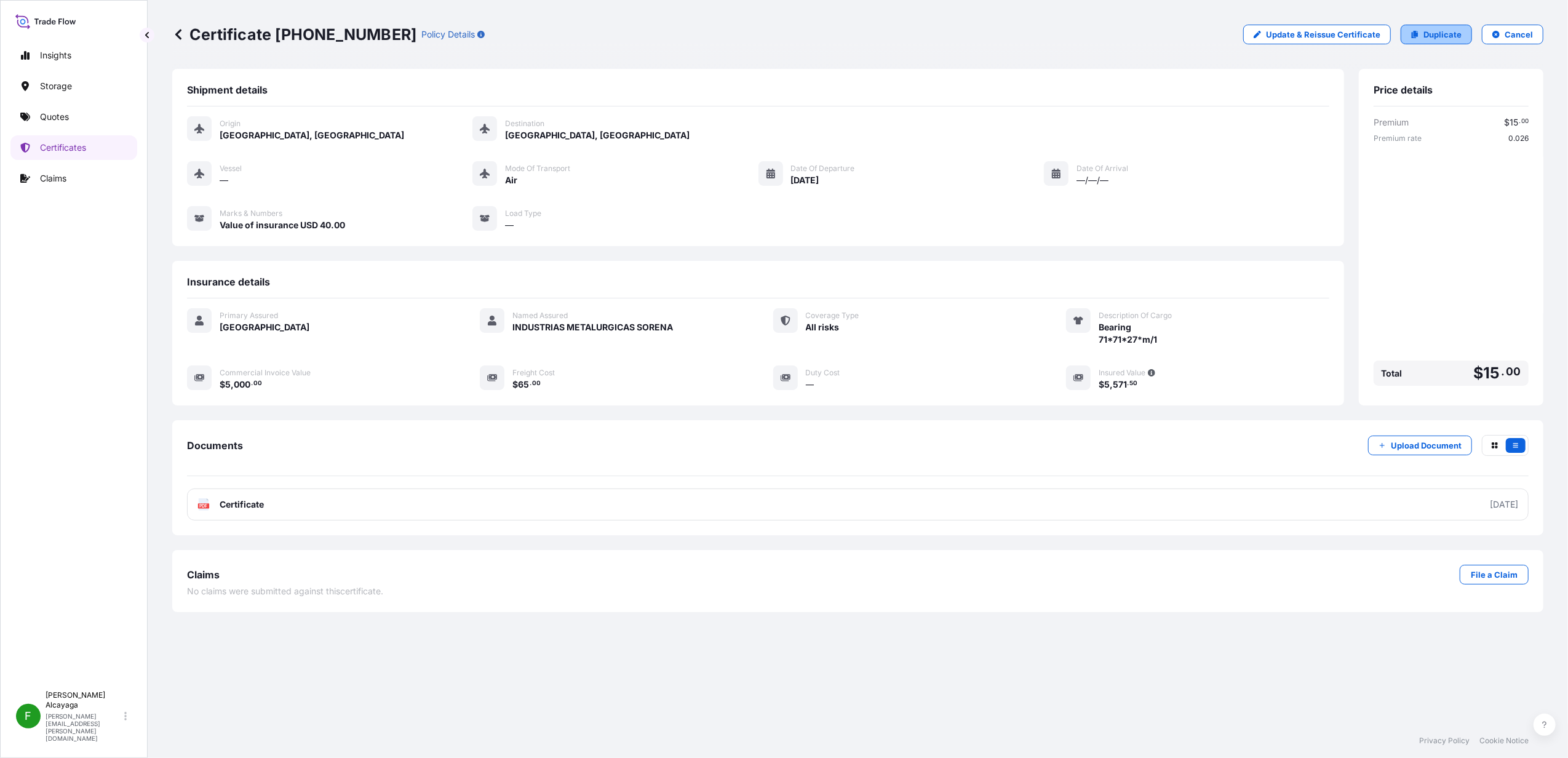
click at [1437, 31] on p "Duplicate" at bounding box center [1443, 34] width 38 height 13
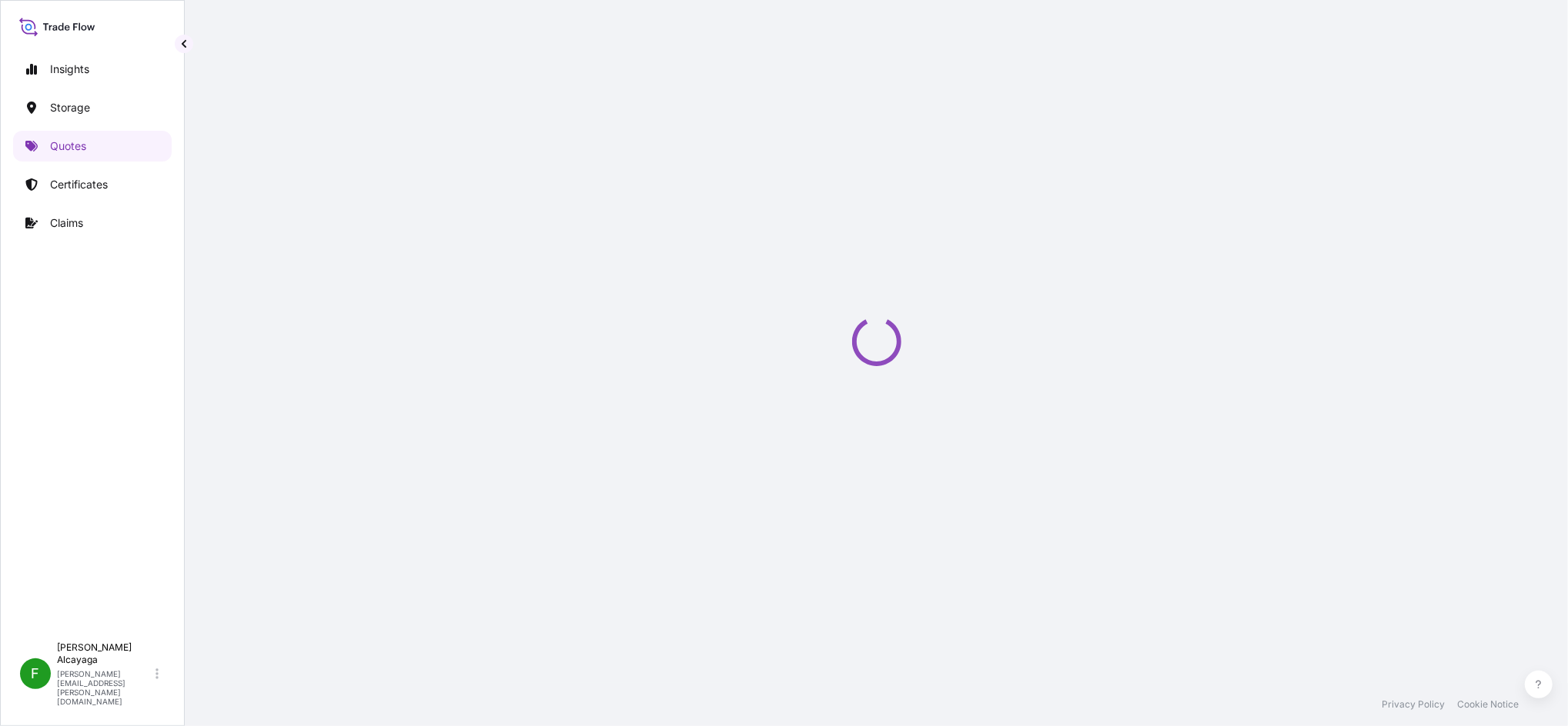
select select "Air"
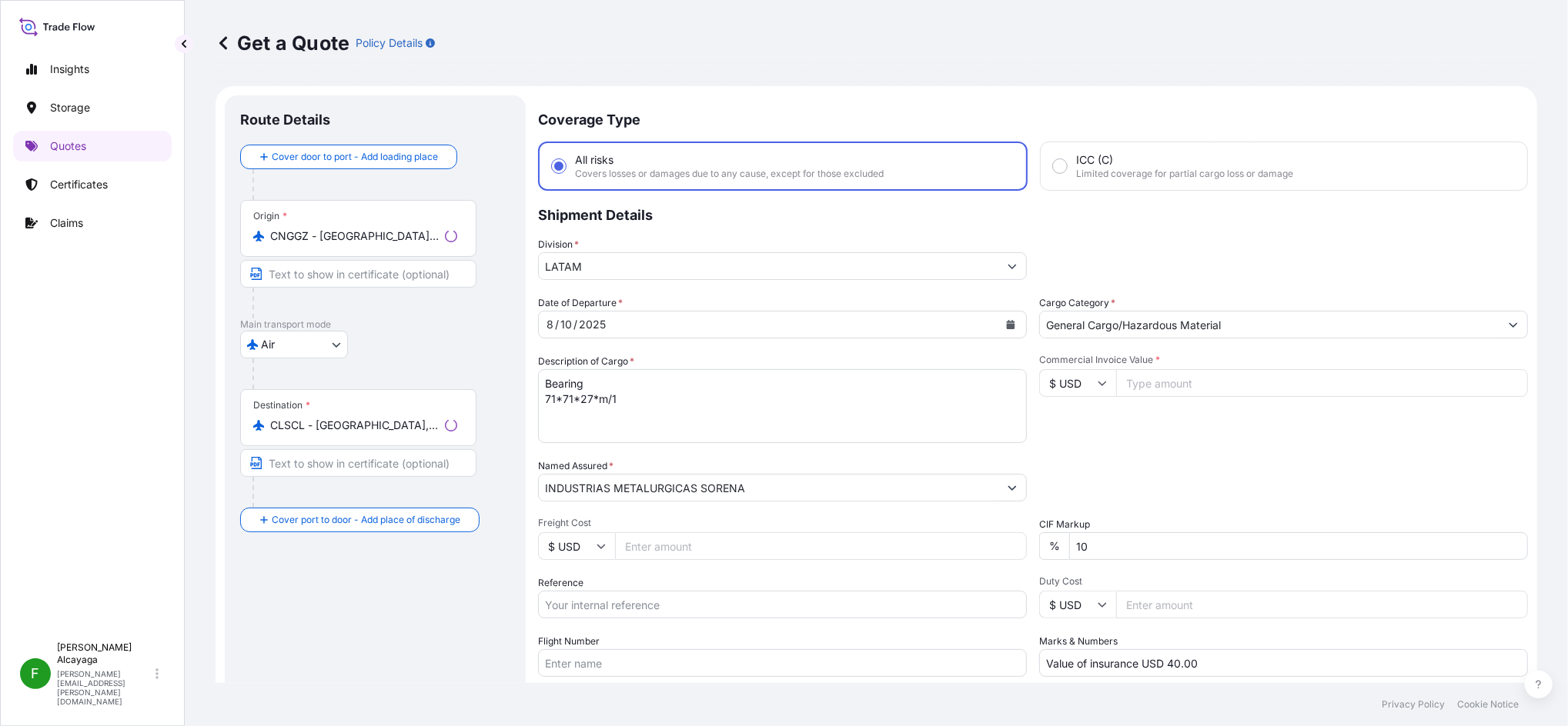
scroll to position [25, 0]
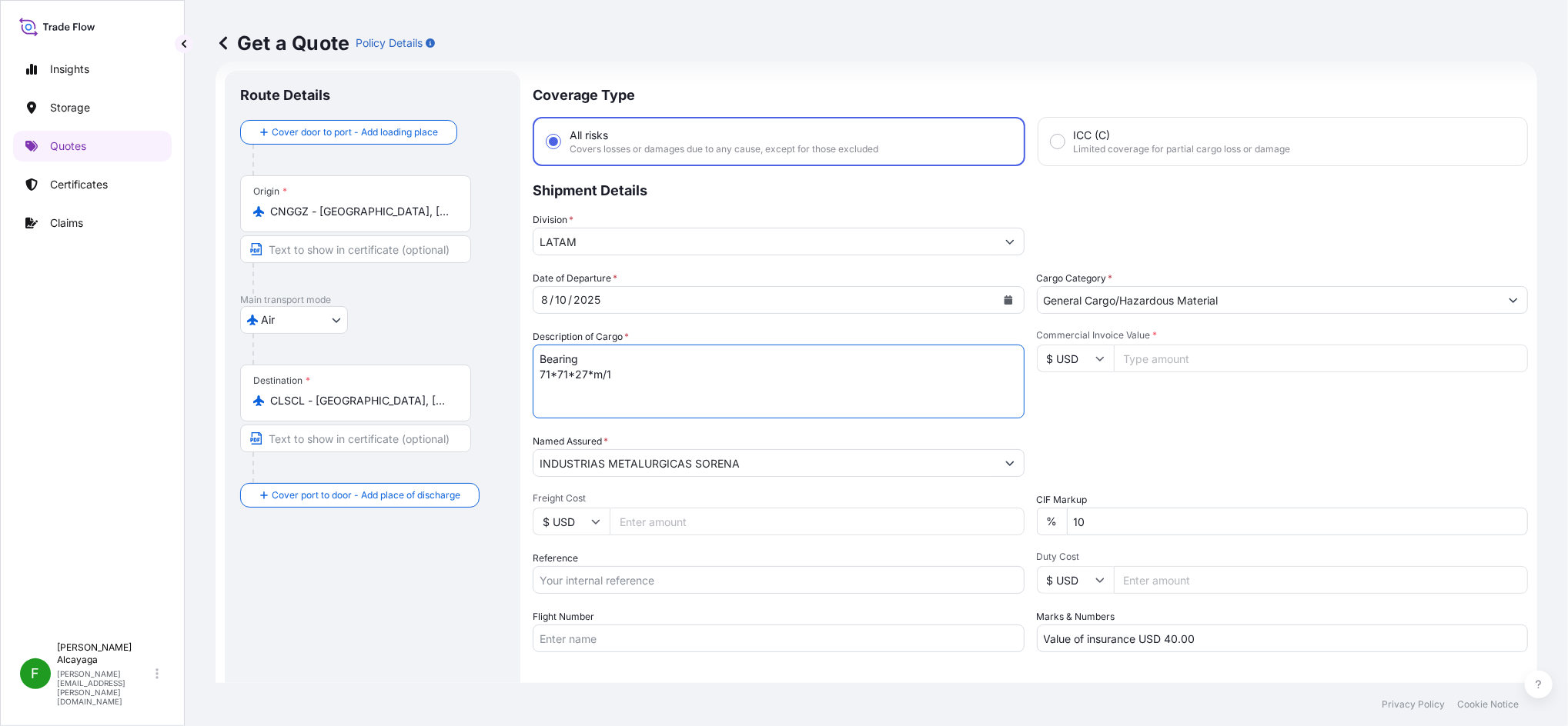
drag, startPoint x: 636, startPoint y: 374, endPoint x: 463, endPoint y: 302, distance: 187.4
click at [463, 302] on form "Route Details Cover door to port - Add loading place Place of loading Road / [G…" at bounding box center [876, 419] width 1321 height 714
type textarea "CRUSHER PARTS"
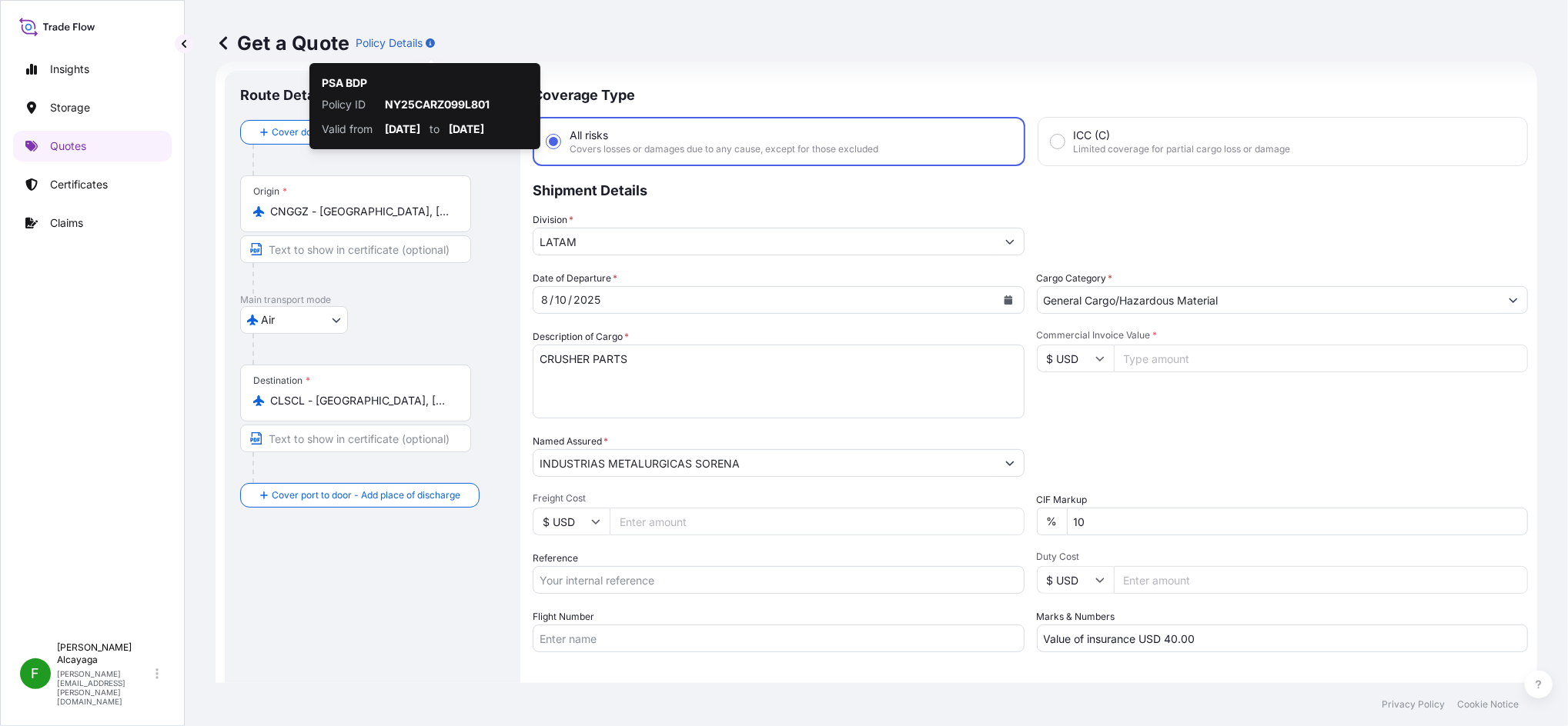
click at [404, 220] on div "Origin * CNGGZ - [GEOGRAPHIC_DATA], [GEOGRAPHIC_DATA]" at bounding box center [356, 204] width 231 height 57
click at [404, 219] on input "CNGGZ - [GEOGRAPHIC_DATA], [GEOGRAPHIC_DATA]" at bounding box center [361, 211] width 182 height 16
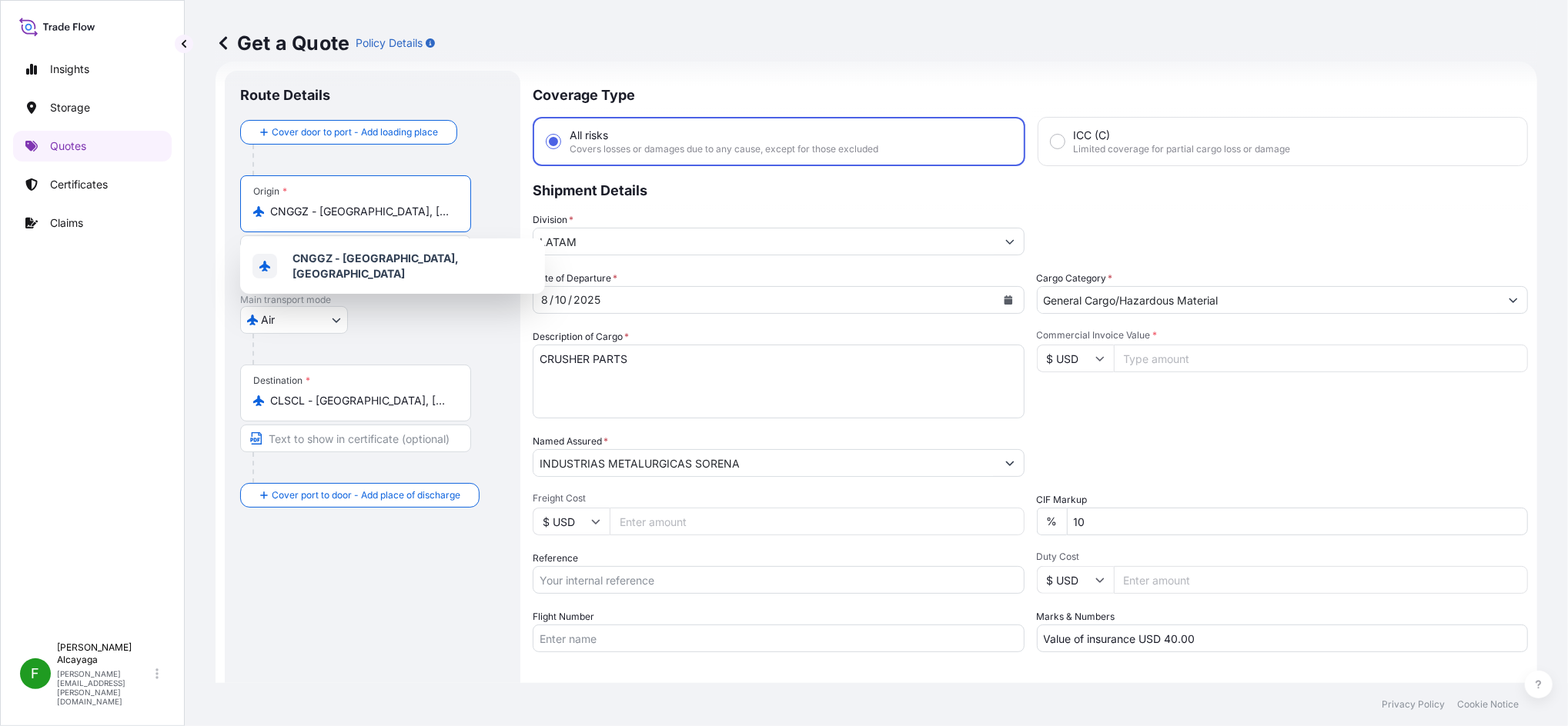
click at [319, 314] on body "1 option available. Insights Storage Quotes Certificates Claims F [PERSON_NAME]…" at bounding box center [784, 363] width 1568 height 726
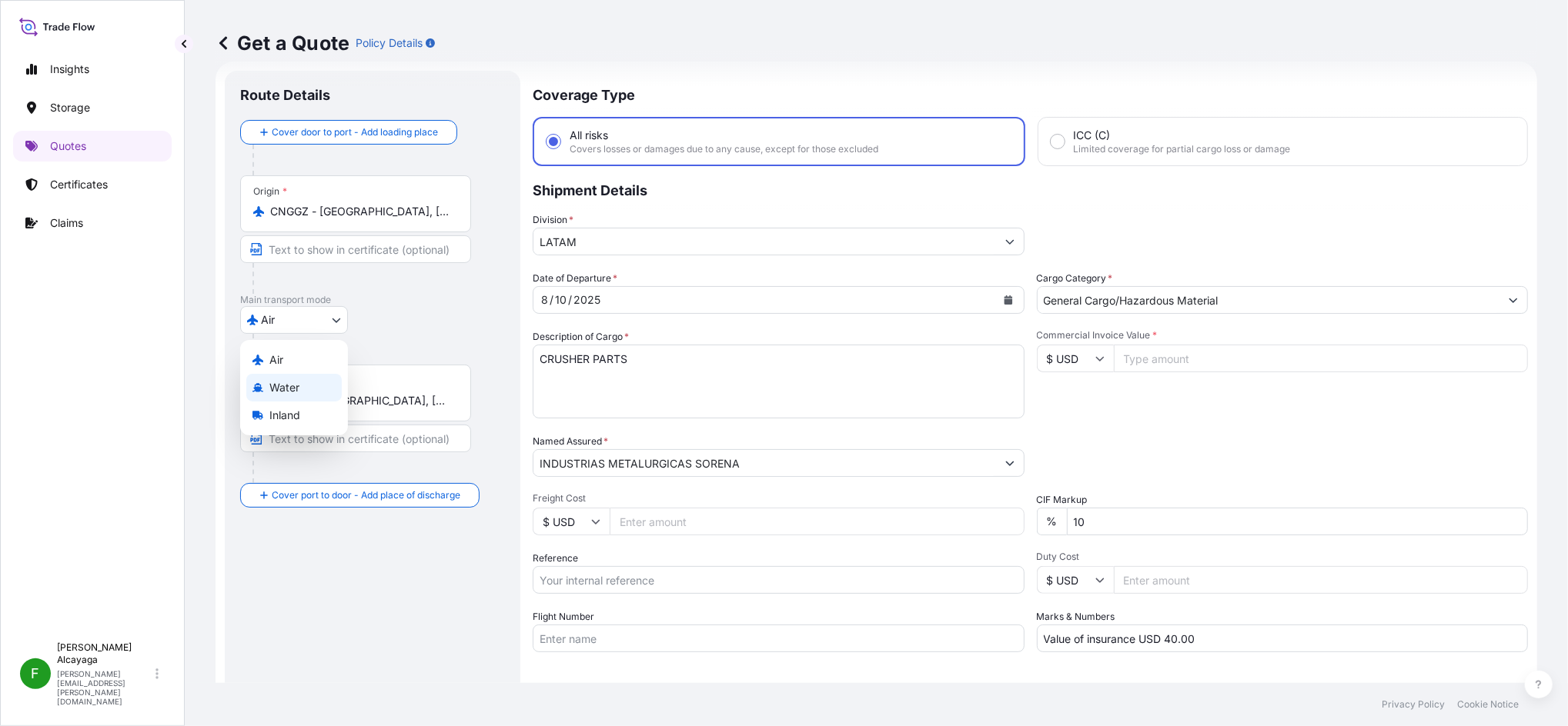
click at [290, 387] on span "Water" at bounding box center [284, 388] width 30 height 16
select select "Water"
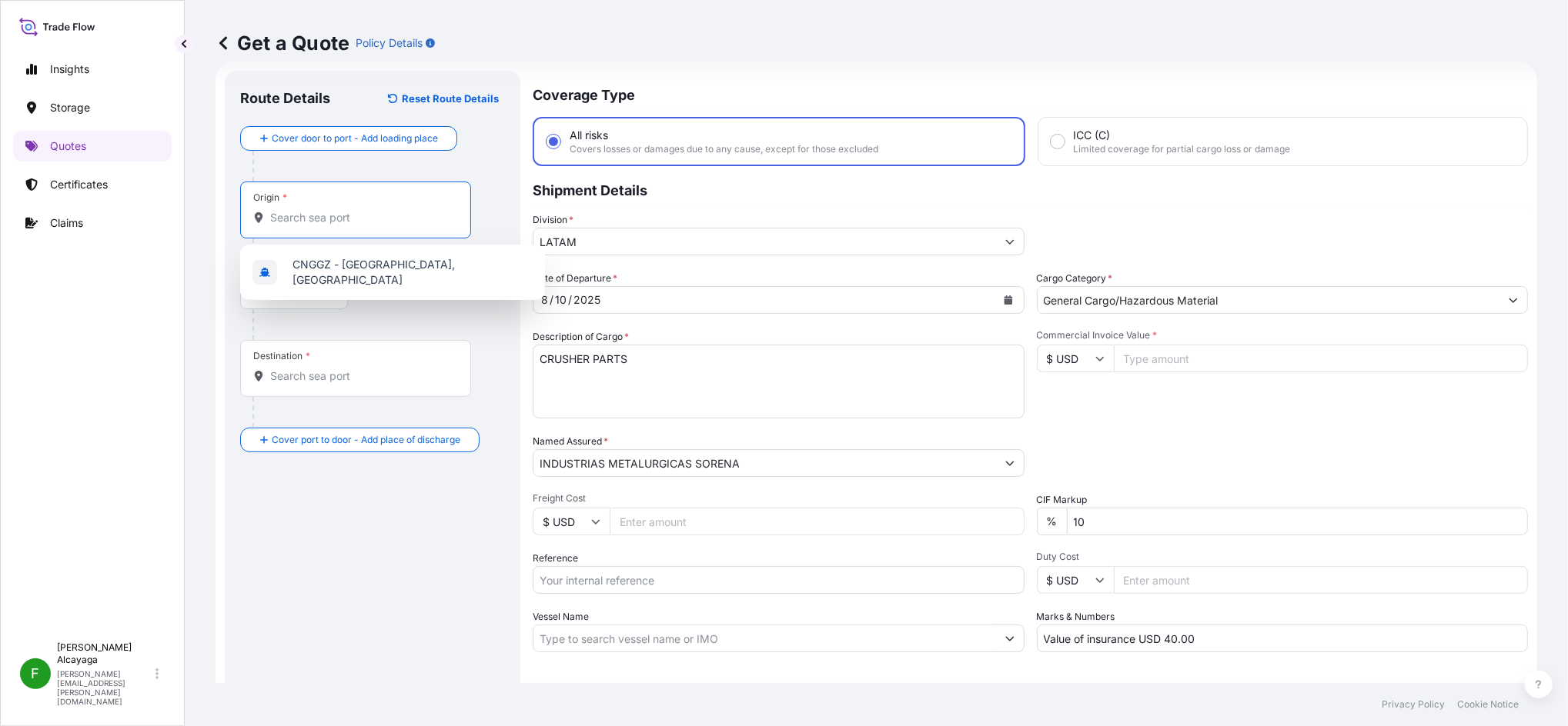
click at [329, 219] on input "Origin *" at bounding box center [361, 218] width 182 height 16
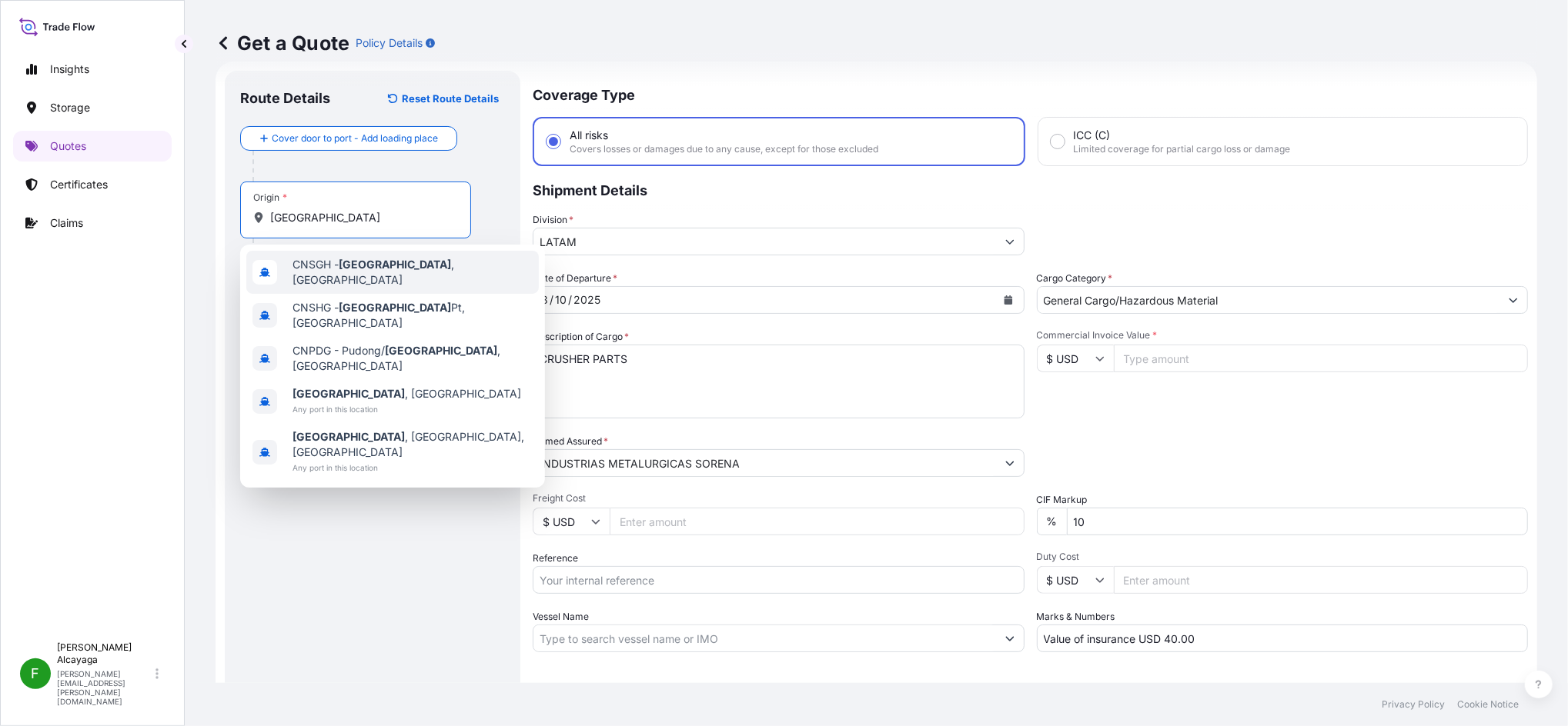
click at [347, 279] on div "CNSGH - [GEOGRAPHIC_DATA] , [GEOGRAPHIC_DATA]" at bounding box center [392, 272] width 292 height 43
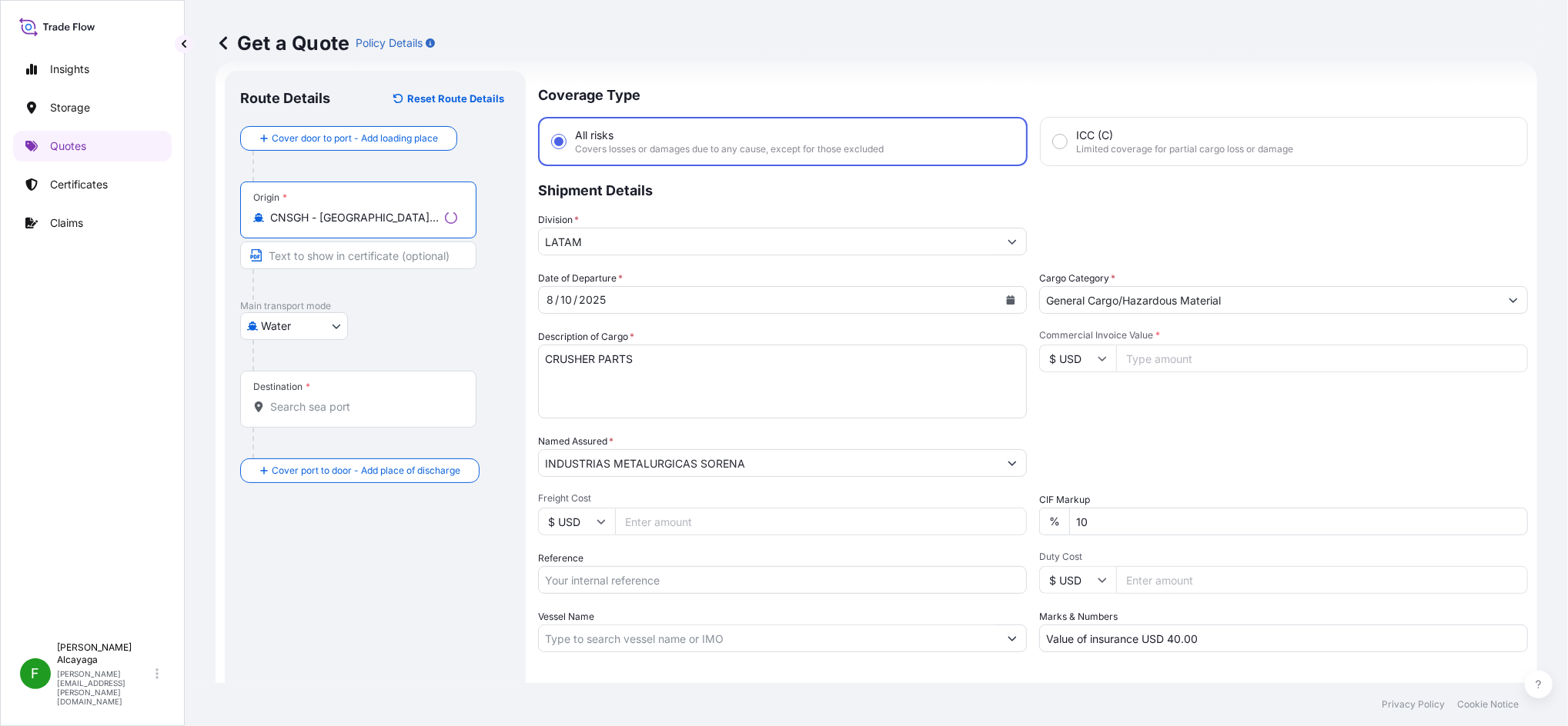
type input "CNSGH - [GEOGRAPHIC_DATA], [GEOGRAPHIC_DATA]"
click at [329, 394] on div "Destination *" at bounding box center [358, 398] width 236 height 57
click at [329, 399] on input "Destination *" at bounding box center [363, 407] width 187 height 16
type input "CLSAI - [GEOGRAPHIC_DATA], [GEOGRAPHIC_DATA]"
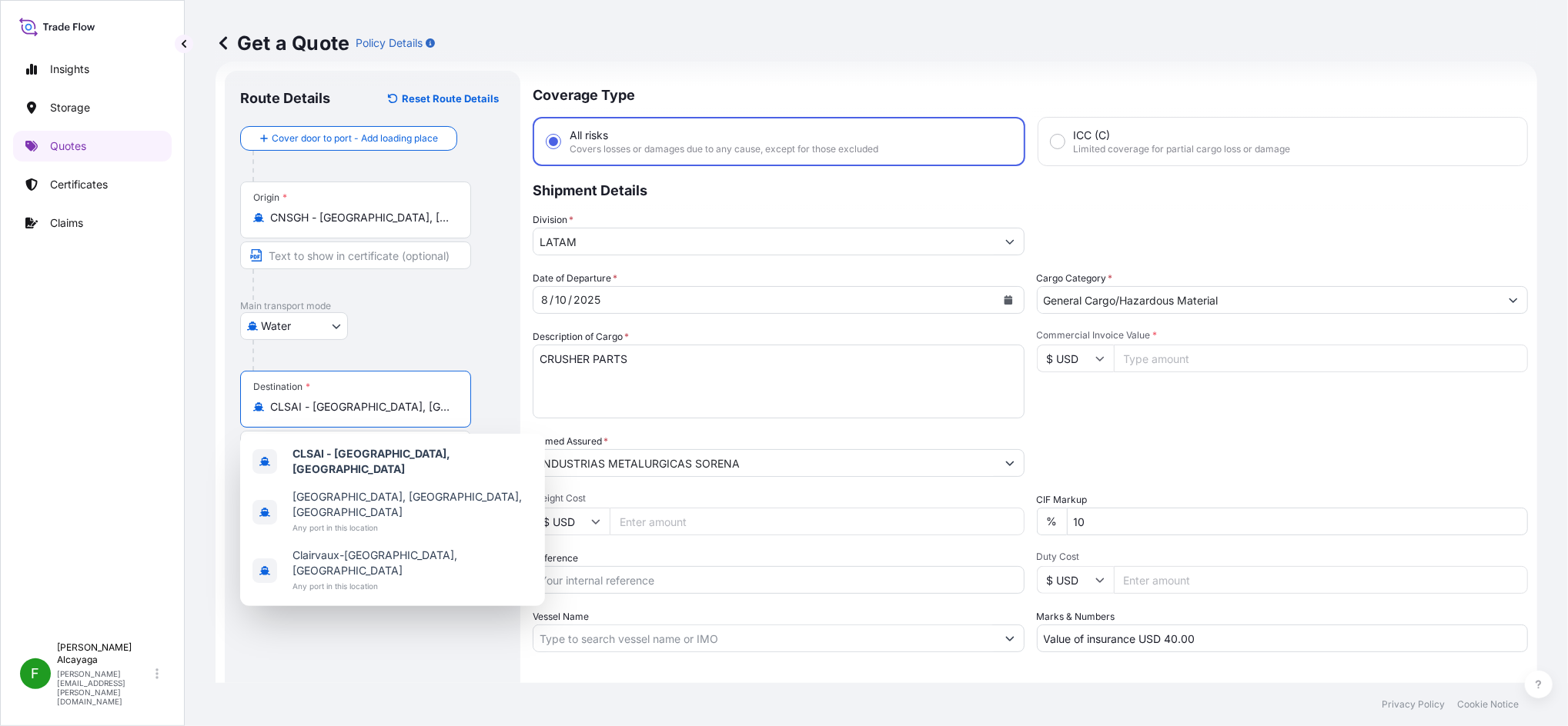
click at [1012, 301] on button "Calendar" at bounding box center [1008, 300] width 25 height 25
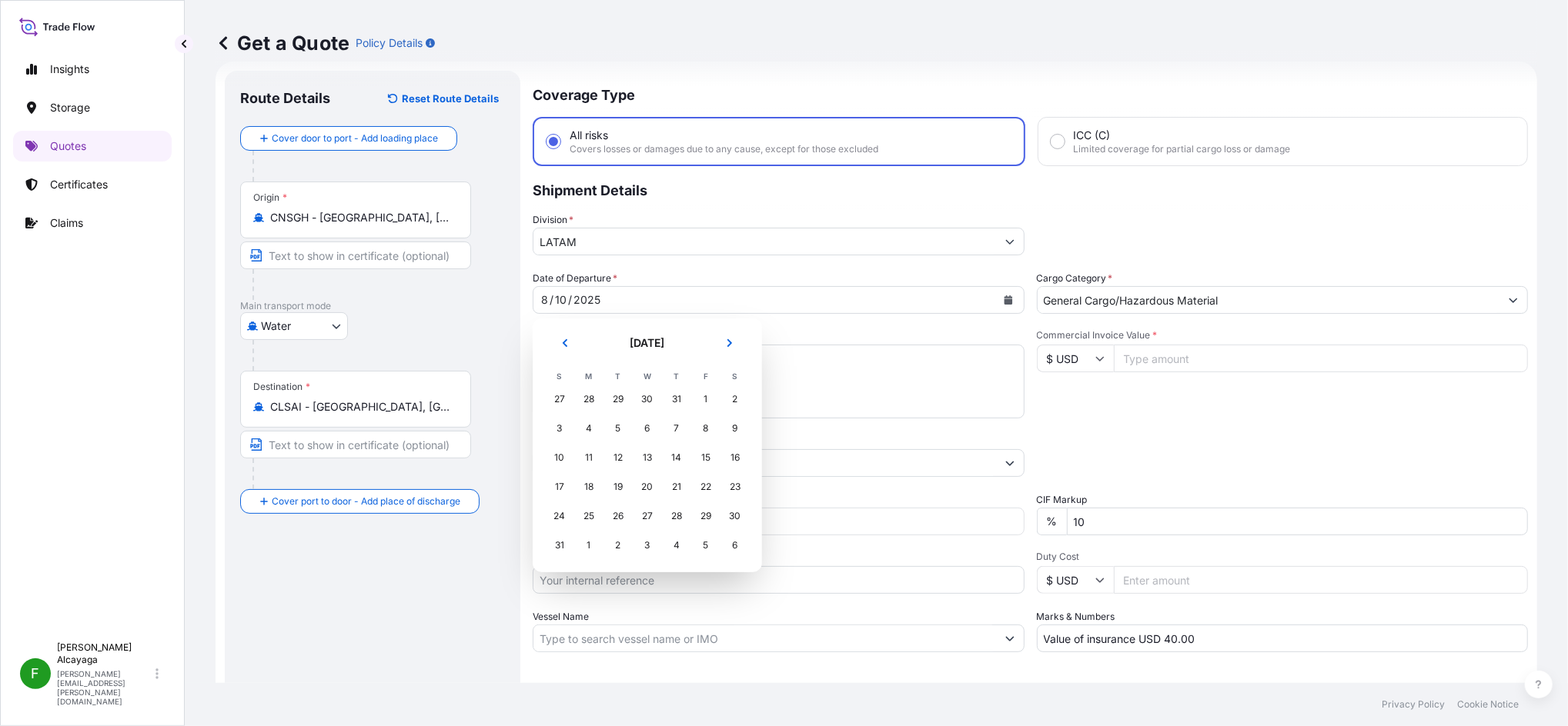
click at [1004, 297] on icon "Calendar" at bounding box center [1008, 299] width 9 height 9
click at [609, 427] on div "5" at bounding box center [618, 429] width 28 height 28
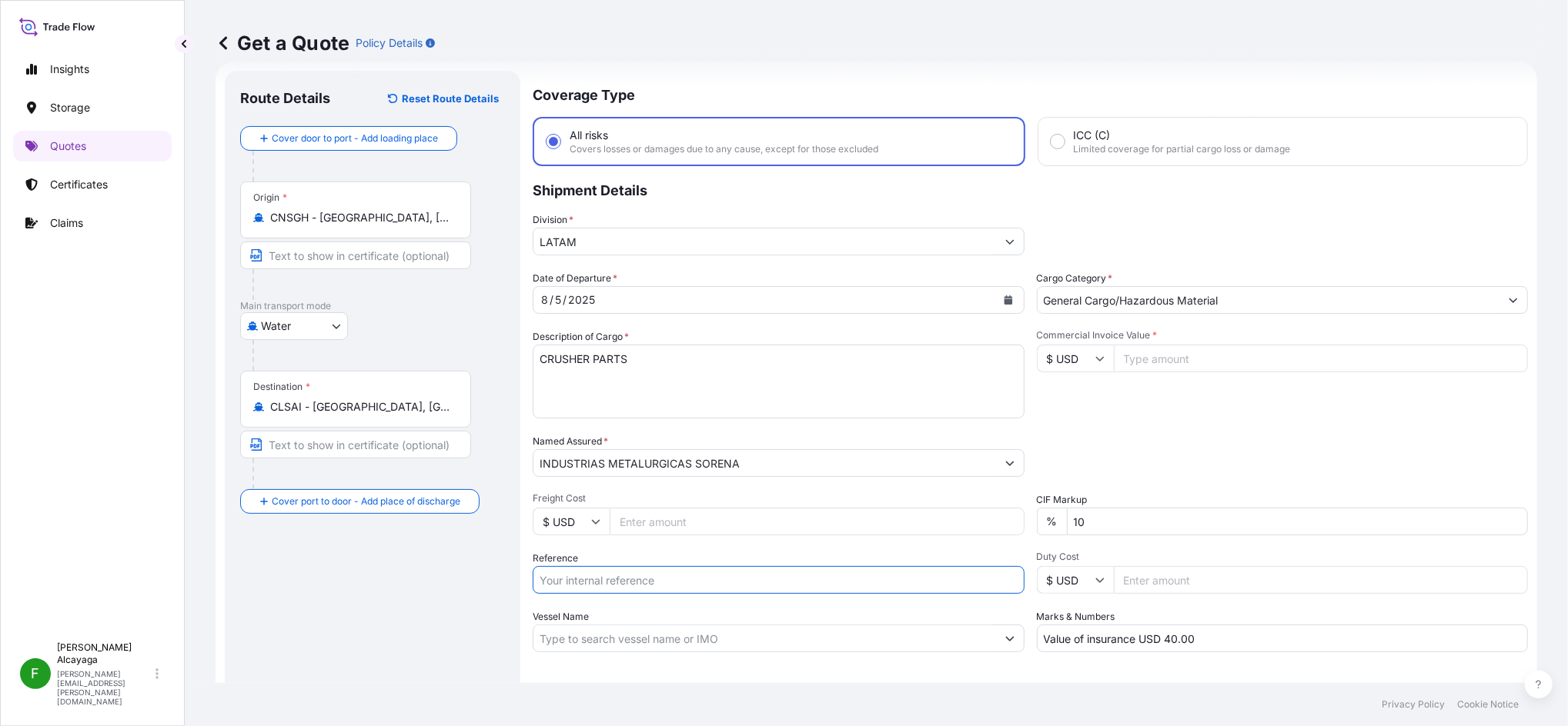
click at [659, 582] on input "Reference" at bounding box center [778, 580] width 492 height 28
drag, startPoint x: 1150, startPoint y: 352, endPoint x: 1143, endPoint y: 361, distance: 11.4
click at [1146, 359] on input "Commercial Invoice Value *" at bounding box center [1320, 359] width 415 height 28
click at [693, 520] on input "Freight Cost" at bounding box center [817, 521] width 415 height 28
type input "80"
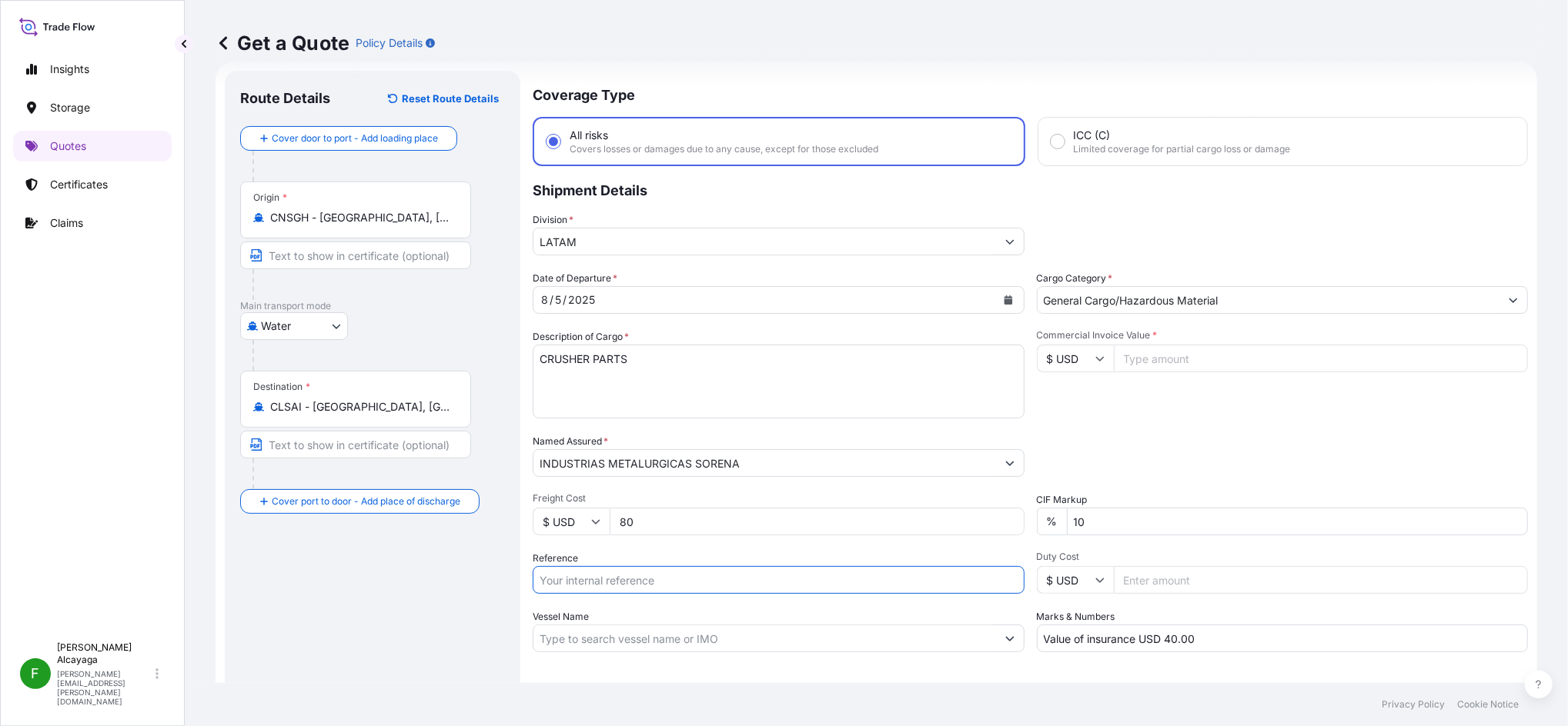
click at [726, 583] on input "Reference" at bounding box center [778, 580] width 492 height 28
paste input "SCL-JT-LCL-001320"
type input "SCL-JT-LCL-001320"
click at [1079, 724] on footer "Privacy Policy Cookie Notice" at bounding box center [876, 705] width 1383 height 43
click at [1136, 361] on input "Commercial Invoice Value *" at bounding box center [1320, 359] width 415 height 28
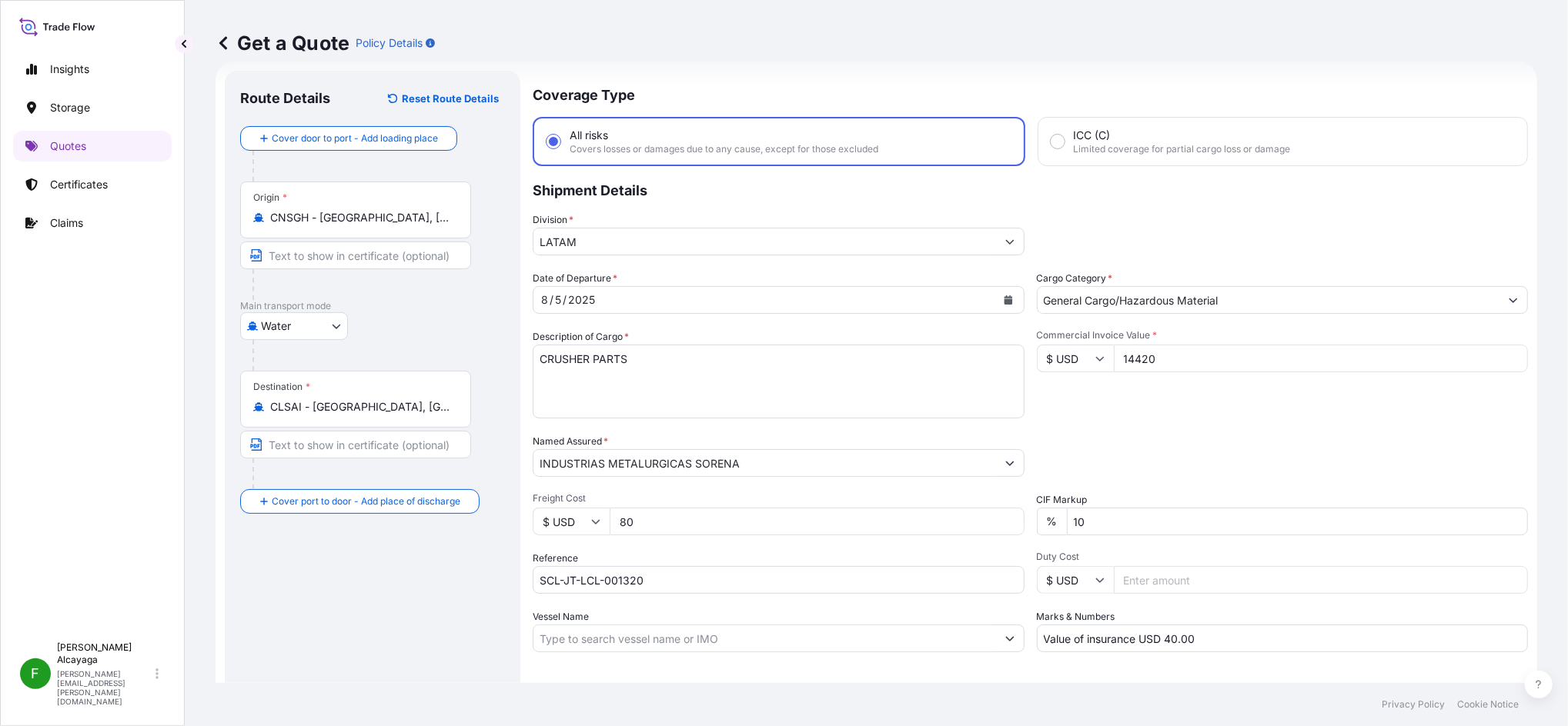
type input "14420"
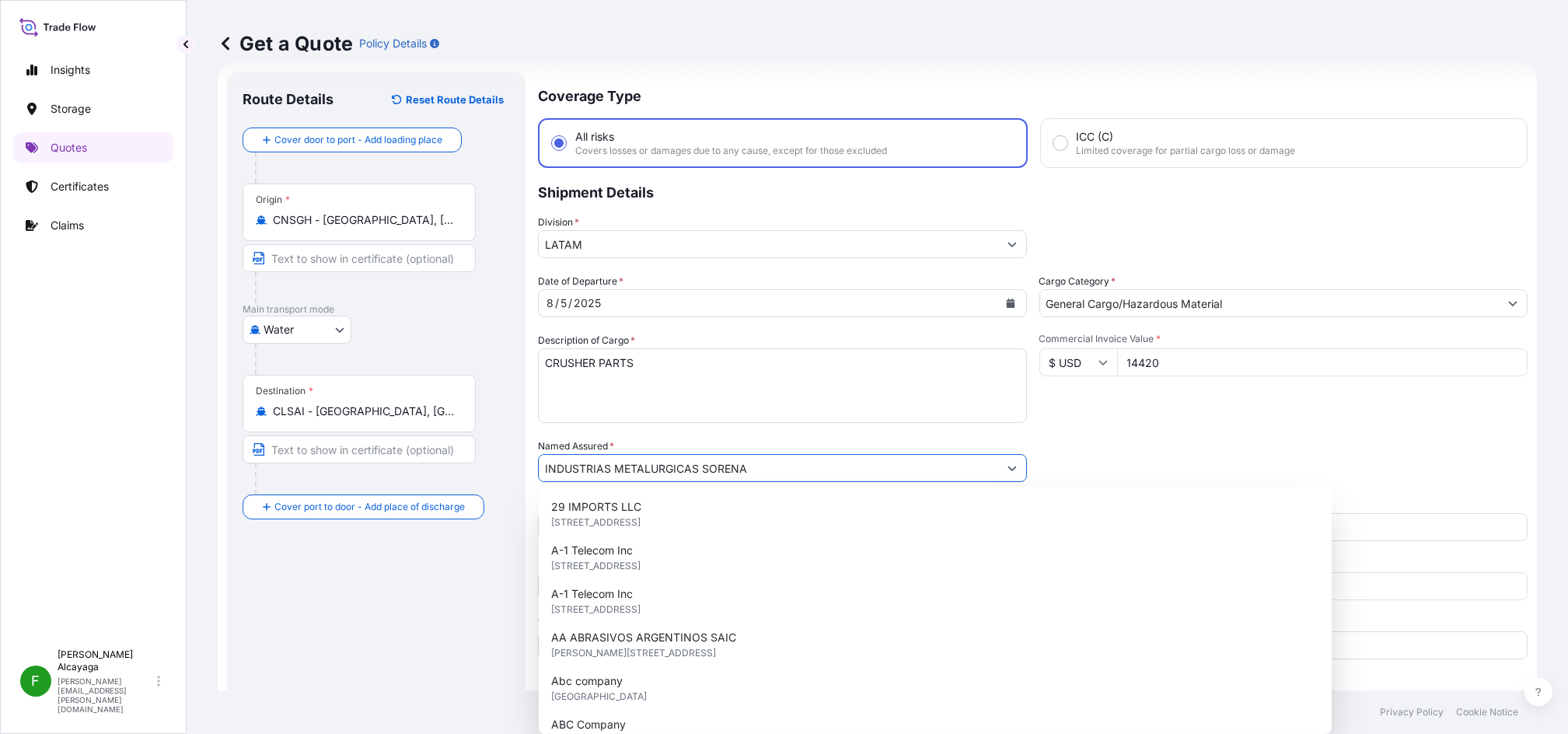
click at [1235, 651] on input "Value of insurance USD 40.00" at bounding box center [1284, 646] width 489 height 28
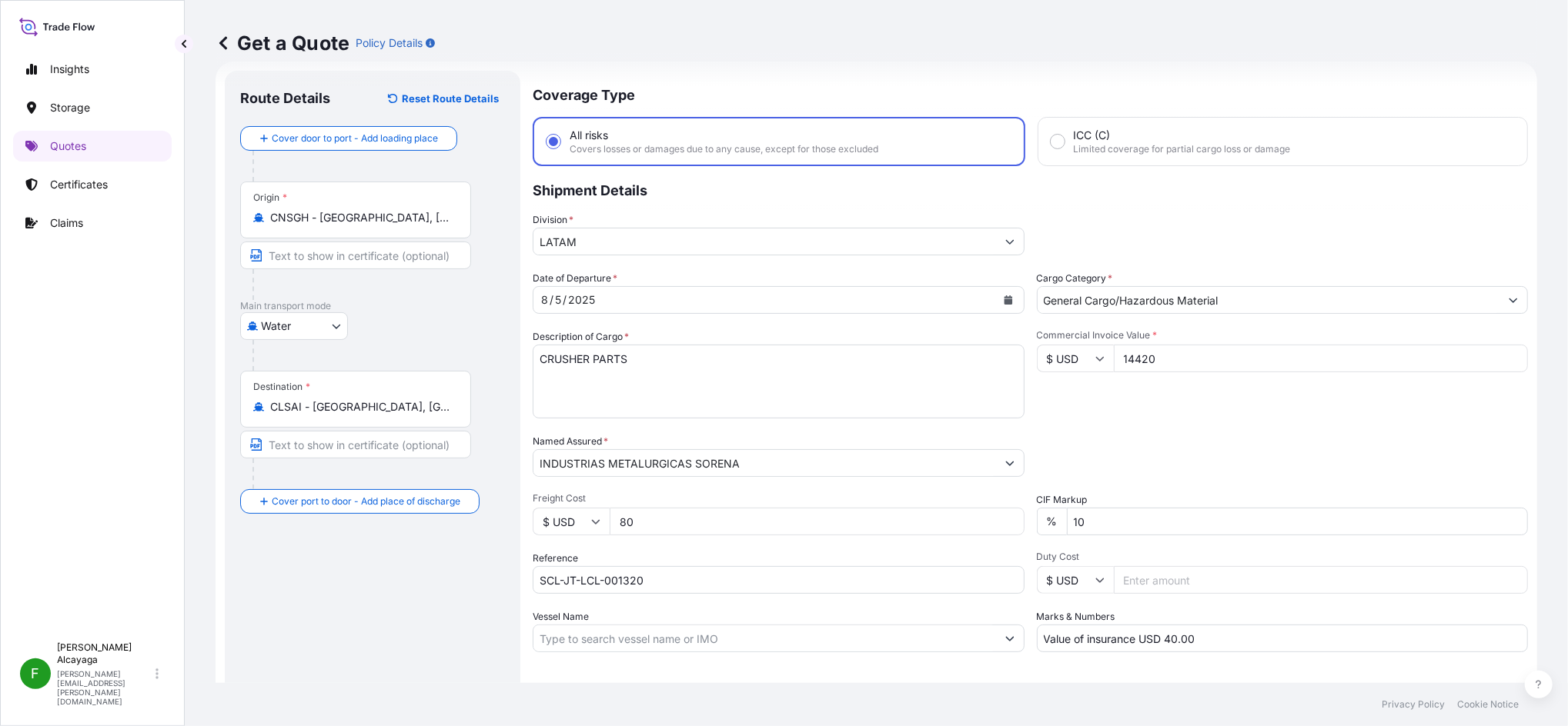
click at [1244, 619] on div "Marks & Numbers Value of insurance USD 40.00" at bounding box center [1282, 631] width 492 height 43
click at [1232, 427] on div "Date of Departure * [DATE] Cargo Category * General Cargo/Hazardous Material De…" at bounding box center [1030, 461] width 995 height 382
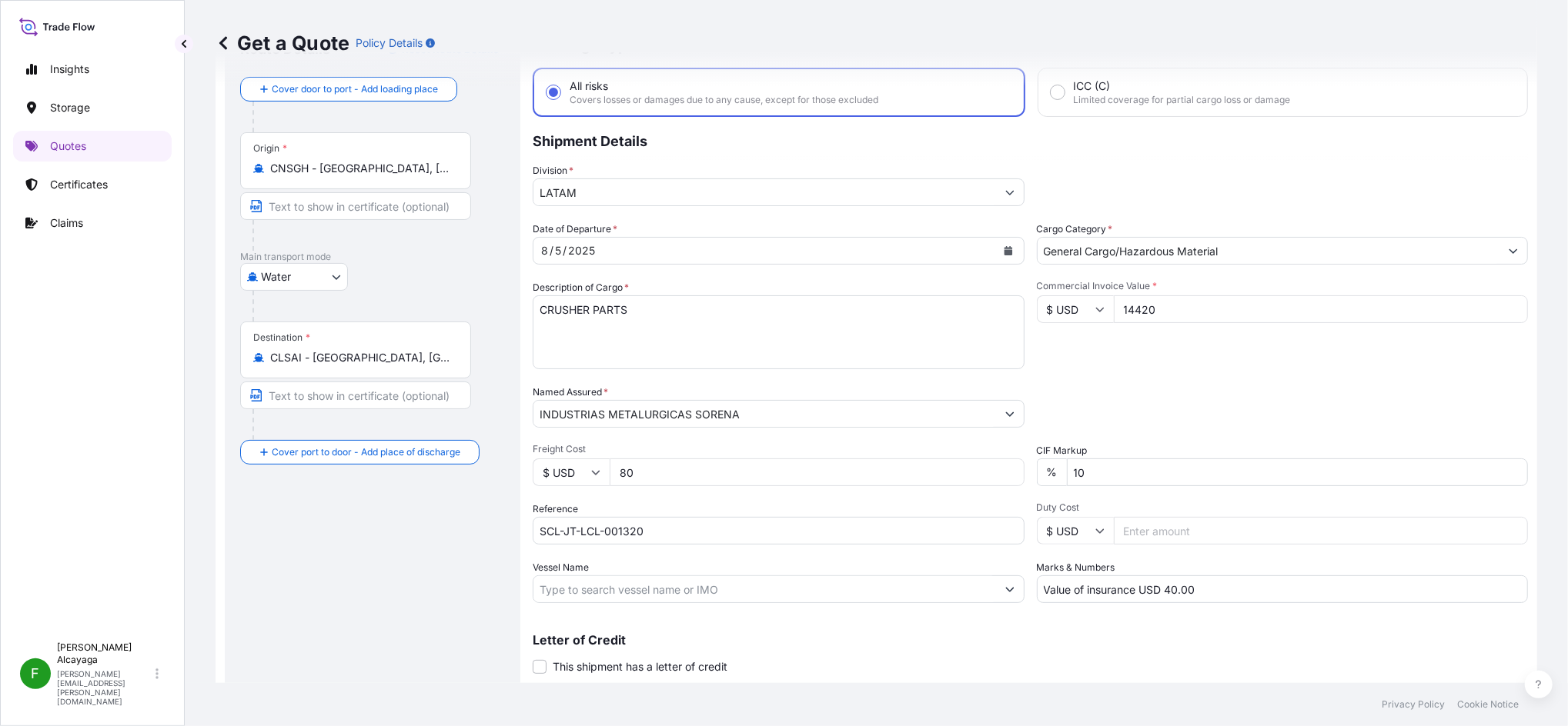
scroll to position [115, 0]
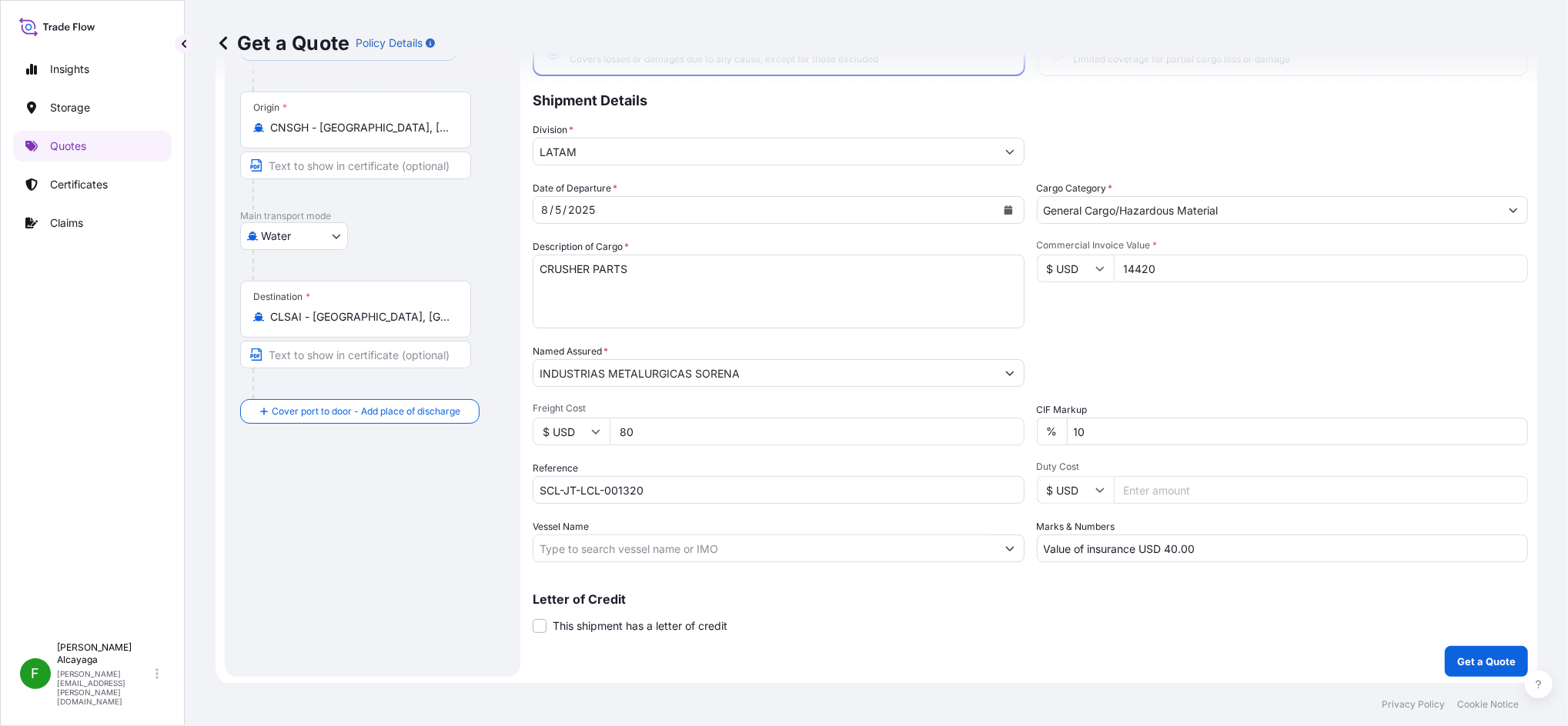
click at [1457, 656] on p "Get a Quote" at bounding box center [1485, 662] width 59 height 16
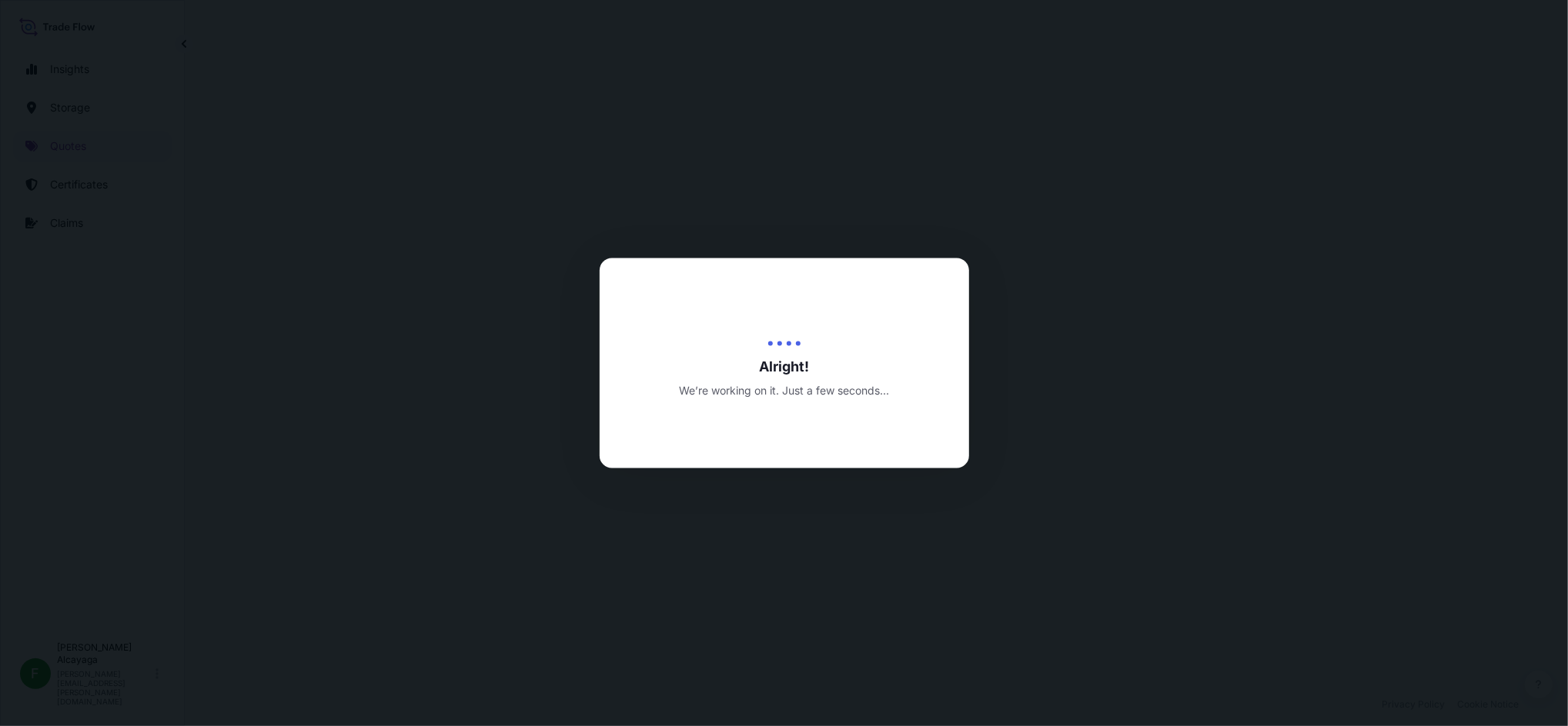
select select "Water"
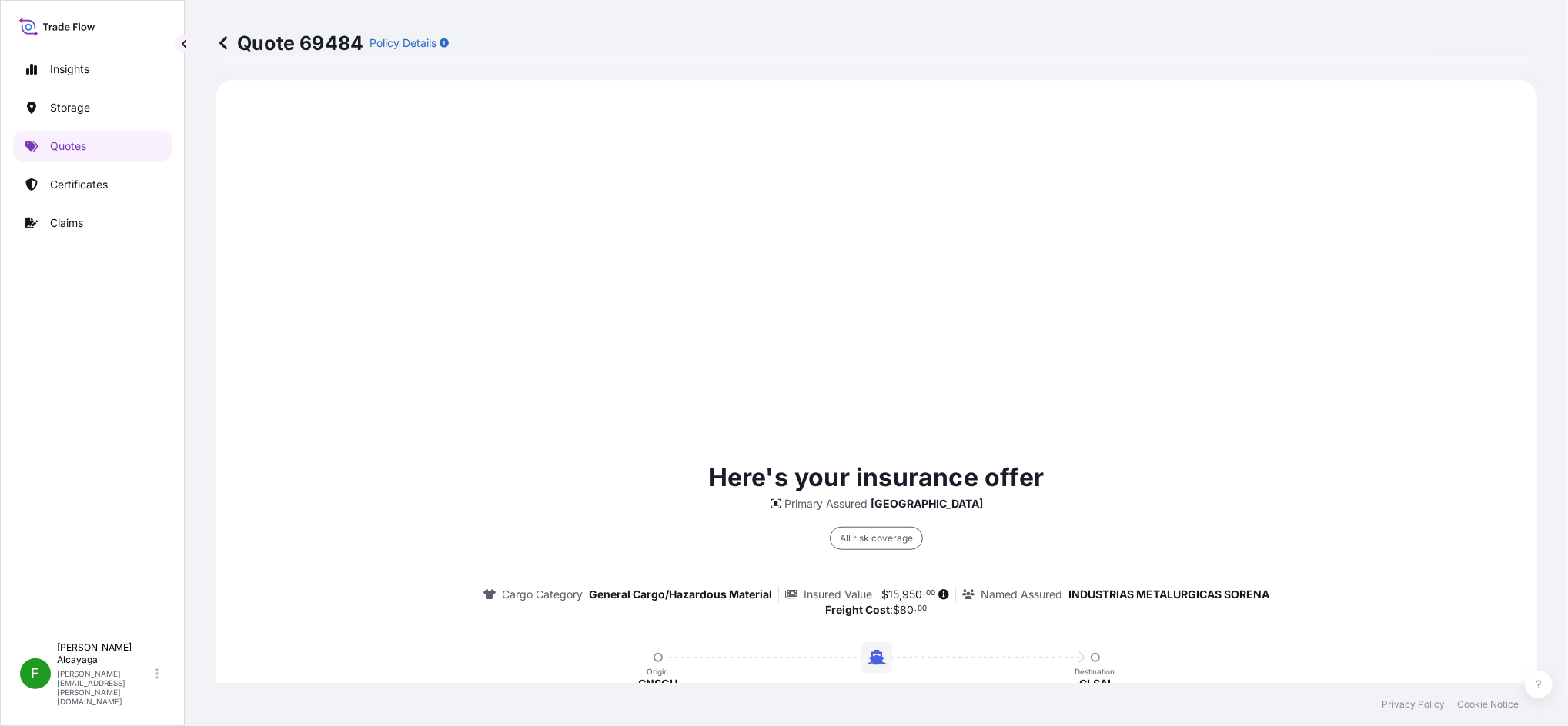
scroll to position [1044, 0]
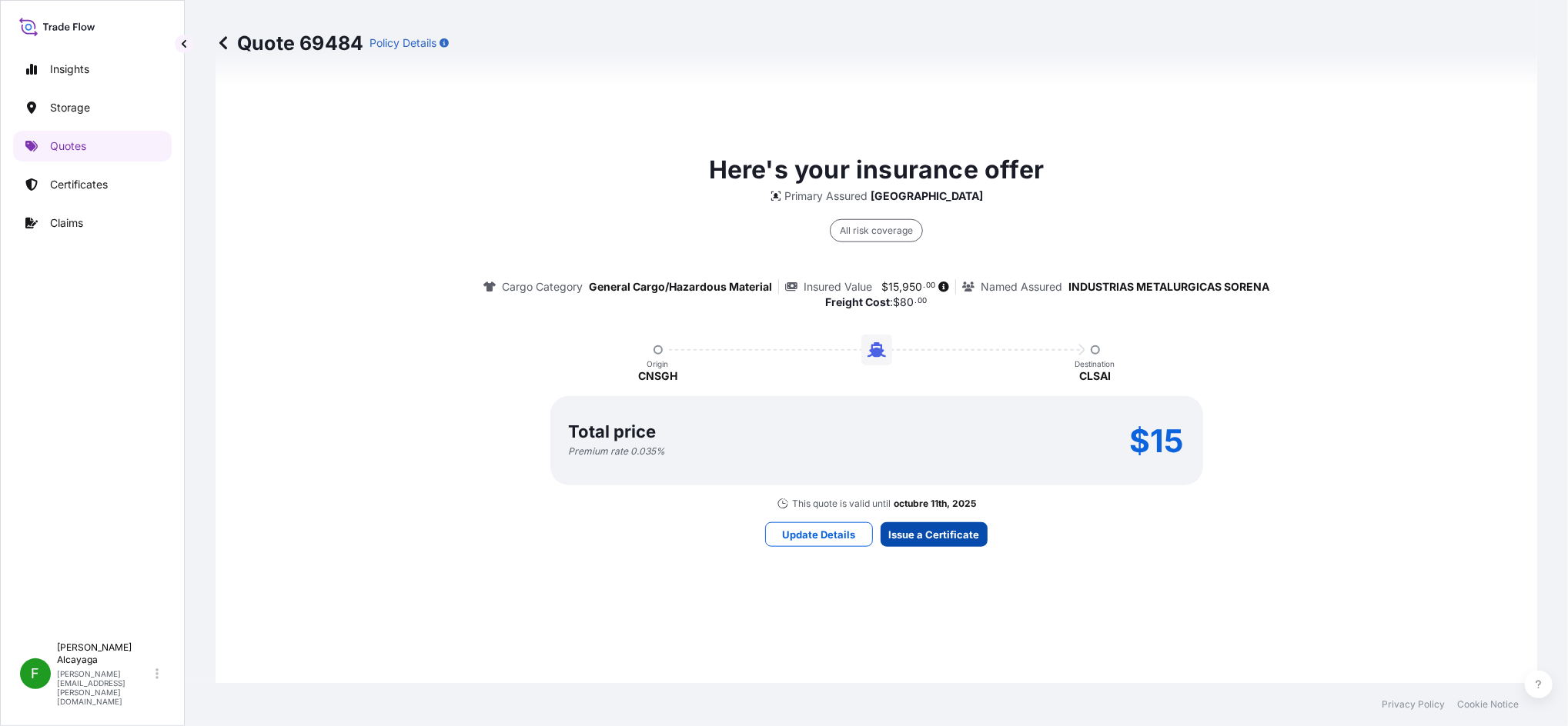
click at [900, 512] on div "Here's your insurance offer Primary Assured Chile All risk coverage Cargo Categ…" at bounding box center [876, 349] width 1278 height 1110
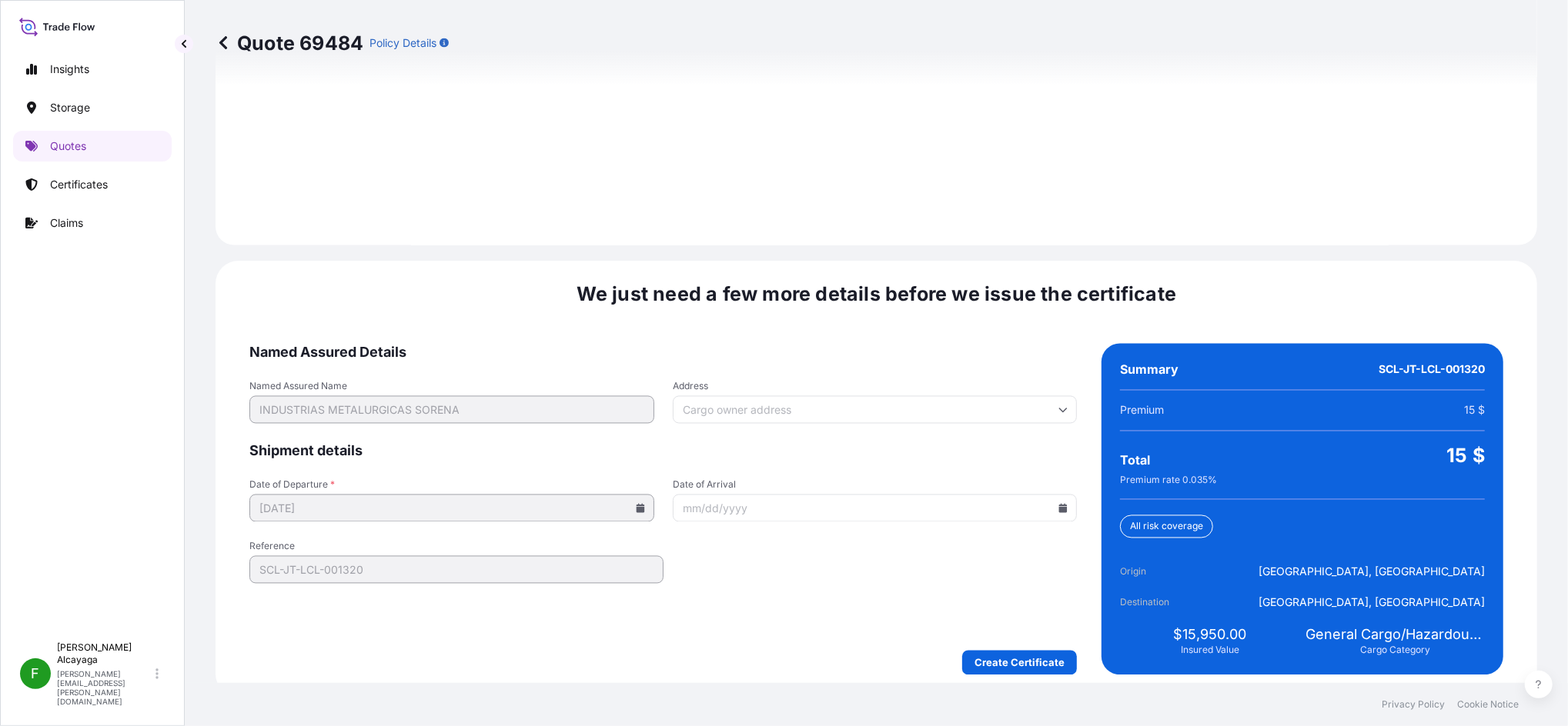
scroll to position [2185, 0]
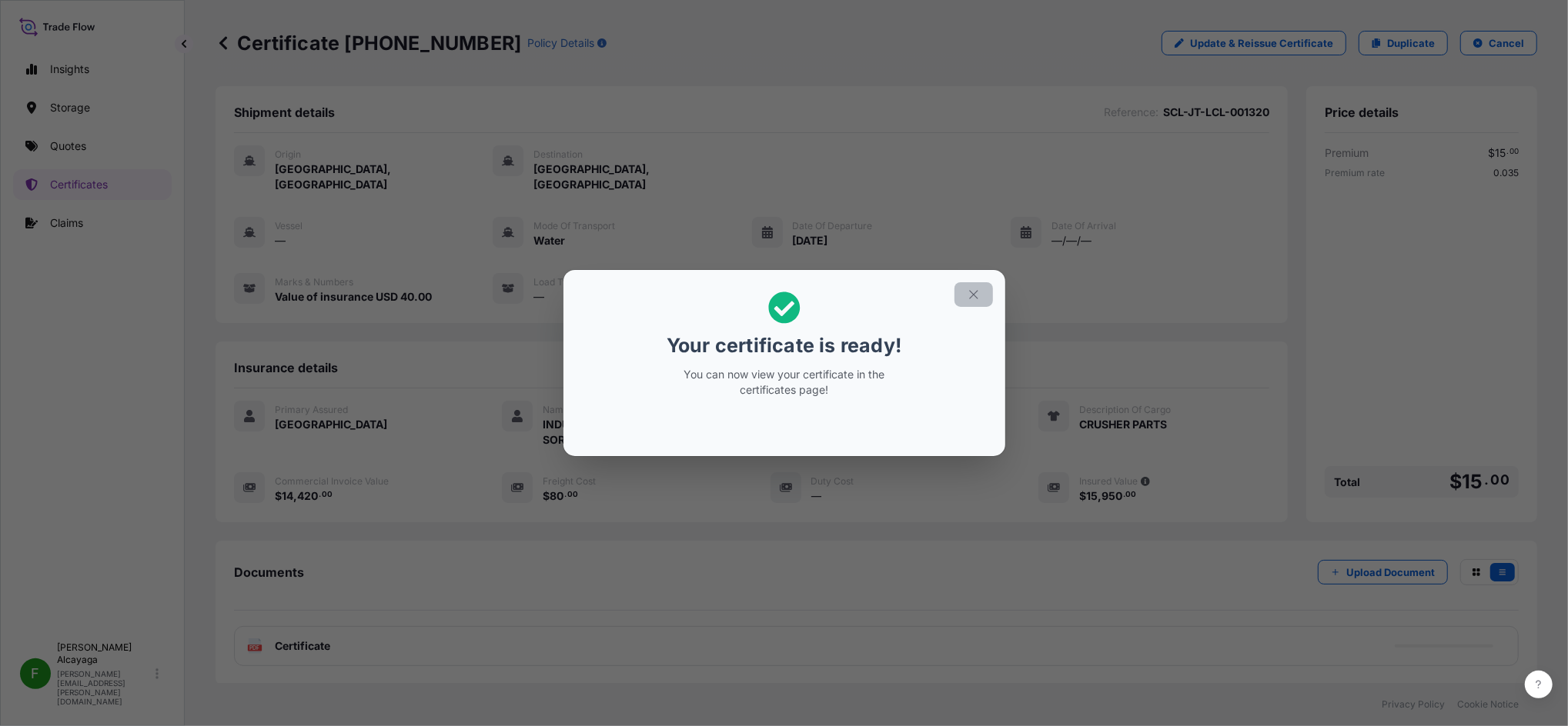
click at [984, 290] on button "button" at bounding box center [973, 295] width 39 height 25
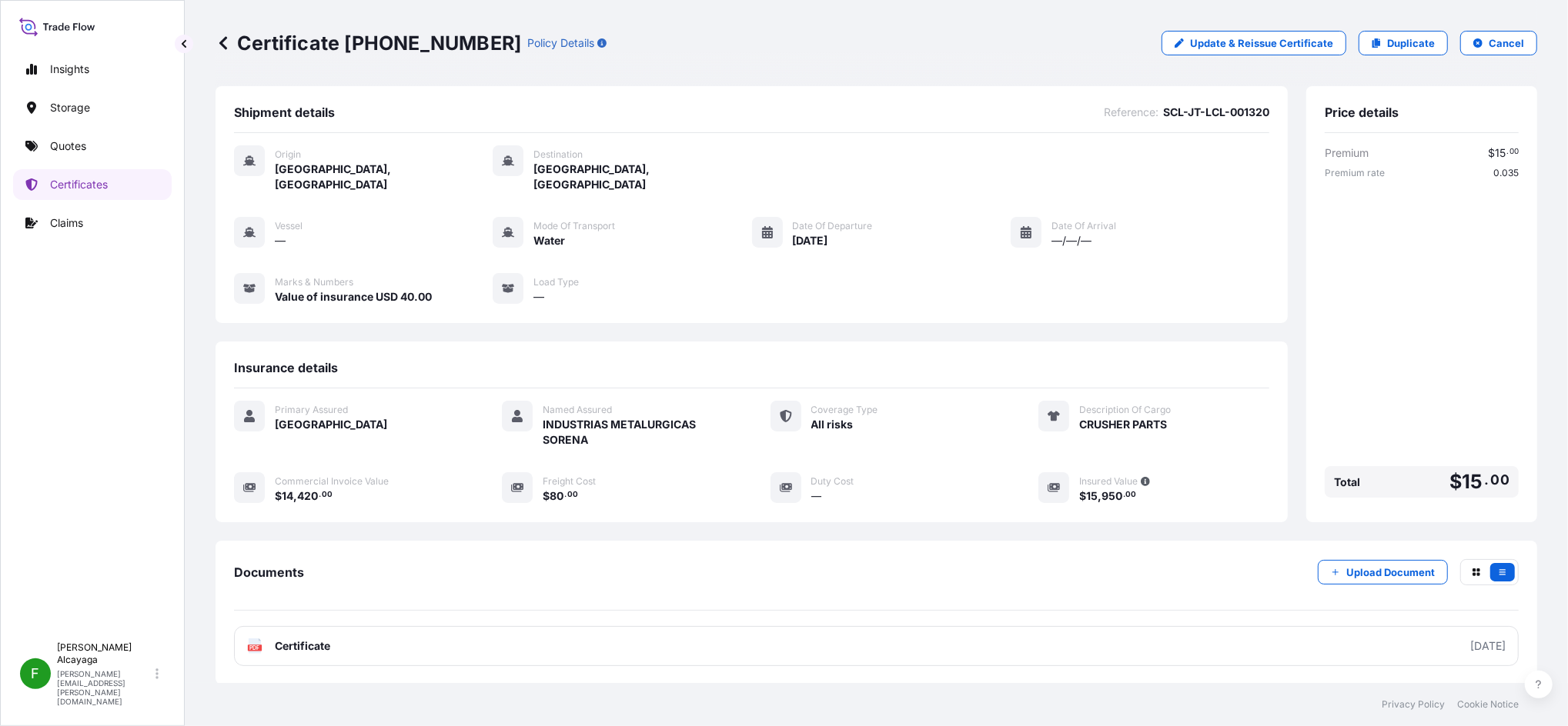
scroll to position [78, 0]
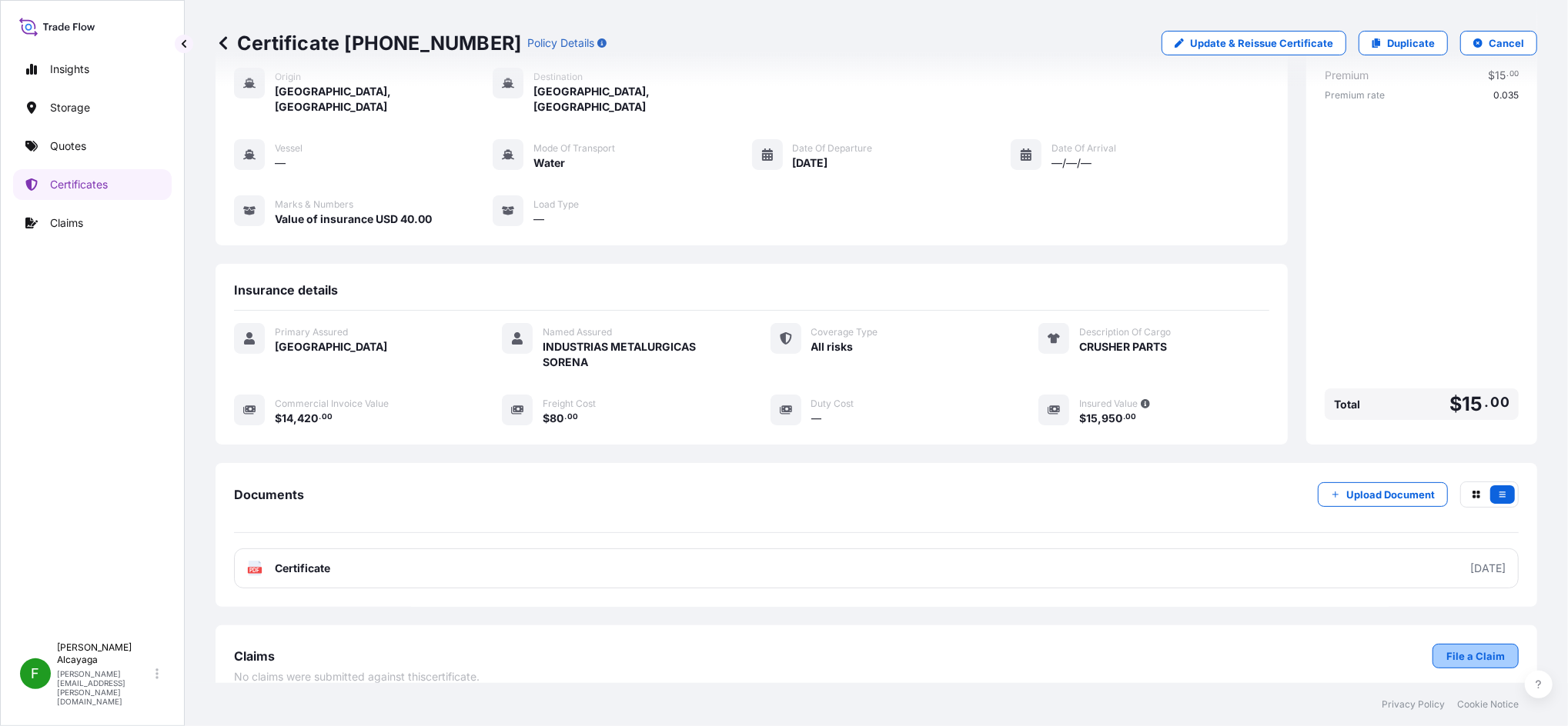
click at [1446, 648] on p "File a Claim" at bounding box center [1475, 656] width 59 height 16
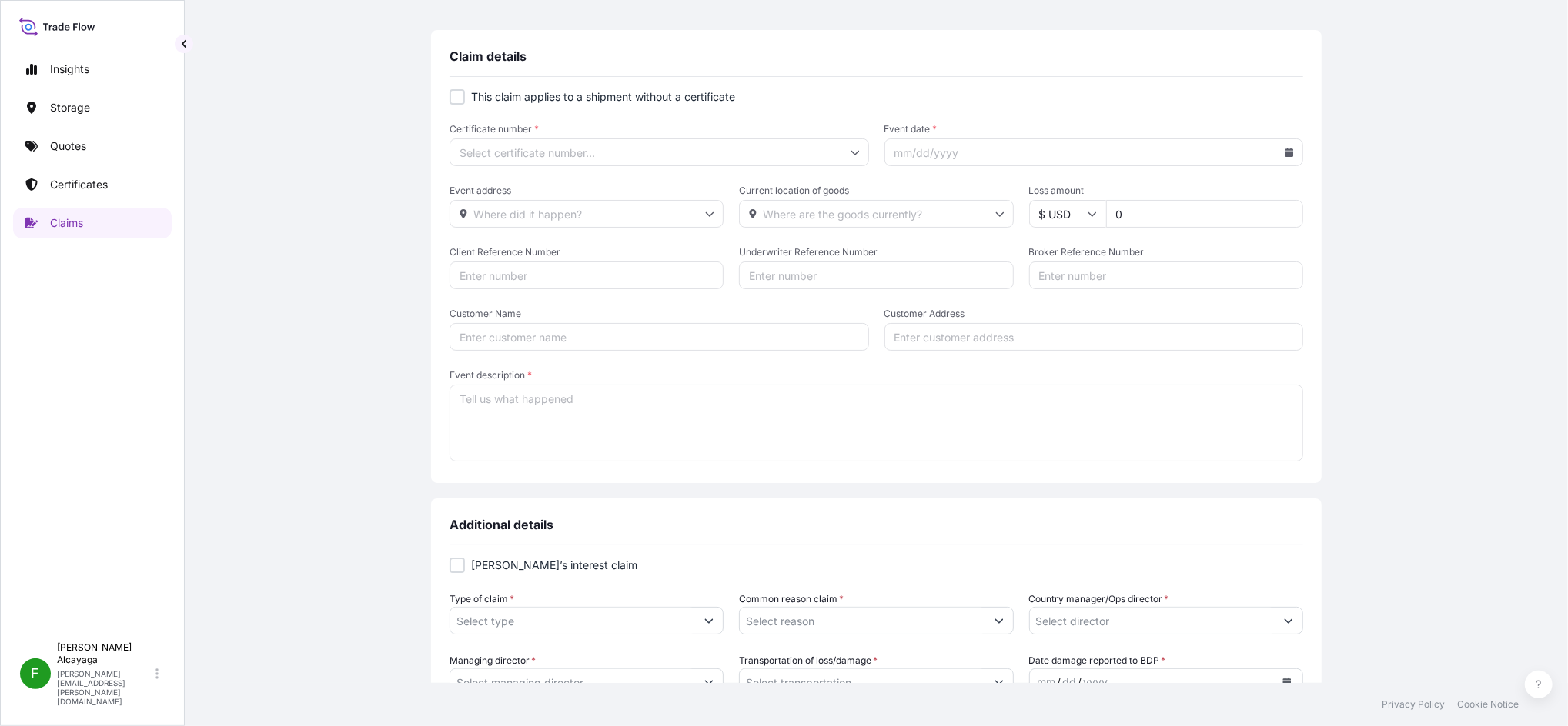
type input "[PHONE_NUMBER]"
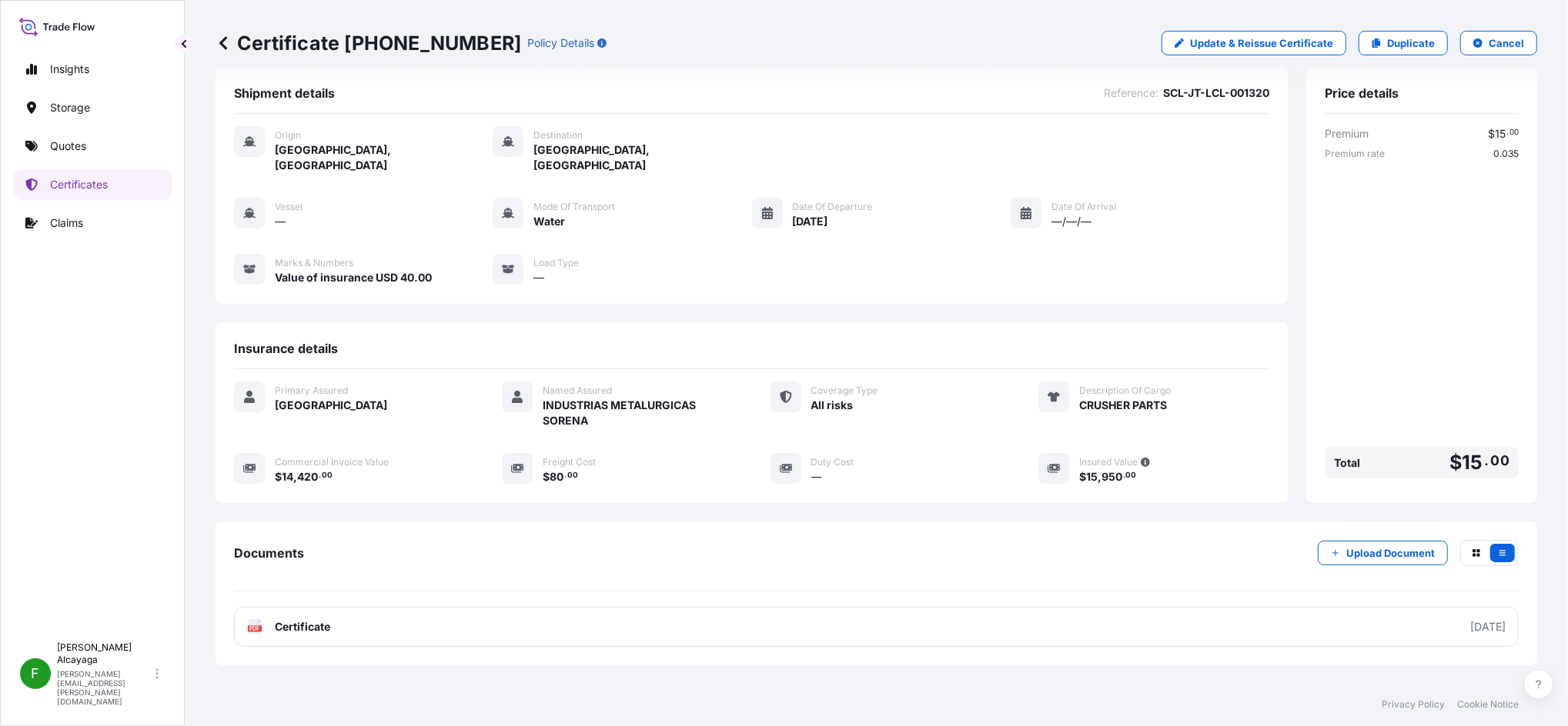
scroll to position [78, 0]
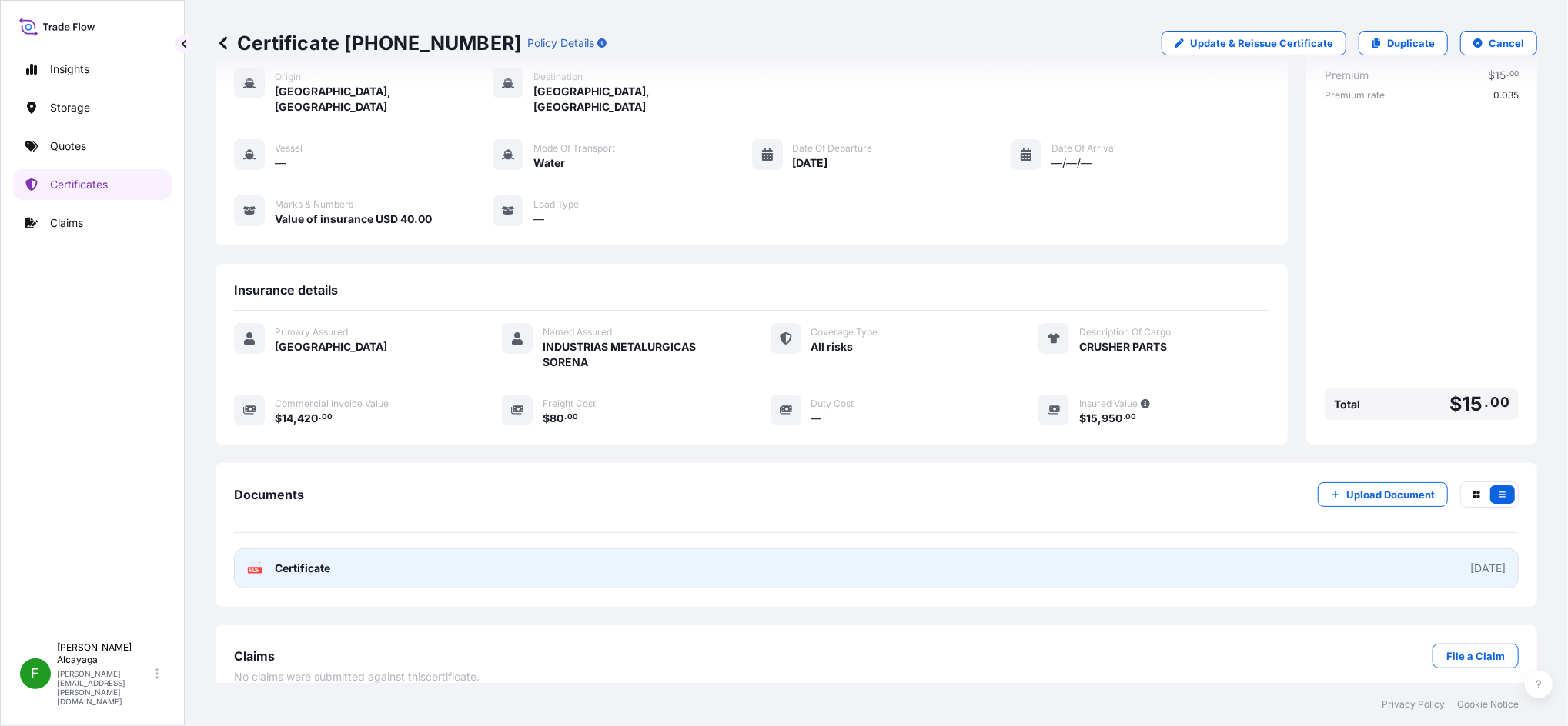
click at [408, 559] on link "PDF Certificate [DATE]" at bounding box center [876, 568] width 1284 height 40
